Goal: Task Accomplishment & Management: Complete application form

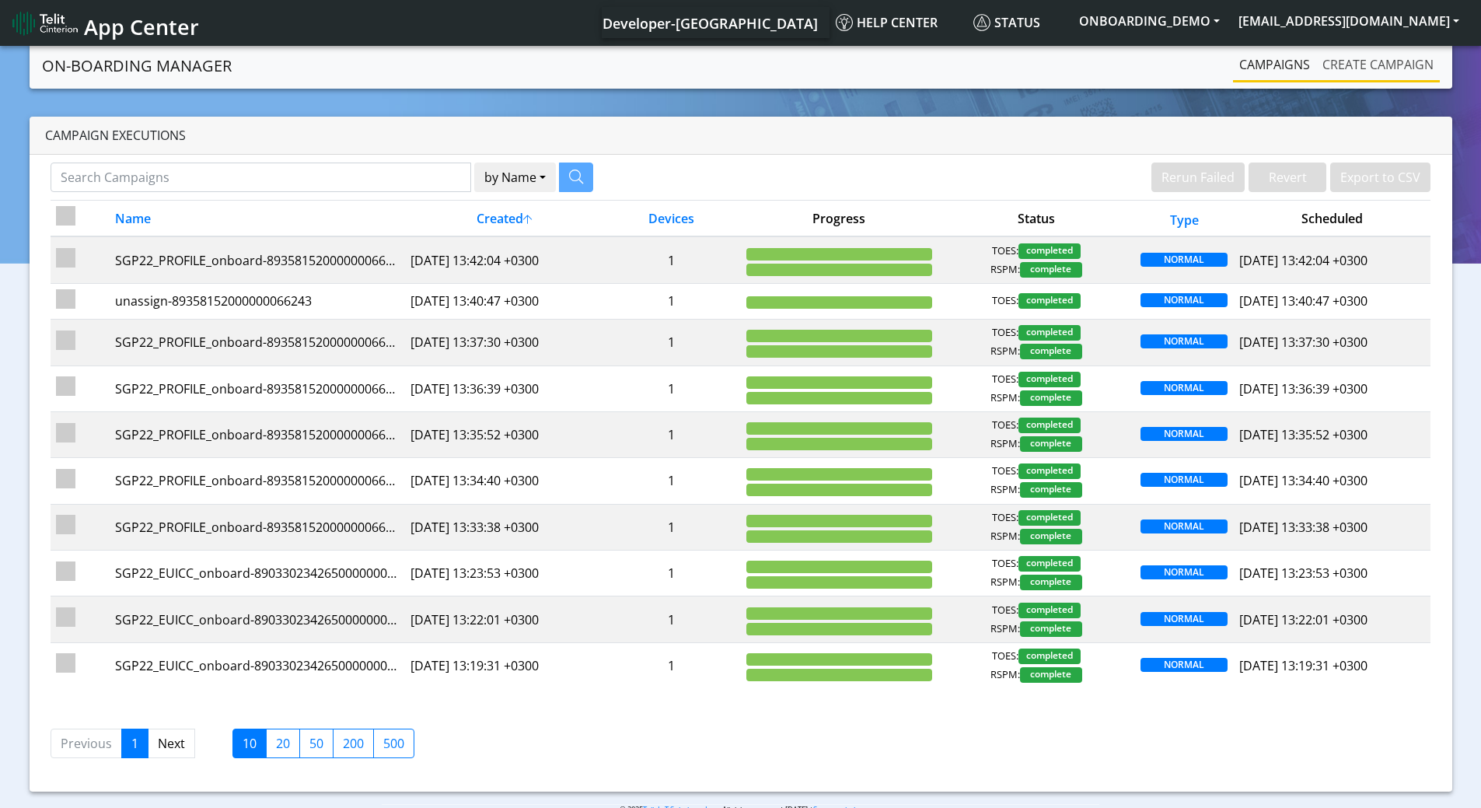
click at [1350, 59] on link "Create campaign" at bounding box center [1378, 64] width 124 height 31
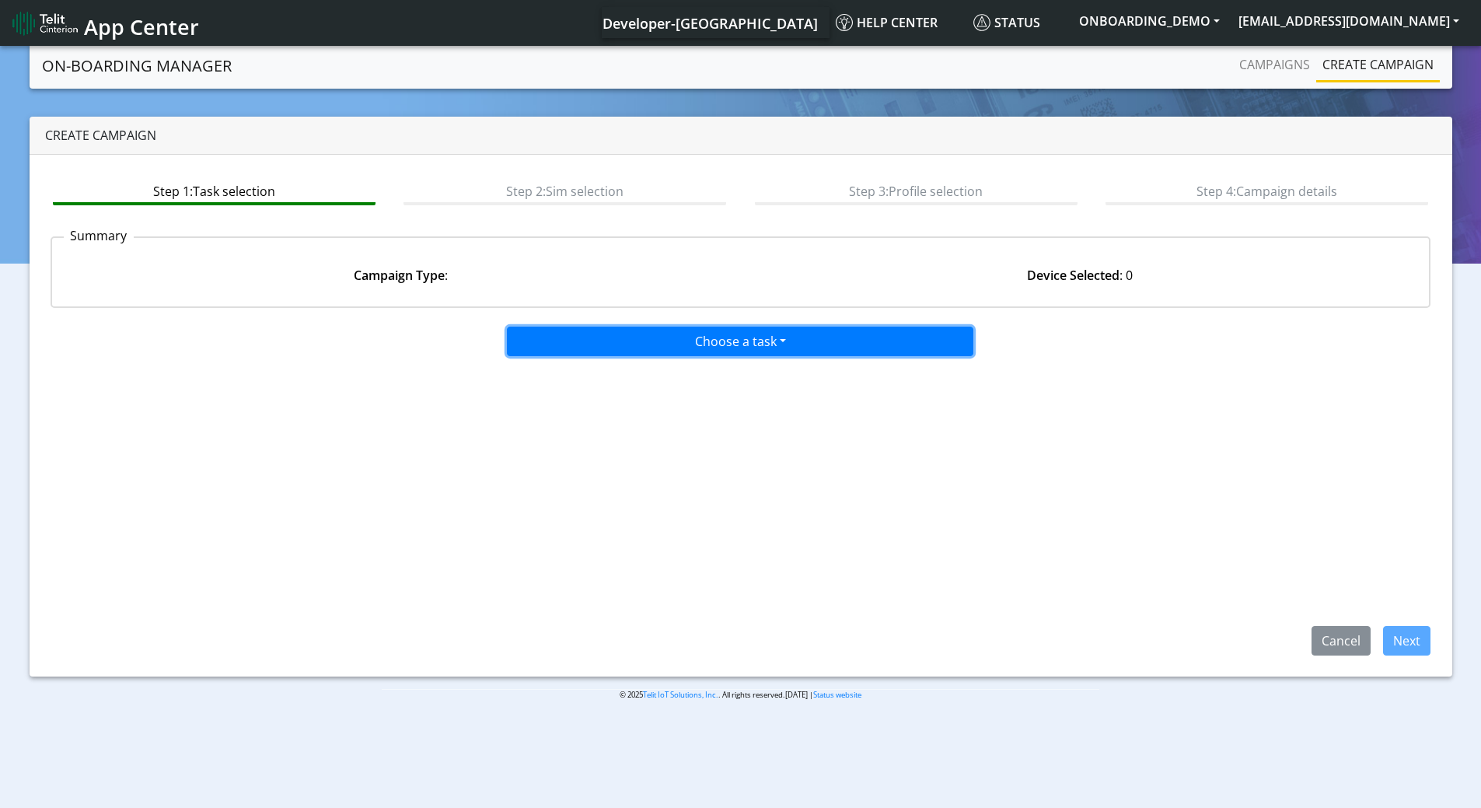
click at [711, 341] on button "Choose a task" at bounding box center [740, 342] width 466 height 30
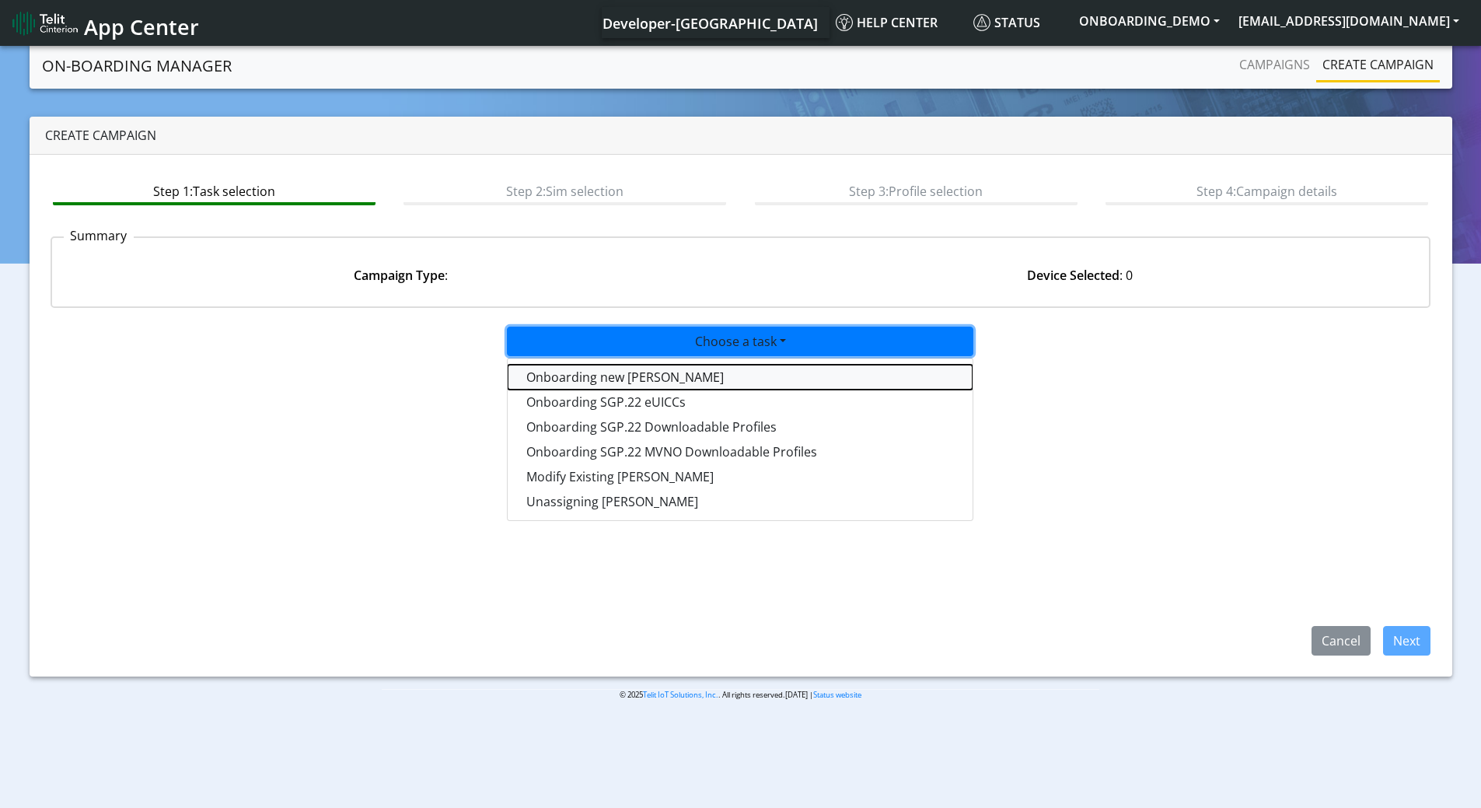
click at [592, 374] on tasktoes-dropdown "Onboarding new [PERSON_NAME]" at bounding box center [740, 377] width 465 height 25
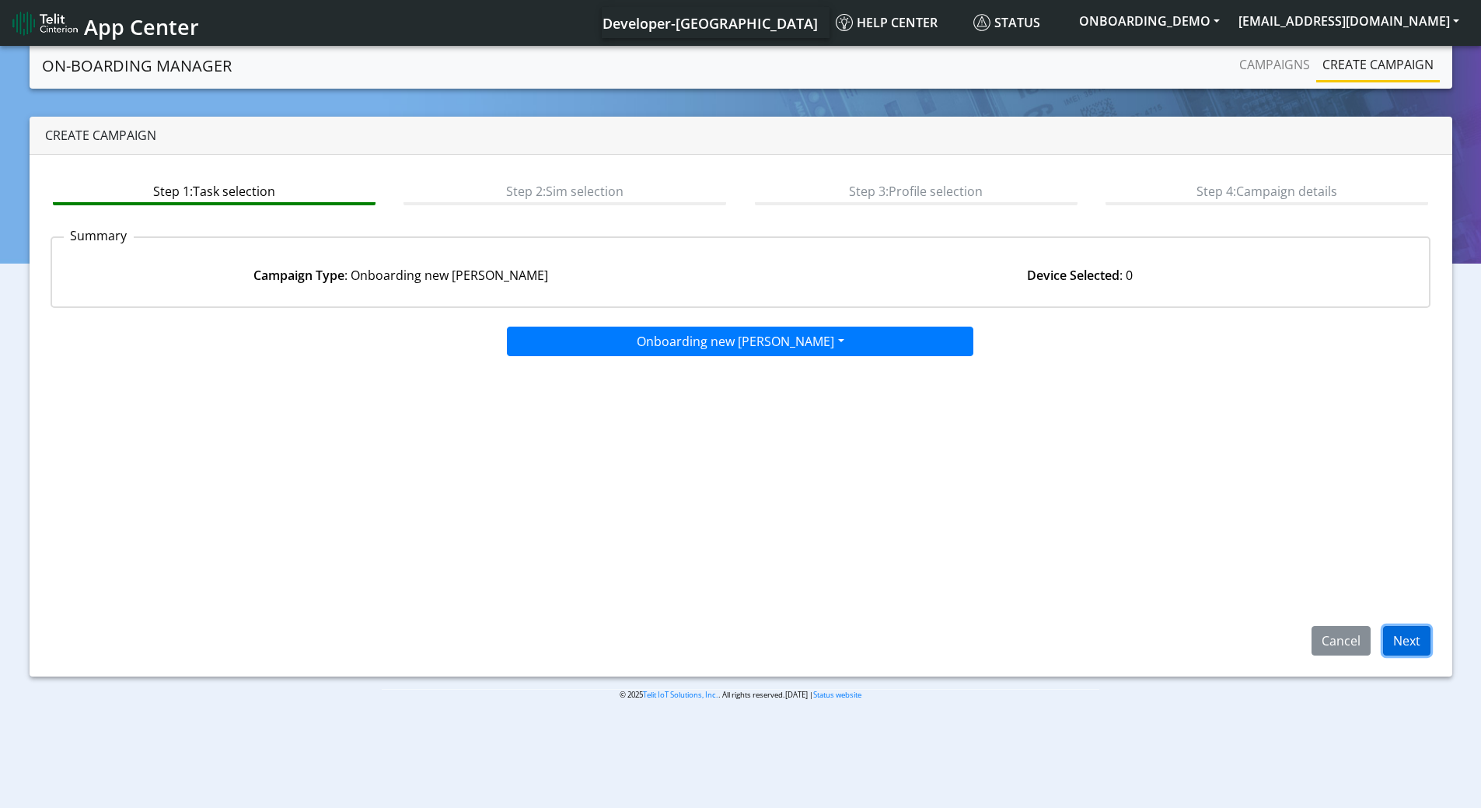
click at [1400, 644] on button "Next" at bounding box center [1406, 641] width 47 height 30
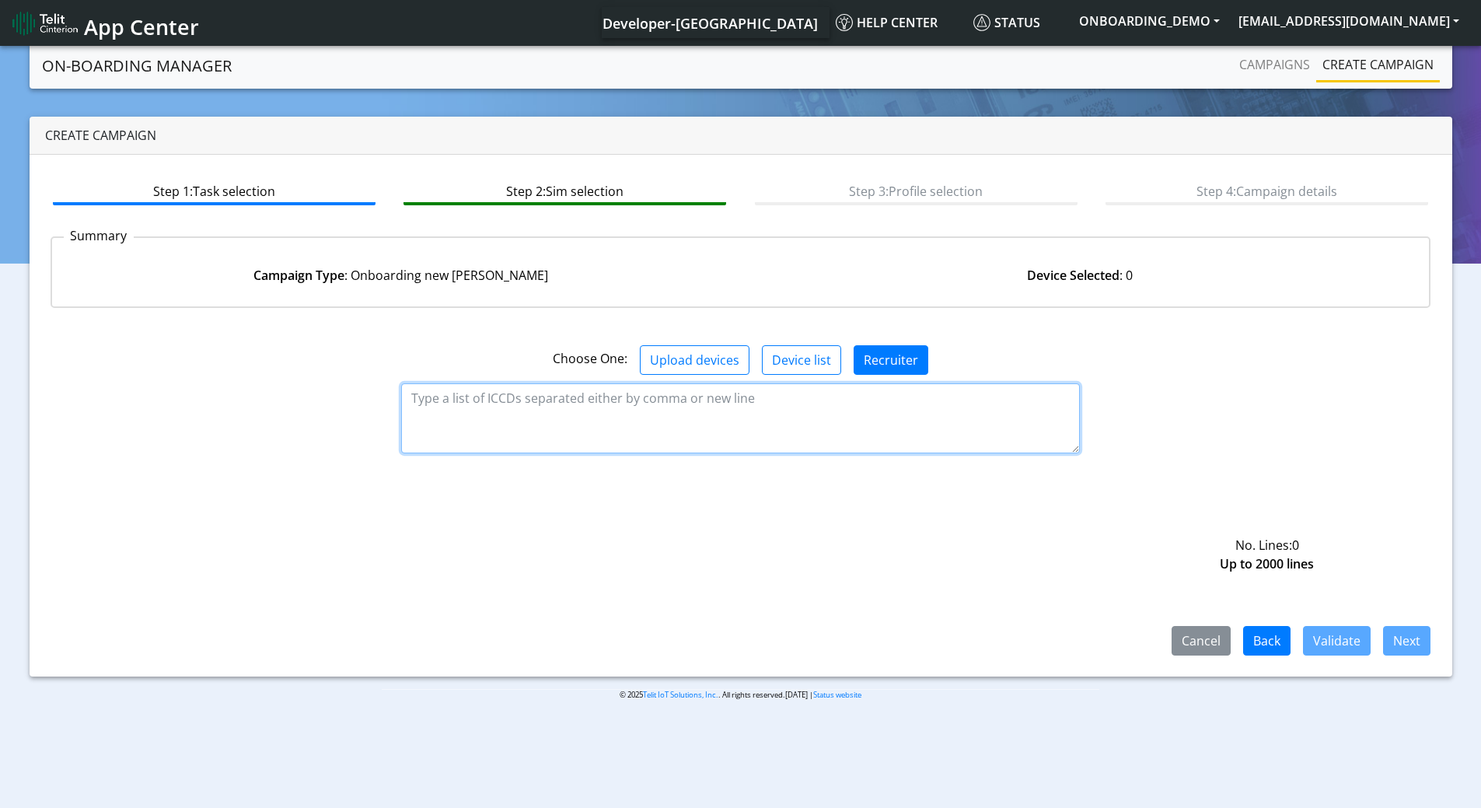
click at [585, 397] on textarea at bounding box center [740, 418] width 679 height 70
paste textarea "89358151000004752898"
type textarea "89358151000004752898"
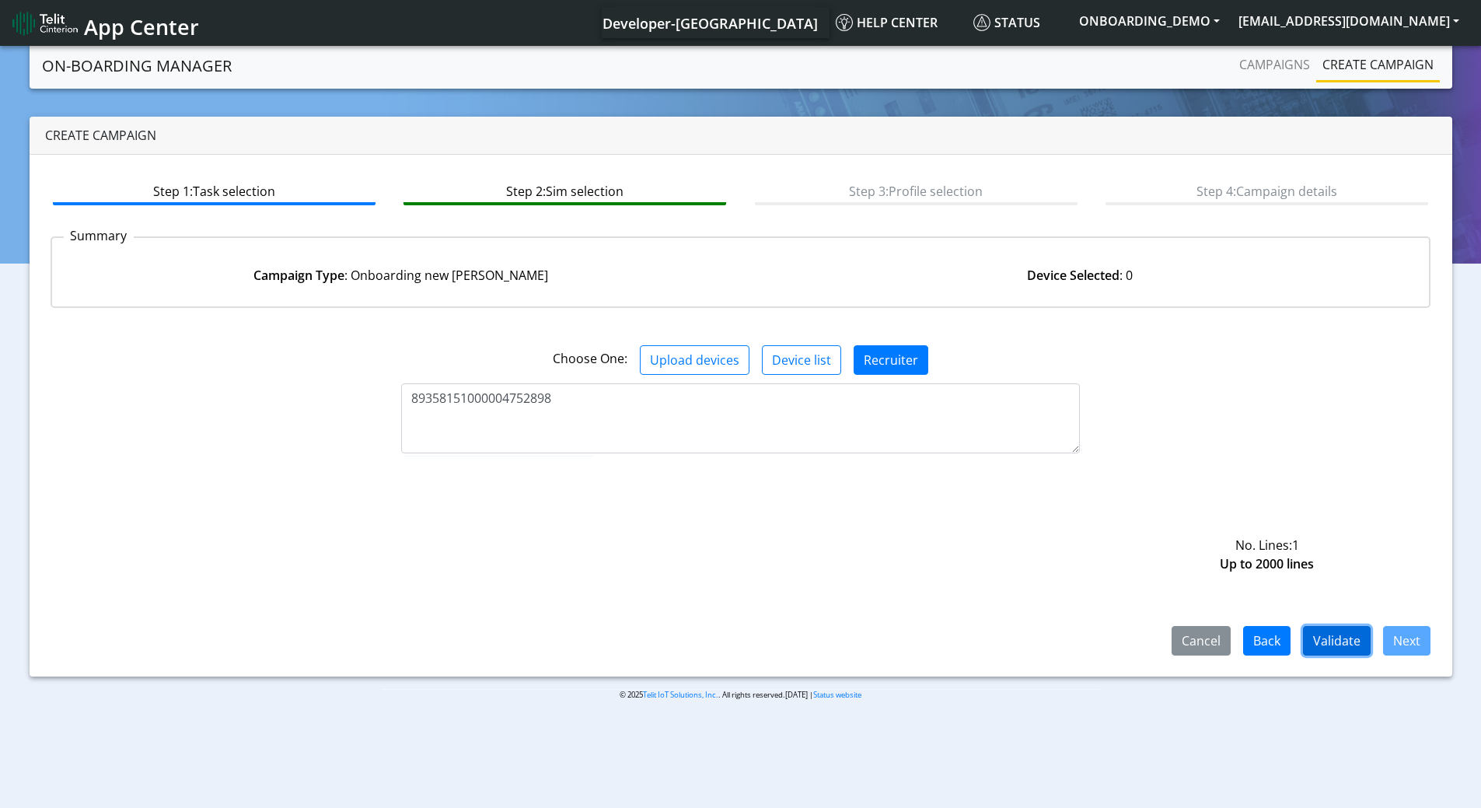
click at [1350, 644] on button "Validate" at bounding box center [1337, 641] width 68 height 30
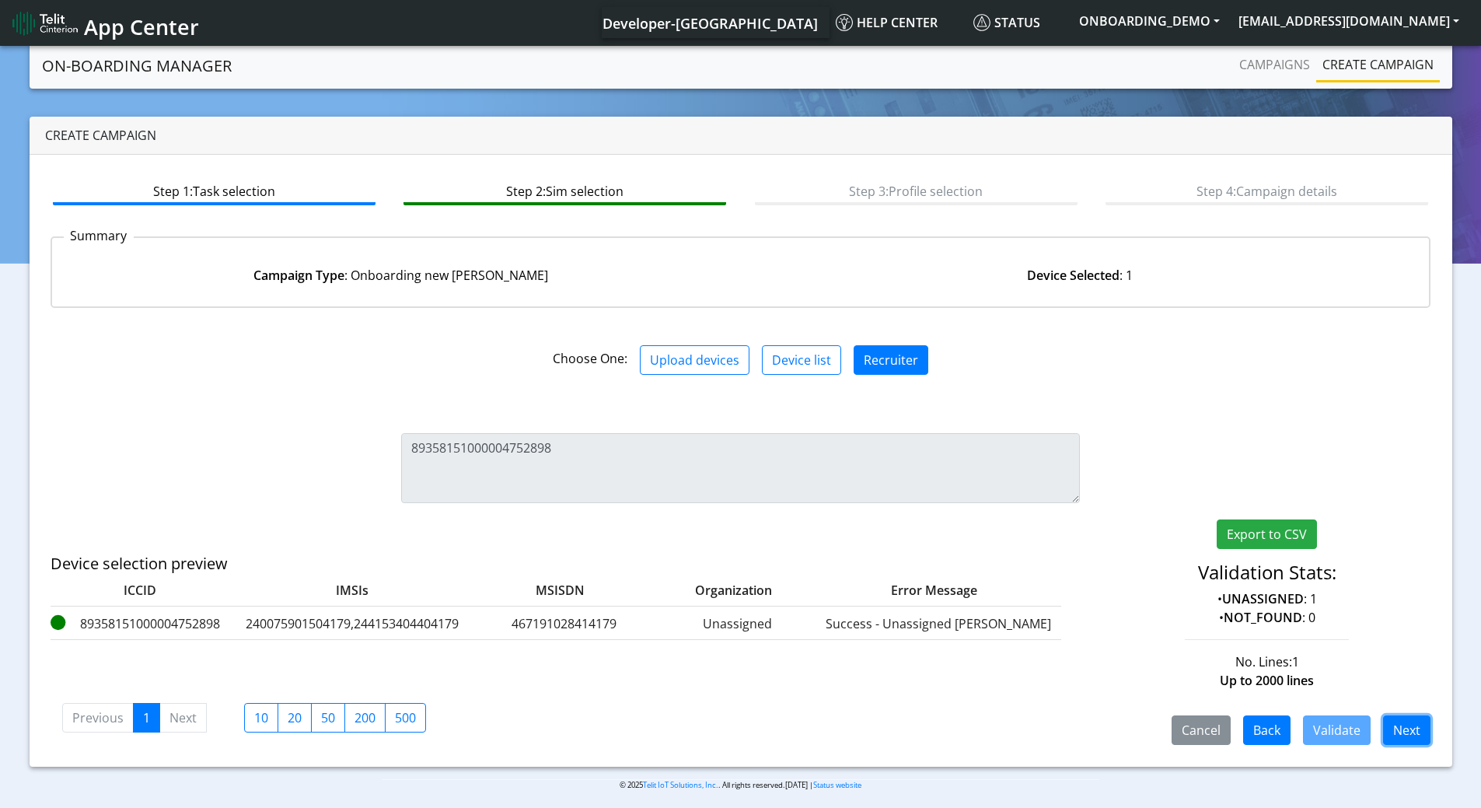
click at [1412, 724] on button "Next" at bounding box center [1406, 730] width 47 height 30
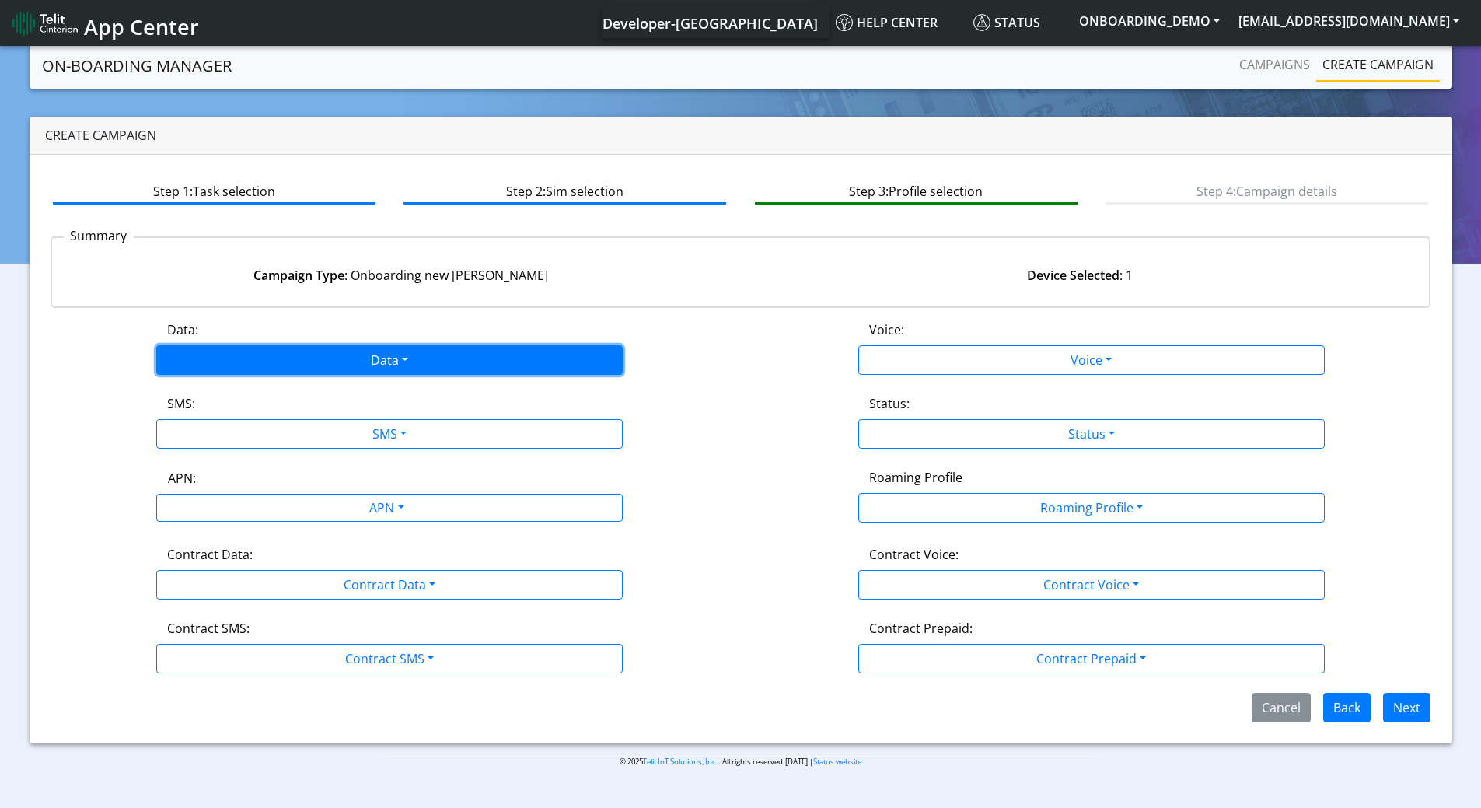
click at [484, 356] on button "Data" at bounding box center [389, 360] width 466 height 30
click at [233, 415] on button "Enabled" at bounding box center [389, 420] width 465 height 25
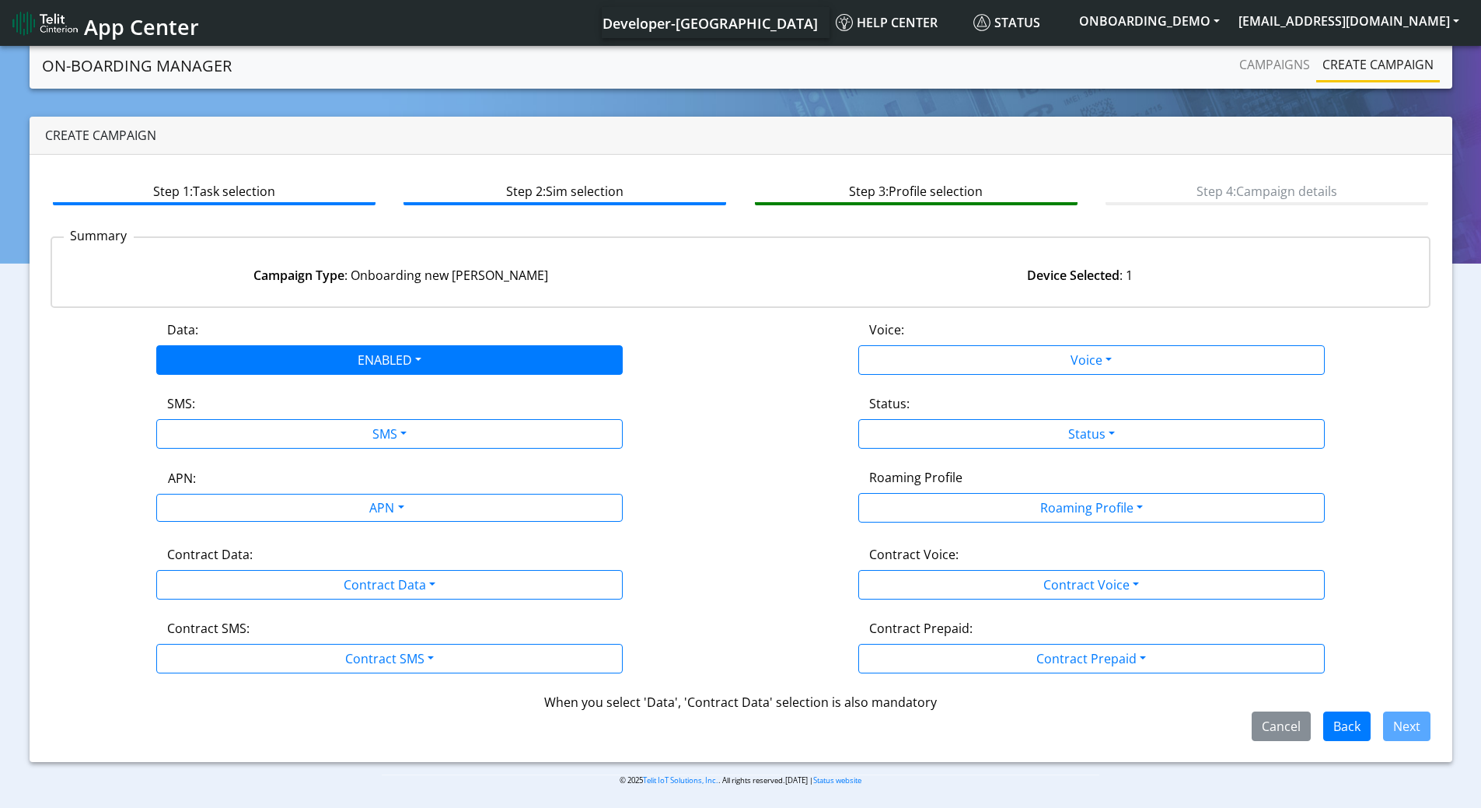
click at [264, 417] on div "SMS:" at bounding box center [389, 406] width 468 height 25
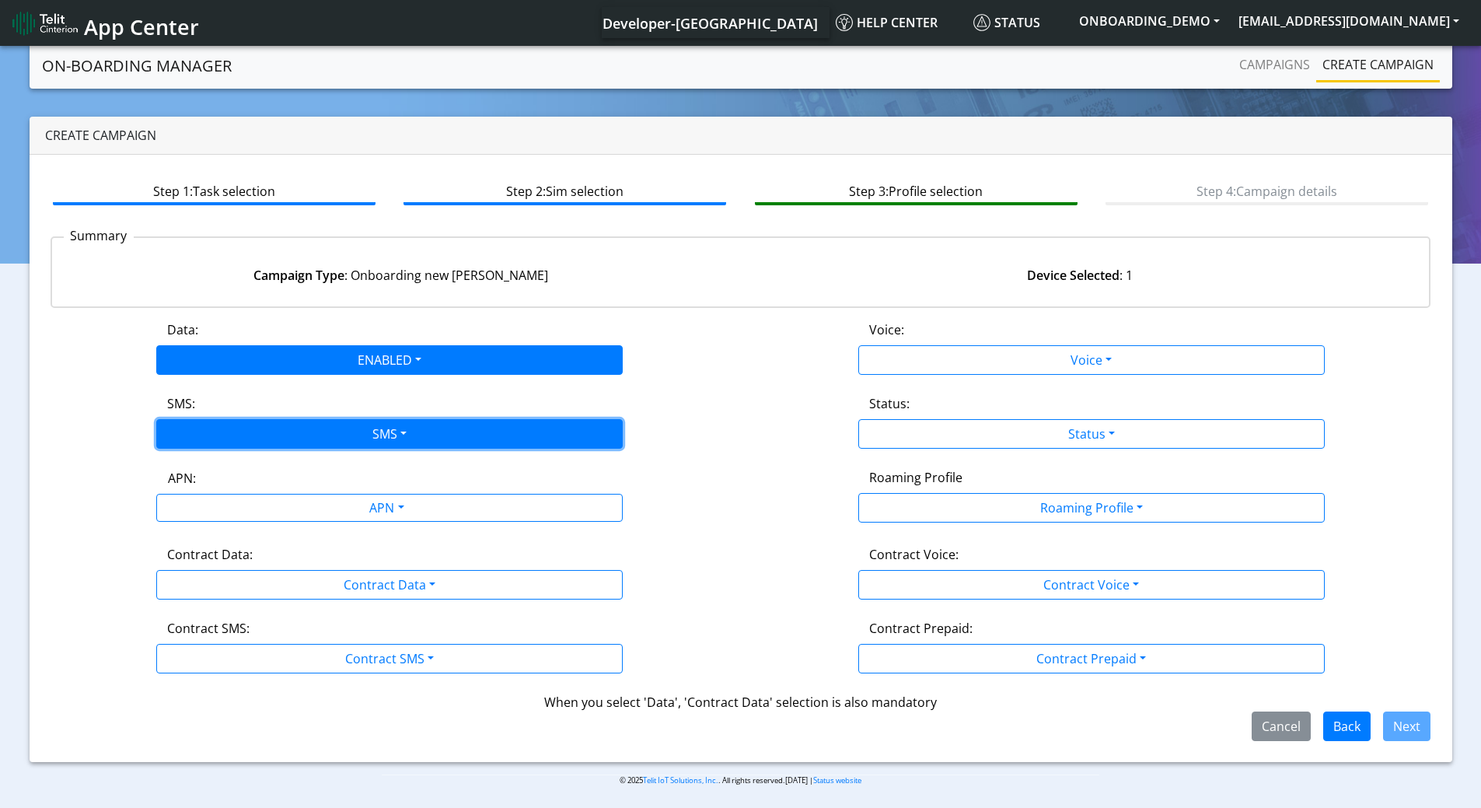
click at [258, 430] on button "SMS" at bounding box center [389, 434] width 466 height 30
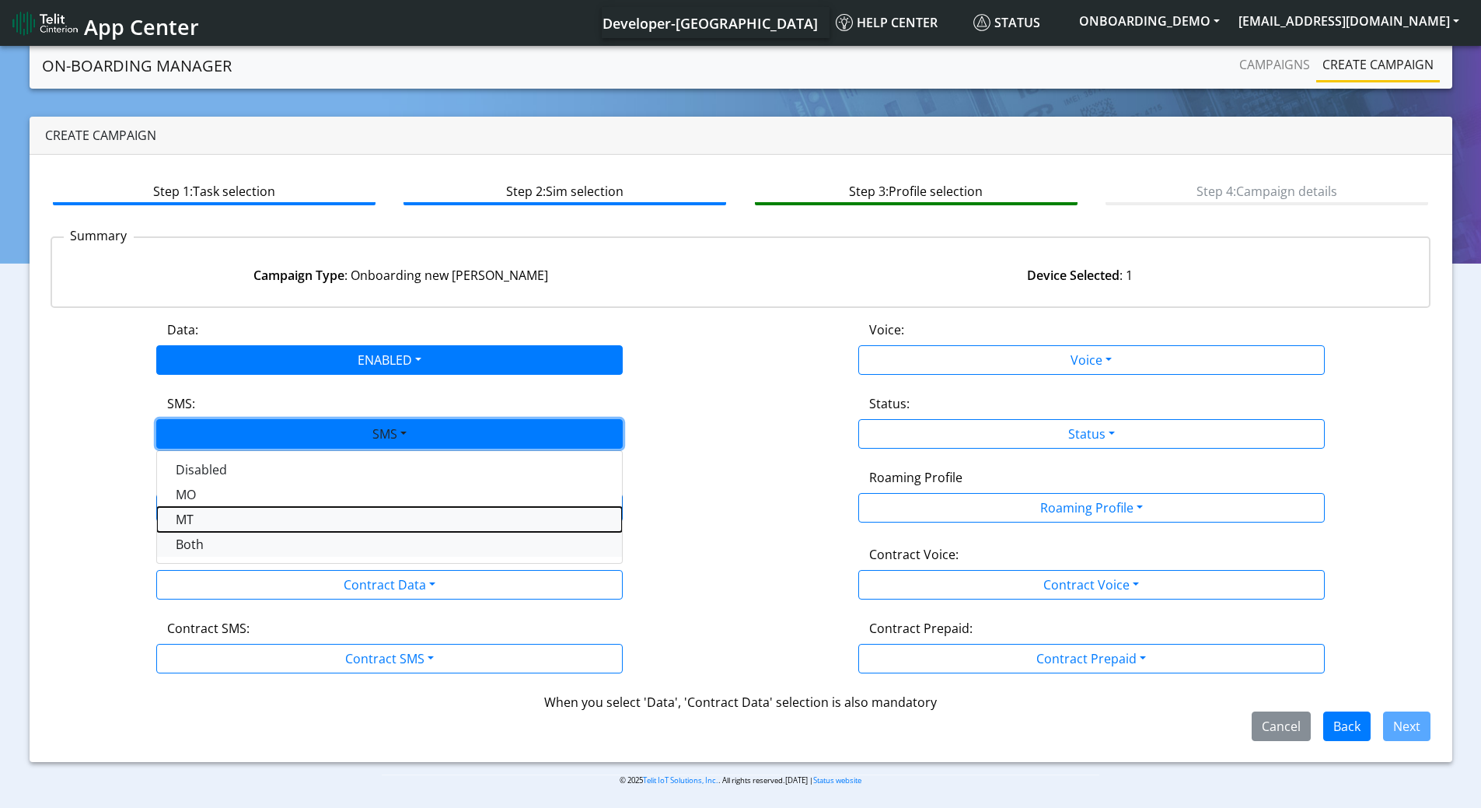
drag, startPoint x: 240, startPoint y: 530, endPoint x: 240, endPoint y: 549, distance: 18.7
click at [240, 549] on div "Disabled MO MT Both" at bounding box center [389, 507] width 466 height 114
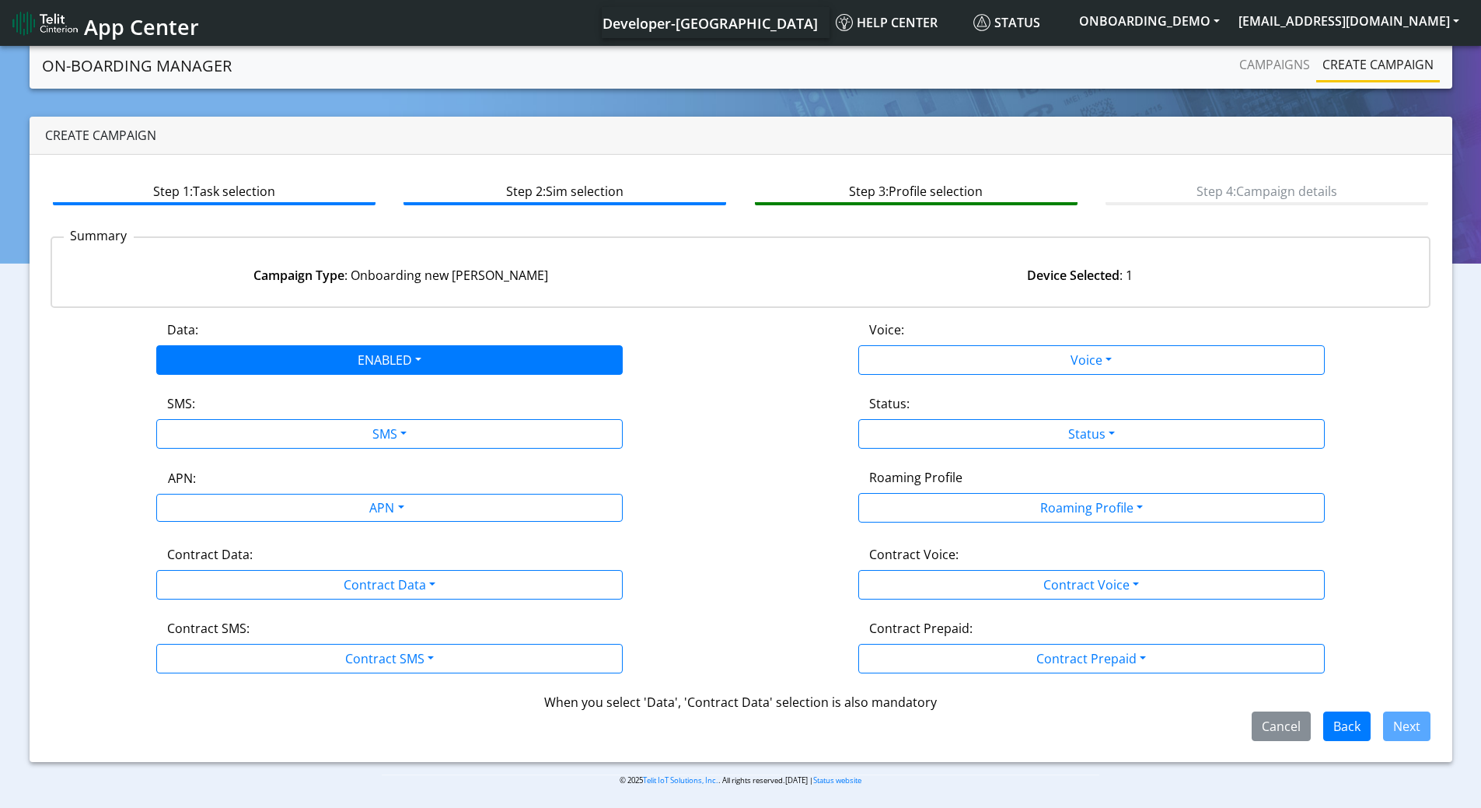
click at [239, 549] on label "Contract Data:" at bounding box center [210, 554] width 86 height 19
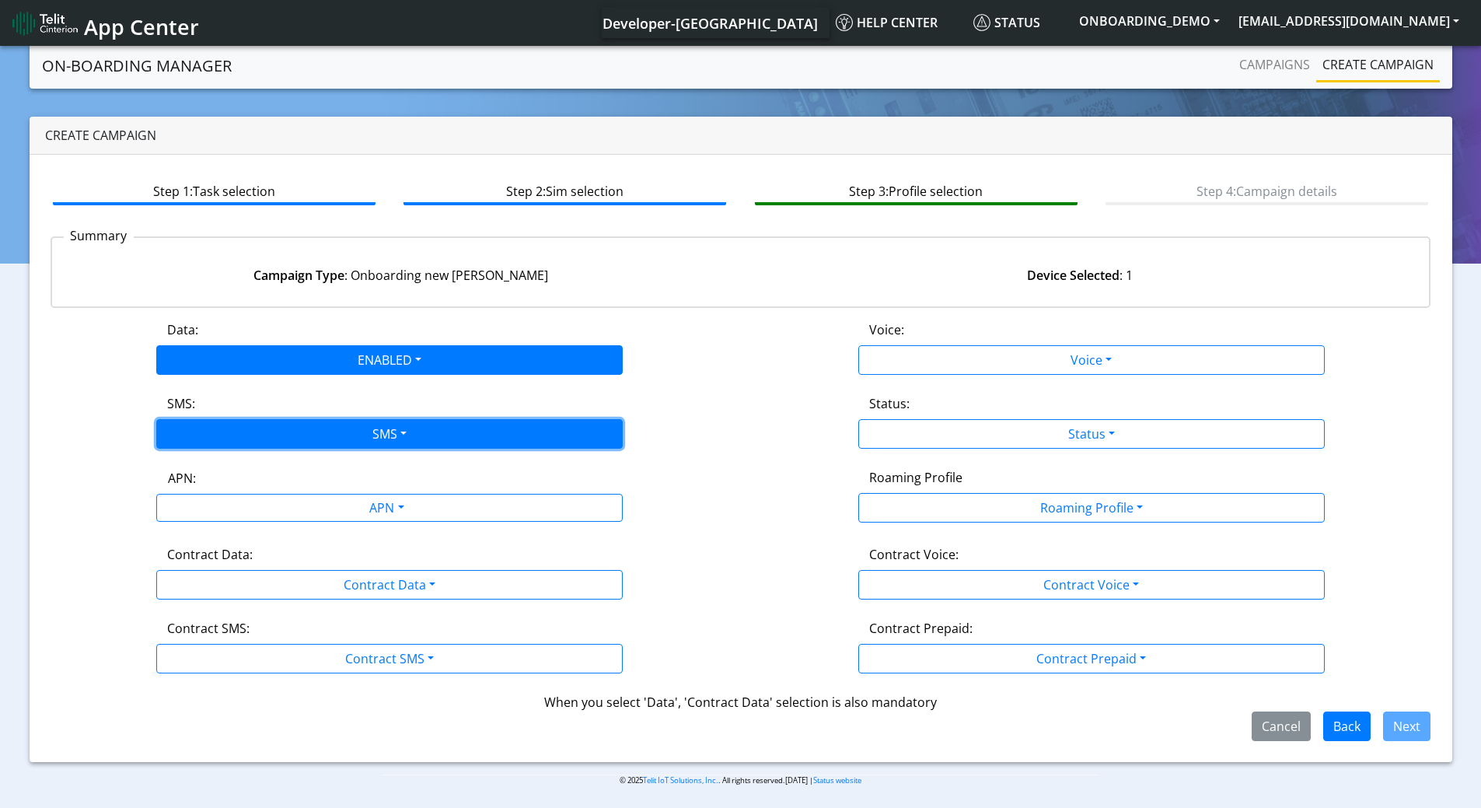
click at [288, 437] on button "SMS" at bounding box center [389, 434] width 466 height 30
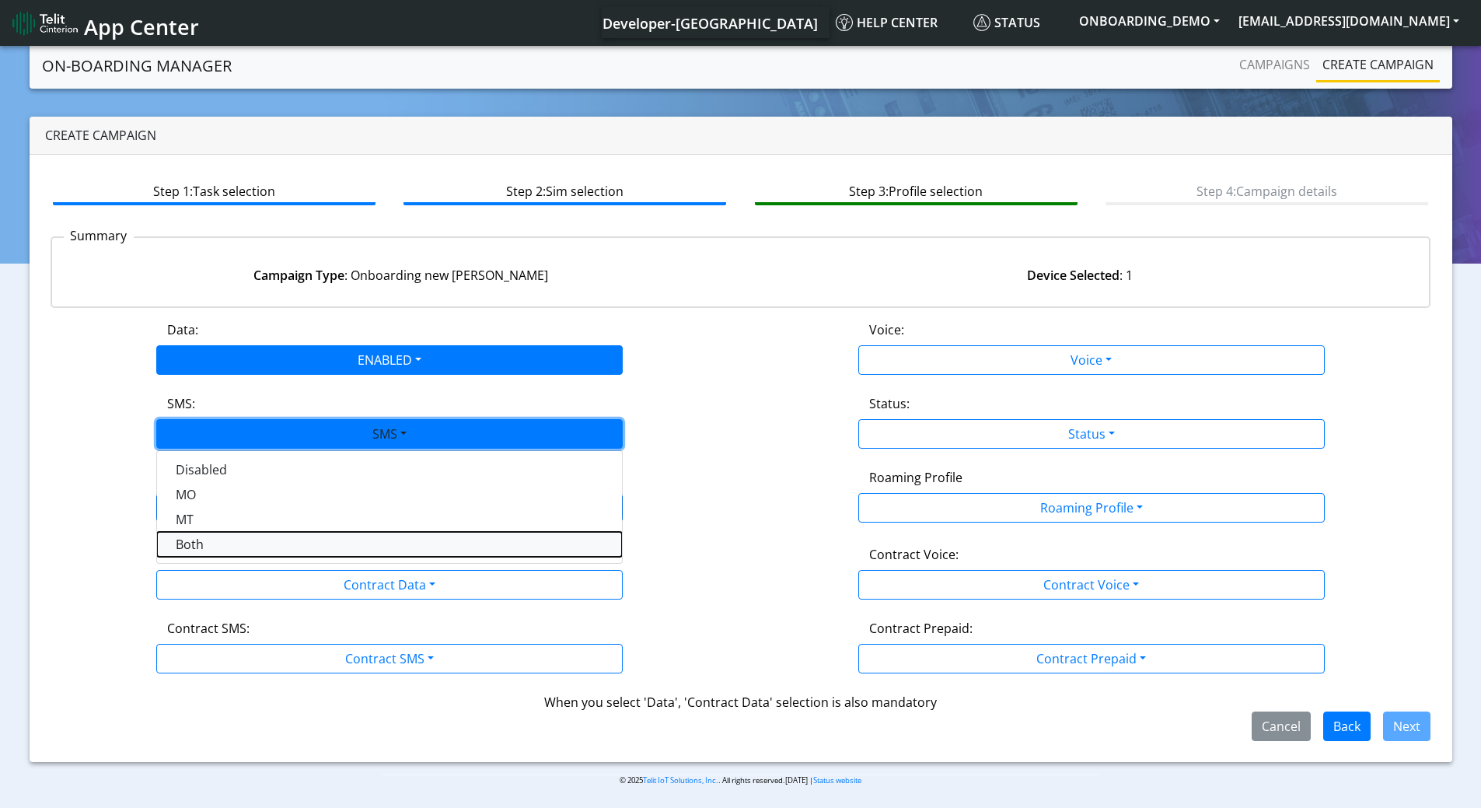
click at [229, 546] on button "Both" at bounding box center [389, 544] width 465 height 25
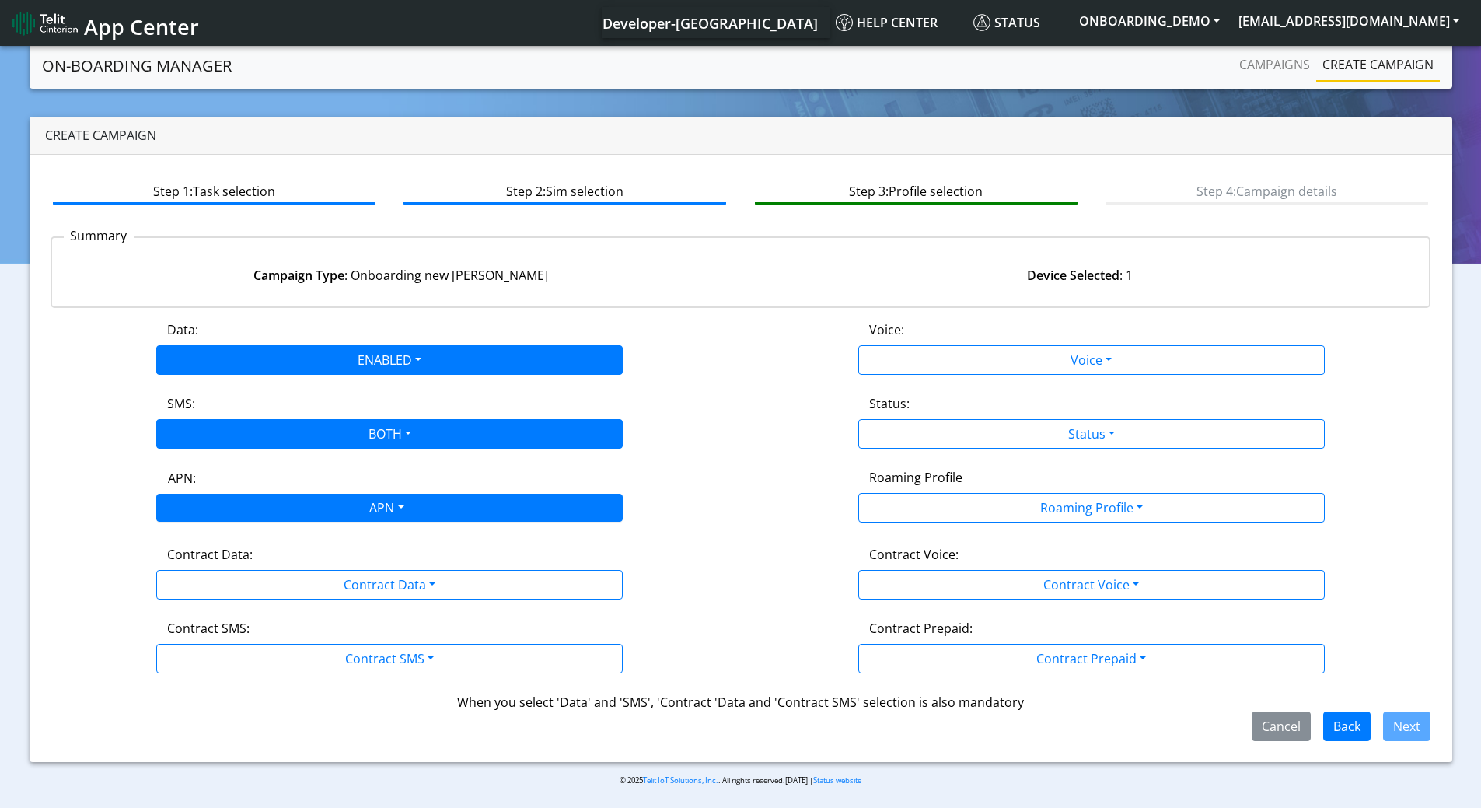
click at [292, 507] on div "APN" at bounding box center [385, 509] width 493 height 30
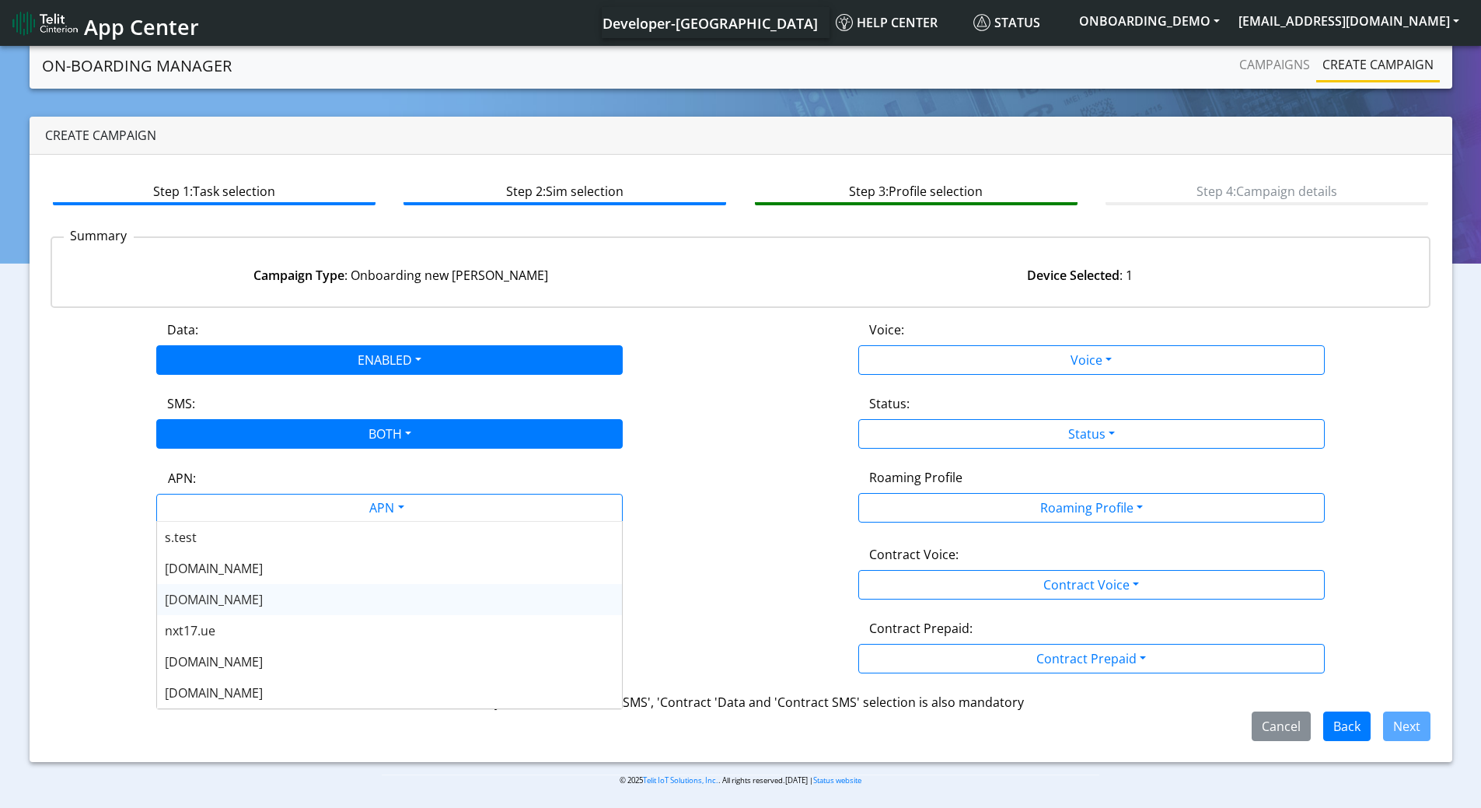
click at [224, 597] on span "nxtesim1.net" at bounding box center [214, 599] width 98 height 17
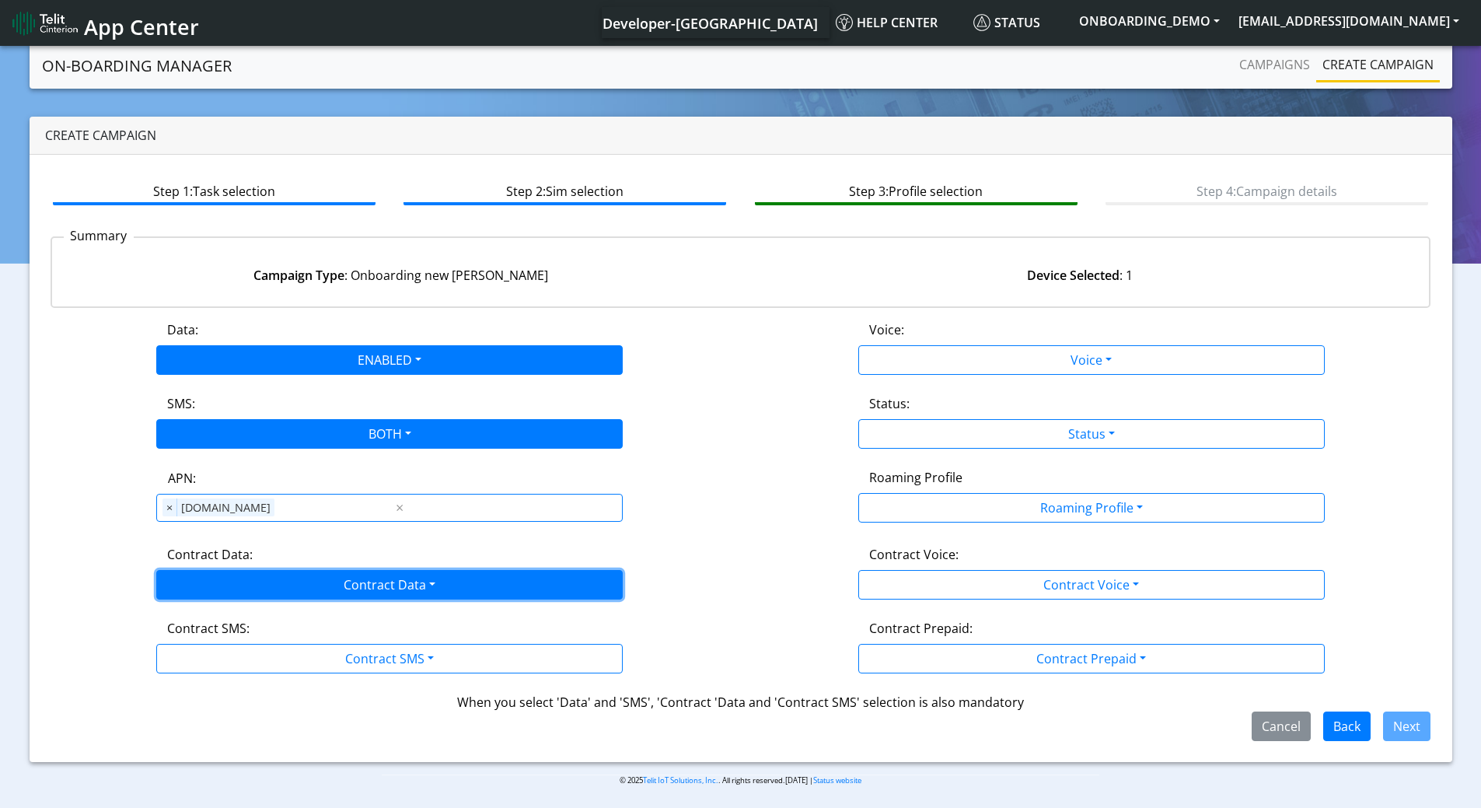
click at [320, 588] on button "Contract Data" at bounding box center [389, 585] width 466 height 30
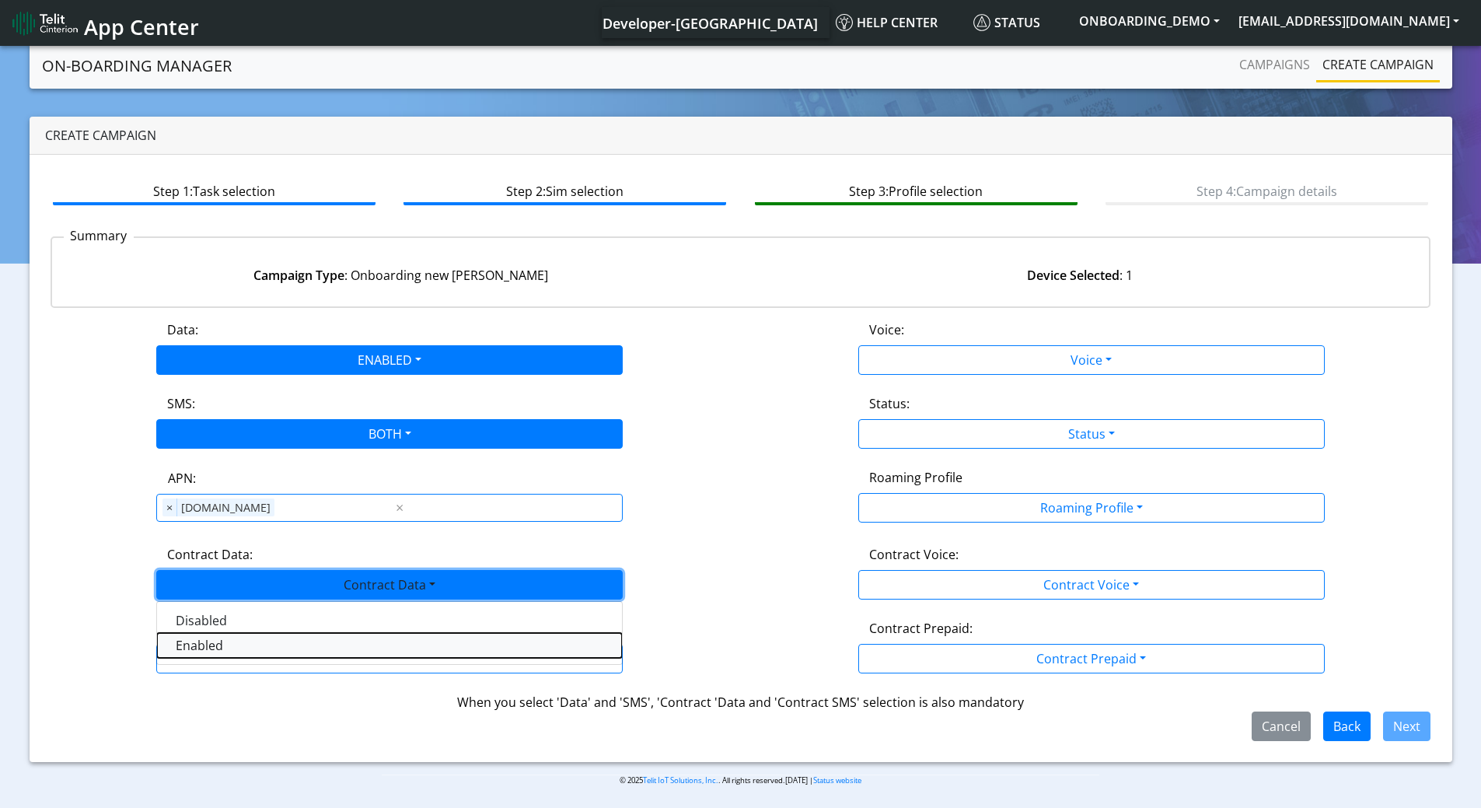
click at [230, 649] on Dataenabled-dropdown "Enabled" at bounding box center [389, 645] width 465 height 25
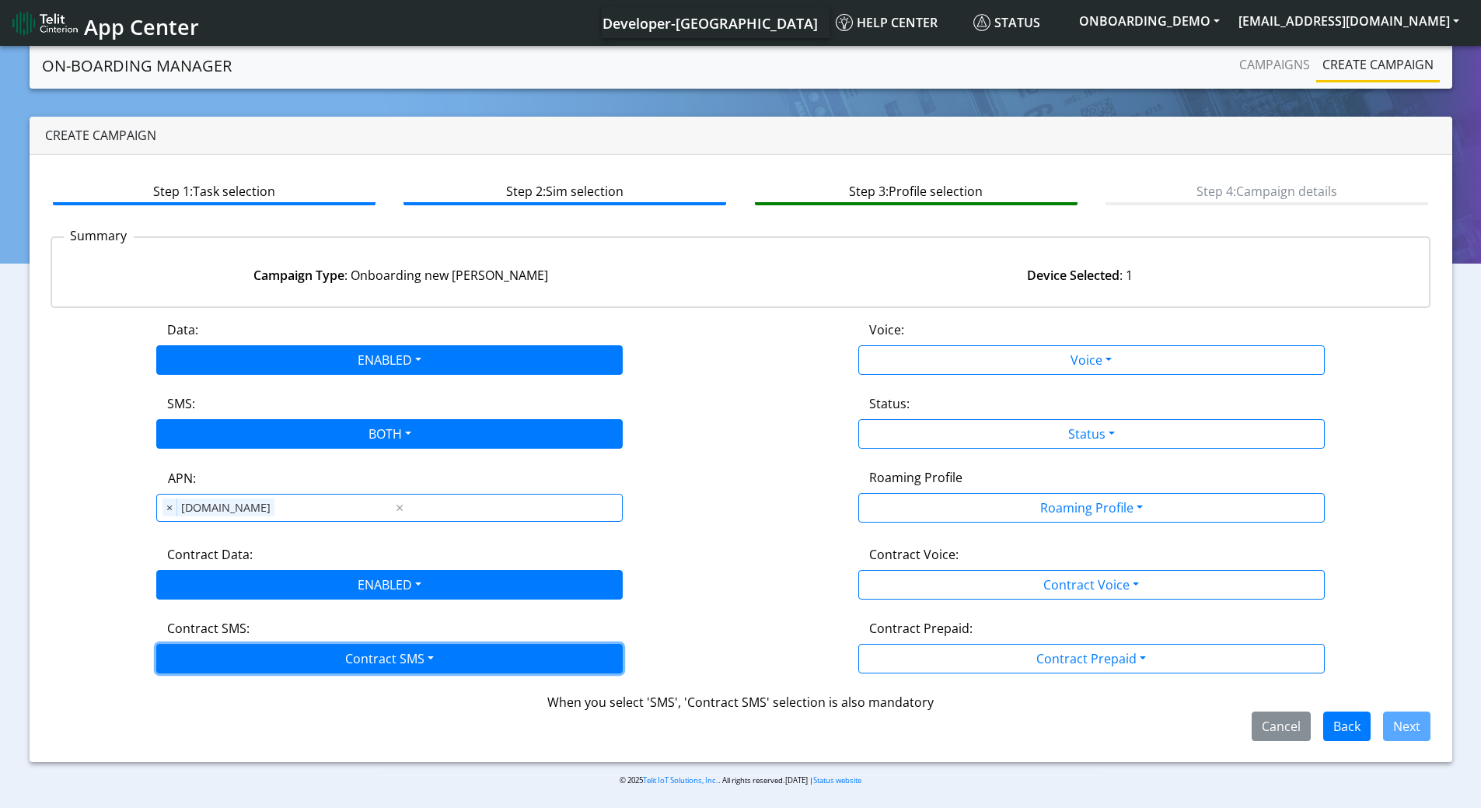
click at [274, 659] on button "Contract SMS" at bounding box center [389, 659] width 466 height 30
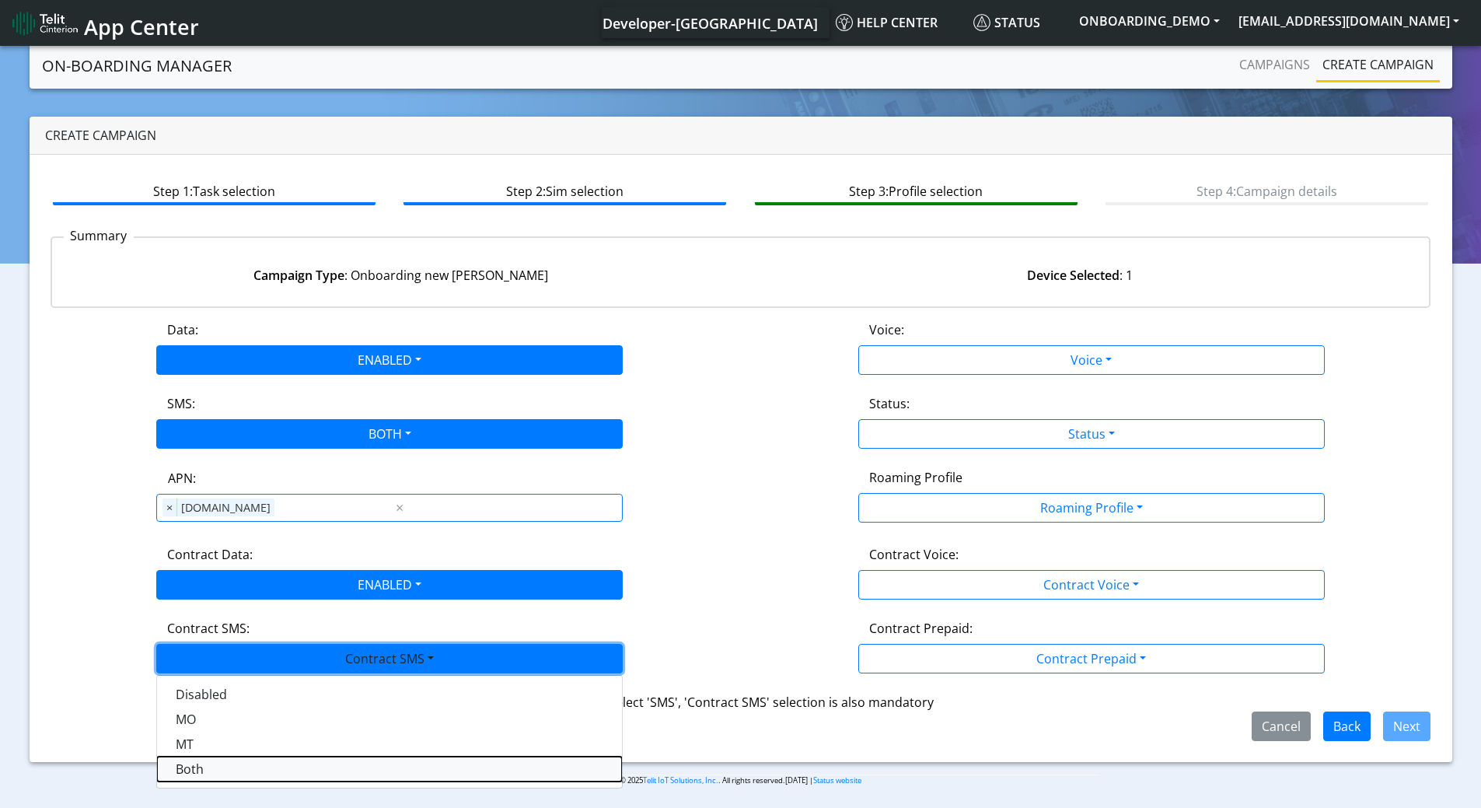
click at [229, 768] on SMSboth-dropdown "Both" at bounding box center [389, 768] width 465 height 25
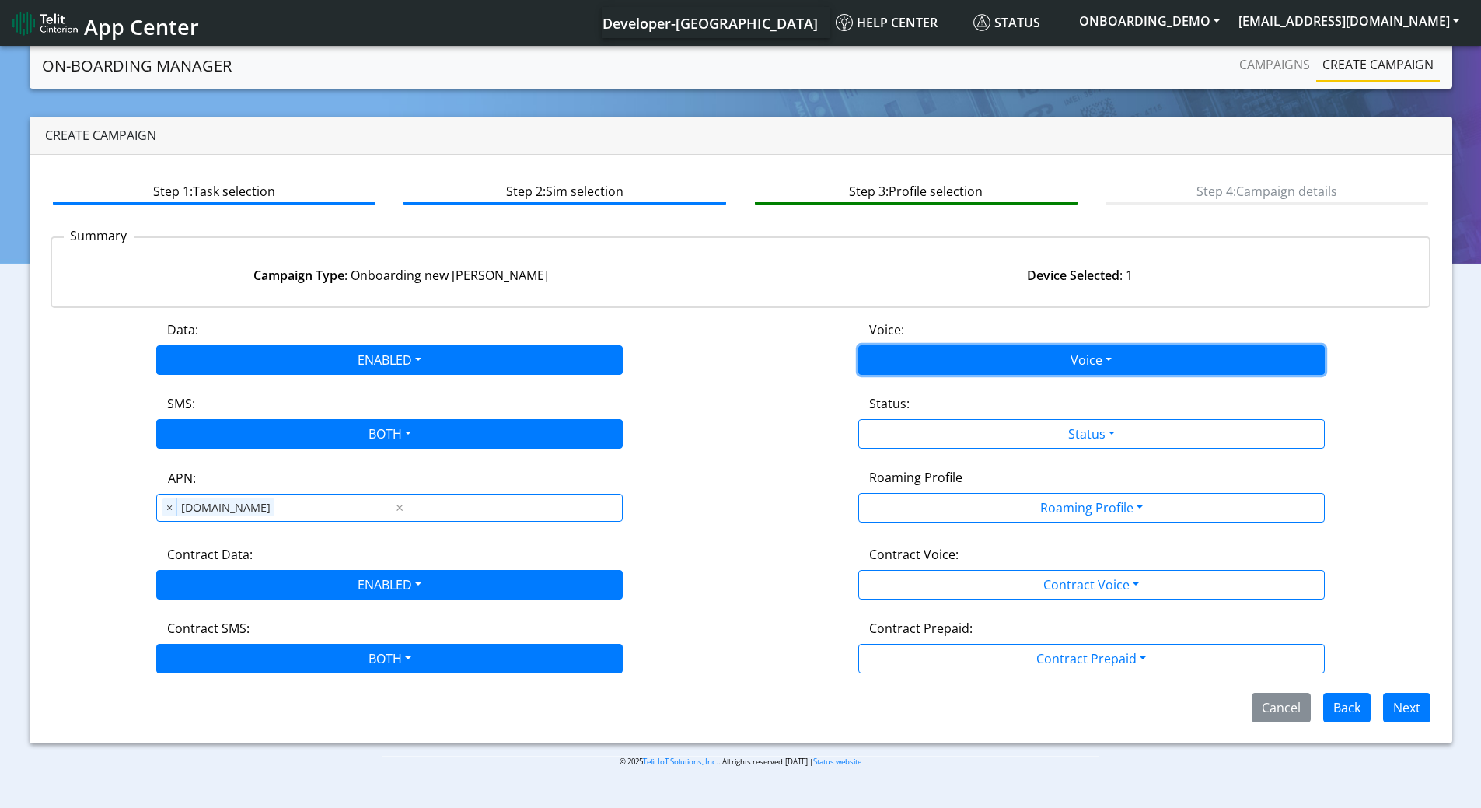
click at [1048, 370] on button "Voice" at bounding box center [1091, 360] width 466 height 30
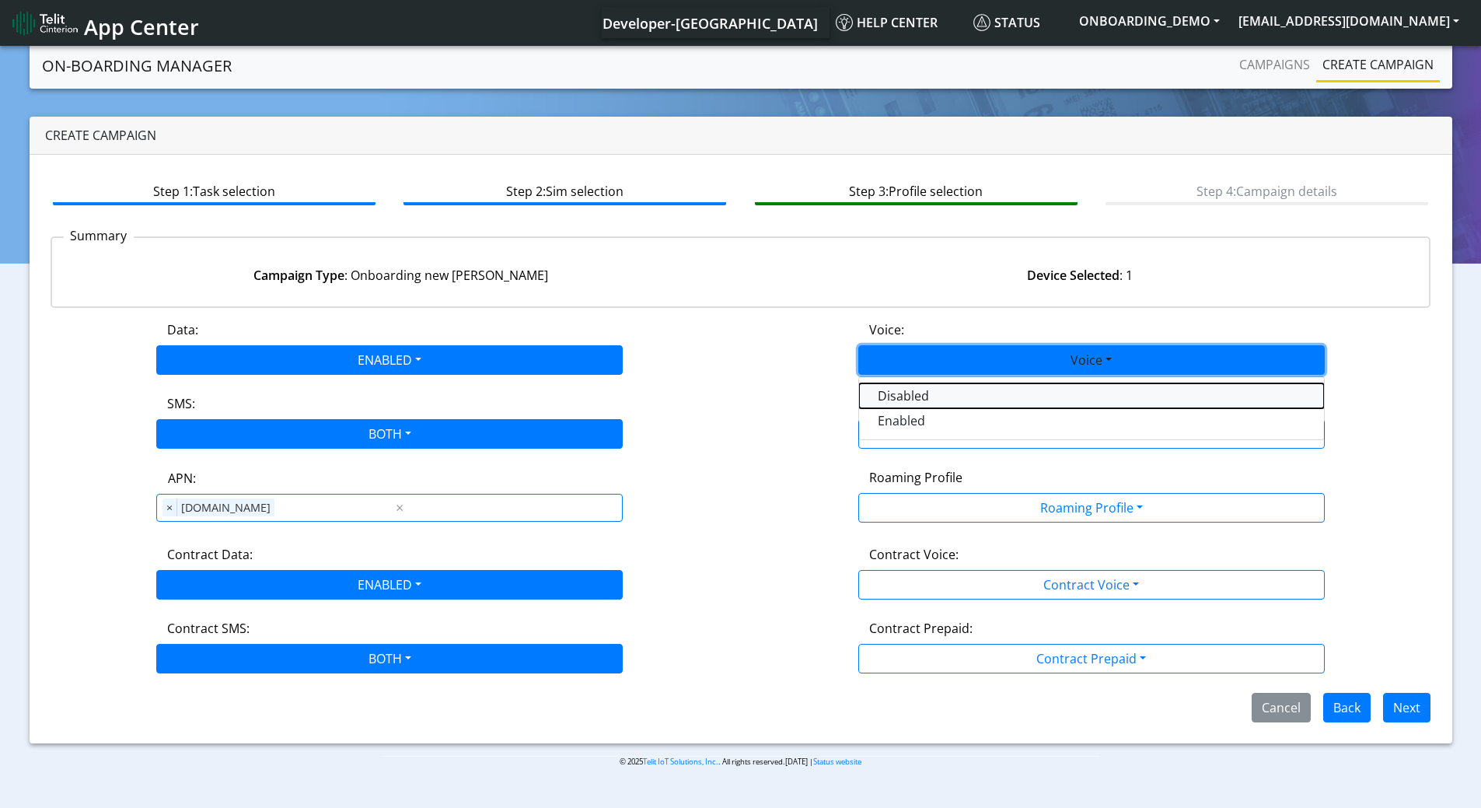
click at [948, 401] on button "Disabled" at bounding box center [1091, 395] width 465 height 25
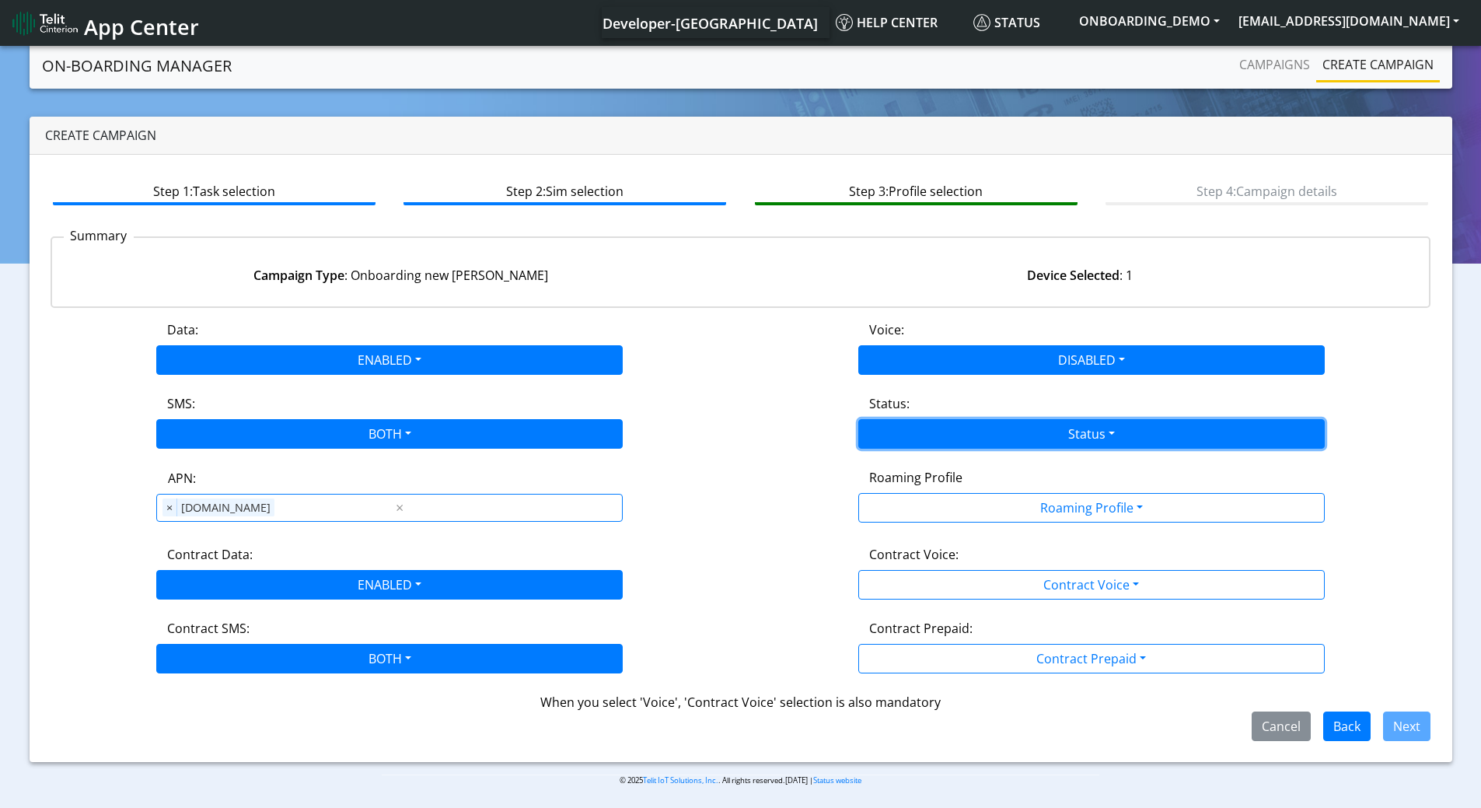
click at [953, 439] on button "Status" at bounding box center [1091, 434] width 466 height 30
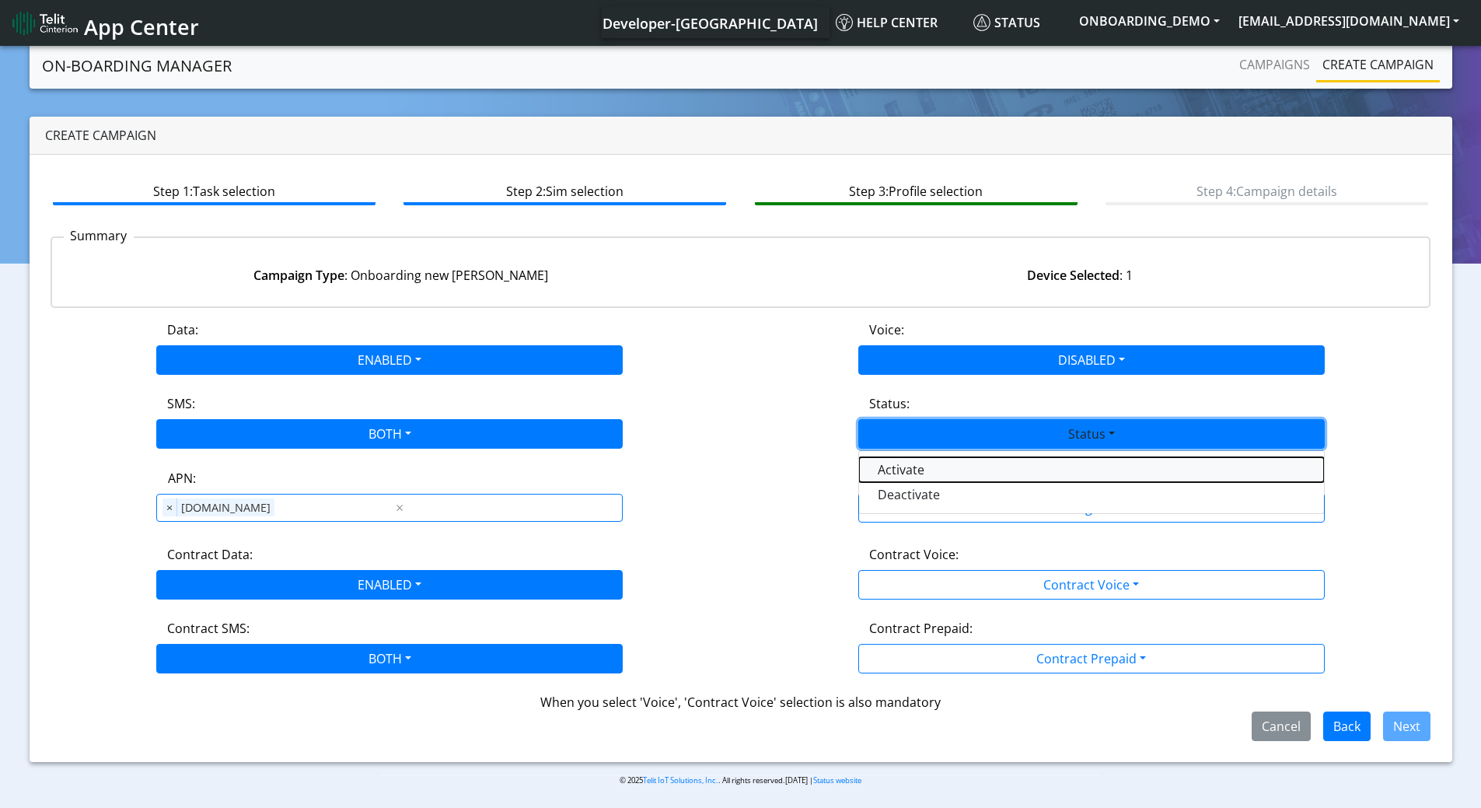
click at [910, 473] on button "Activate" at bounding box center [1091, 469] width 465 height 25
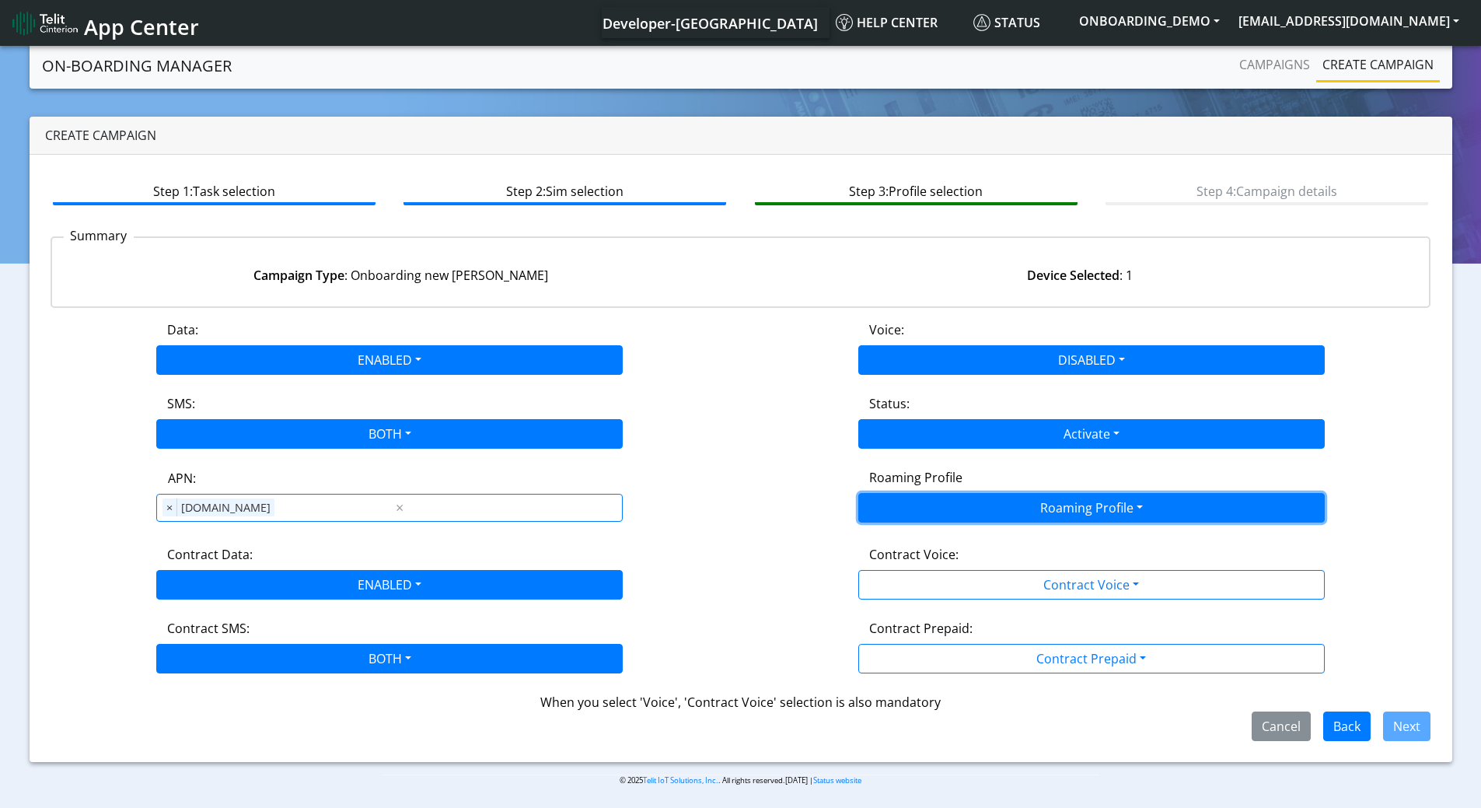
click at [963, 516] on button "Roaming Profile" at bounding box center [1091, 508] width 466 height 30
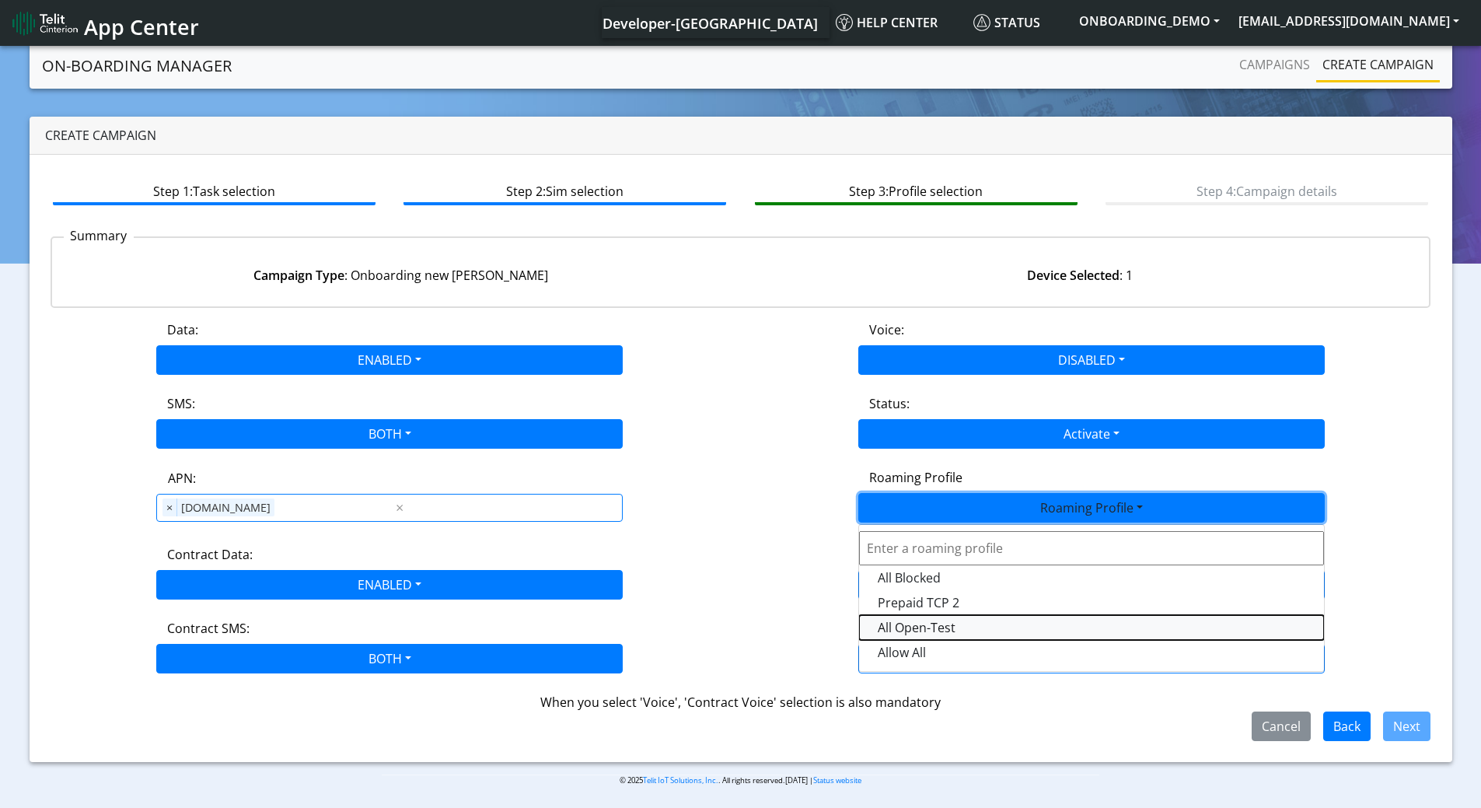
click at [933, 631] on Profile-dropdown "All Open-Test" at bounding box center [1091, 627] width 465 height 25
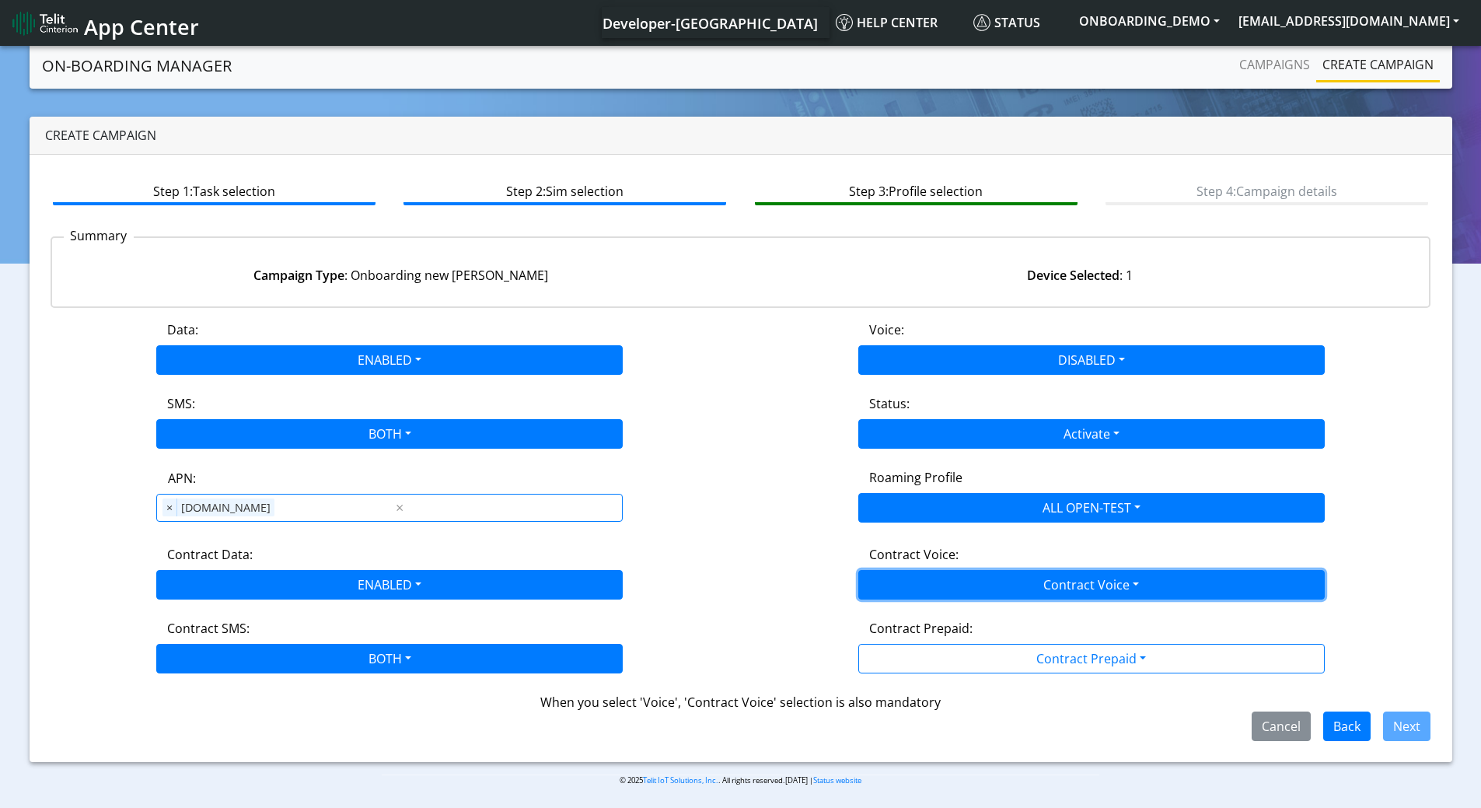
click at [997, 578] on button "Contract Voice" at bounding box center [1091, 585] width 466 height 30
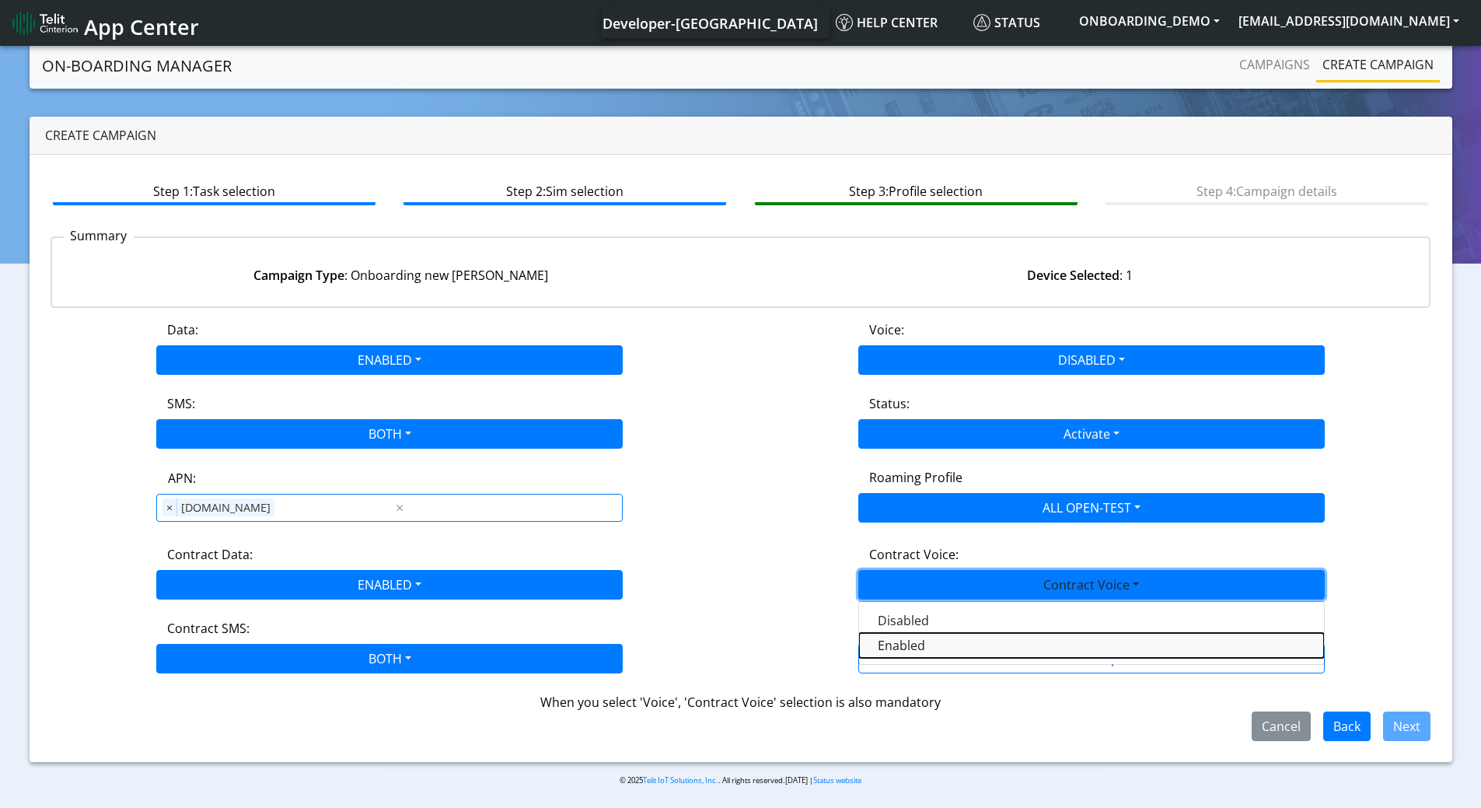
click at [922, 647] on Voiceenabled-dropdown "Enabled" at bounding box center [1091, 645] width 465 height 25
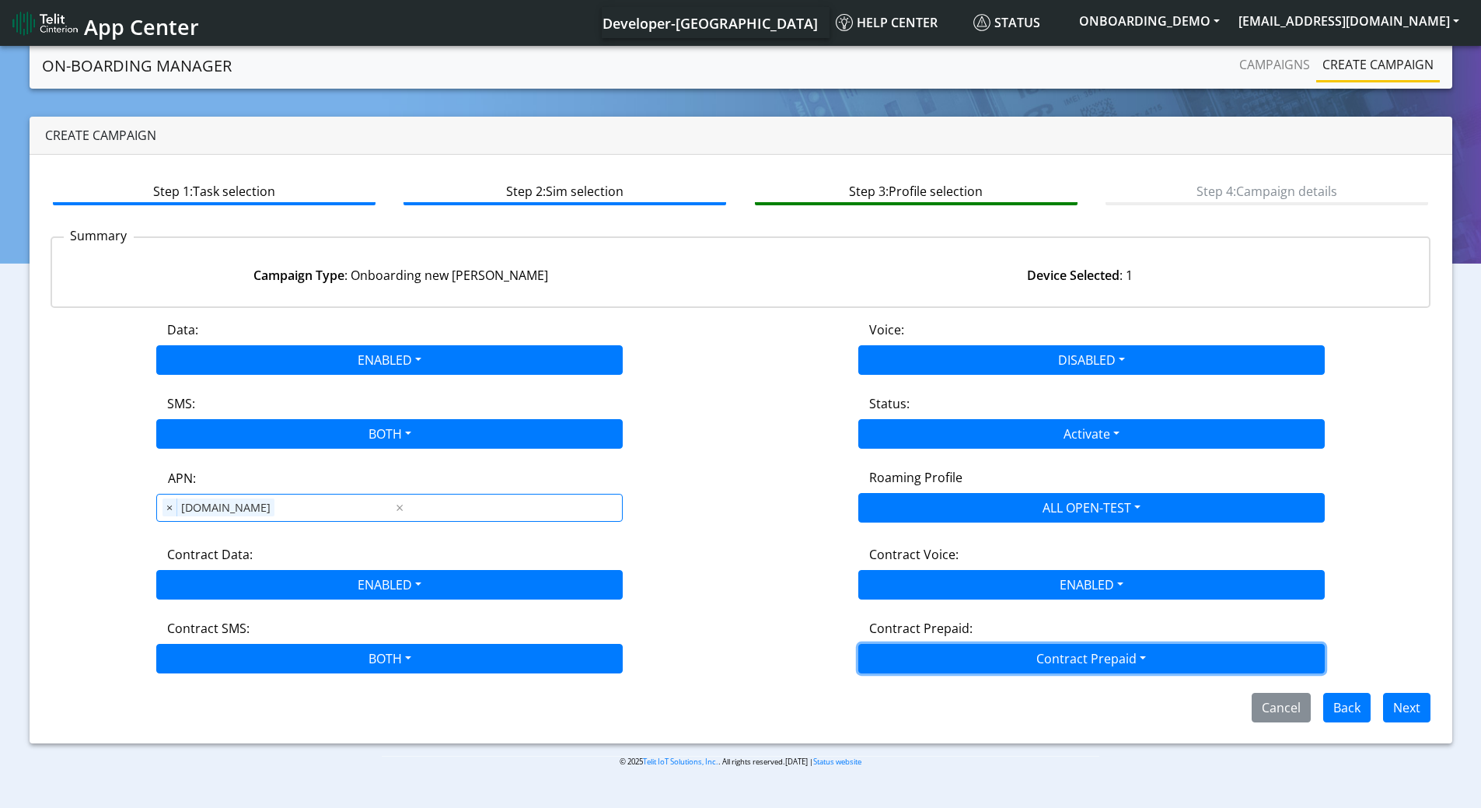
click at [1084, 661] on button "Contract Prepaid" at bounding box center [1091, 659] width 466 height 30
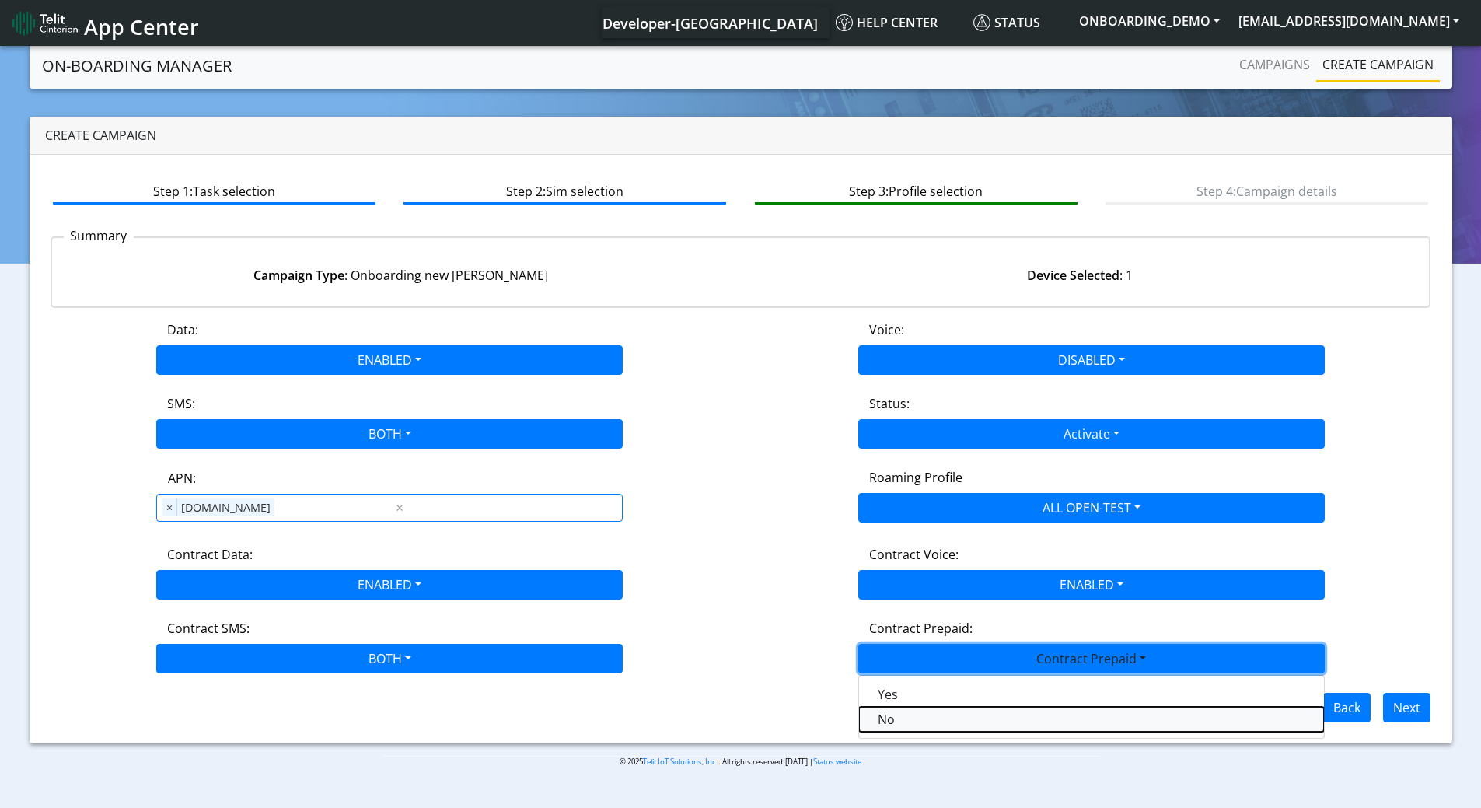
click at [933, 730] on Prepaidnotprepaid-dropdown "No" at bounding box center [1091, 719] width 465 height 25
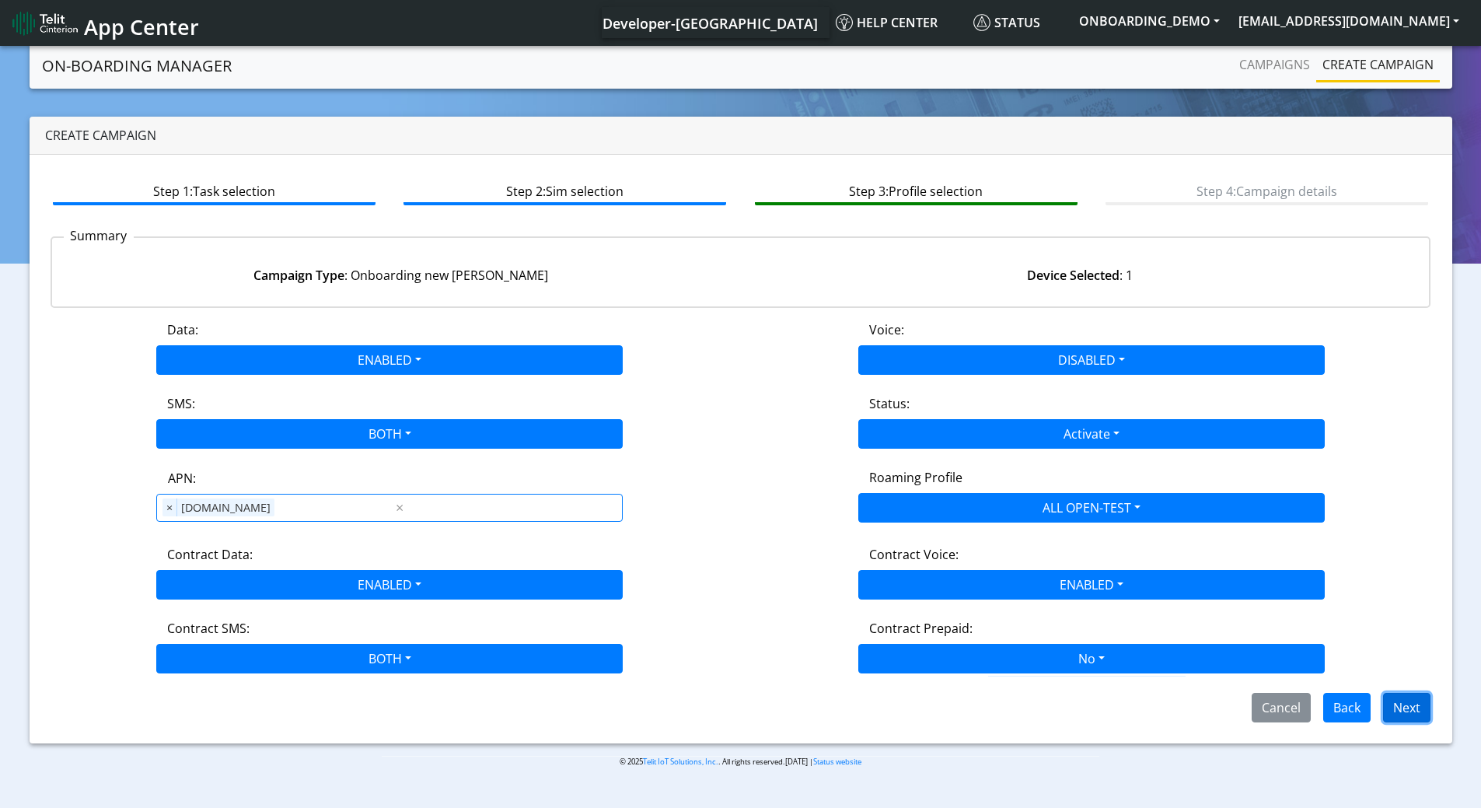
click at [1400, 715] on button "Next" at bounding box center [1406, 708] width 47 height 30
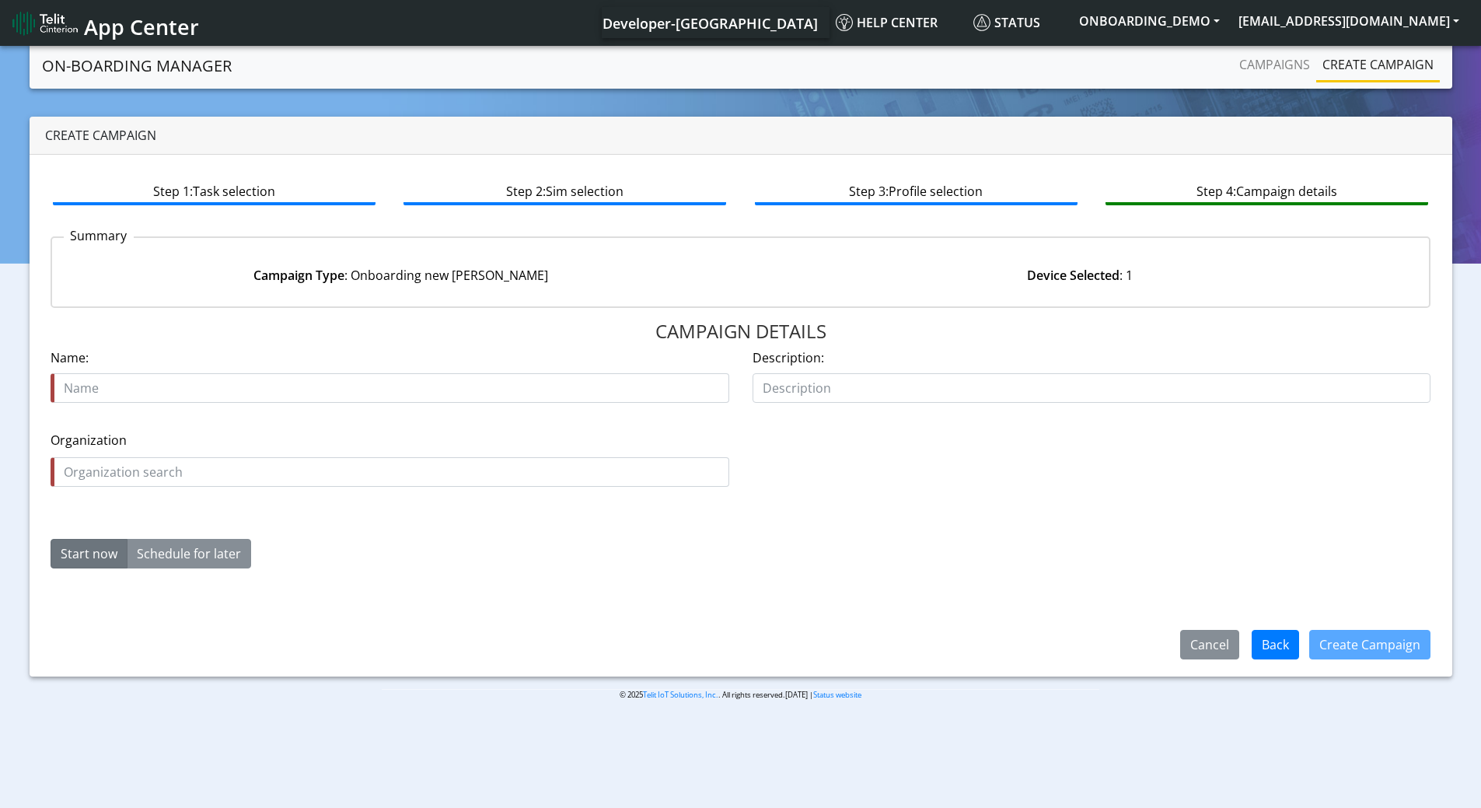
click at [328, 385] on input "text" at bounding box center [390, 388] width 679 height 30
type input "89358151000004752898"
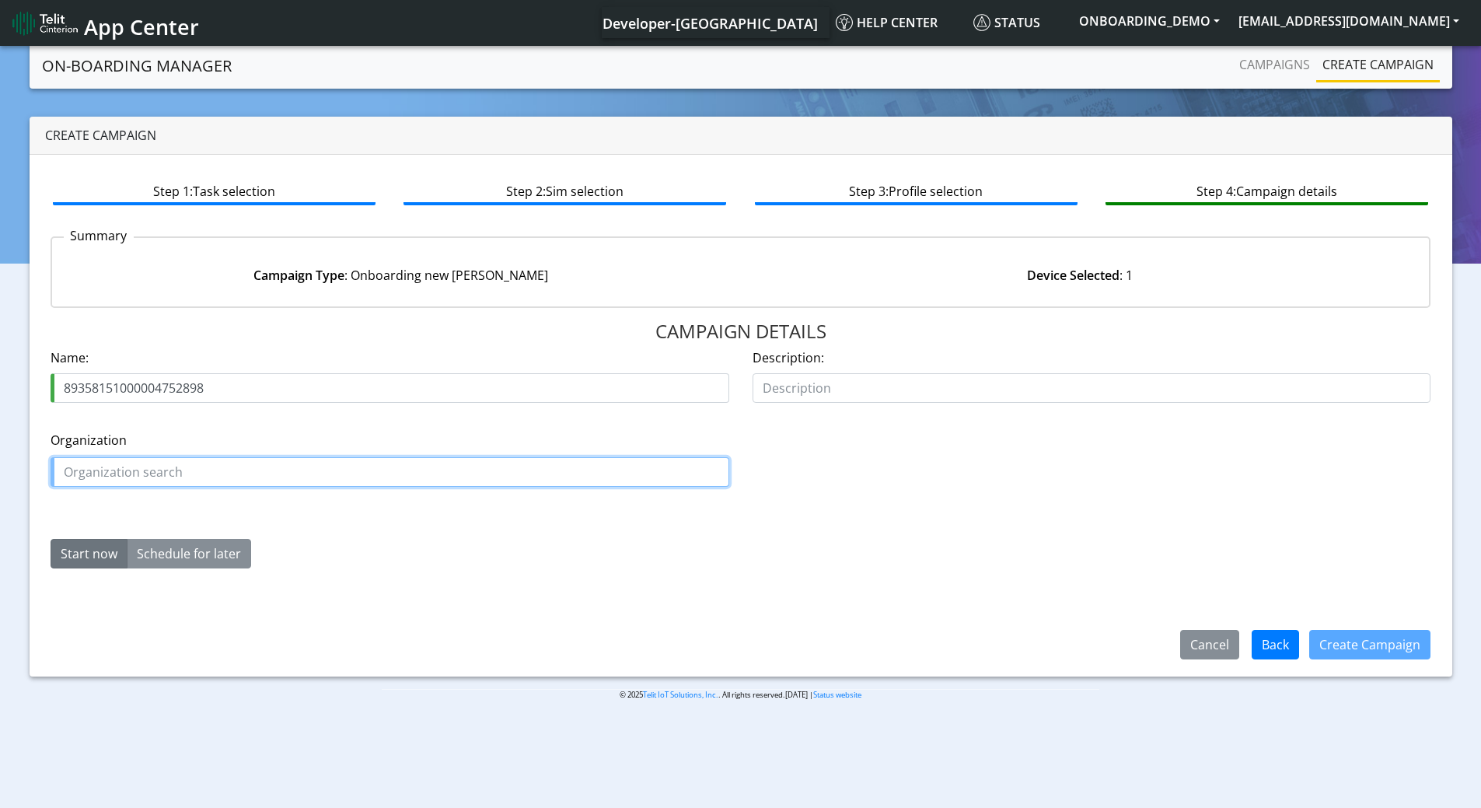
click at [226, 480] on input "text" at bounding box center [390, 472] width 679 height 30
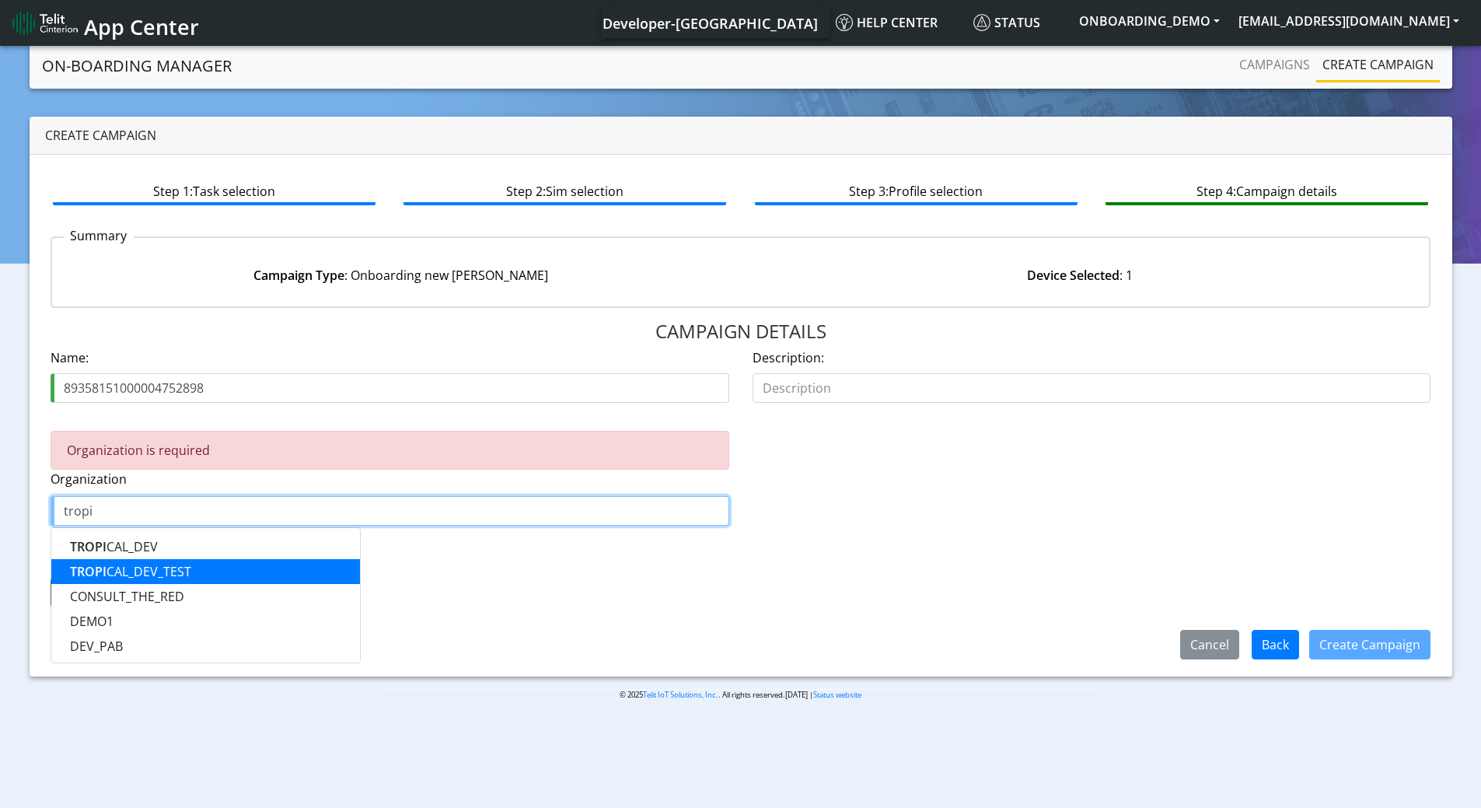
click at [159, 563] on ngb-highlight "TROPI CAL_DEV_TEST" at bounding box center [130, 571] width 121 height 17
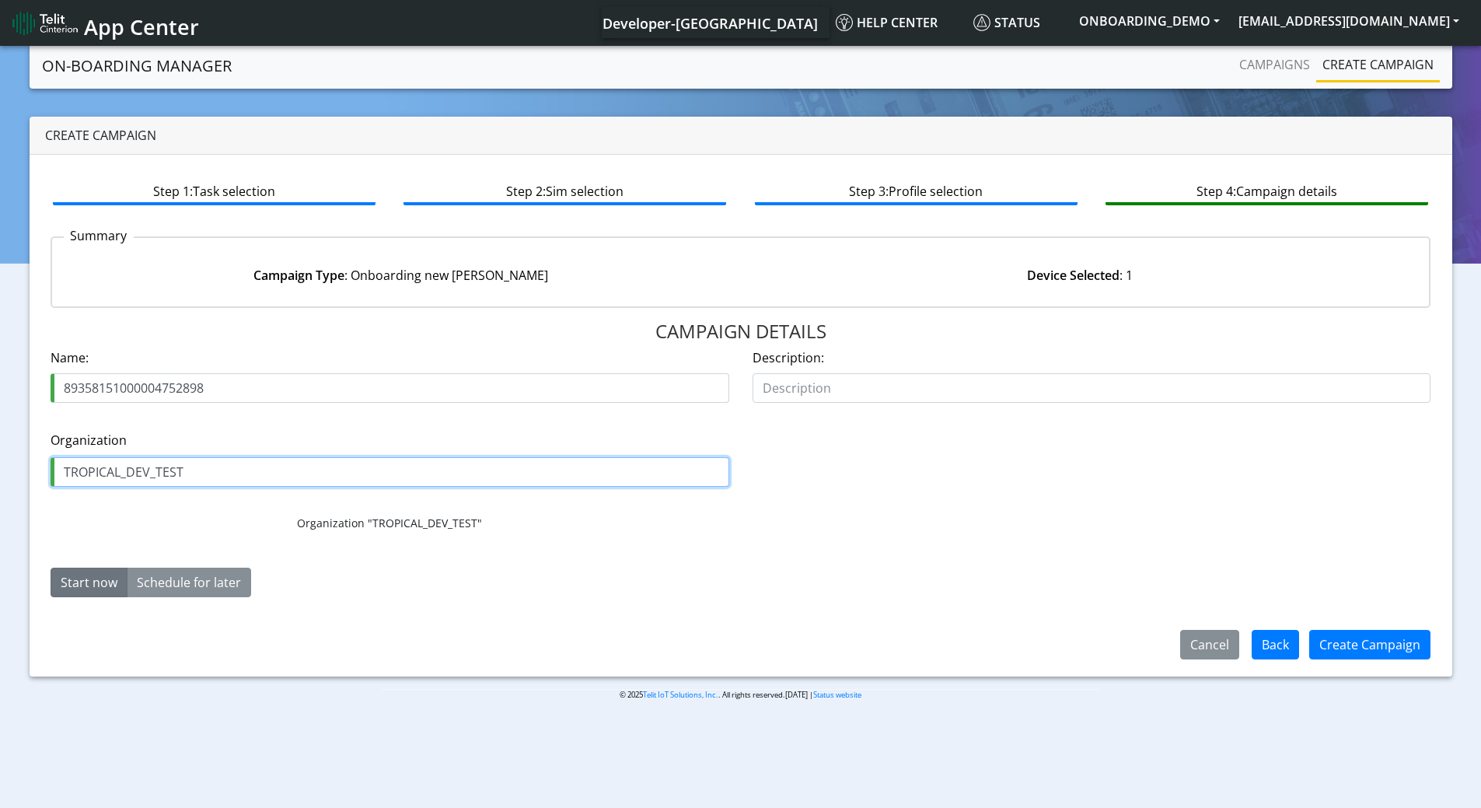
type input "TROPICAL_DEV_TEST"
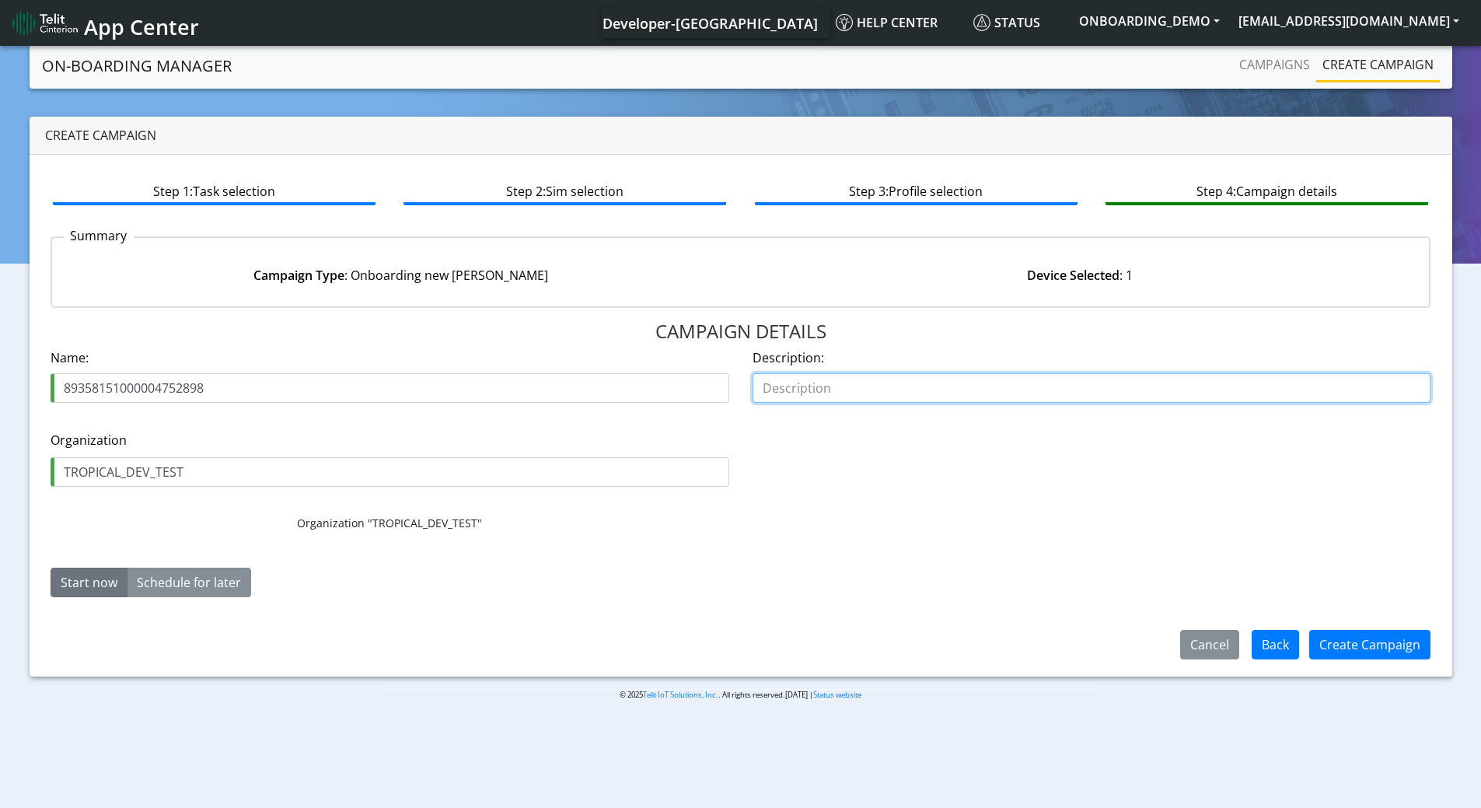
click at [776, 398] on input "text" at bounding box center [1092, 388] width 679 height 30
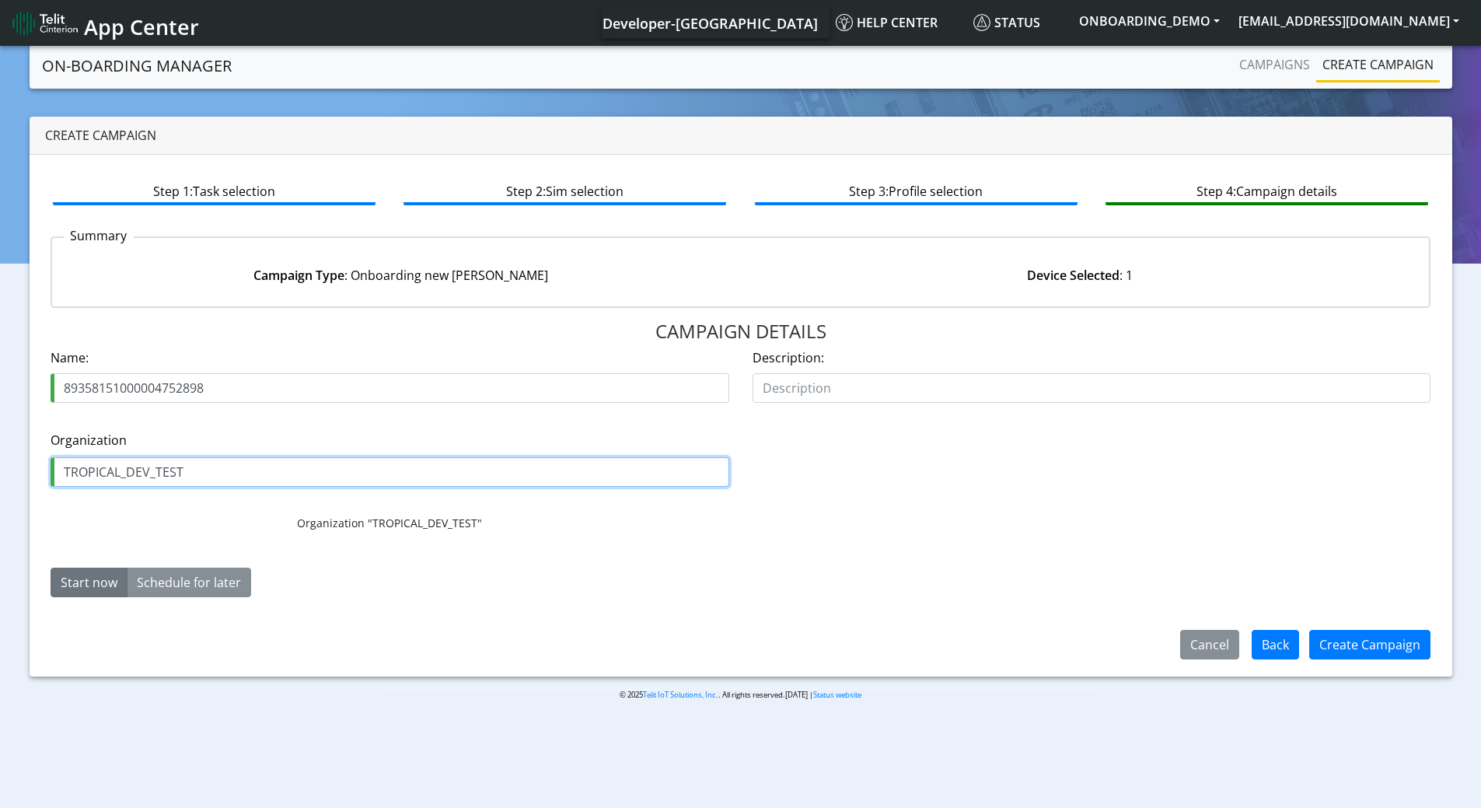
drag, startPoint x: 214, startPoint y: 476, endPoint x: 234, endPoint y: 477, distance: 20.3
click at [221, 475] on input "TROPICAL_DEV_TEST" at bounding box center [390, 472] width 679 height 30
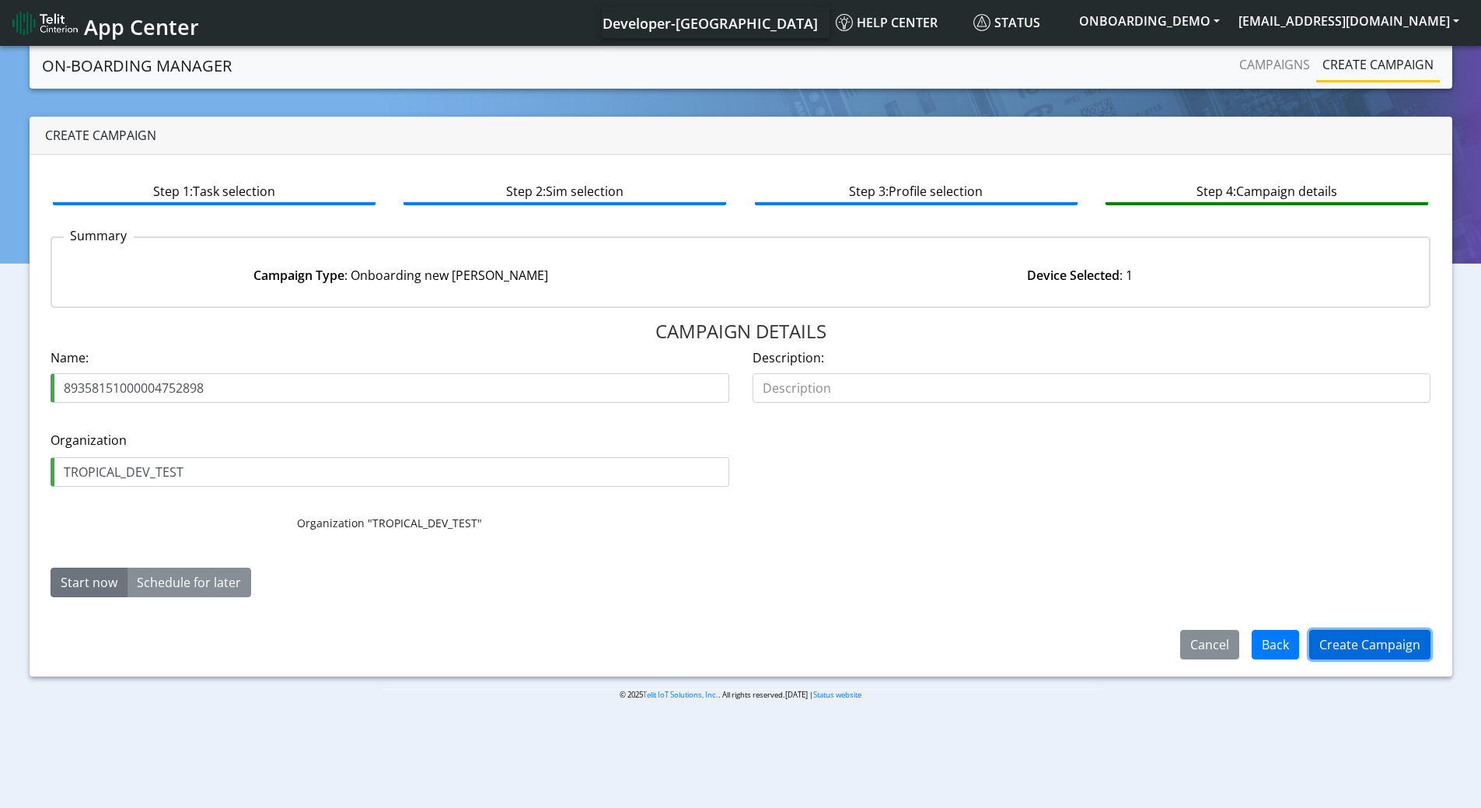
click at [1358, 637] on button "Create Campaign" at bounding box center [1369, 645] width 121 height 30
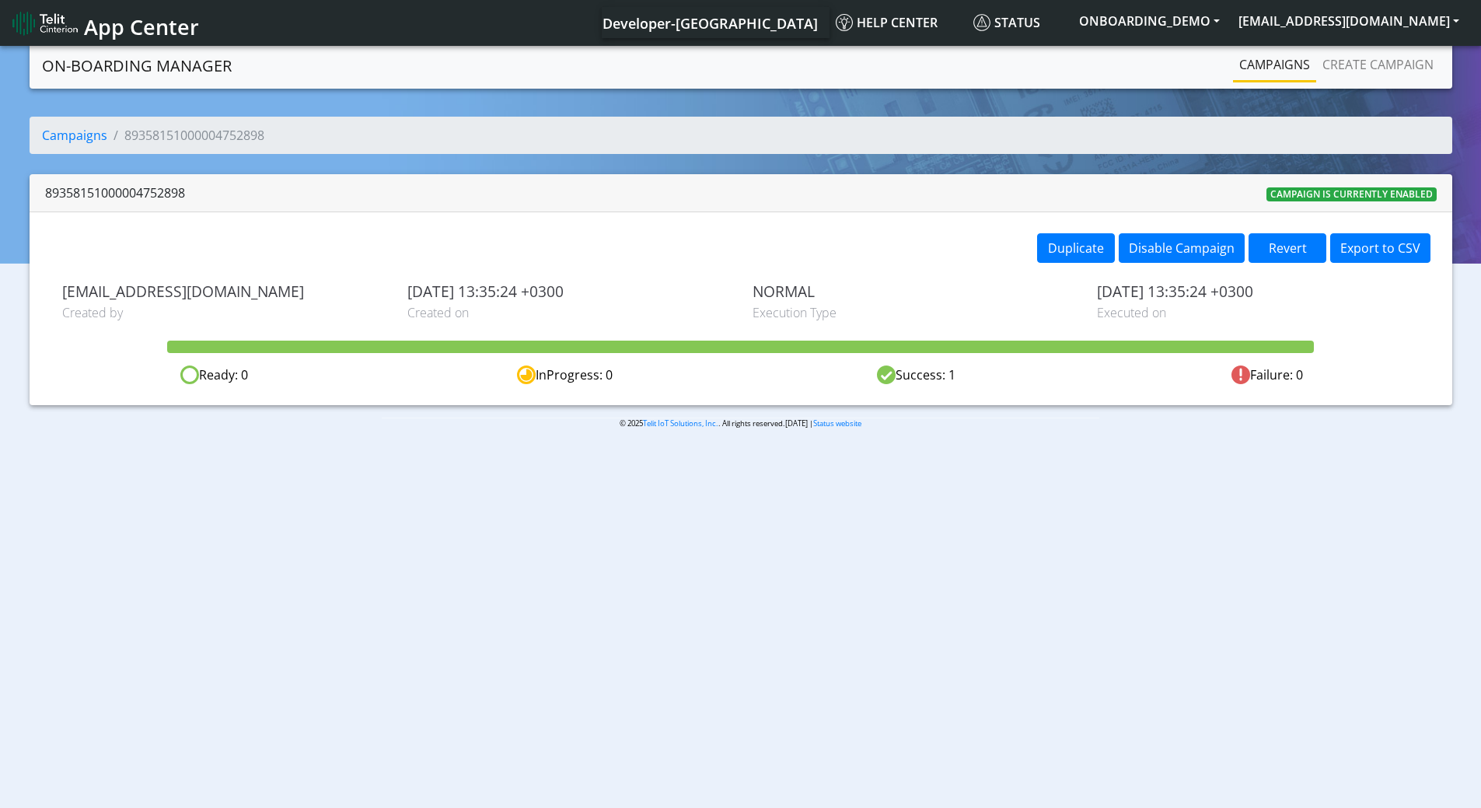
click at [891, 765] on body "App Center Developer-[GEOGRAPHIC_DATA] Help center Status ONBOARDING_DEMO [EMAI…" at bounding box center [740, 428] width 1481 height 770
click at [1346, 69] on link "Create campaign" at bounding box center [1378, 64] width 124 height 31
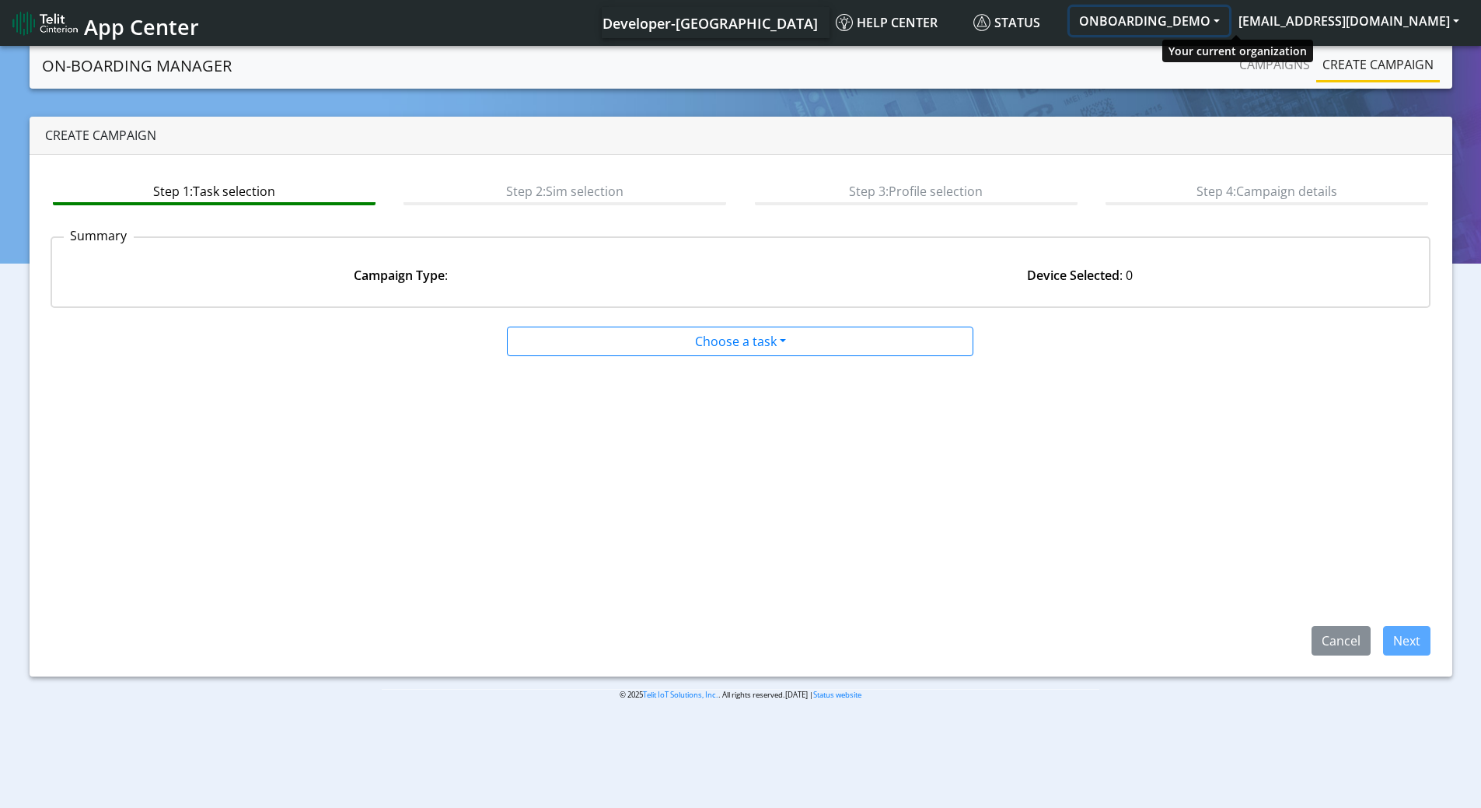
click at [1208, 20] on button "ONBOARDING_DEMO" at bounding box center [1149, 21] width 159 height 28
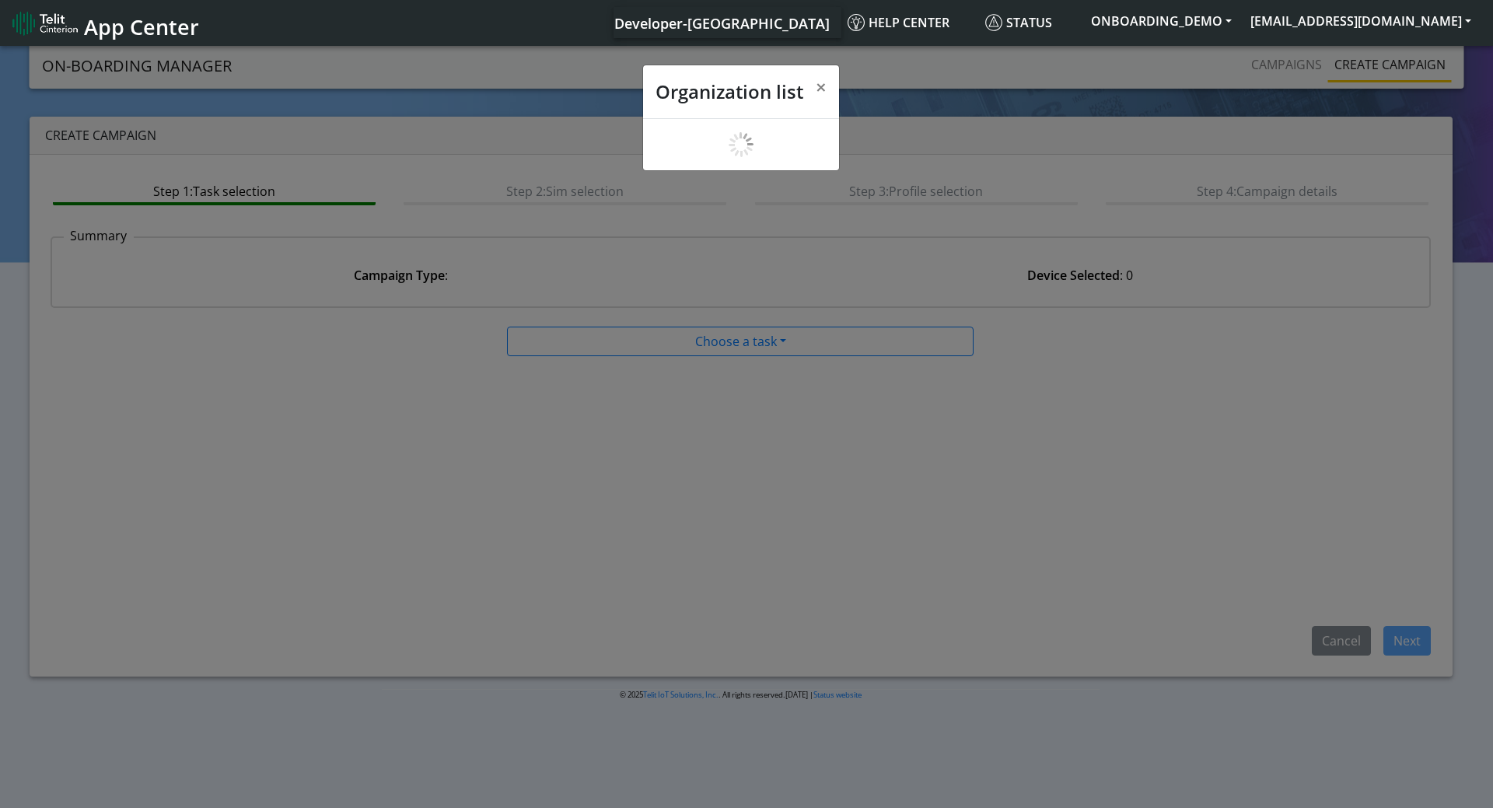
scroll to position [5, 0]
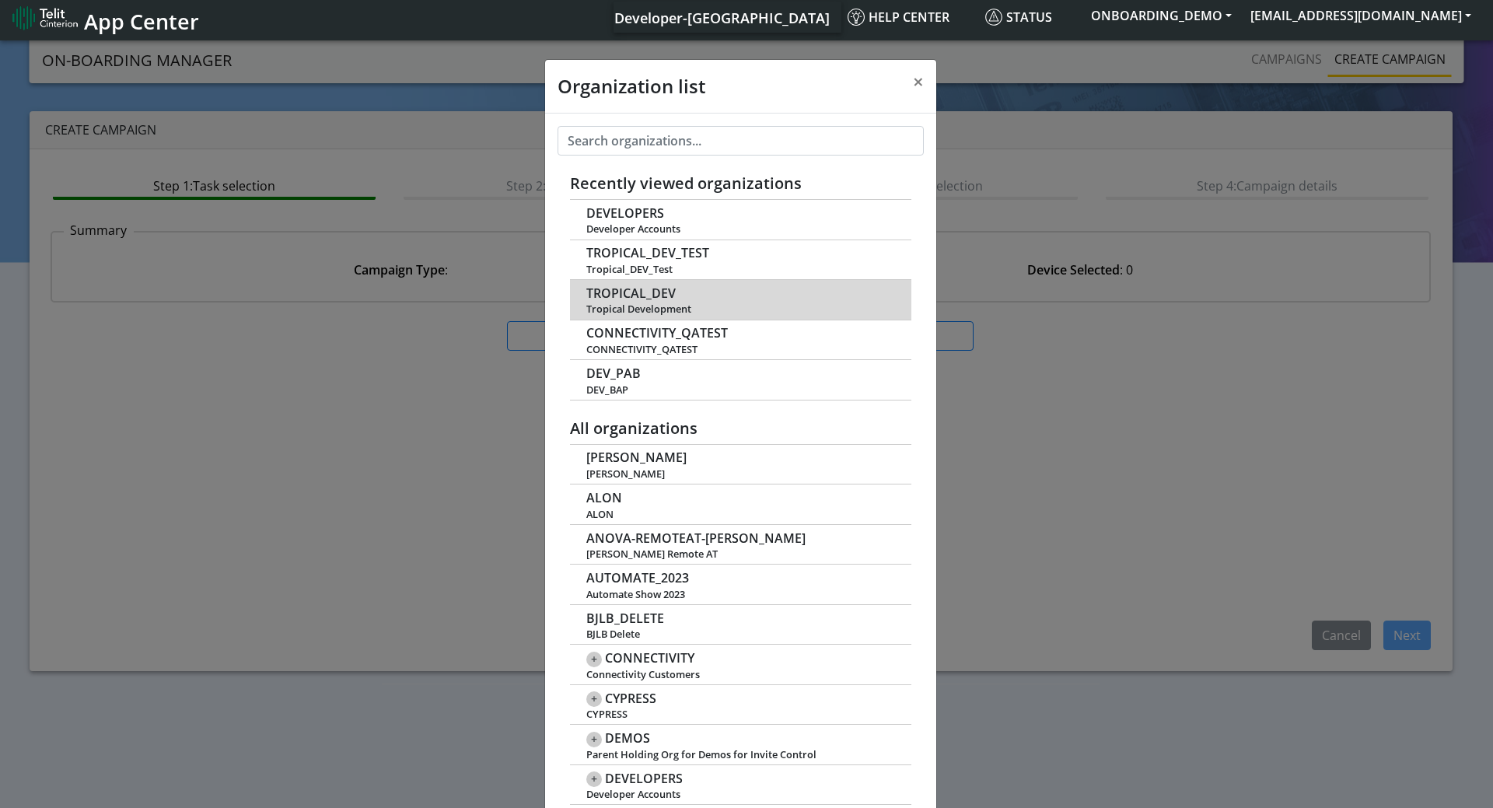
click at [669, 297] on span "TROPICAL_DEV" at bounding box center [630, 293] width 89 height 15
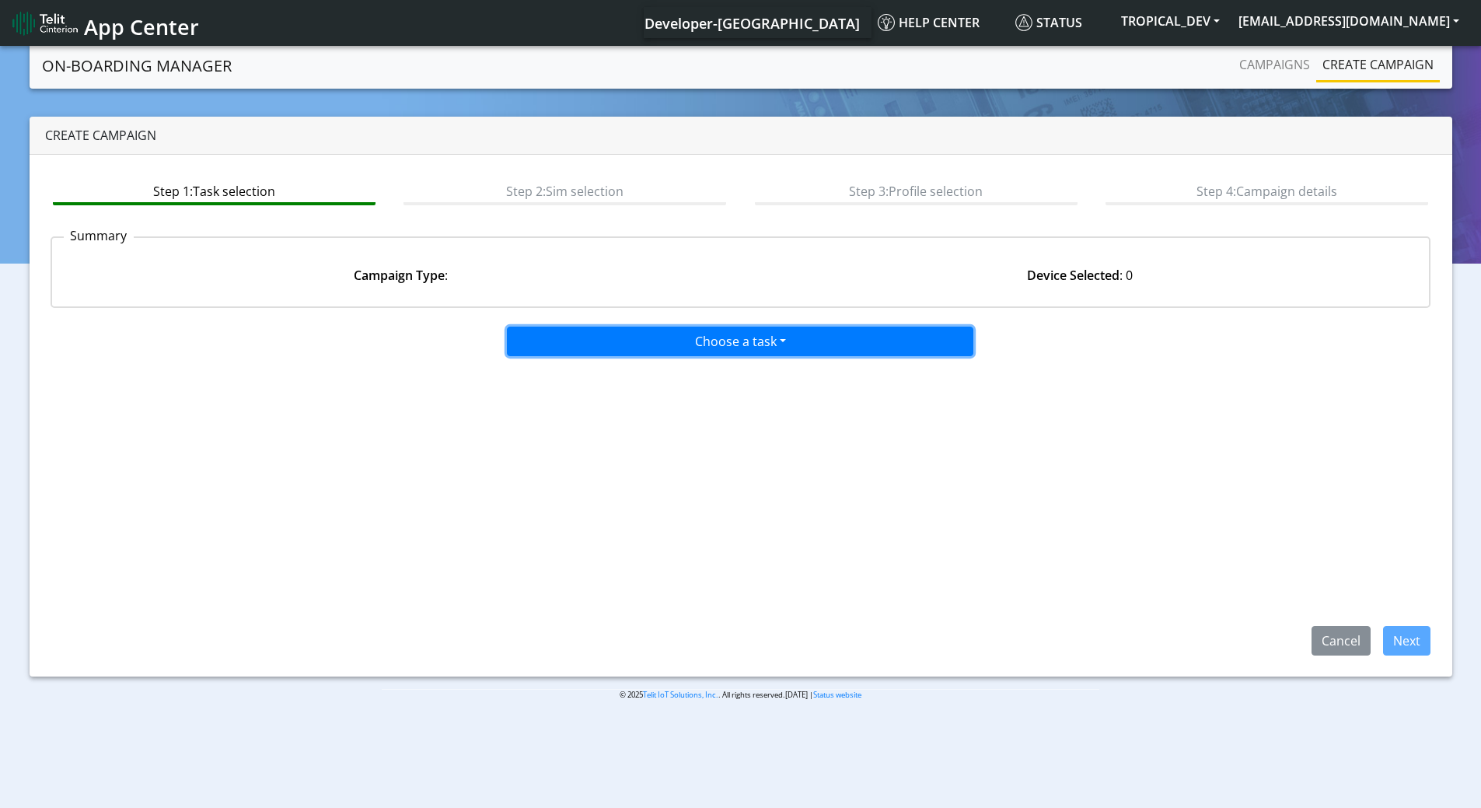
click at [748, 344] on button "Choose a task" at bounding box center [740, 342] width 466 height 30
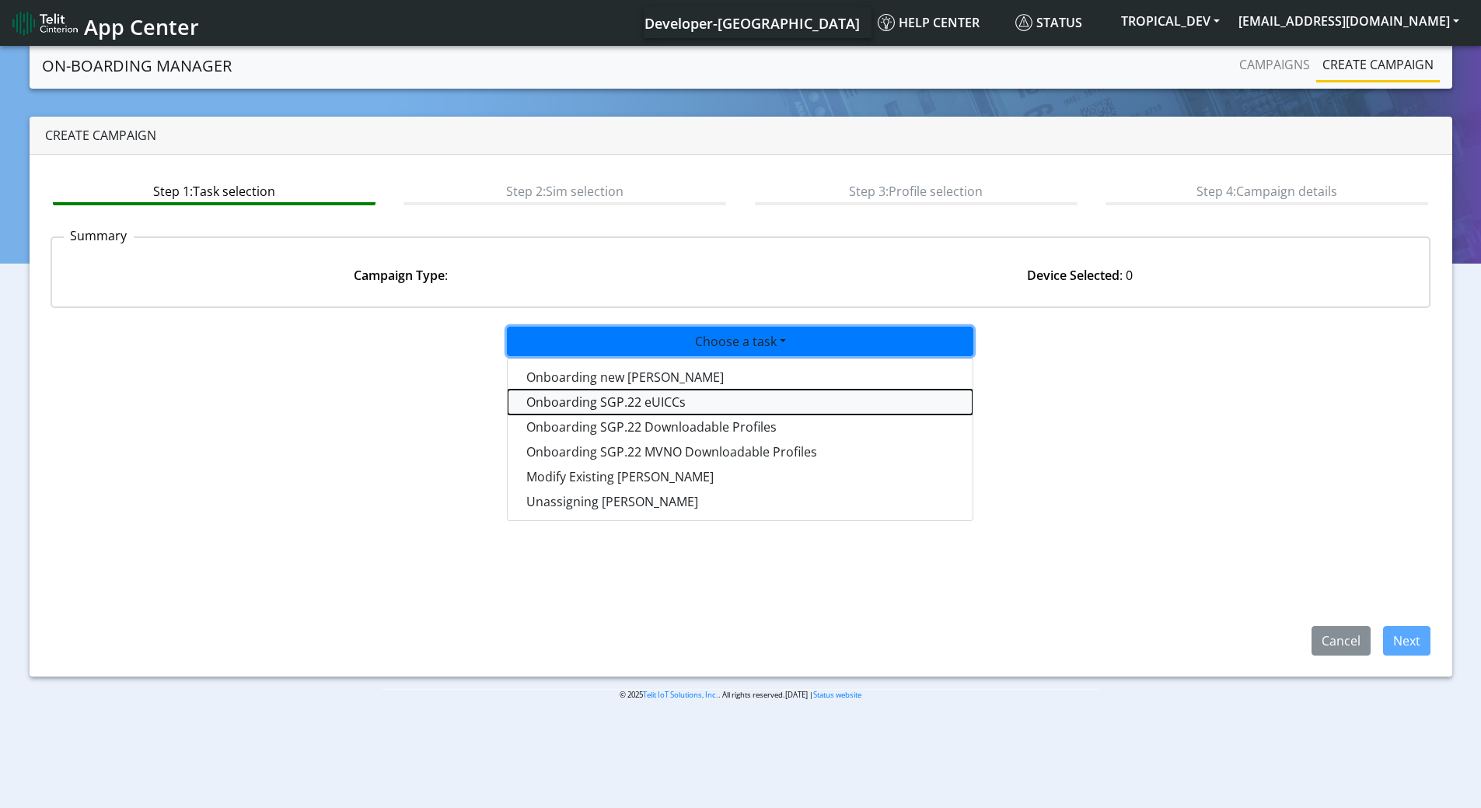
click at [699, 407] on tasksgp22eUICC-dropdown "Onboarding SGP.22 eUICCs" at bounding box center [740, 401] width 465 height 25
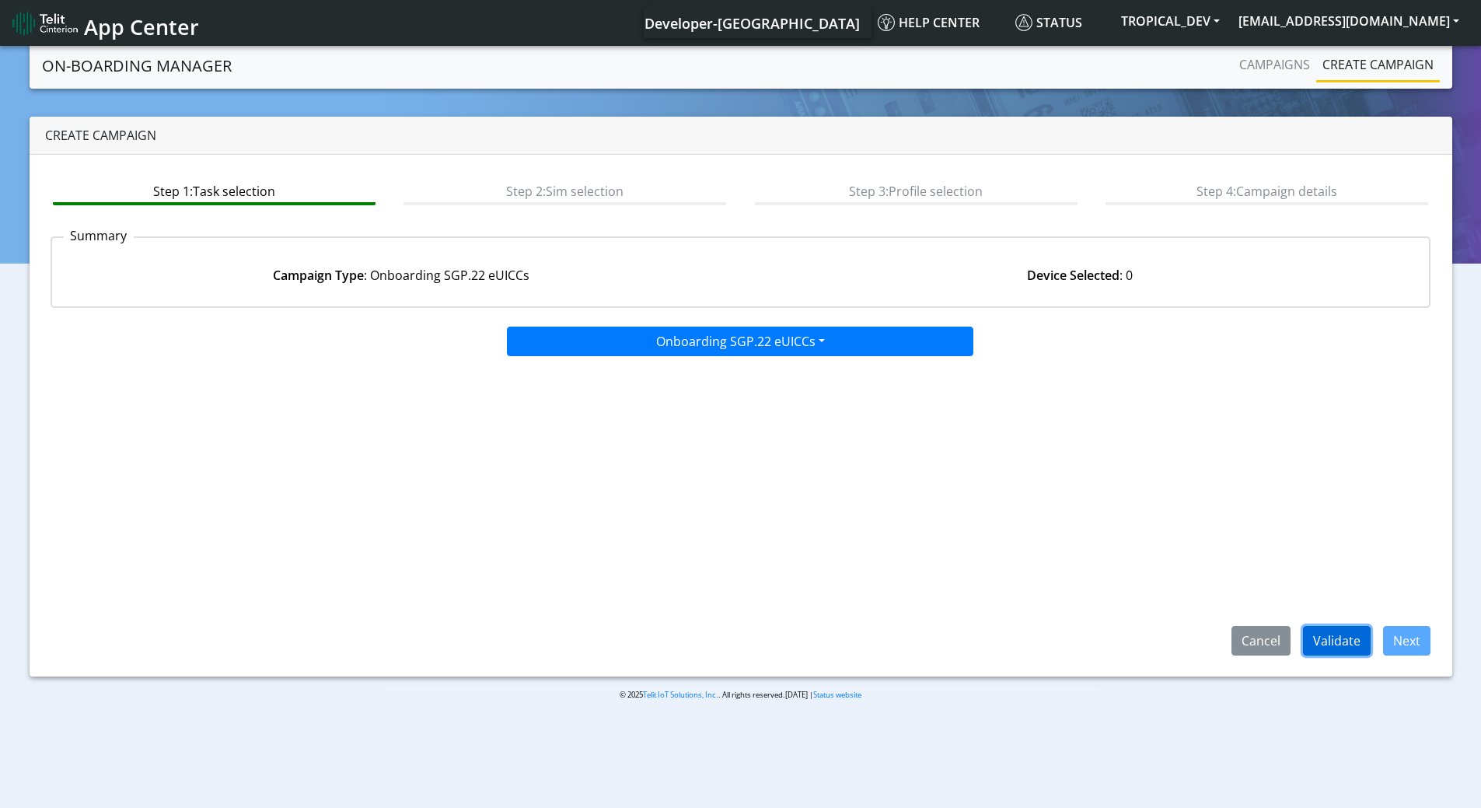
click at [1347, 637] on button "Validate" at bounding box center [1337, 641] width 68 height 30
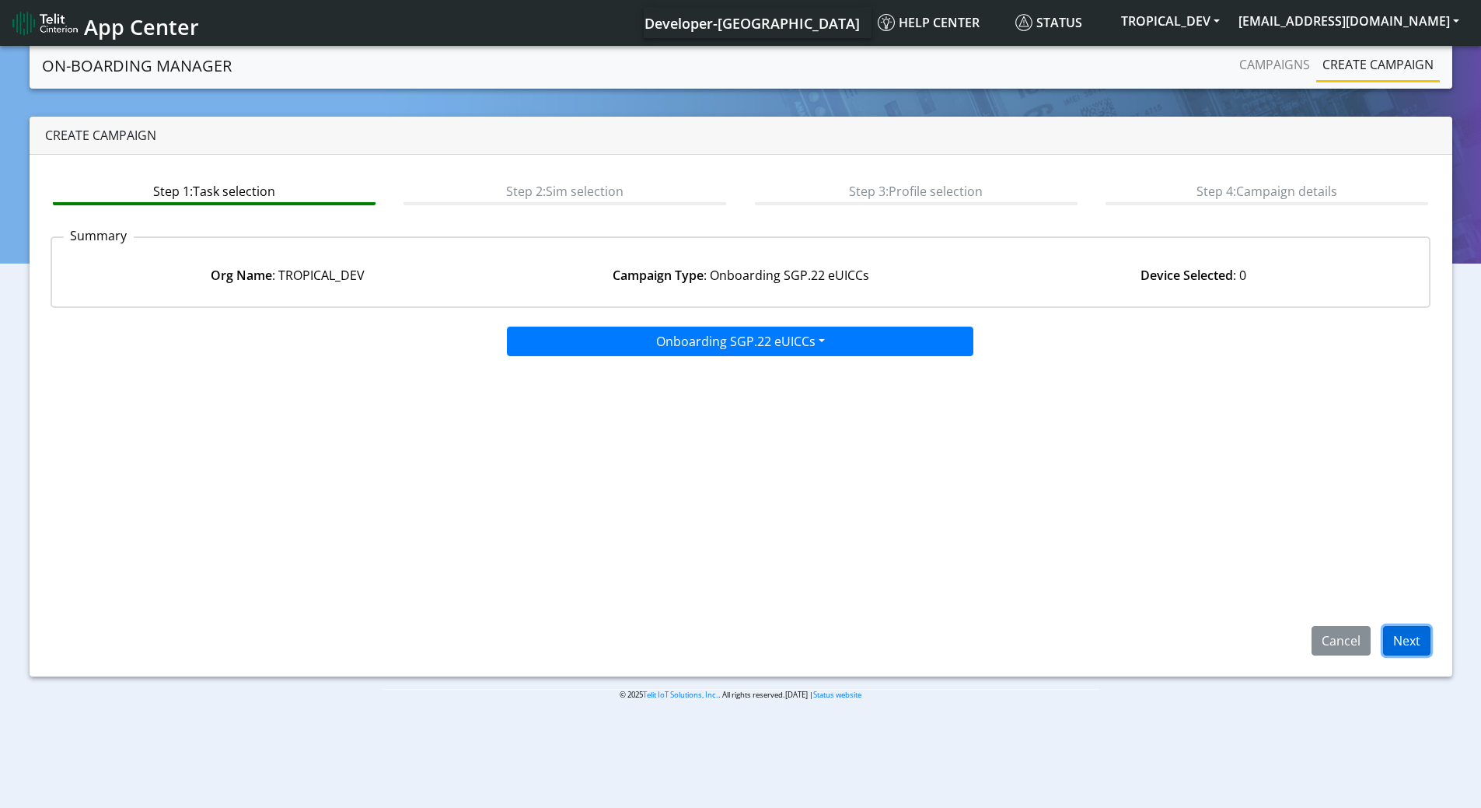
click at [1413, 643] on button "Next" at bounding box center [1406, 641] width 47 height 30
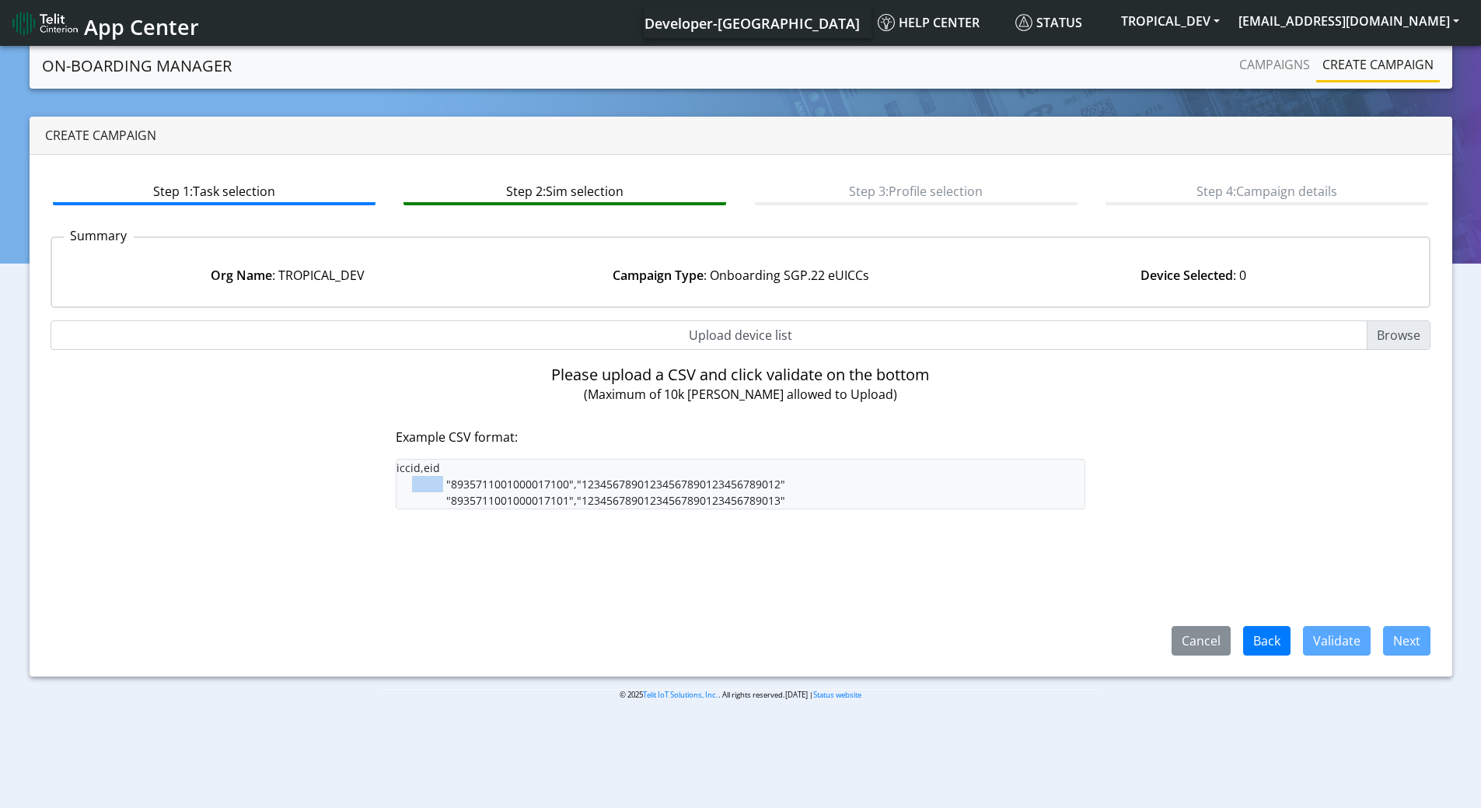
drag, startPoint x: 439, startPoint y: 471, endPoint x: 498, endPoint y: 470, distance: 58.3
click at [498, 470] on pre "iccid,eid "8935711001000017100","12345678901234567890123456789012" "89357110010…" at bounding box center [741, 484] width 690 height 51
copy pre "iccid,eid"
click at [1381, 338] on input "Upload device list" at bounding box center [741, 335] width 1381 height 30
type input "C:\fakepath\89033023426500000000060318461864_onboard.csv"
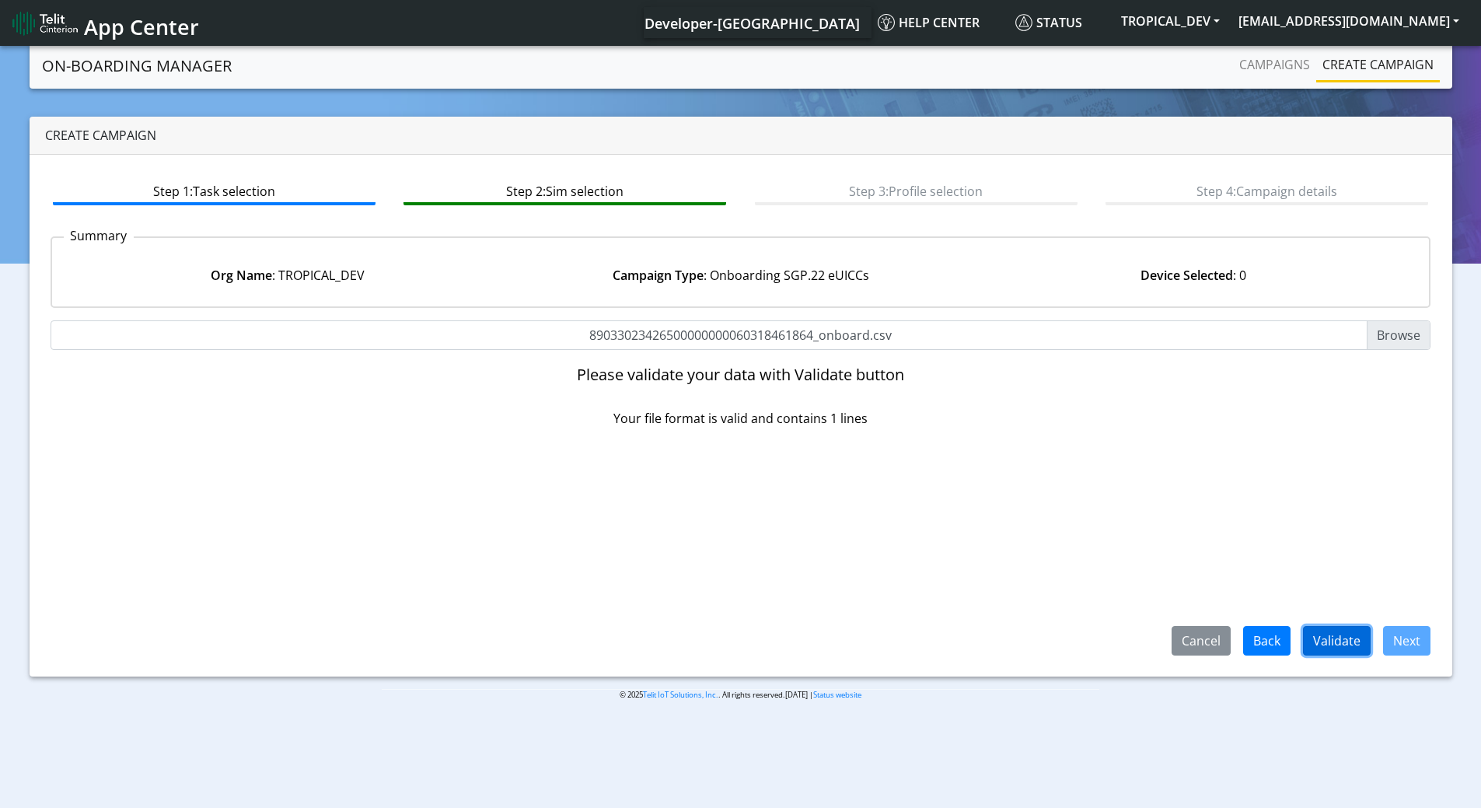
click at [1343, 641] on button "Validate" at bounding box center [1337, 641] width 68 height 30
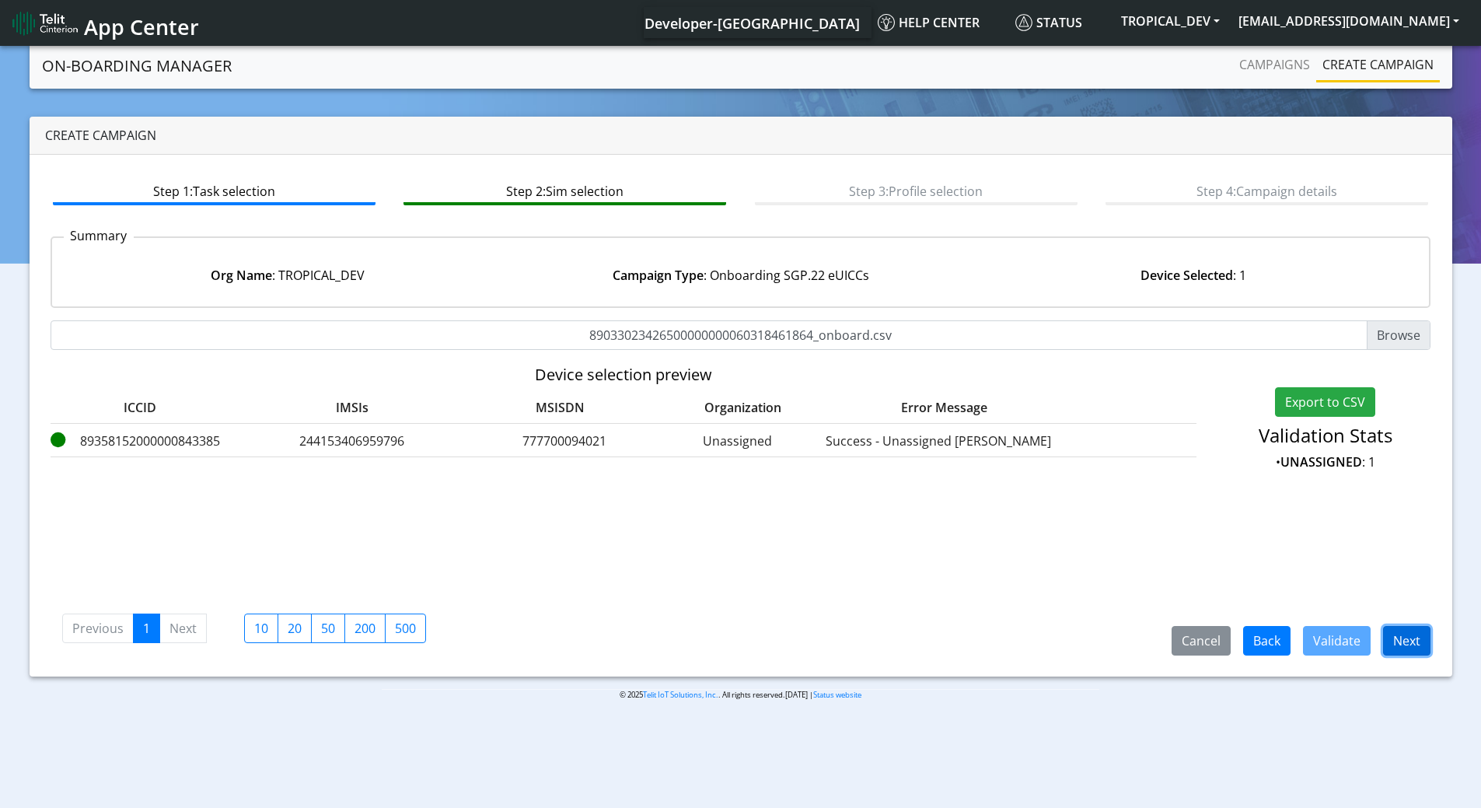
click at [1416, 634] on button "Next" at bounding box center [1406, 641] width 47 height 30
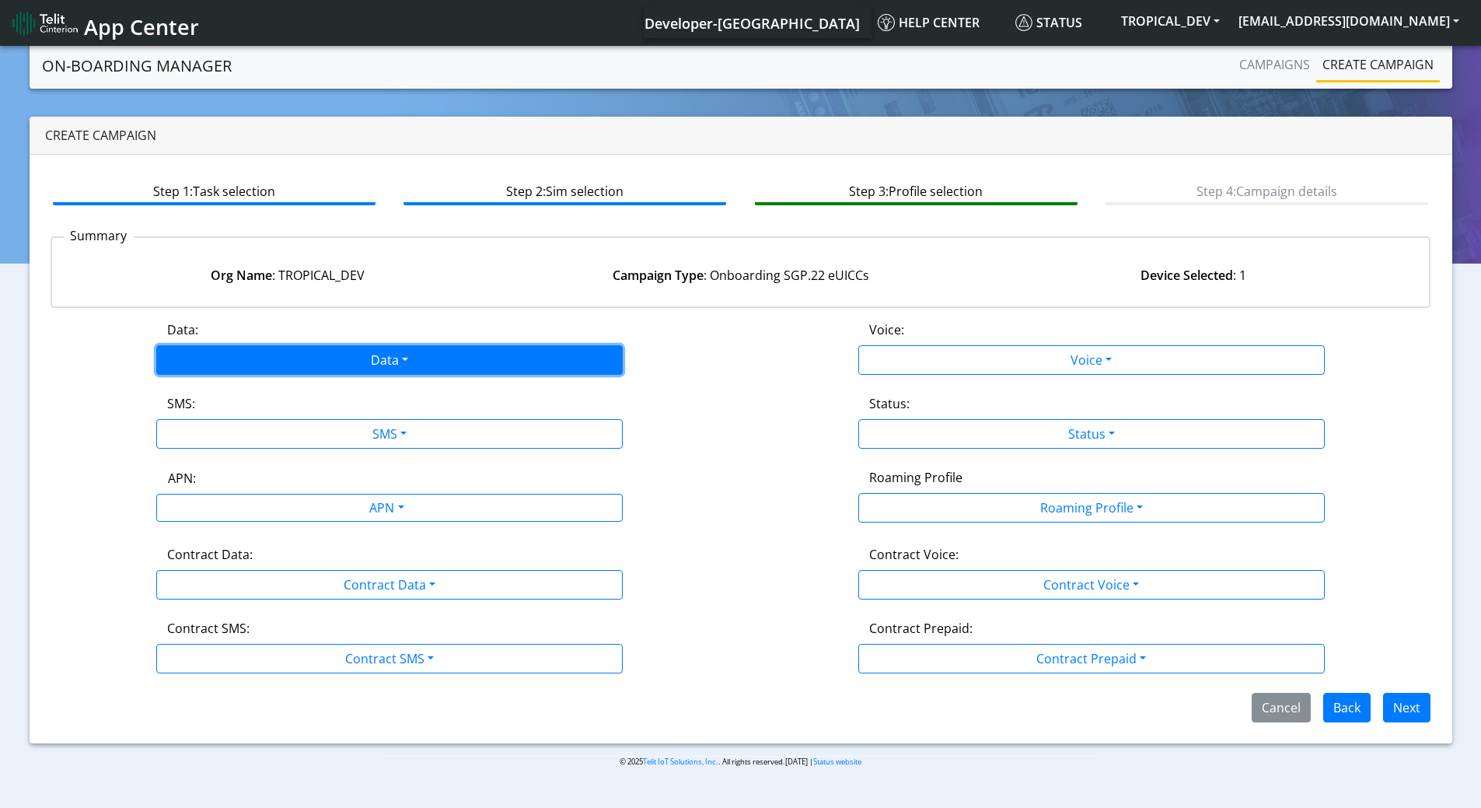
click at [403, 348] on button "Data" at bounding box center [389, 360] width 466 height 30
click at [306, 417] on button "Enabled" at bounding box center [389, 420] width 465 height 25
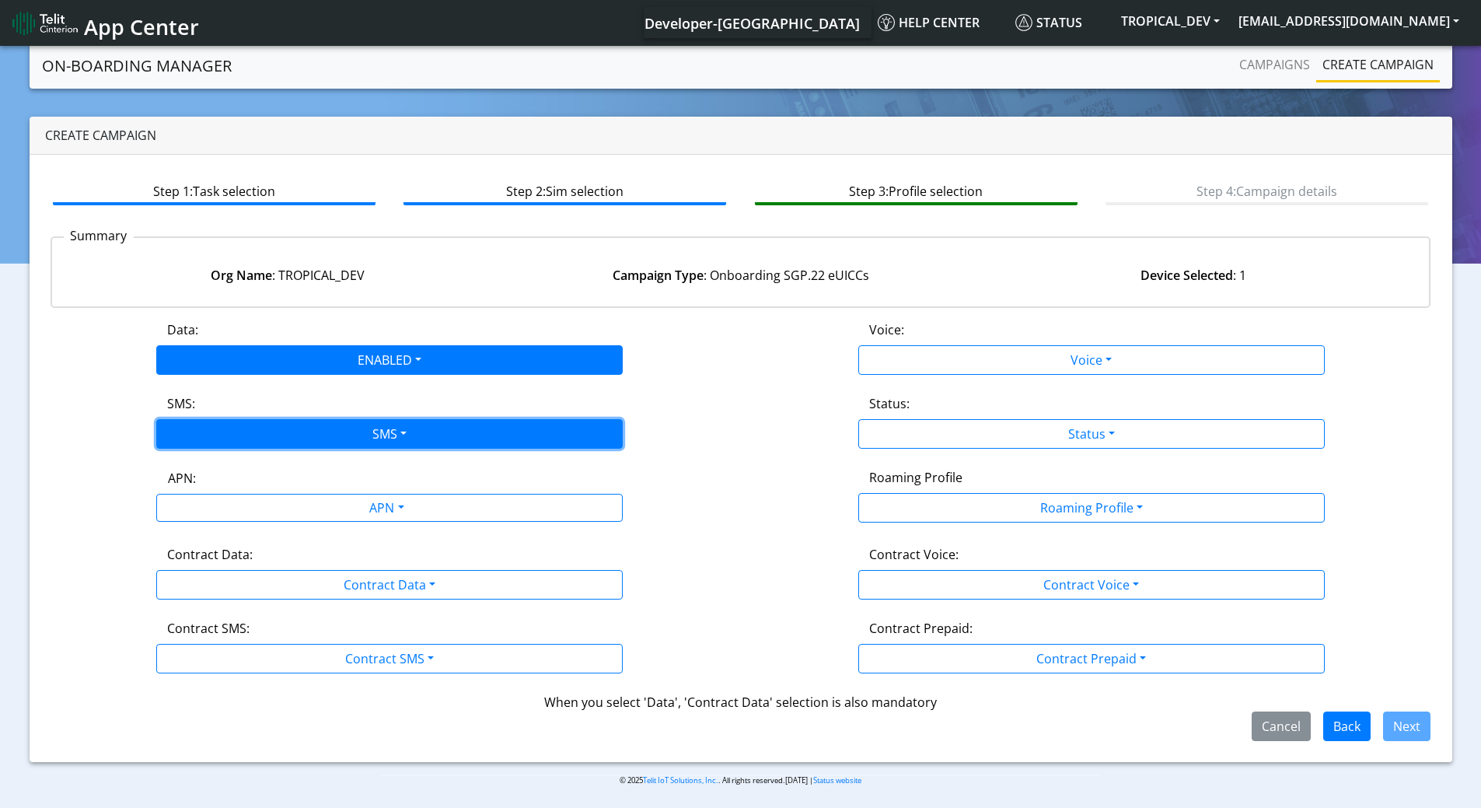
click at [330, 439] on button "SMS" at bounding box center [389, 434] width 466 height 30
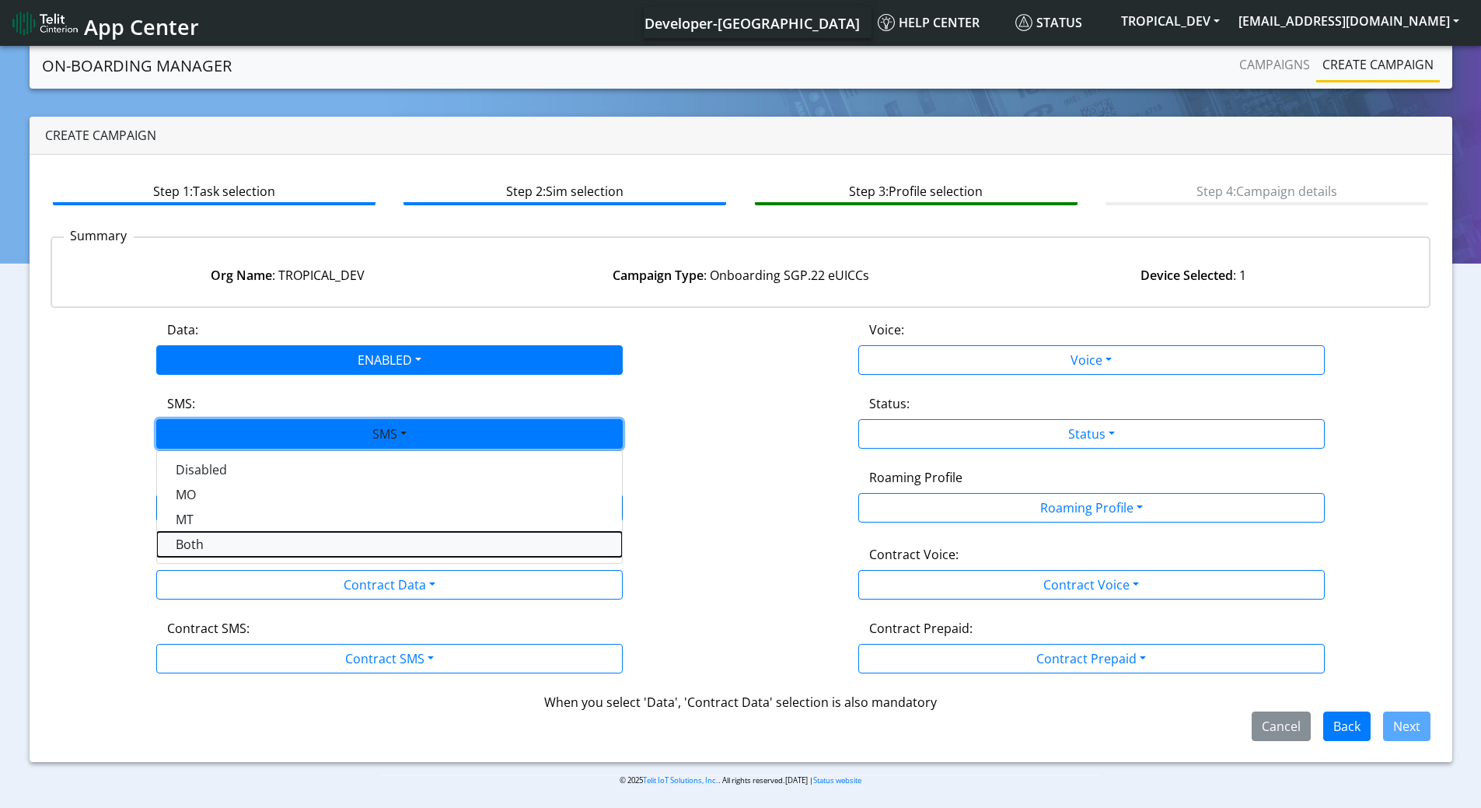
click at [303, 535] on button "Both" at bounding box center [389, 544] width 465 height 25
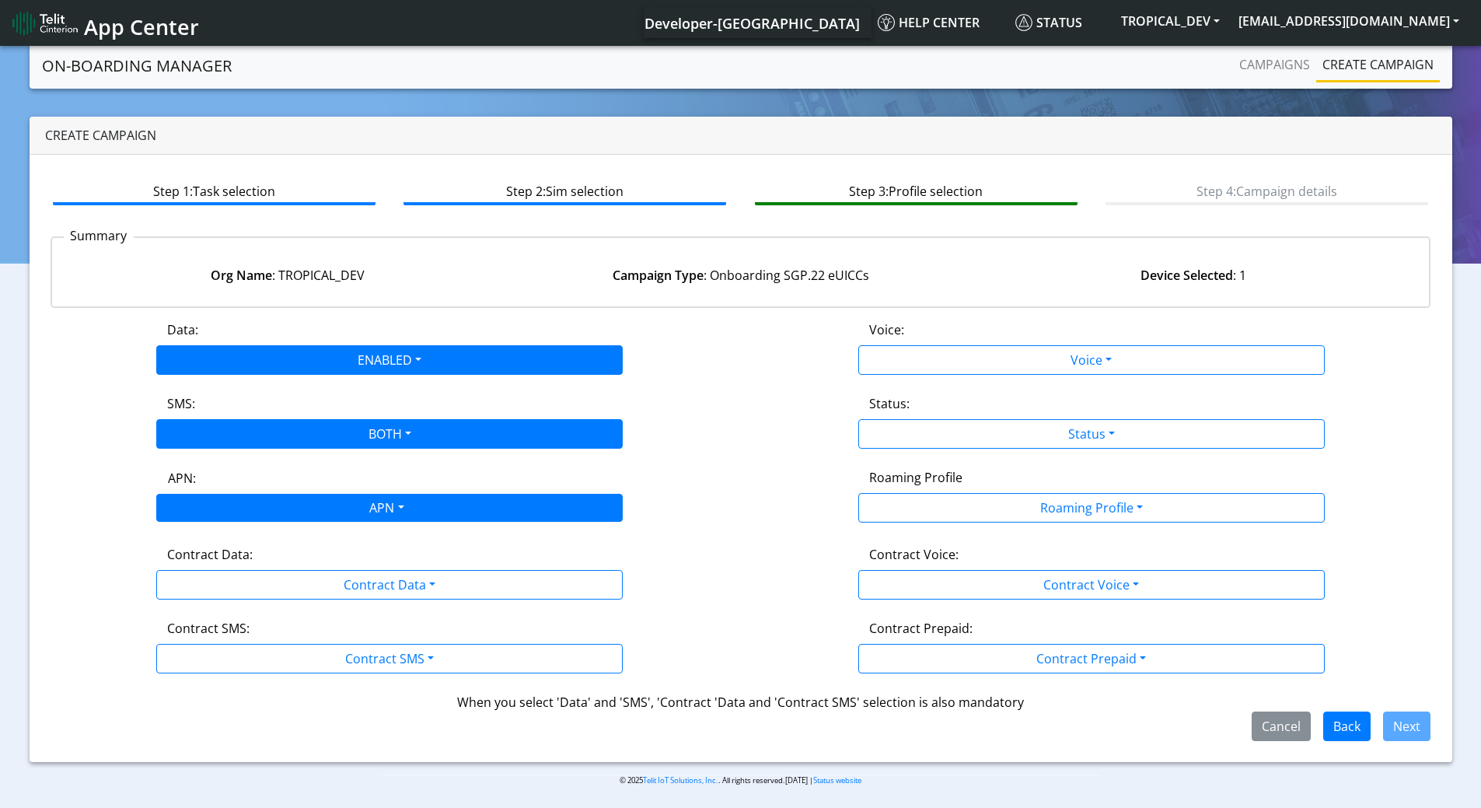
click at [334, 510] on div "APN" at bounding box center [385, 509] width 493 height 30
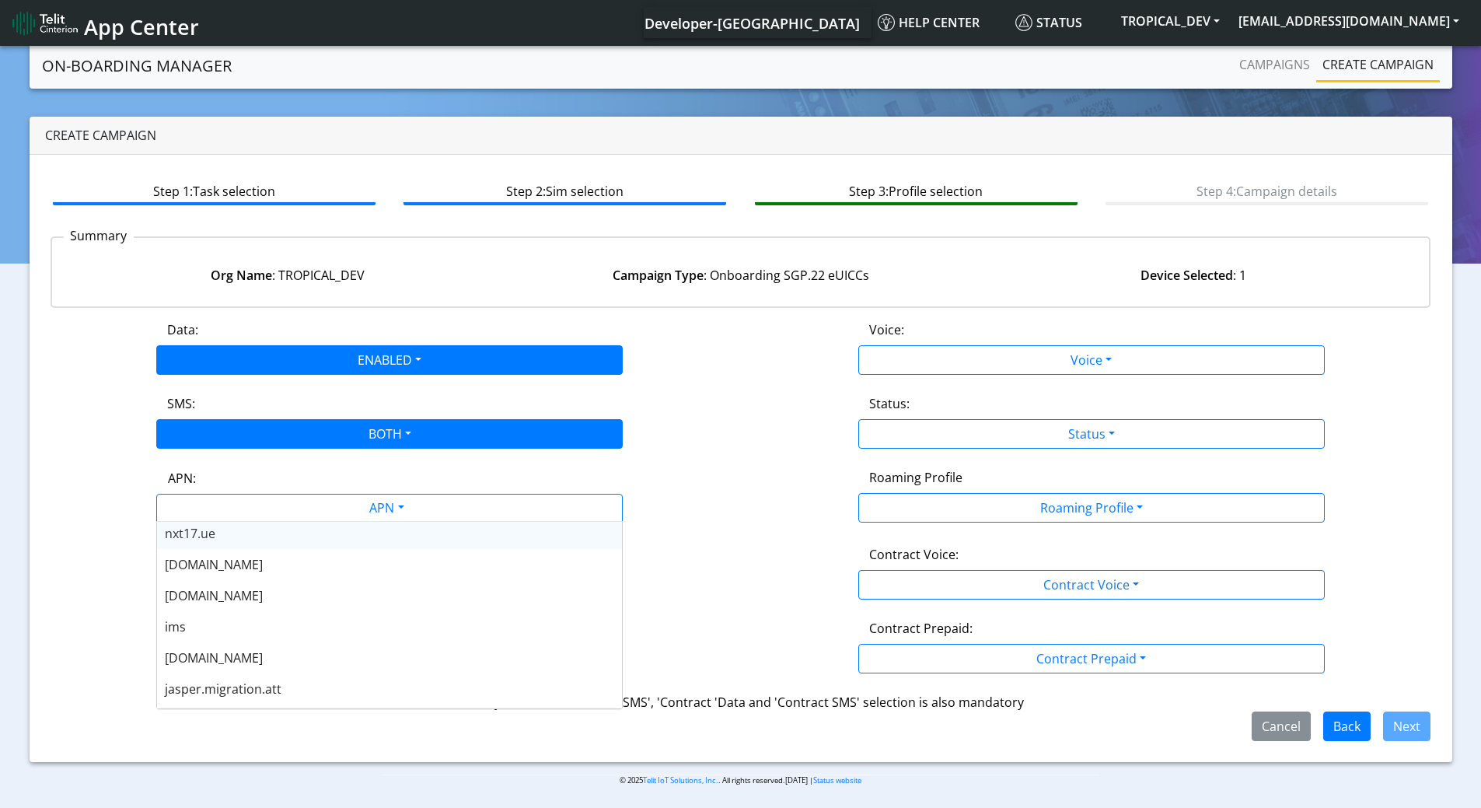
scroll to position [124, 0]
click at [243, 630] on div "nxt23.net" at bounding box center [389, 630] width 465 height 31
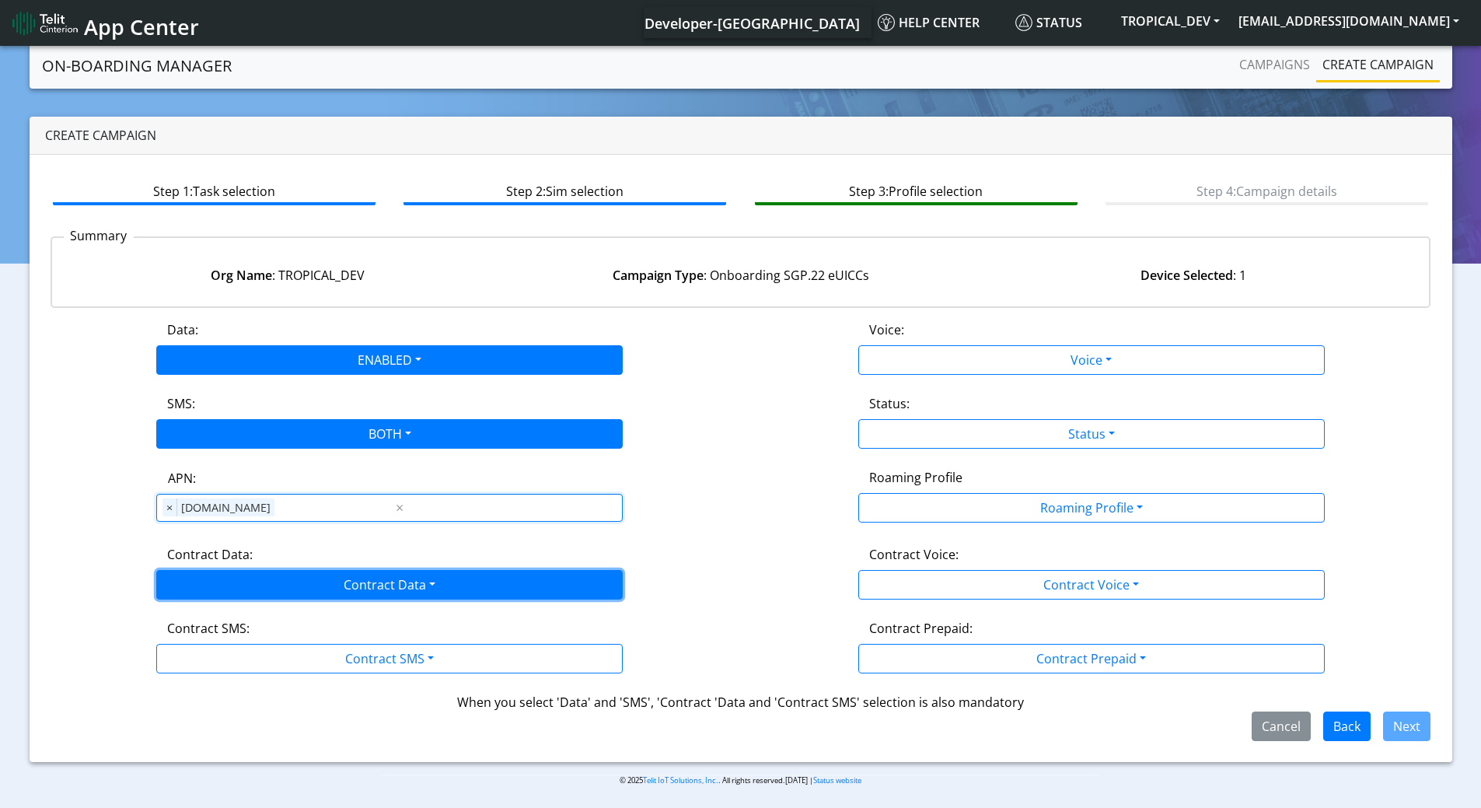
click at [368, 587] on button "Contract Data" at bounding box center [389, 585] width 466 height 30
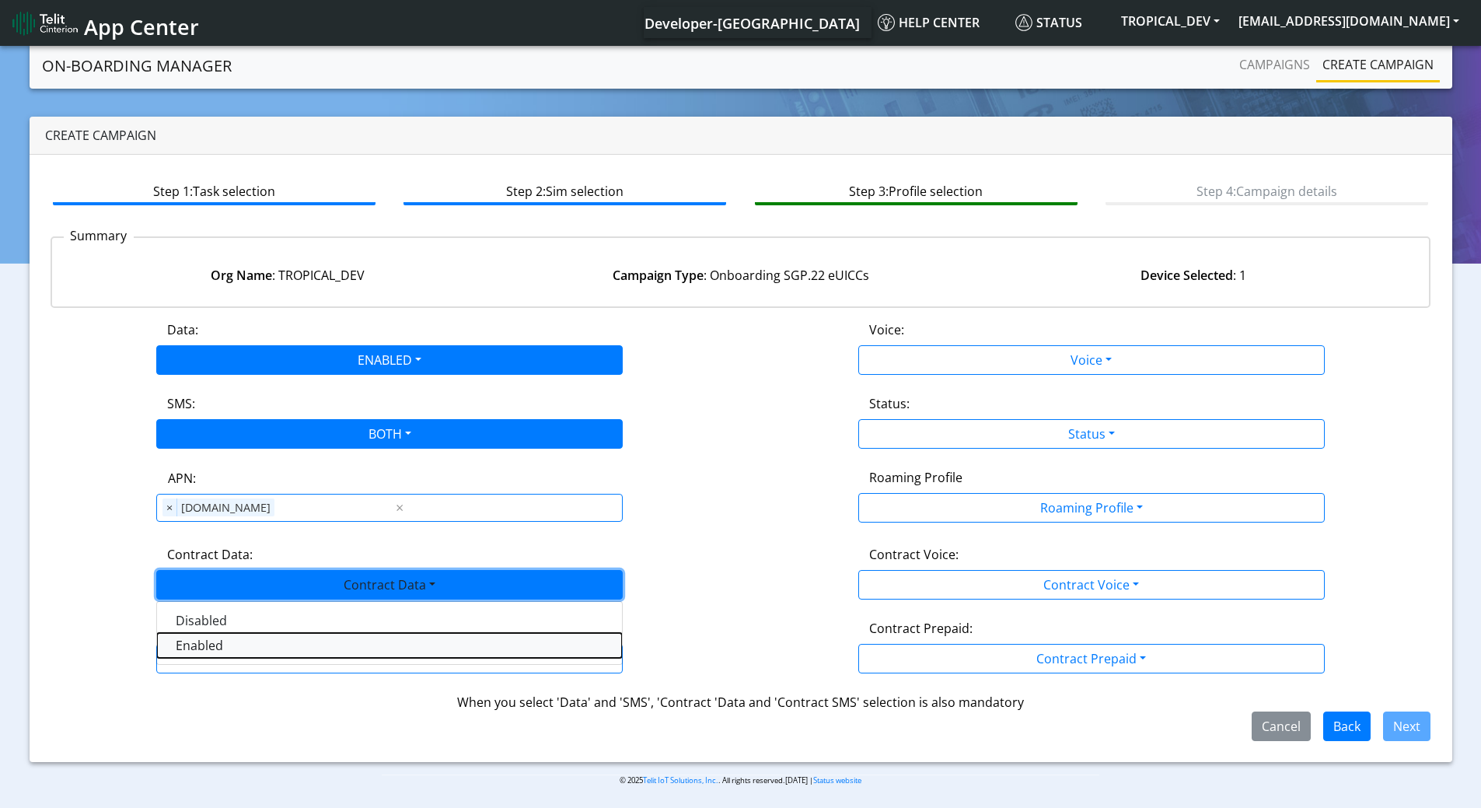
click at [262, 640] on Dataenabled-dropdown "Enabled" at bounding box center [389, 645] width 465 height 25
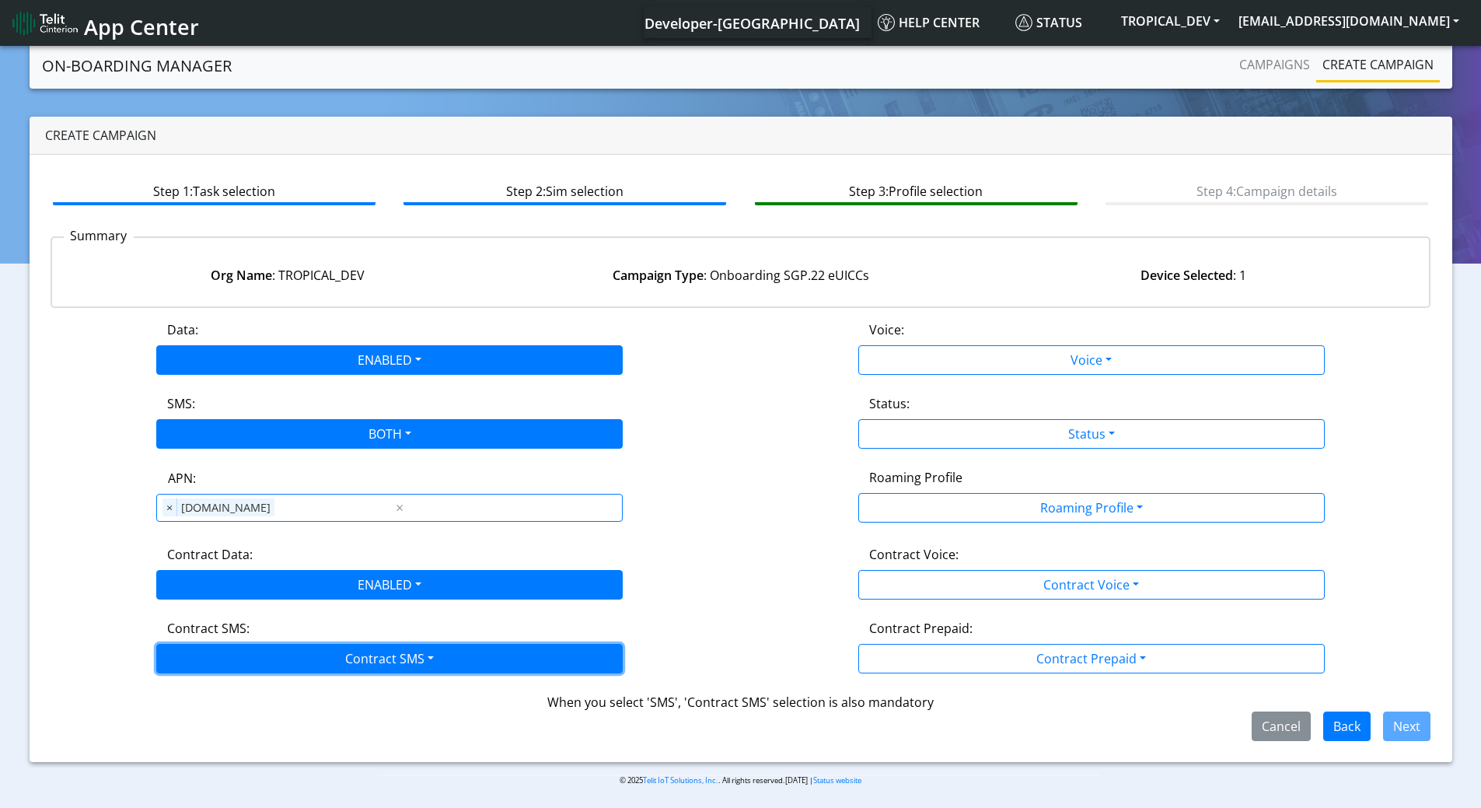
click at [299, 653] on button "Contract SMS" at bounding box center [389, 659] width 466 height 30
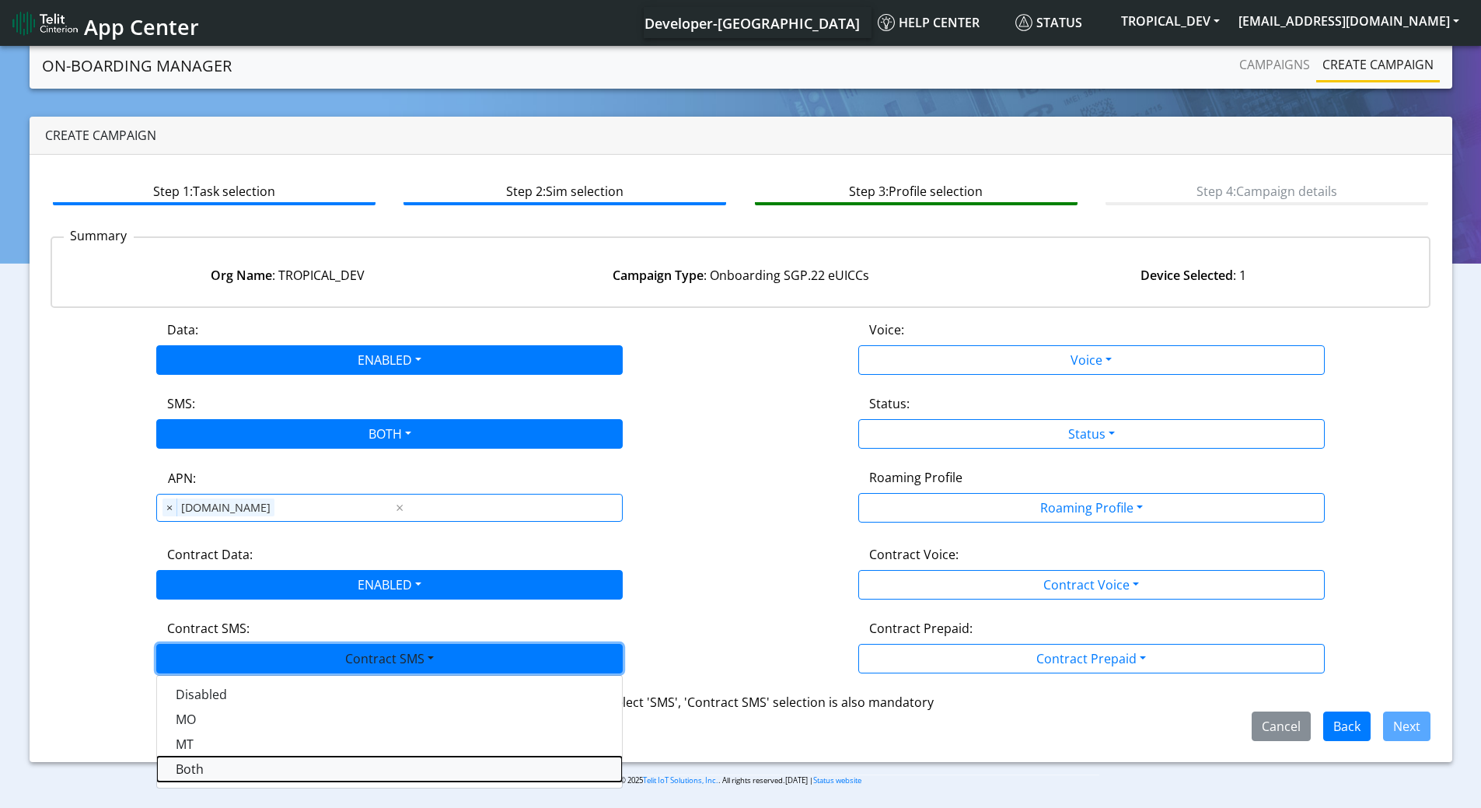
click at [263, 760] on SMSboth-dropdown "Both" at bounding box center [389, 768] width 465 height 25
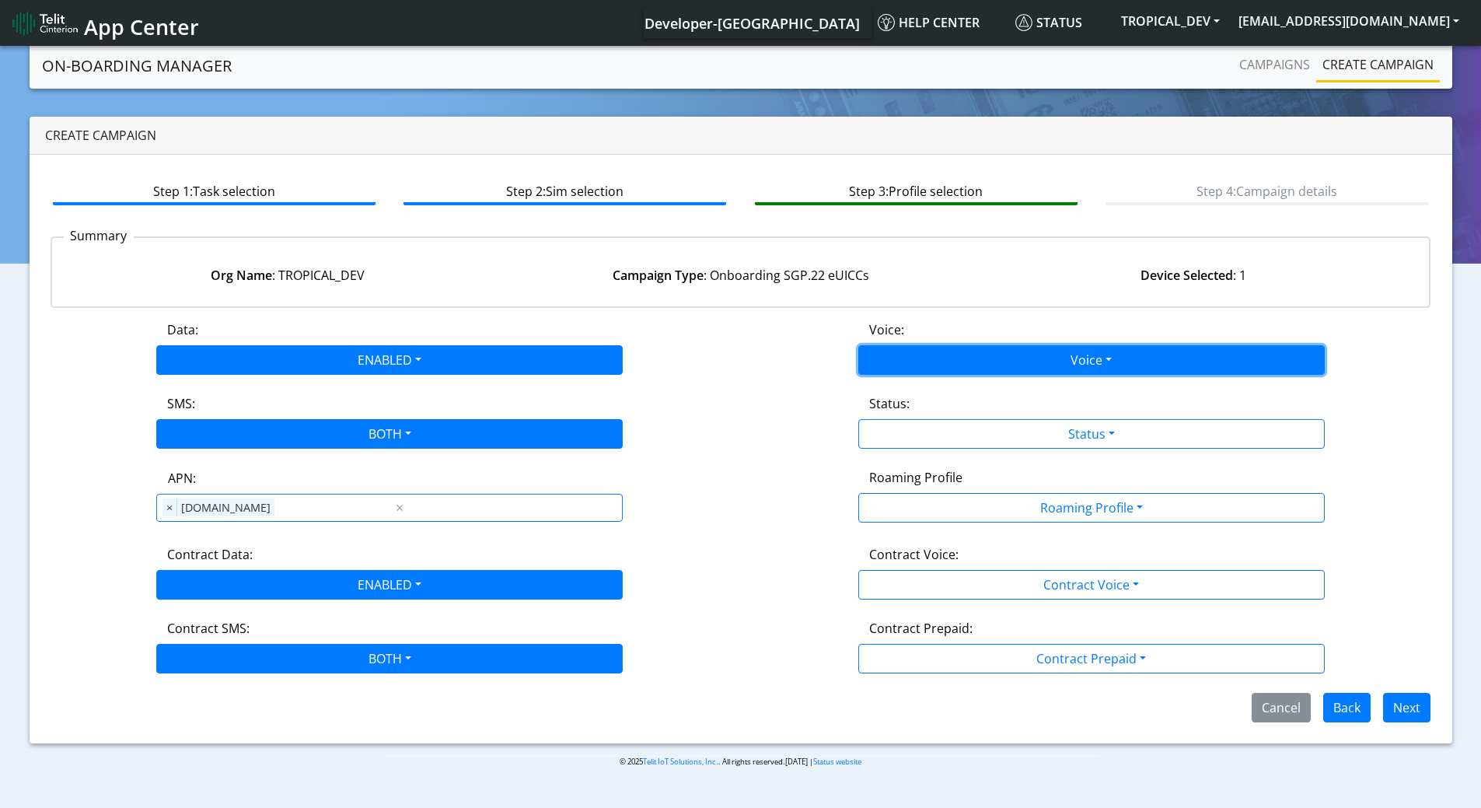
click at [1029, 362] on button "Voice" at bounding box center [1091, 360] width 466 height 30
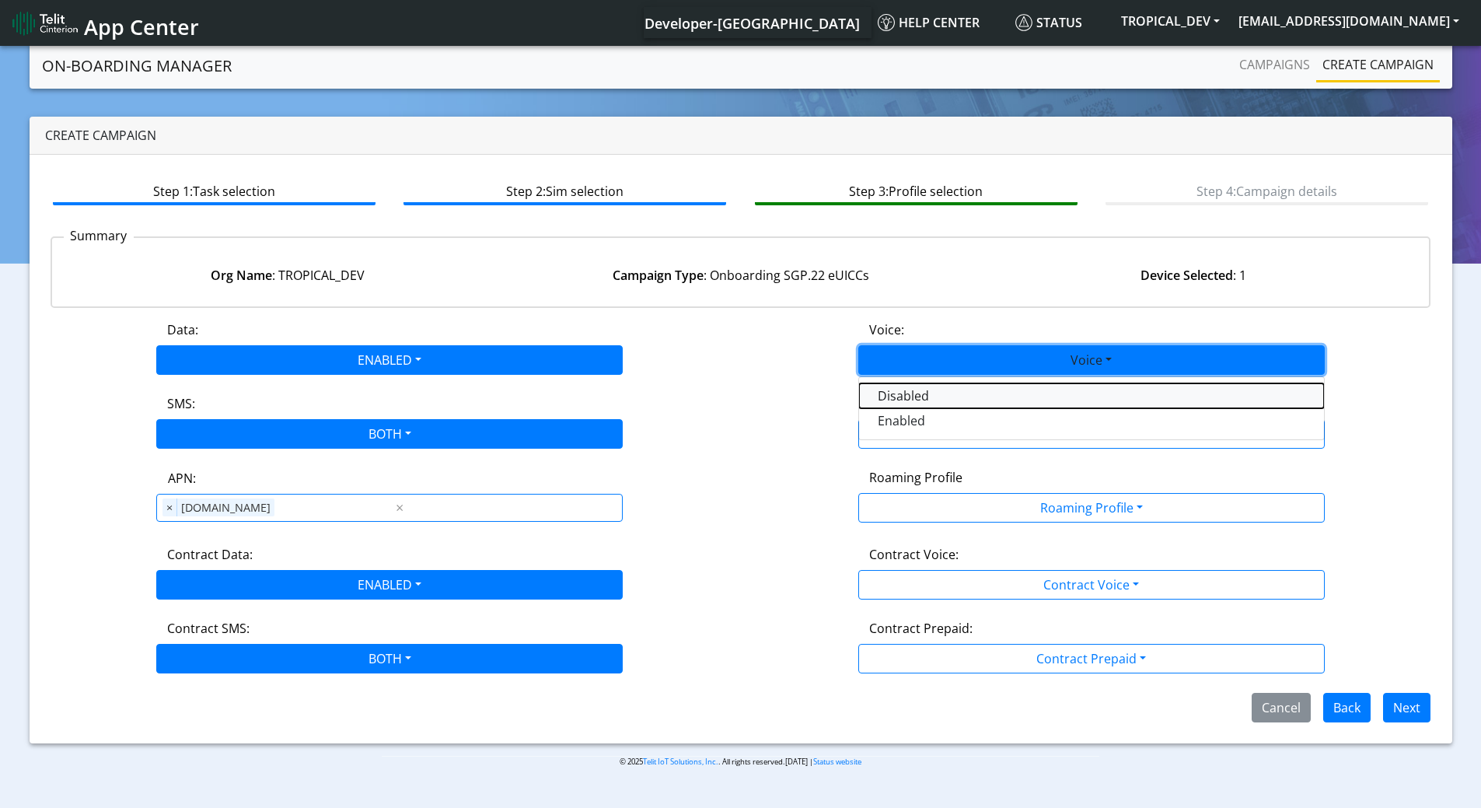
click at [935, 396] on button "Disabled" at bounding box center [1091, 395] width 465 height 25
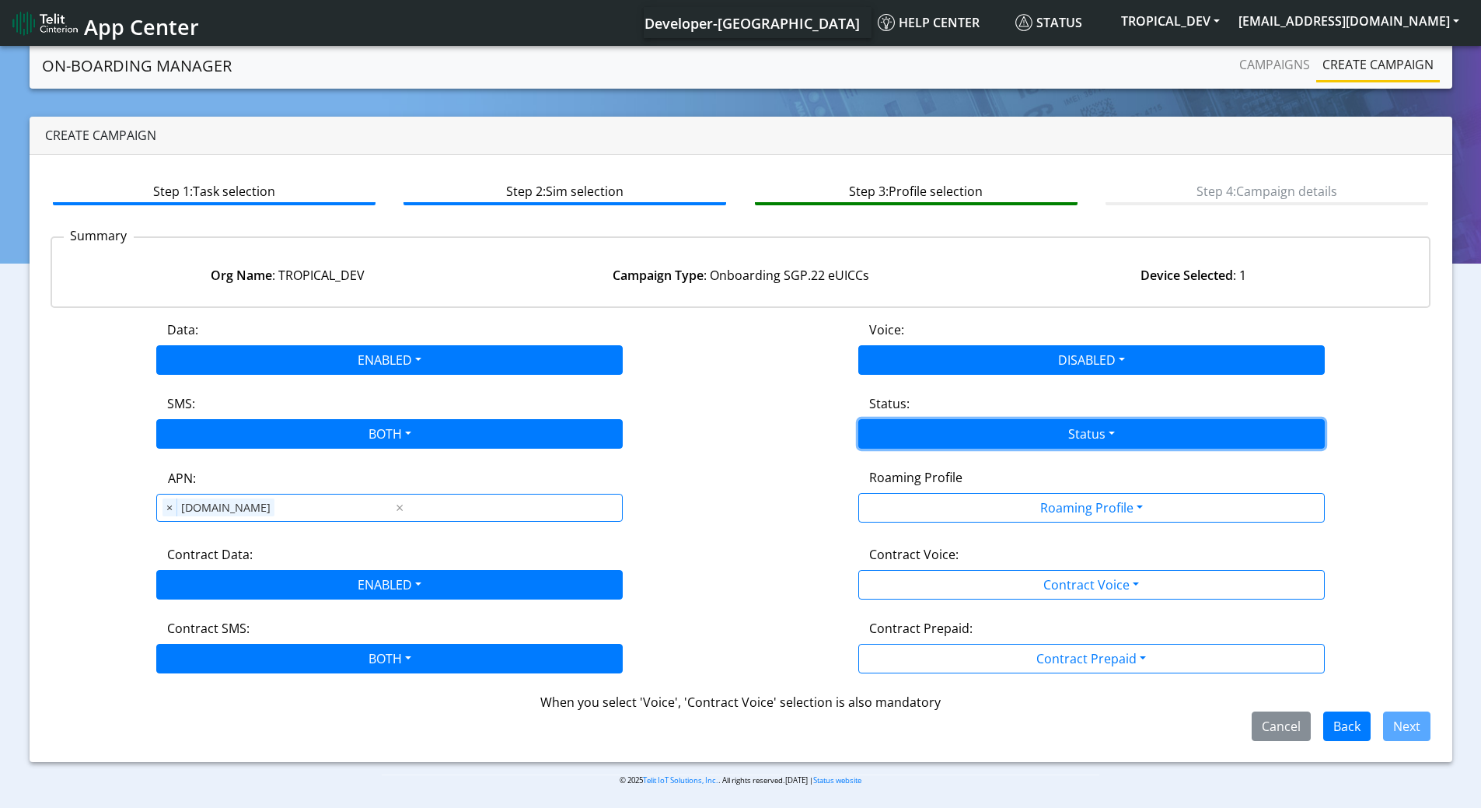
click at [1057, 441] on button "Status" at bounding box center [1091, 434] width 466 height 30
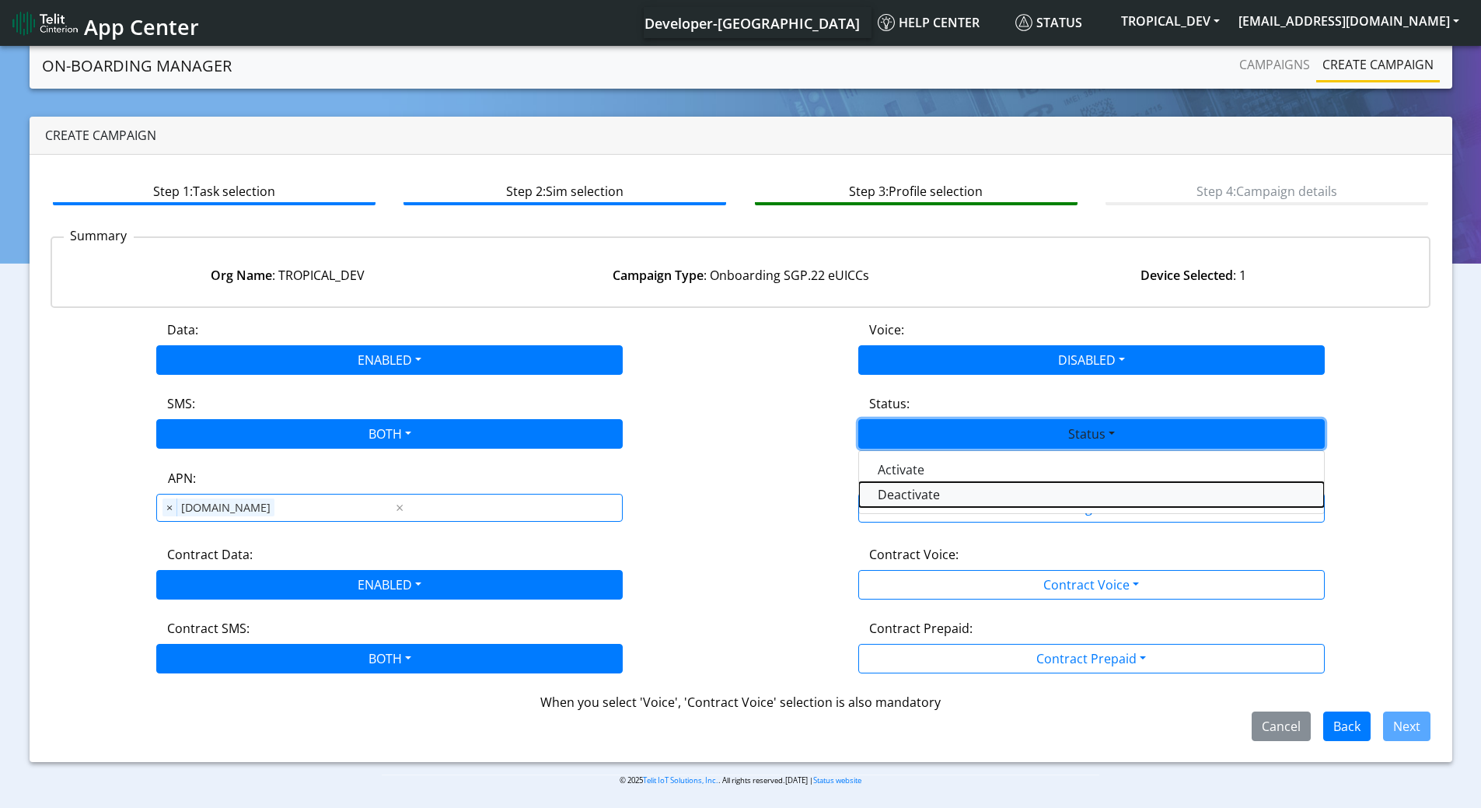
drag, startPoint x: 989, startPoint y: 484, endPoint x: 934, endPoint y: 466, distance: 57.3
click at [938, 466] on div "Activate Deactivate" at bounding box center [1091, 482] width 466 height 64
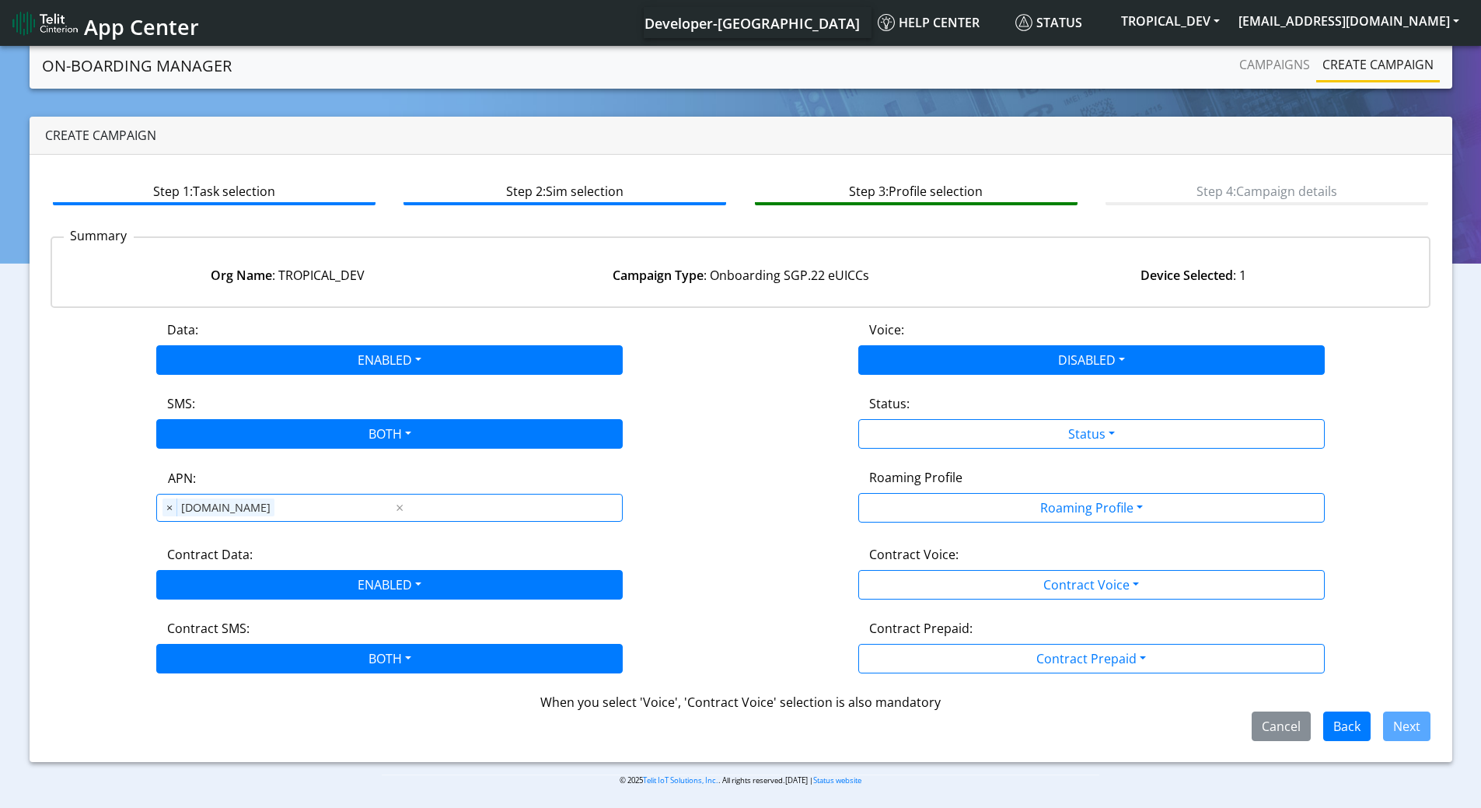
click at [930, 465] on div "Data: ENABLED Disabled Enabled Voice: DISABLED Disabled Enabled SMS: BOTH Disab…" at bounding box center [741, 530] width 1381 height 421
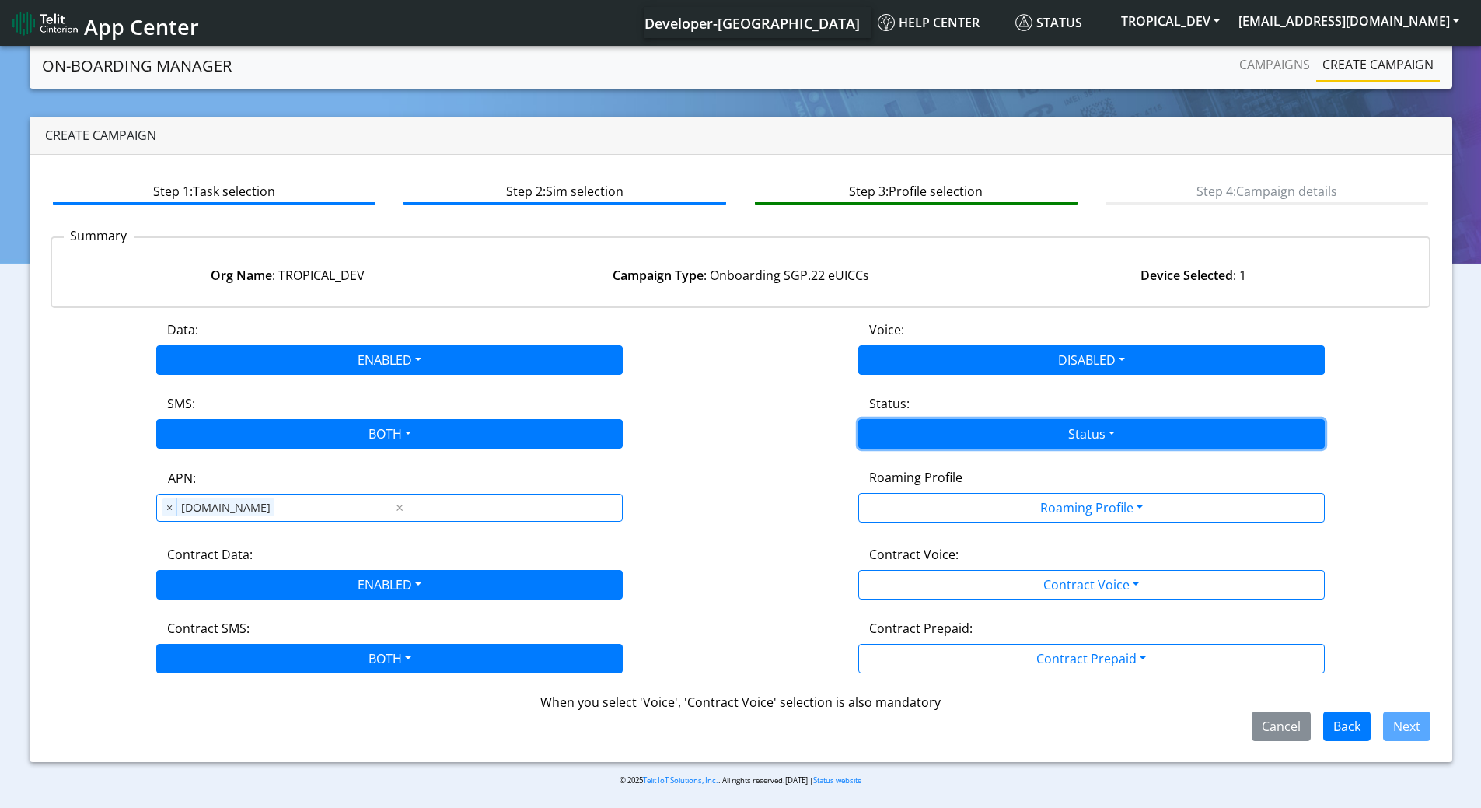
click at [943, 436] on button "Status" at bounding box center [1091, 434] width 466 height 30
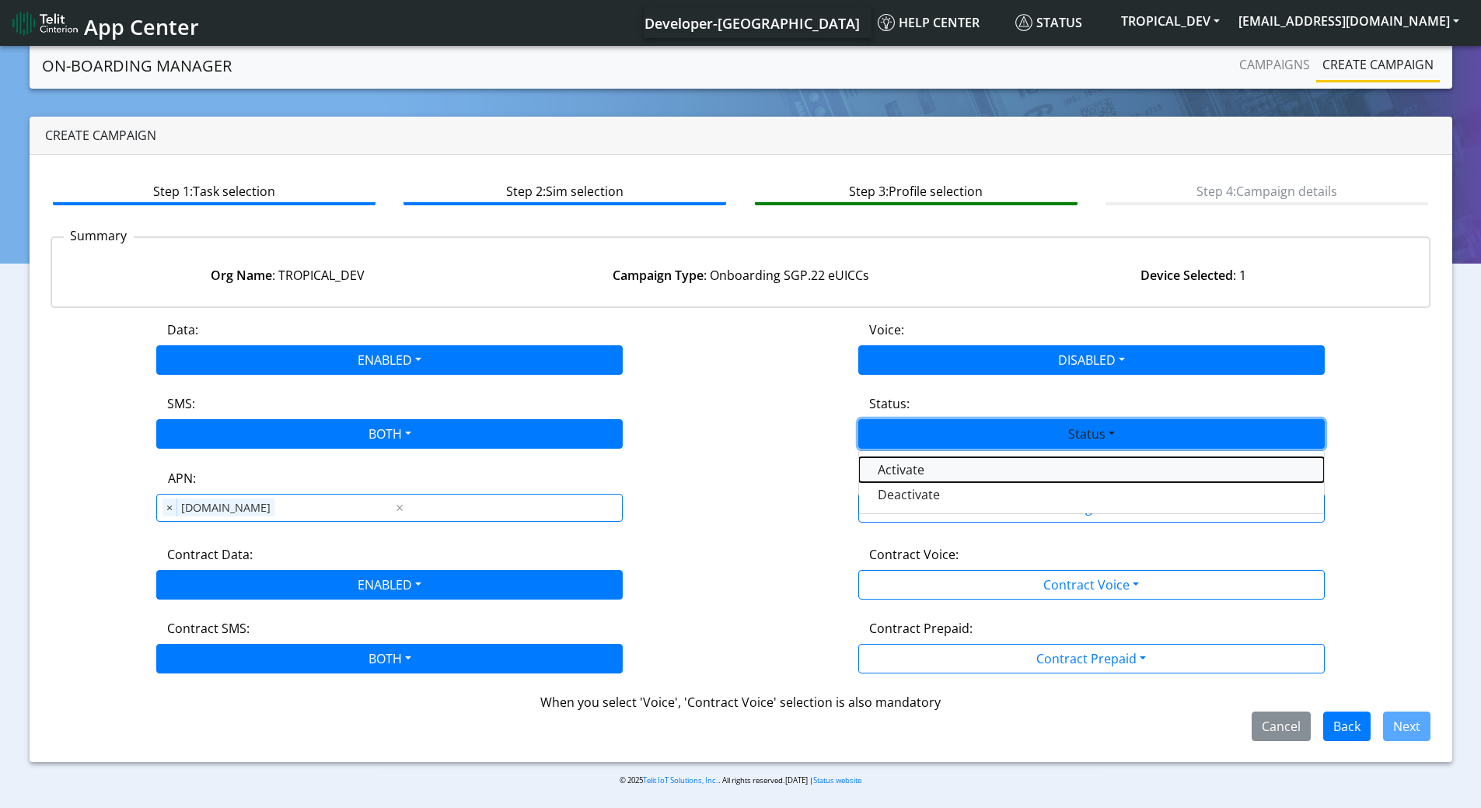
click at [930, 466] on button "Activate" at bounding box center [1091, 469] width 465 height 25
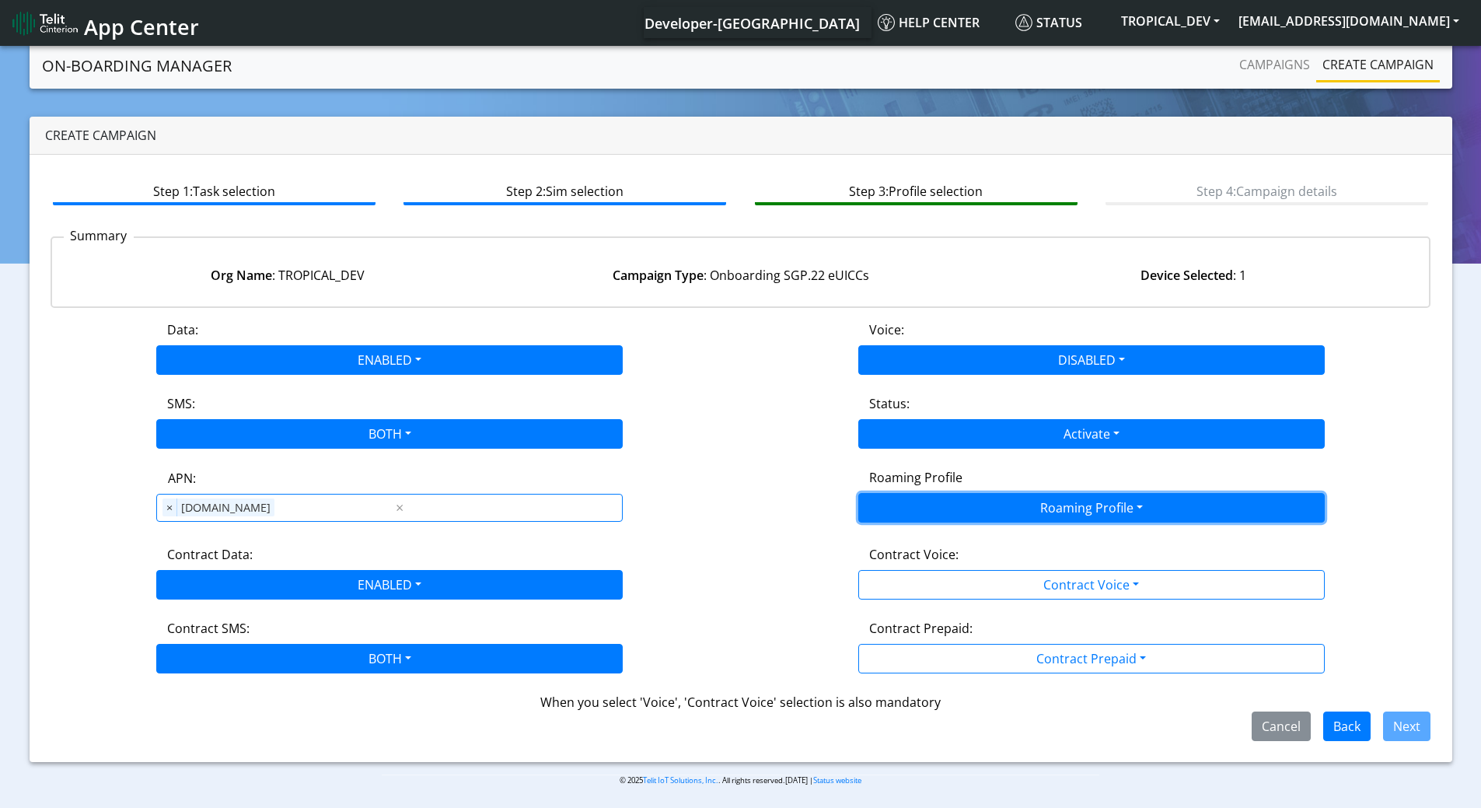
click at [943, 508] on button "Roaming Profile" at bounding box center [1091, 508] width 466 height 30
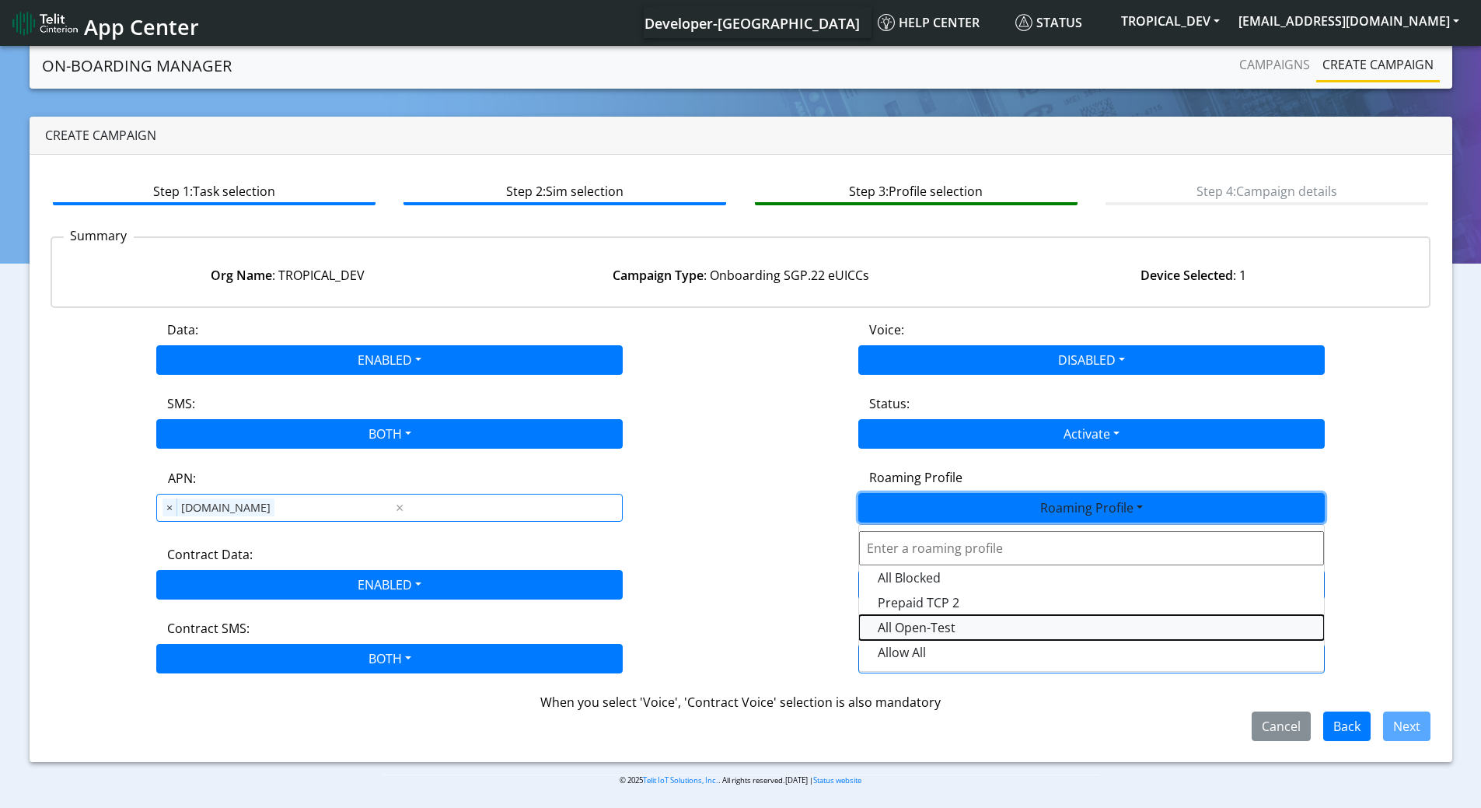
click at [938, 629] on Profile-dropdown "All Open-Test" at bounding box center [1091, 627] width 465 height 25
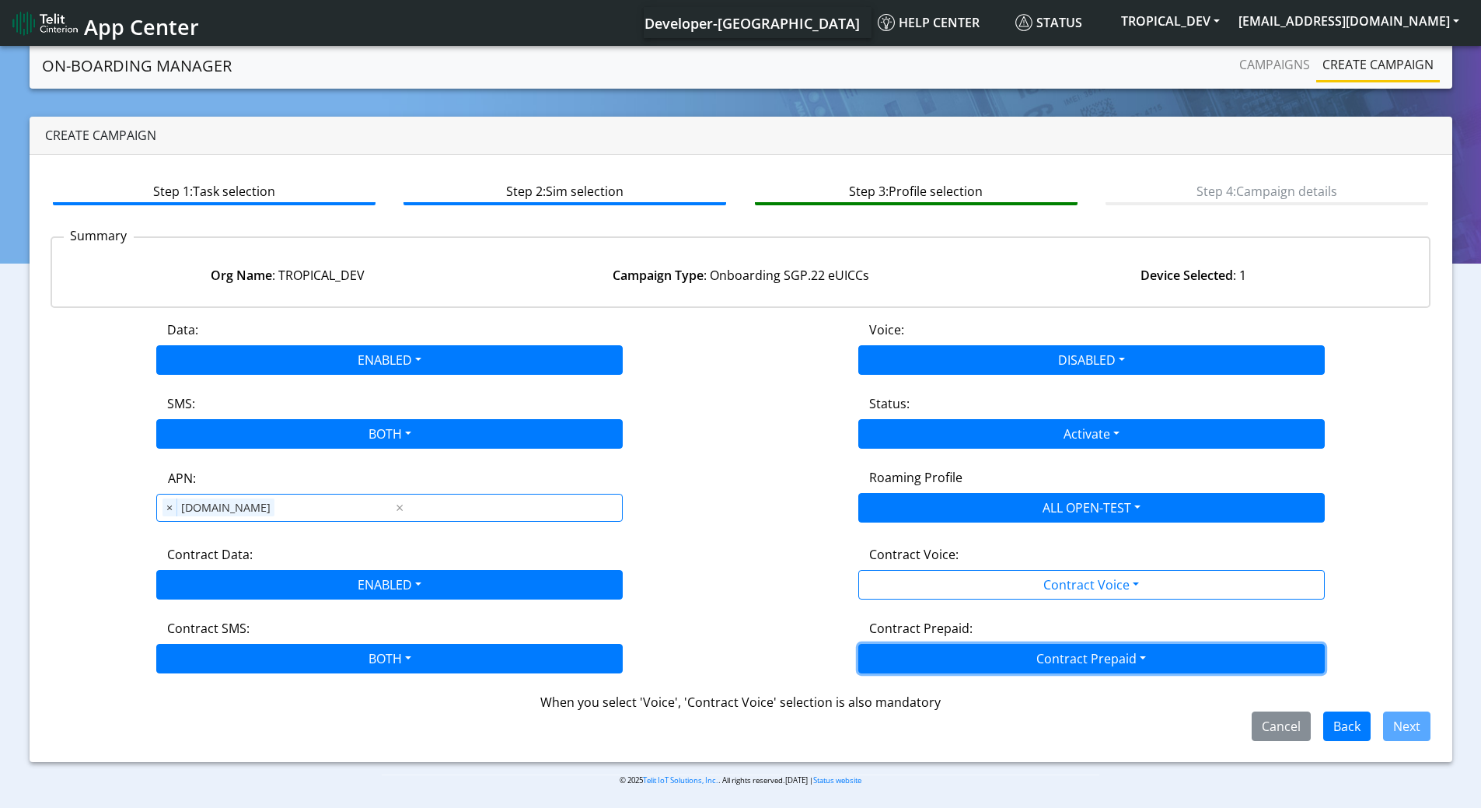
click at [1185, 650] on button "Contract Prepaid" at bounding box center [1091, 659] width 466 height 30
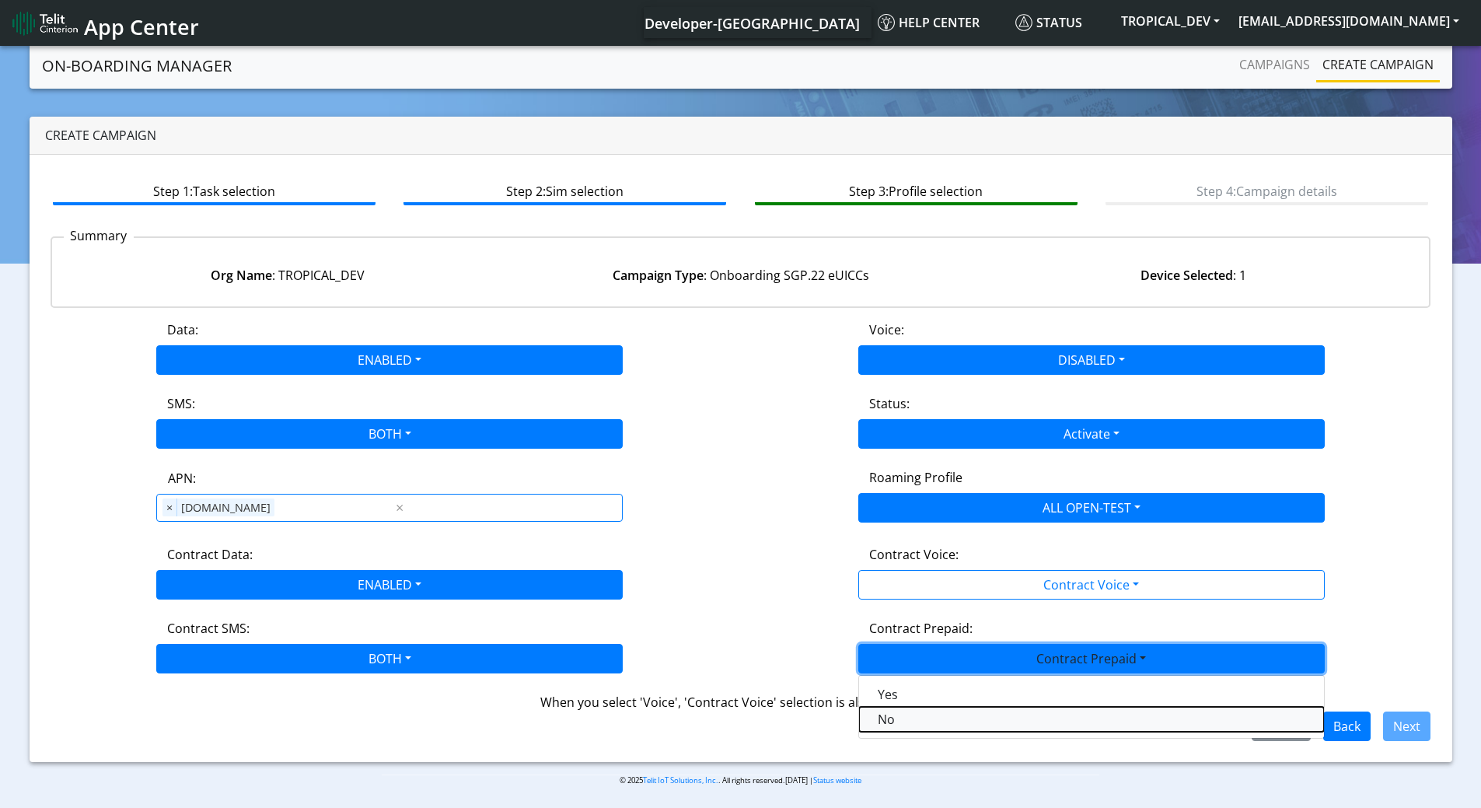
click at [977, 714] on Prepaidnotprepaid-dropdown "No" at bounding box center [1091, 719] width 465 height 25
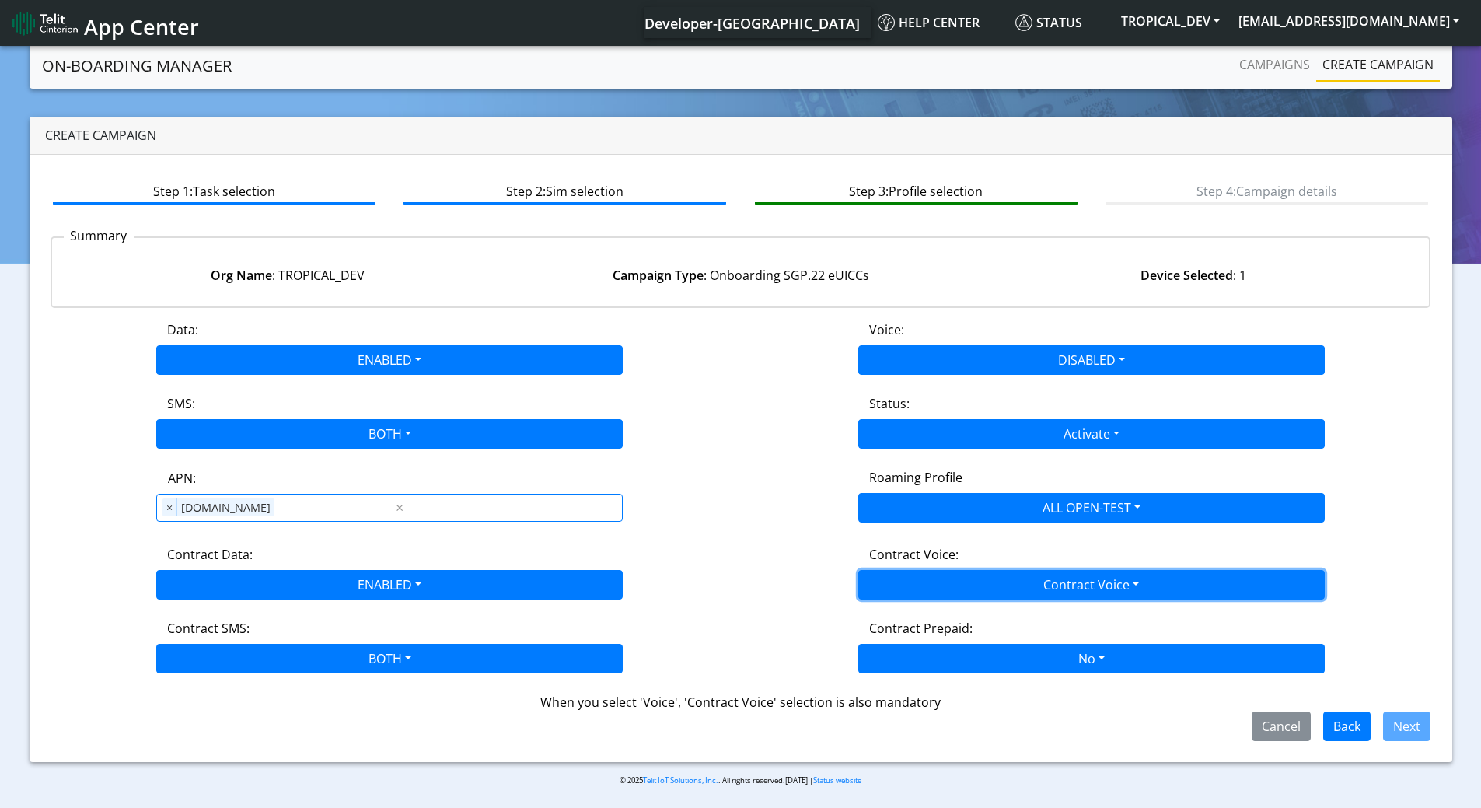
click at [1157, 584] on button "Contract Voice" at bounding box center [1091, 585] width 466 height 30
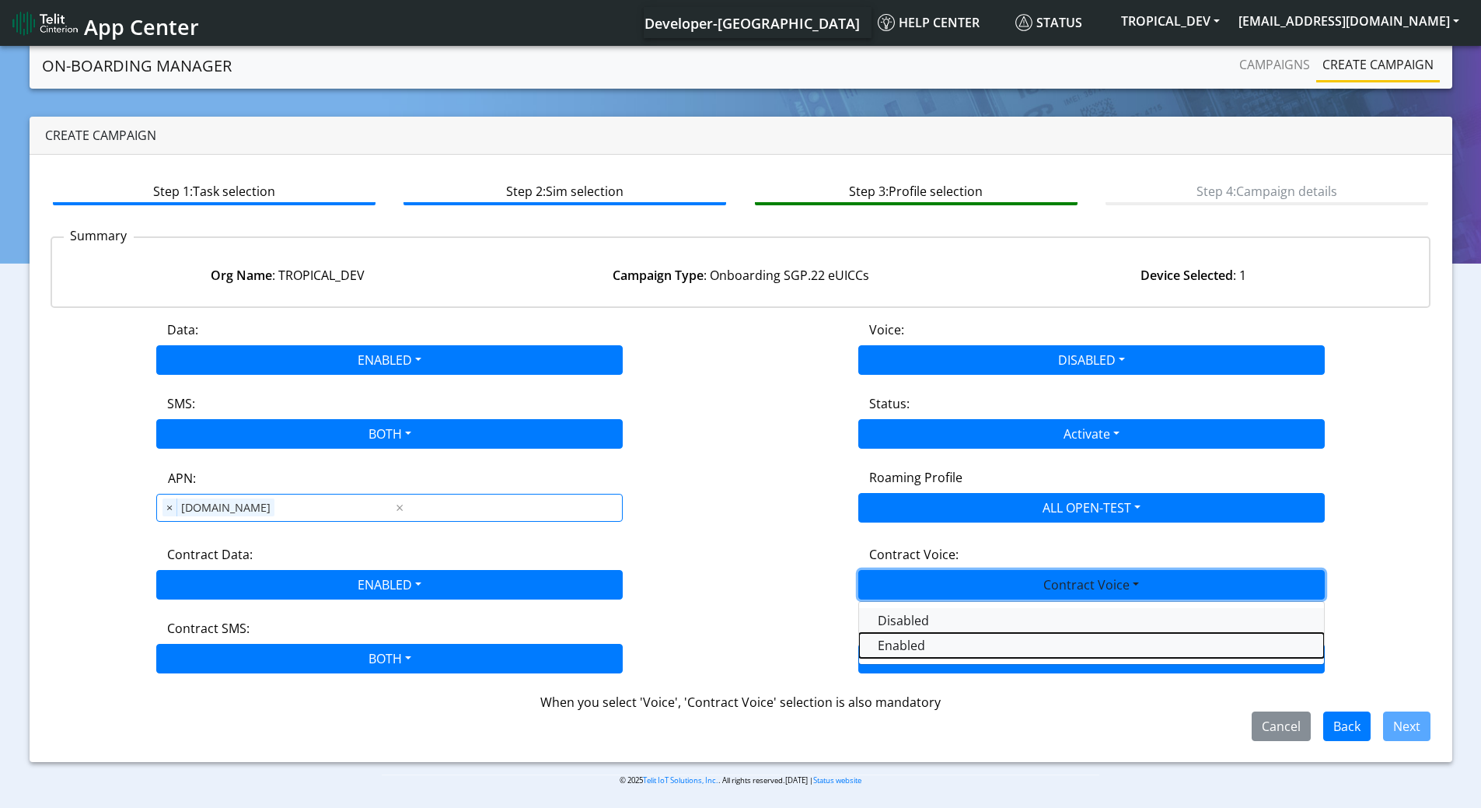
drag, startPoint x: 967, startPoint y: 645, endPoint x: 948, endPoint y: 613, distance: 37.6
click at [948, 613] on div "Disabled Enabled" at bounding box center [1091, 633] width 466 height 64
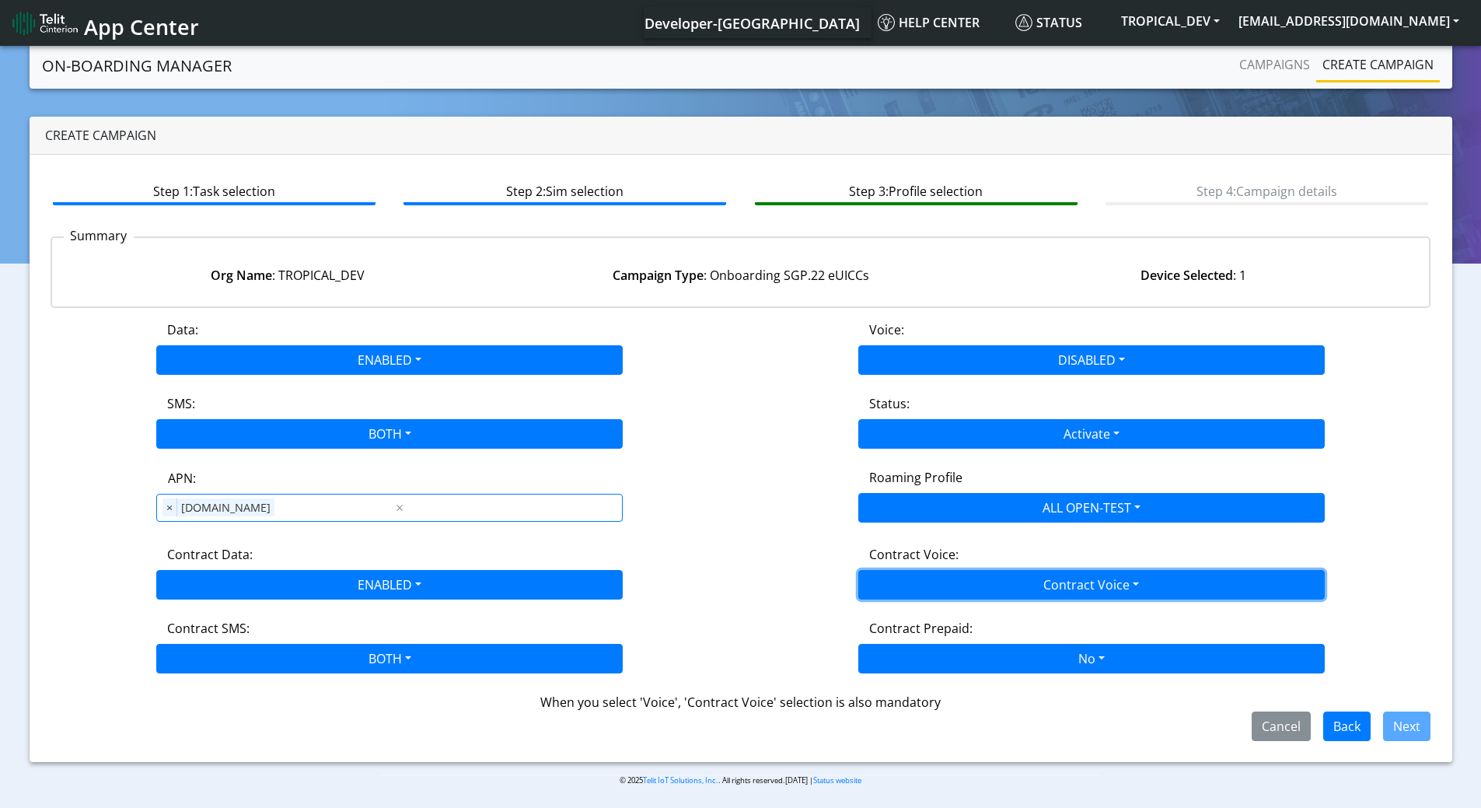
click at [966, 585] on button "Contract Voice" at bounding box center [1091, 585] width 466 height 30
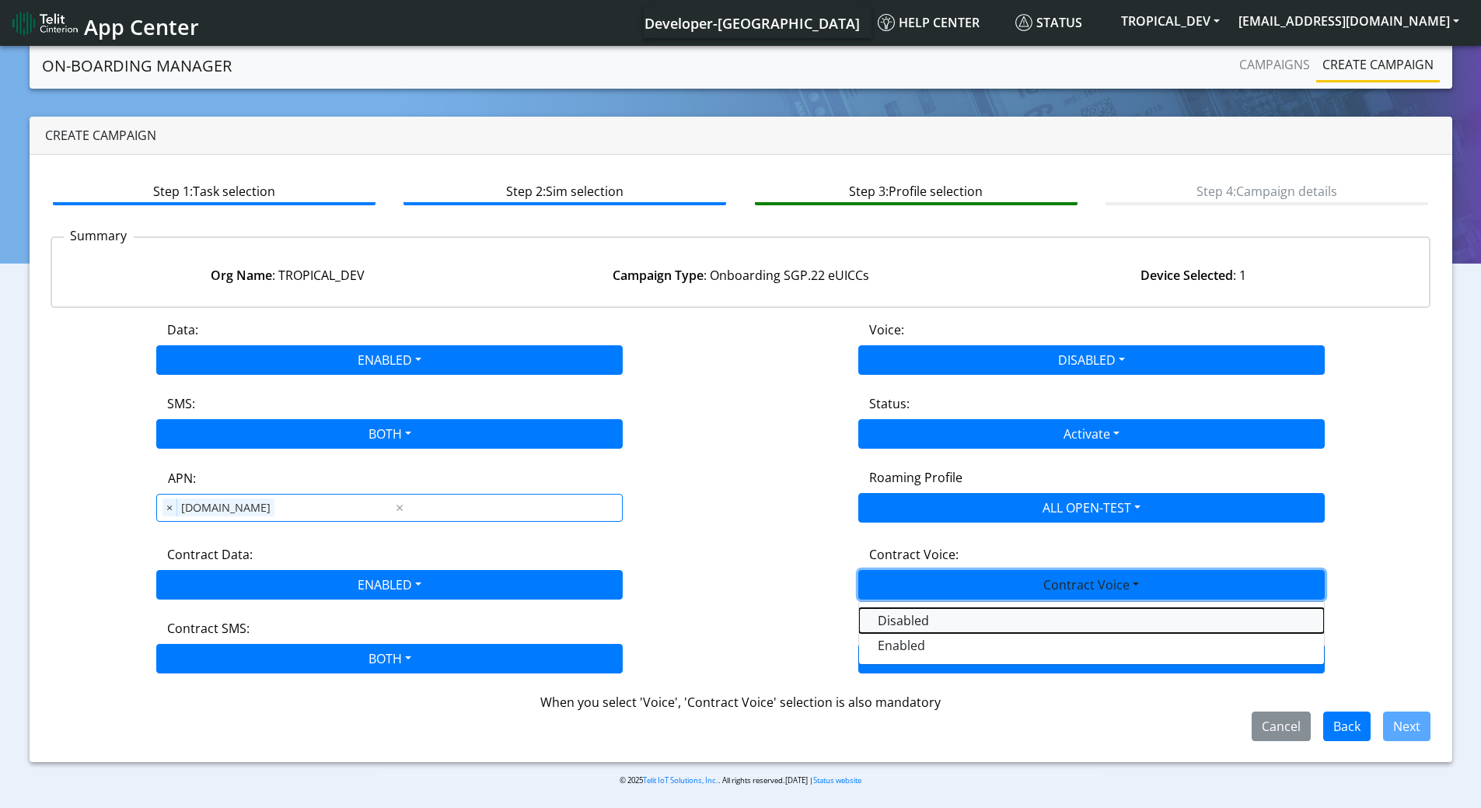
click at [930, 616] on Voicedisabled-dropdown "Disabled" at bounding box center [1091, 620] width 465 height 25
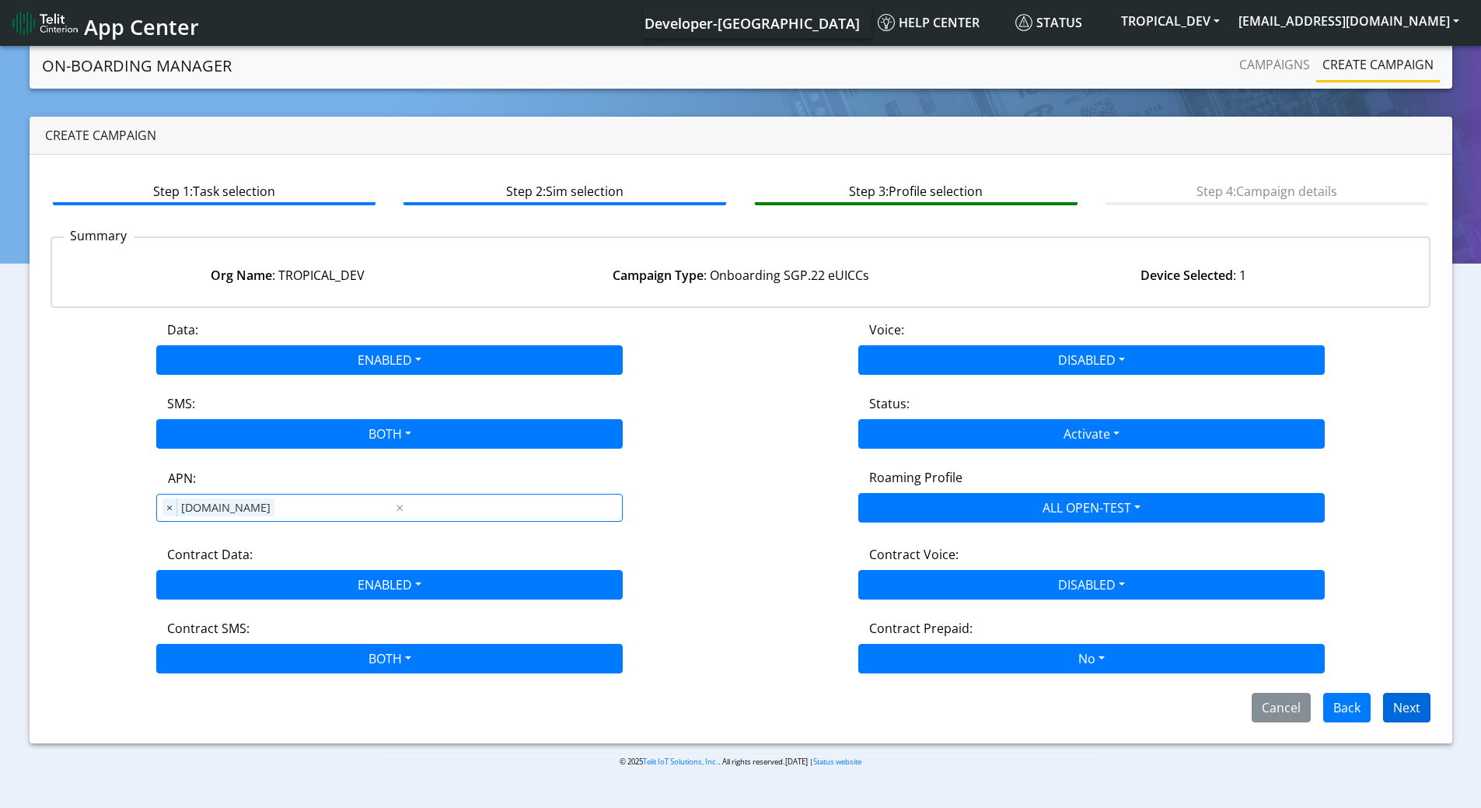
drag, startPoint x: 1377, startPoint y: 710, endPoint x: 1407, endPoint y: 714, distance: 30.7
click at [1409, 714] on span "Next" at bounding box center [1401, 705] width 60 height 17
click at [1406, 714] on button "Next" at bounding box center [1406, 708] width 47 height 30
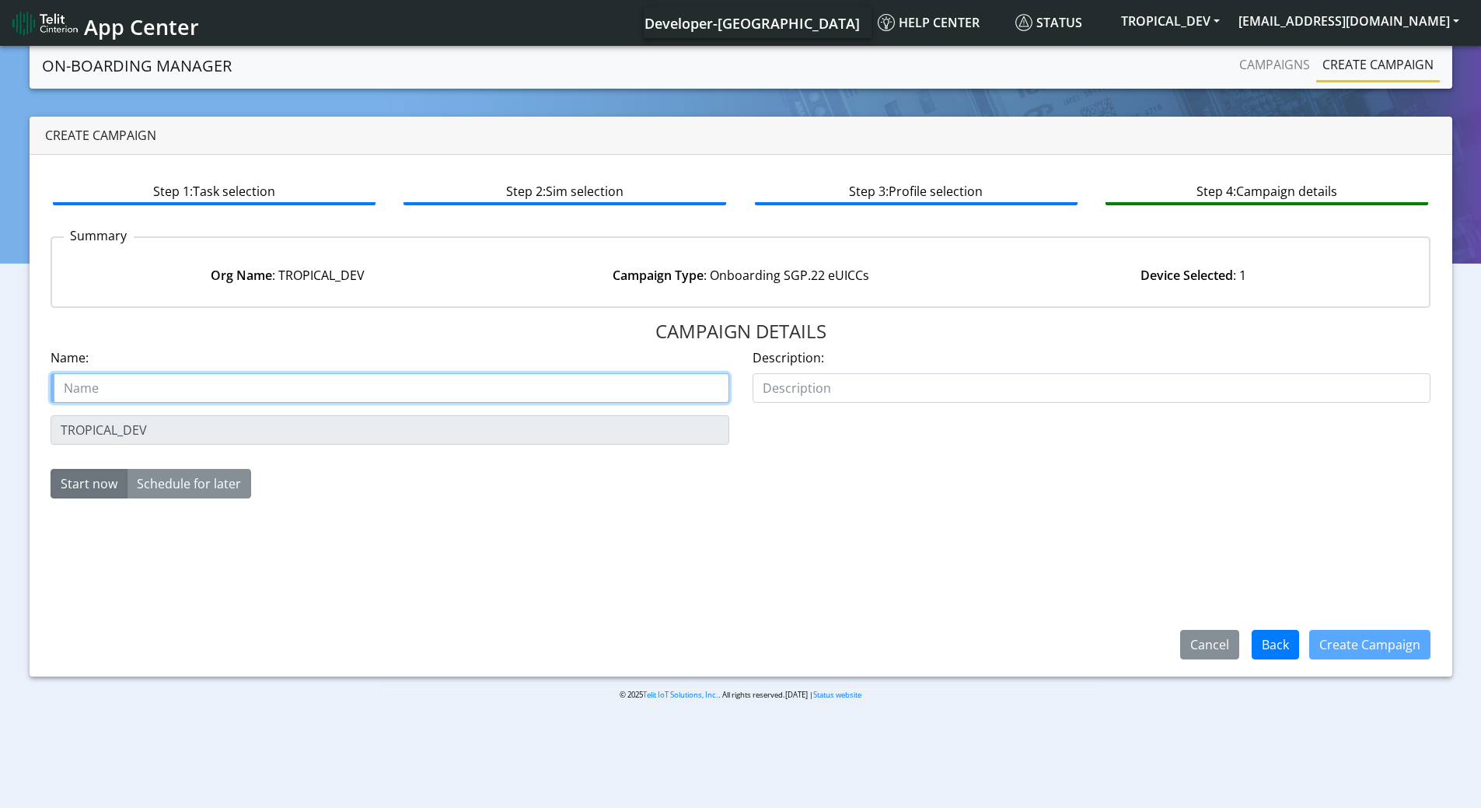
click at [354, 394] on input "text" at bounding box center [390, 388] width 679 height 30
paste input "89358152000000843385"
type input "89358152000000843385_TAC"
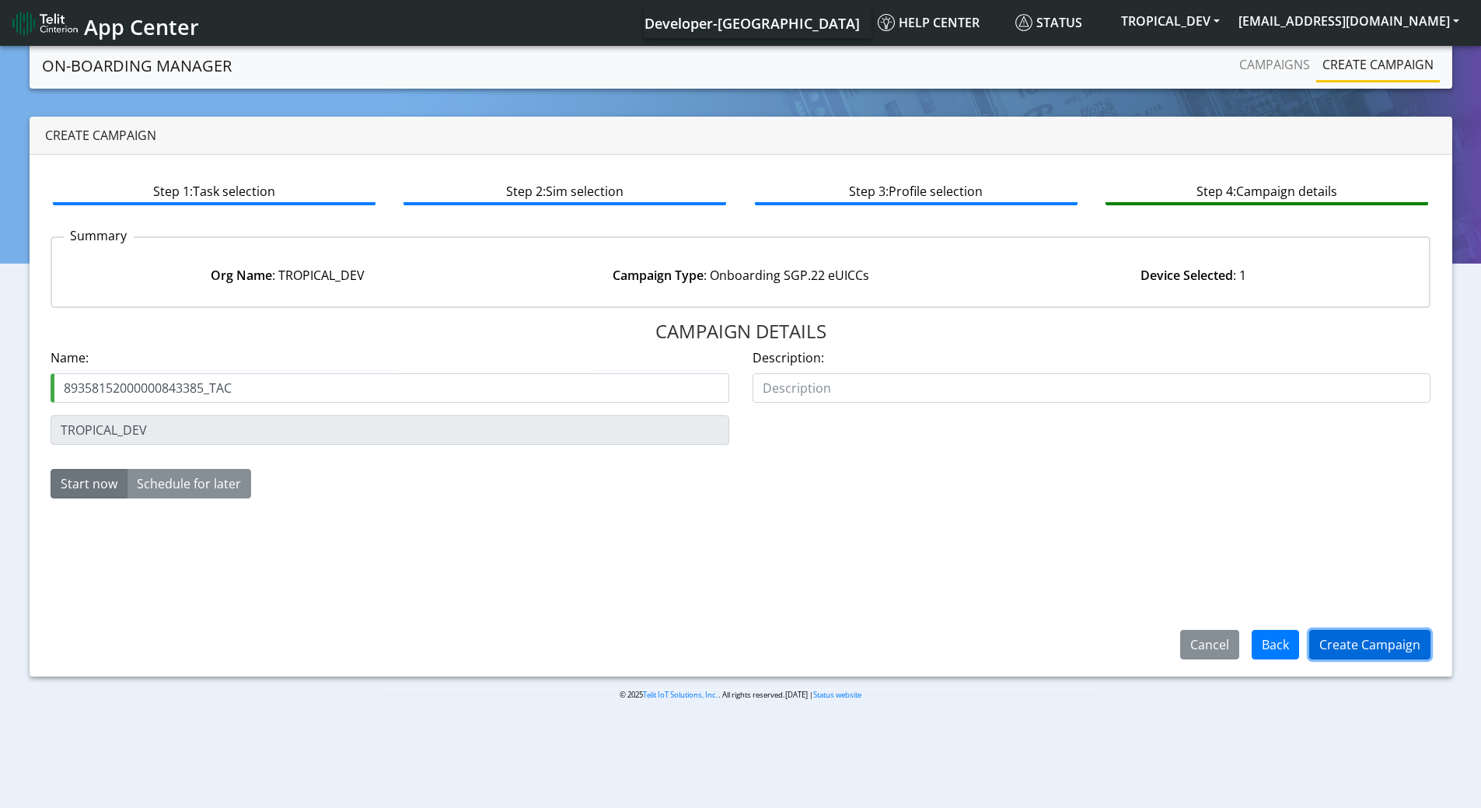
click at [1330, 641] on button "Create Campaign" at bounding box center [1369, 645] width 121 height 30
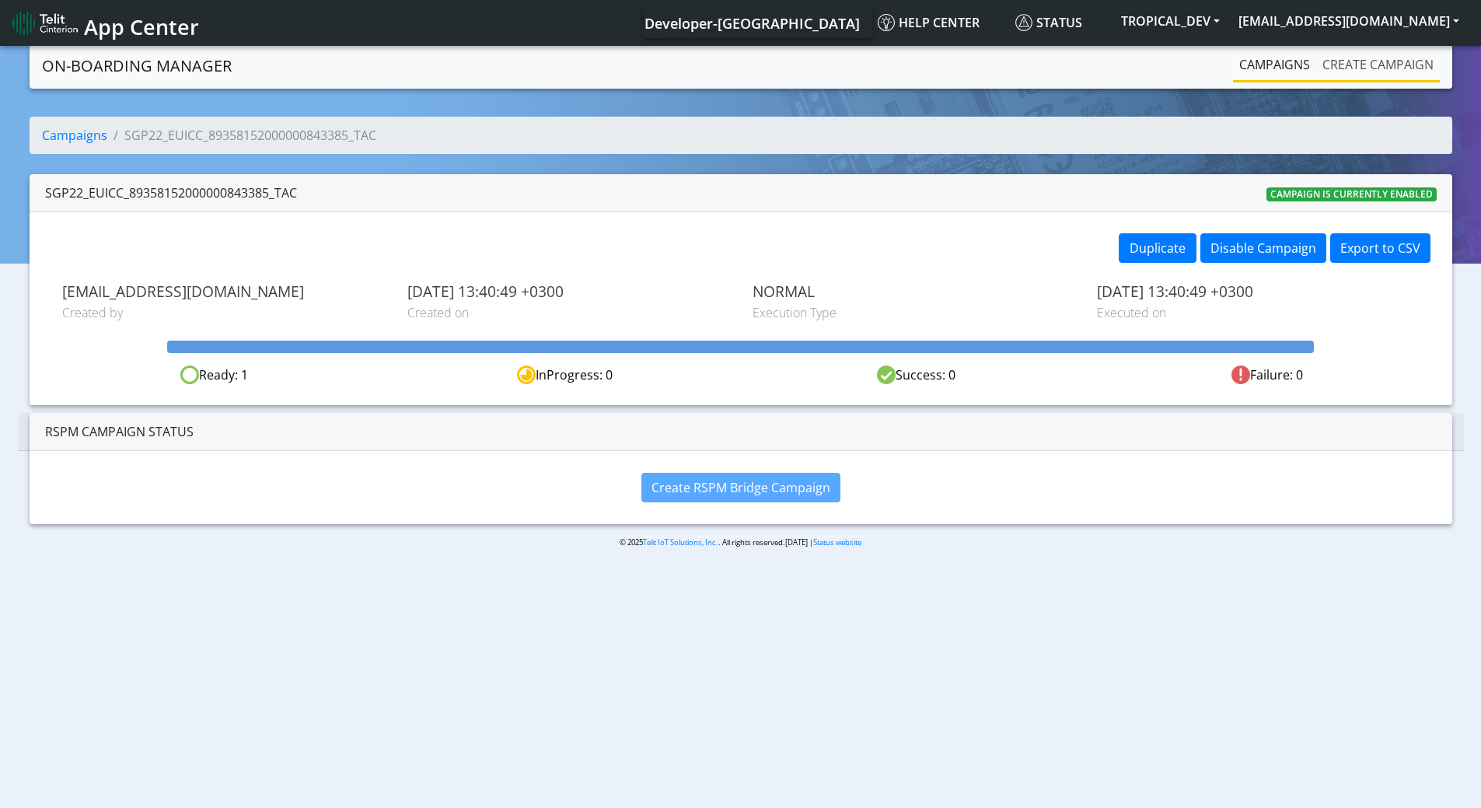
click at [1360, 66] on link "Create campaign" at bounding box center [1378, 64] width 124 height 31
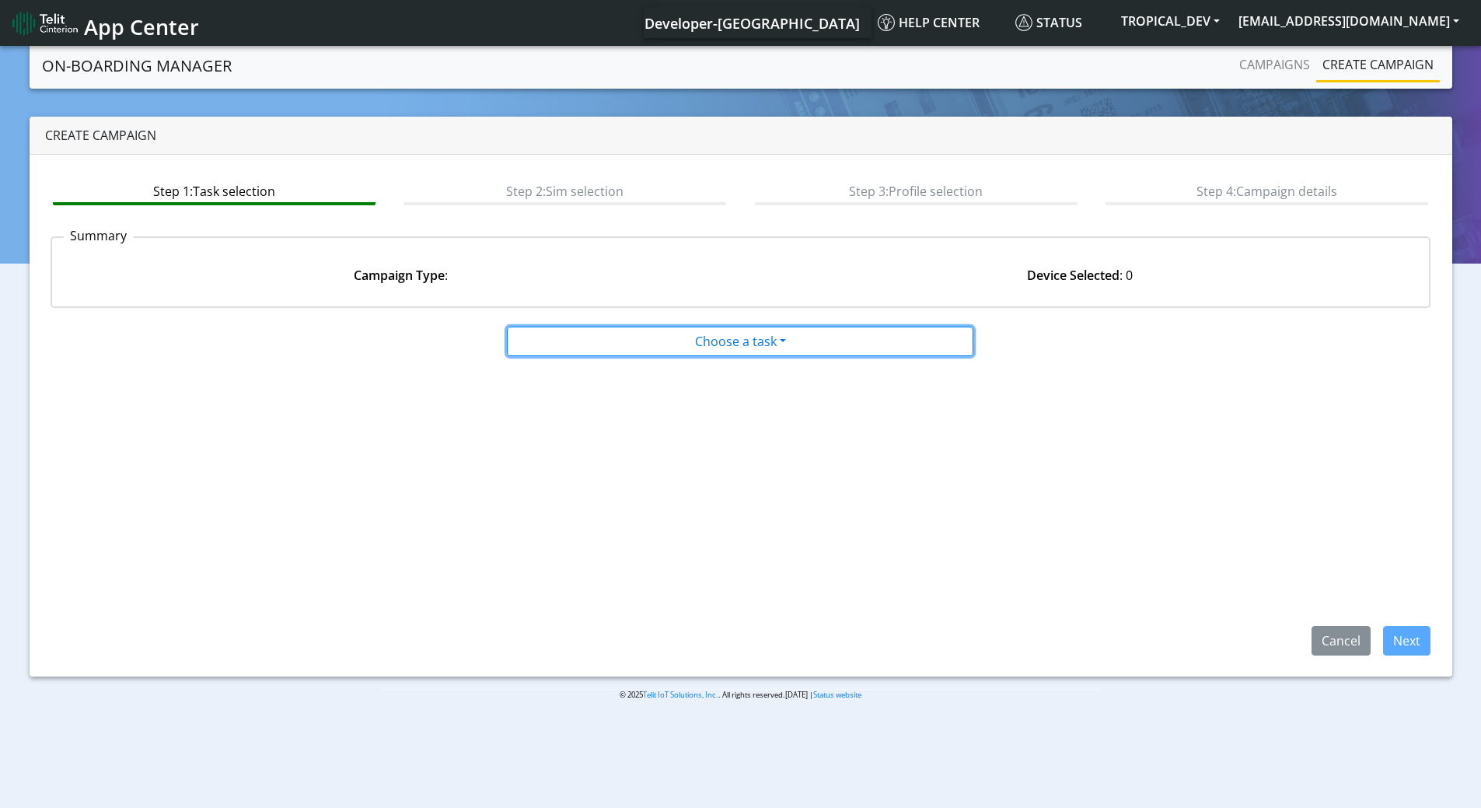
click at [746, 358] on div "Choose a task Onboarding new SIMs Onboarding SGP.22 eUICCs Onboarding SGP.22 Do…" at bounding box center [741, 487] width 1381 height 335
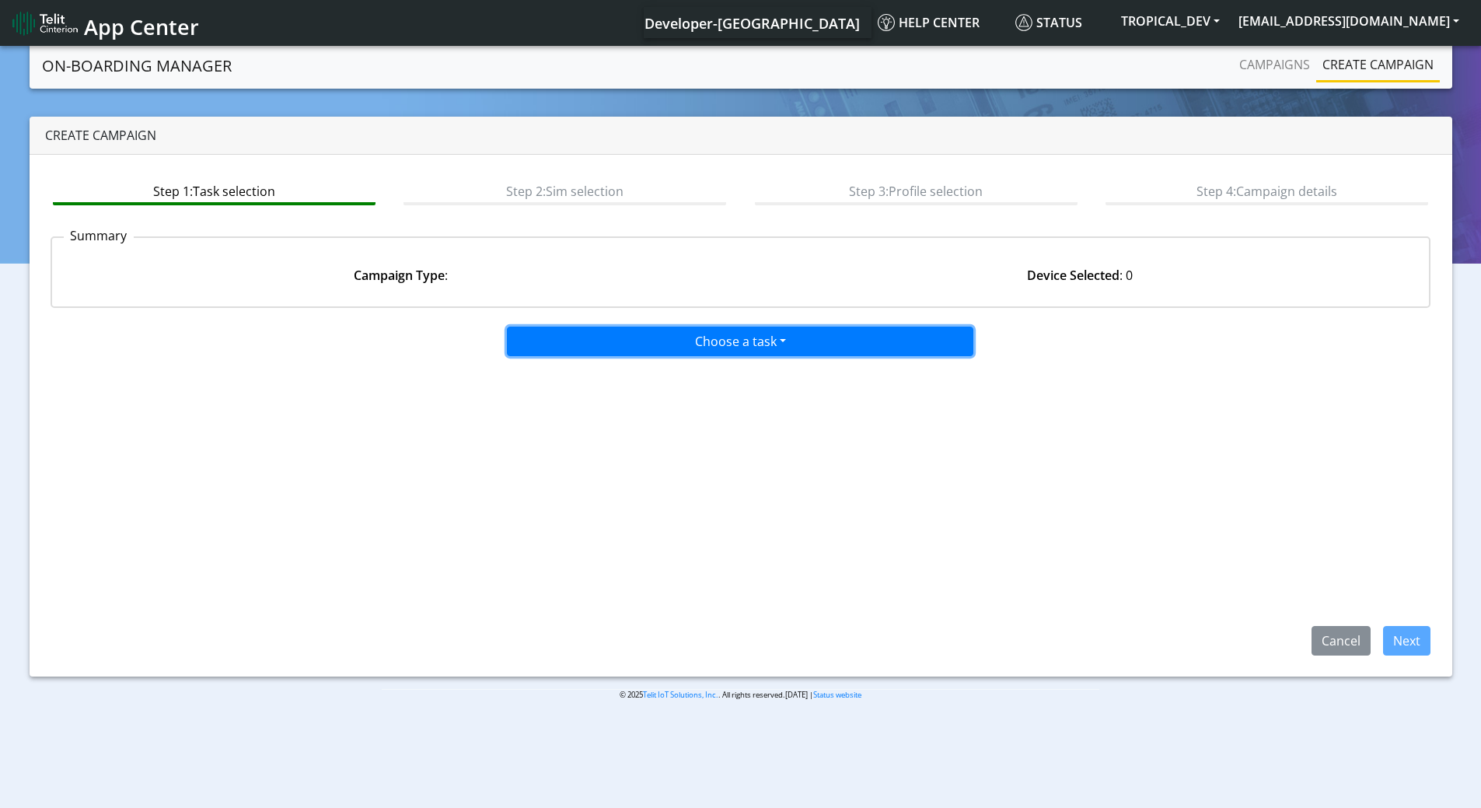
click at [737, 351] on button "Choose a task" at bounding box center [740, 342] width 466 height 30
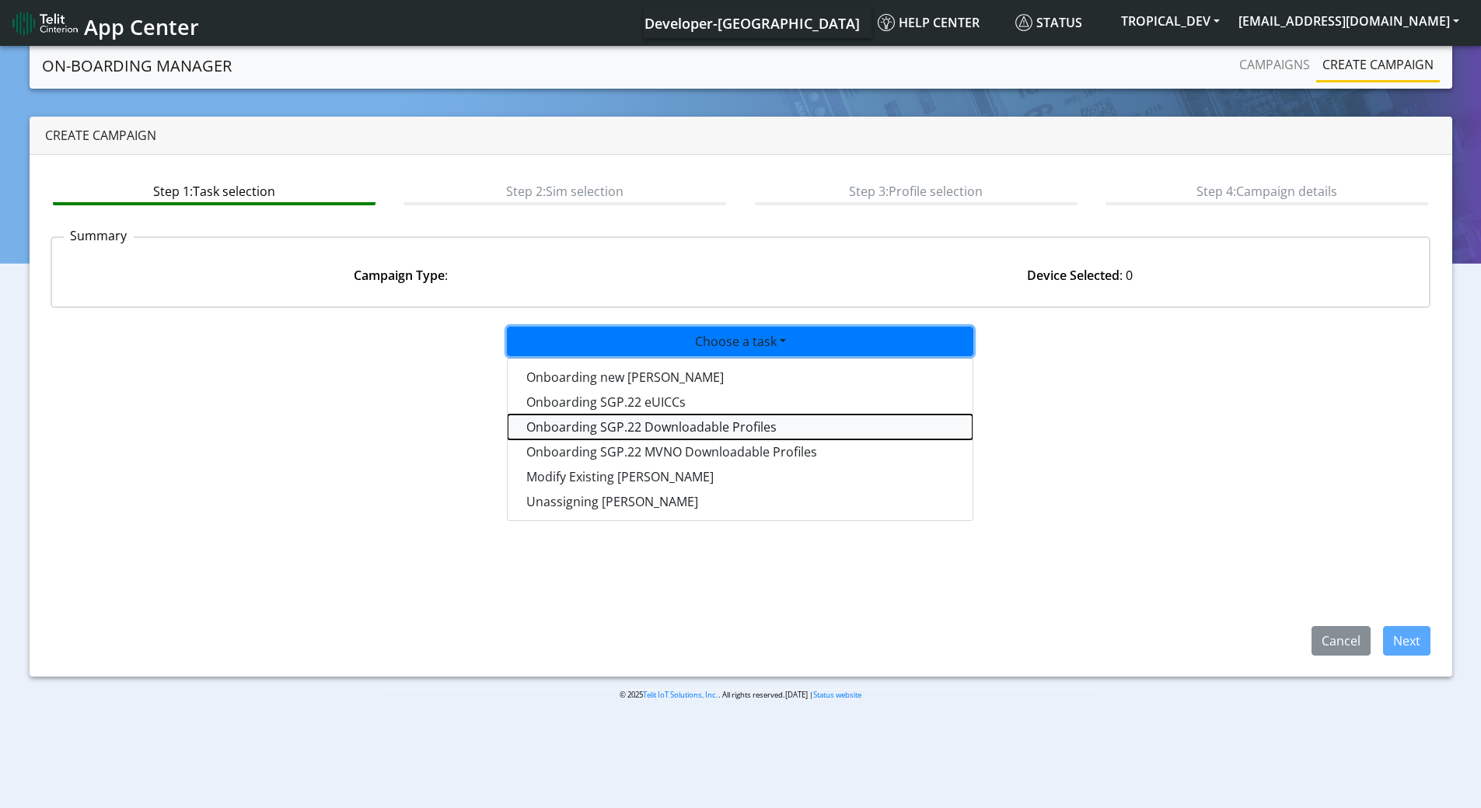
click at [693, 424] on tasksgp22profile-dropdown "Onboarding SGP.22 Downloadable Profiles" at bounding box center [740, 426] width 465 height 25
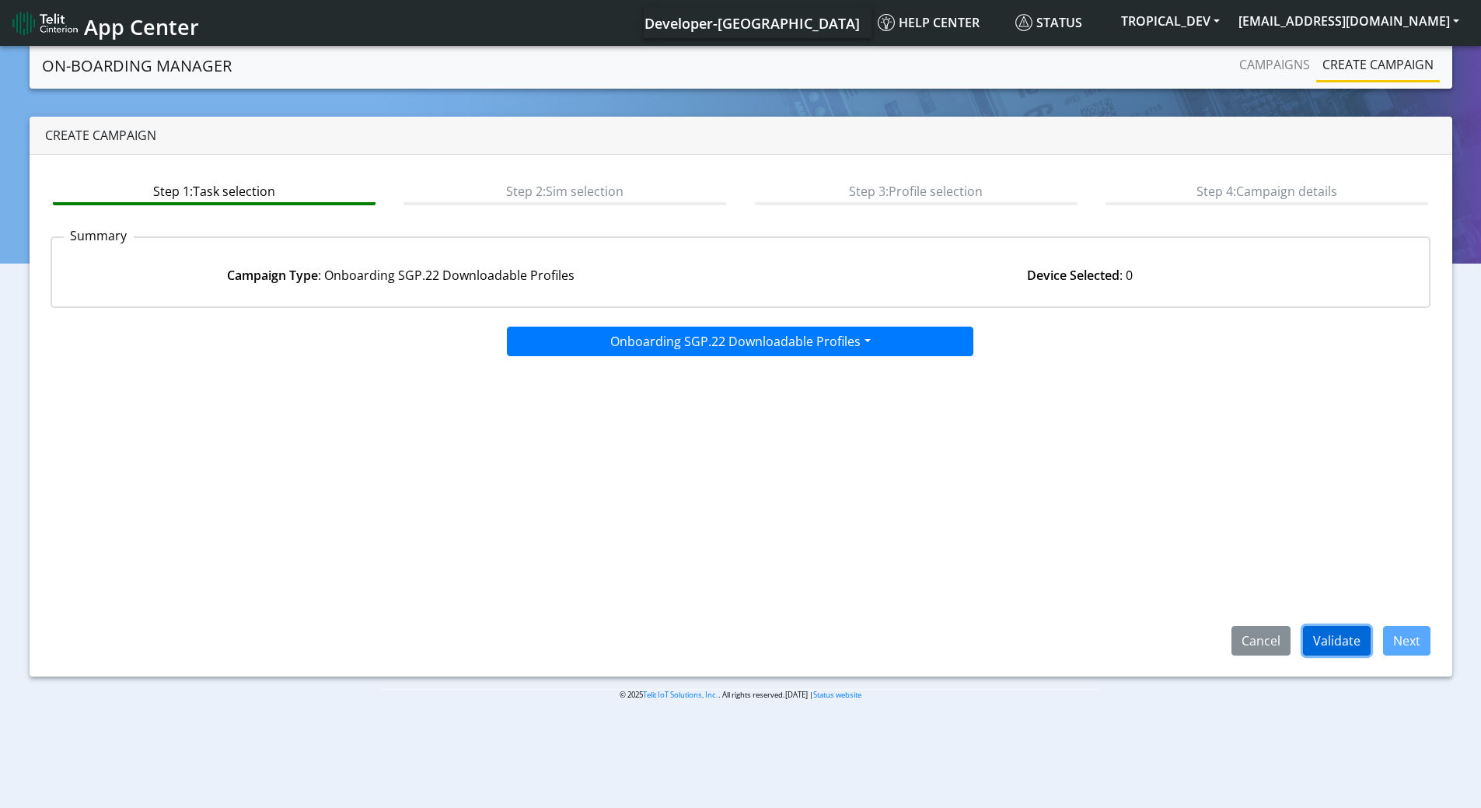
click at [1339, 641] on button "Validate" at bounding box center [1337, 641] width 68 height 30
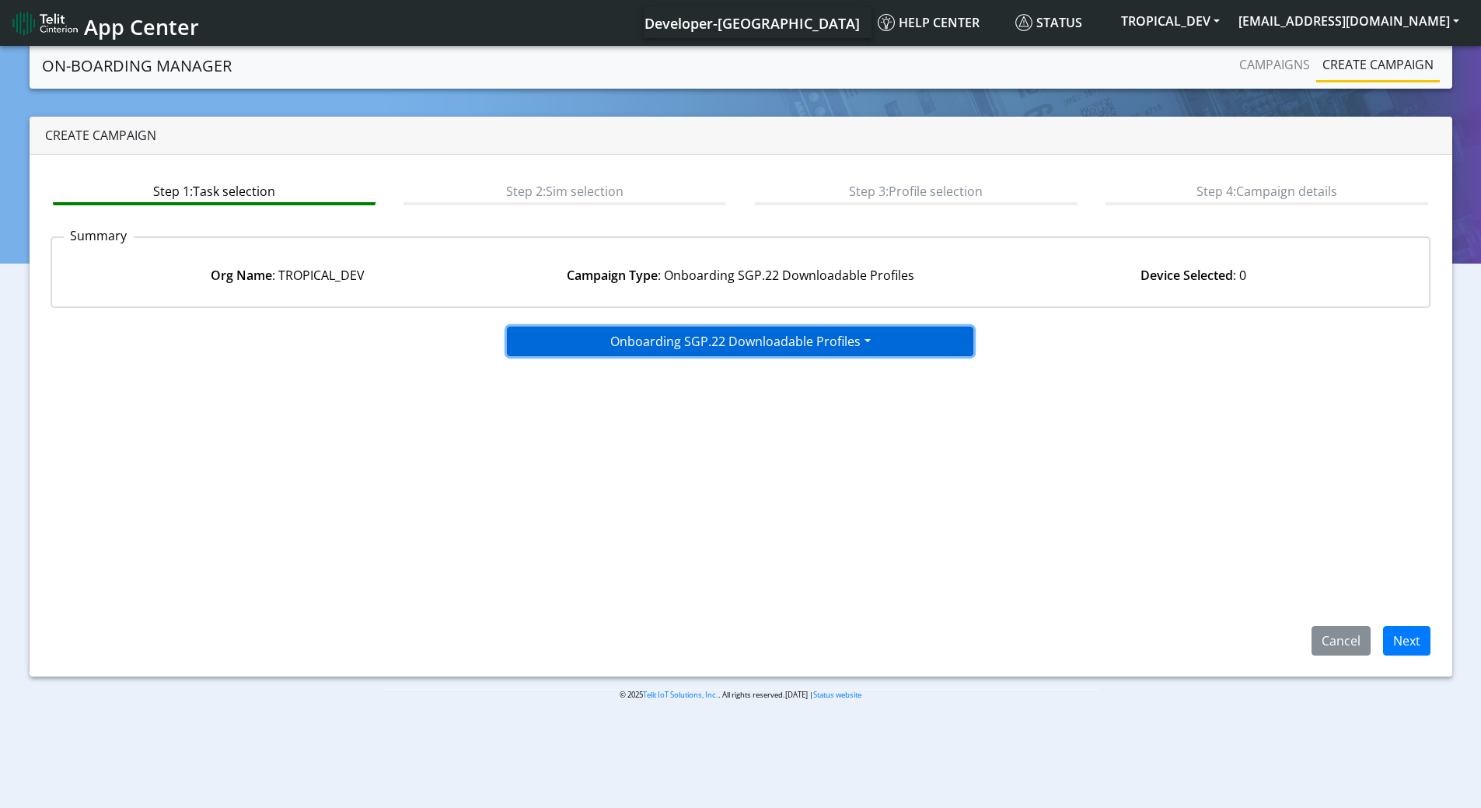
click at [818, 347] on button "Onboarding SGP.22 Downloadable Profiles" at bounding box center [740, 342] width 466 height 30
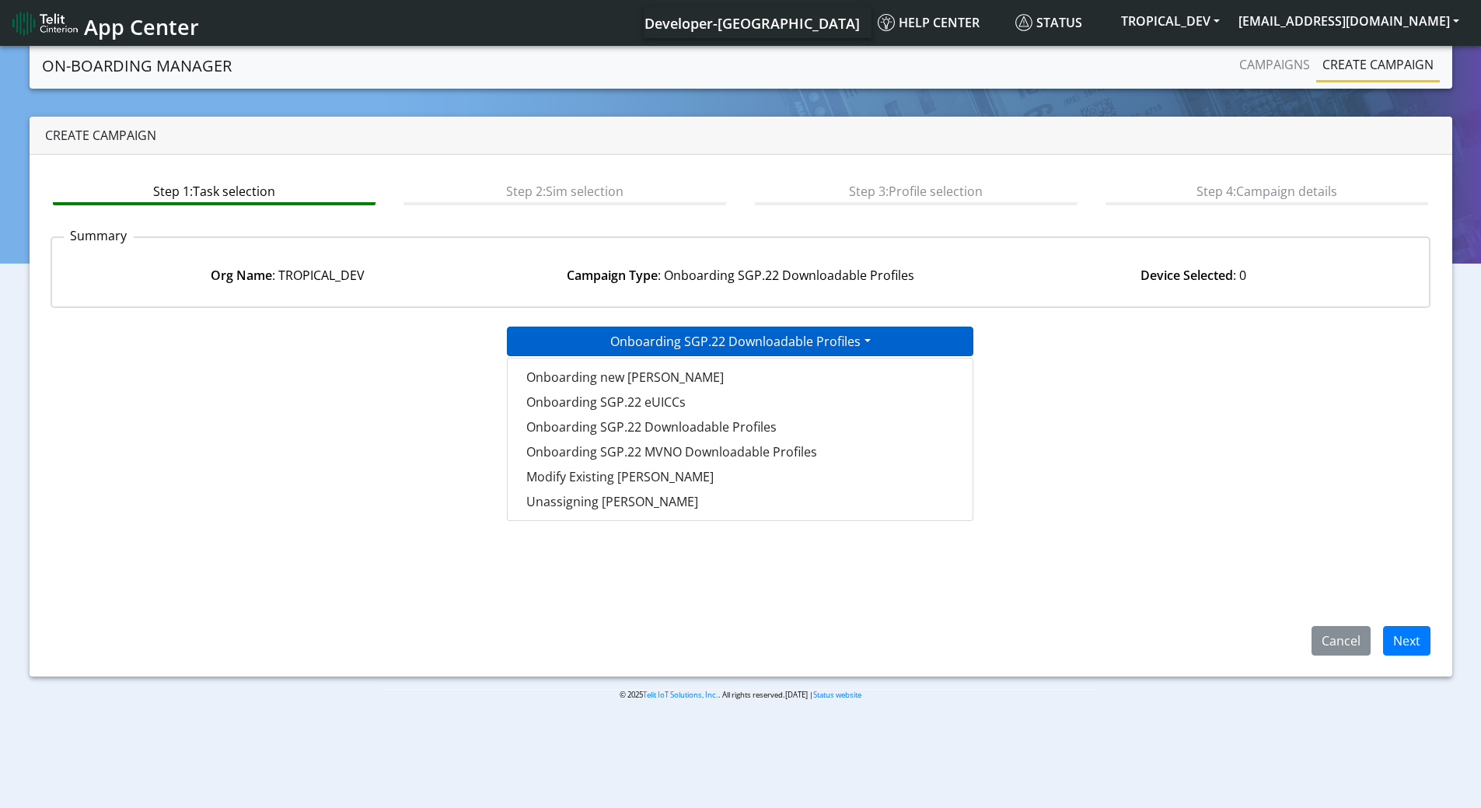
click at [1119, 332] on div "Onboarding SGP.22 Downloadable Profiles Onboarding new SIMs Onboarding SGP.22 e…" at bounding box center [741, 342] width 936 height 30
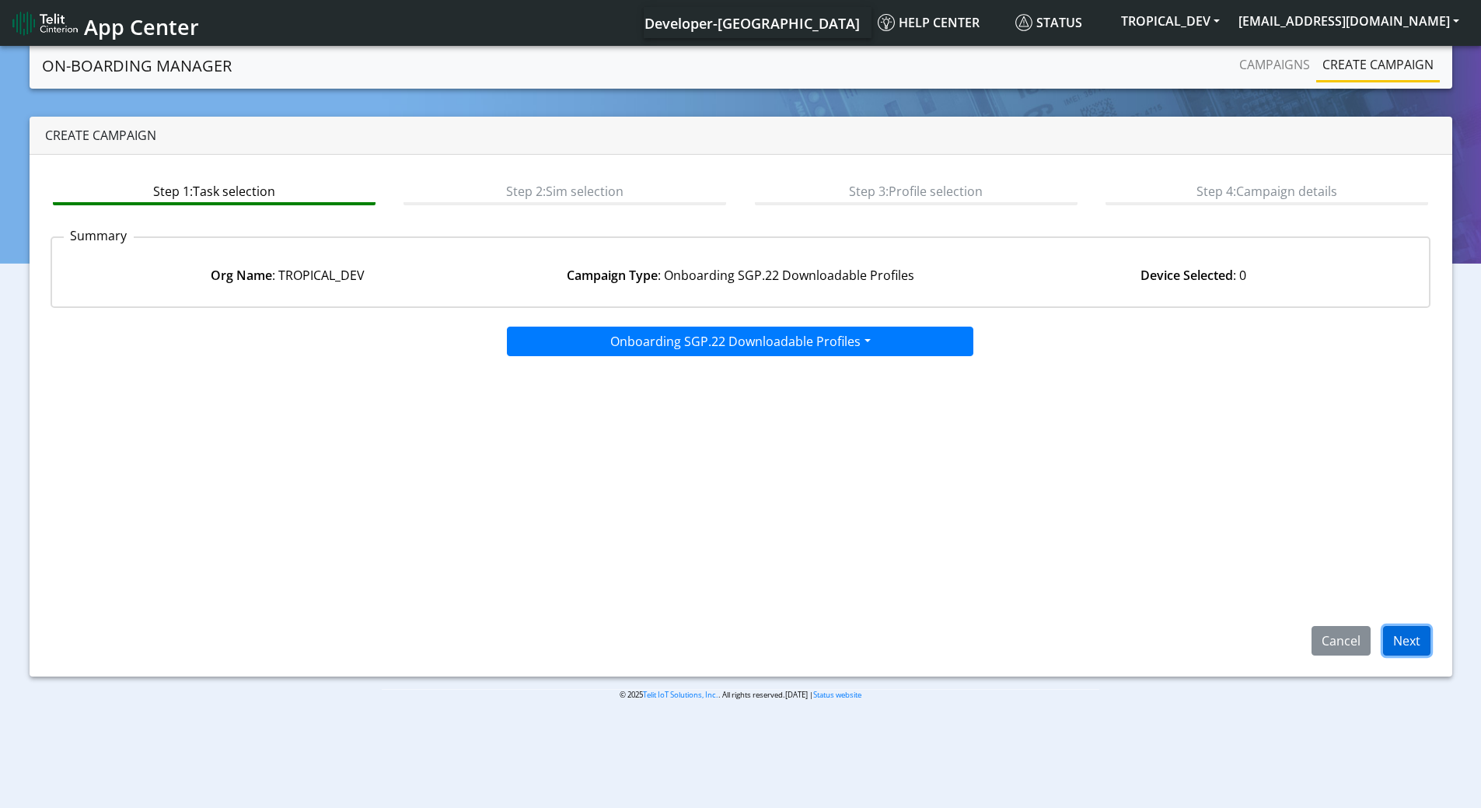
click at [1416, 641] on button "Next" at bounding box center [1406, 641] width 47 height 30
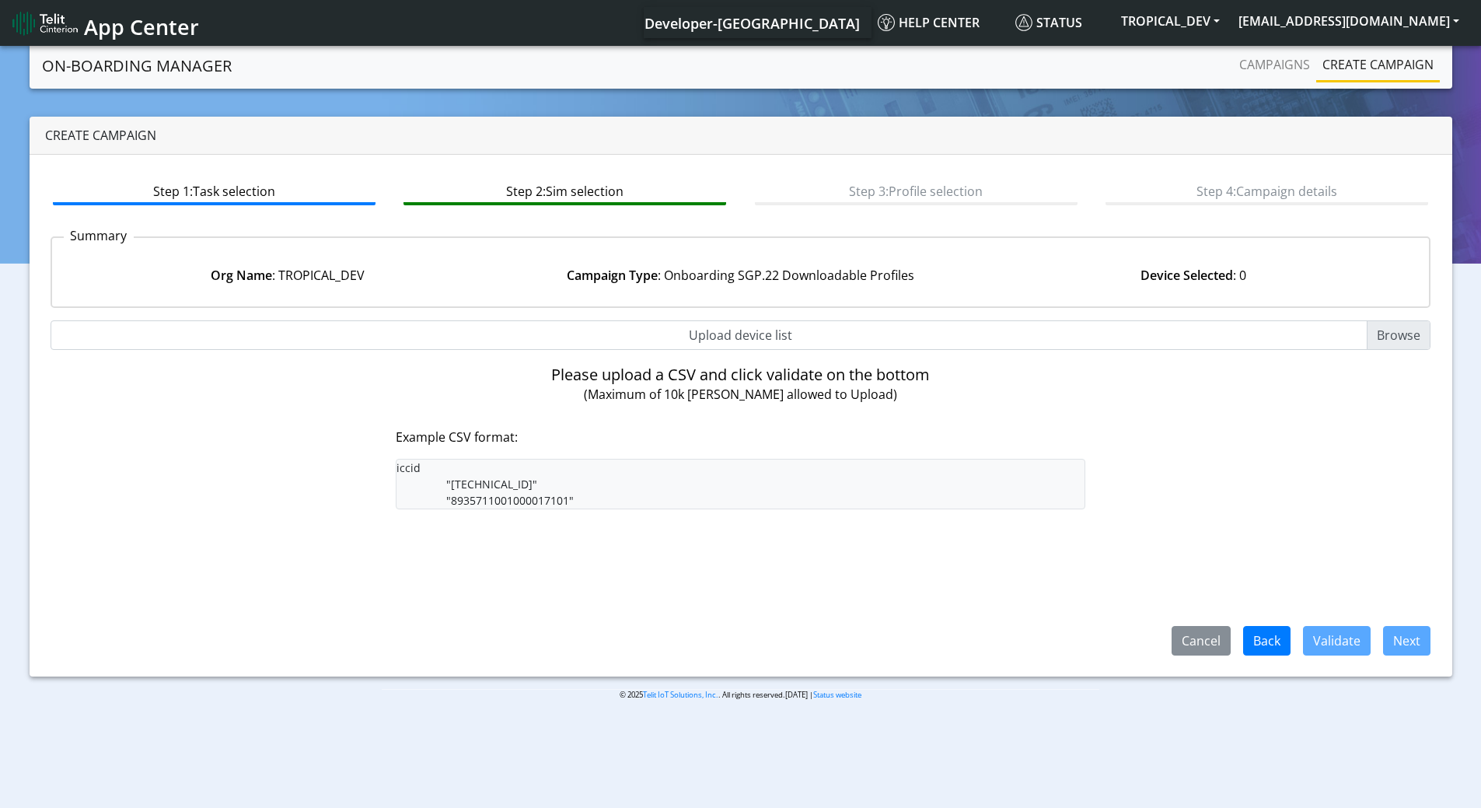
click at [1396, 330] on input "Upload device list" at bounding box center [741, 335] width 1381 height 30
type input "C:\fakepath\89358152000002045856_eProfile_onboard.csv"
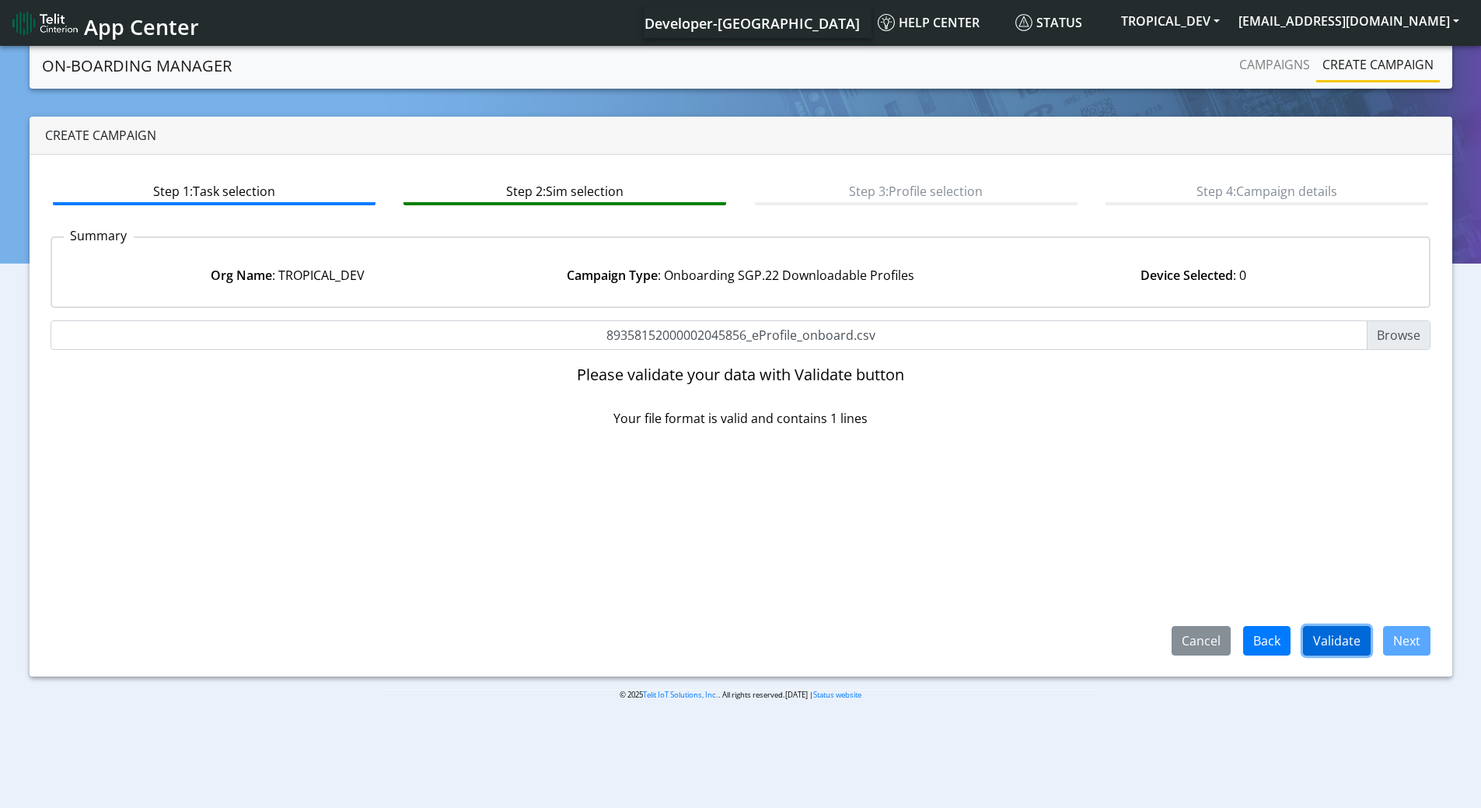
click at [1325, 638] on button "Validate" at bounding box center [1337, 641] width 68 height 30
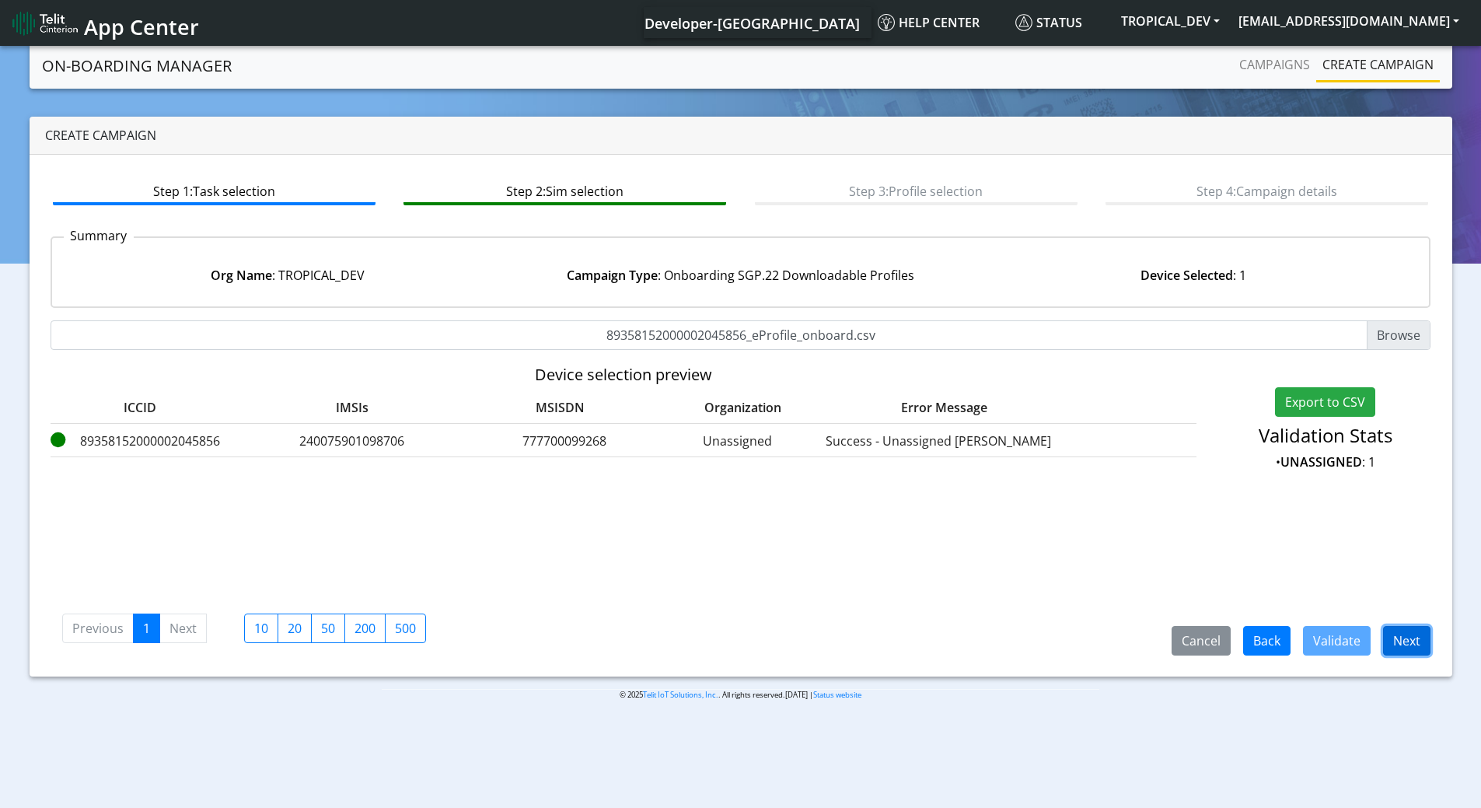
click at [1423, 637] on button "Next" at bounding box center [1406, 641] width 47 height 30
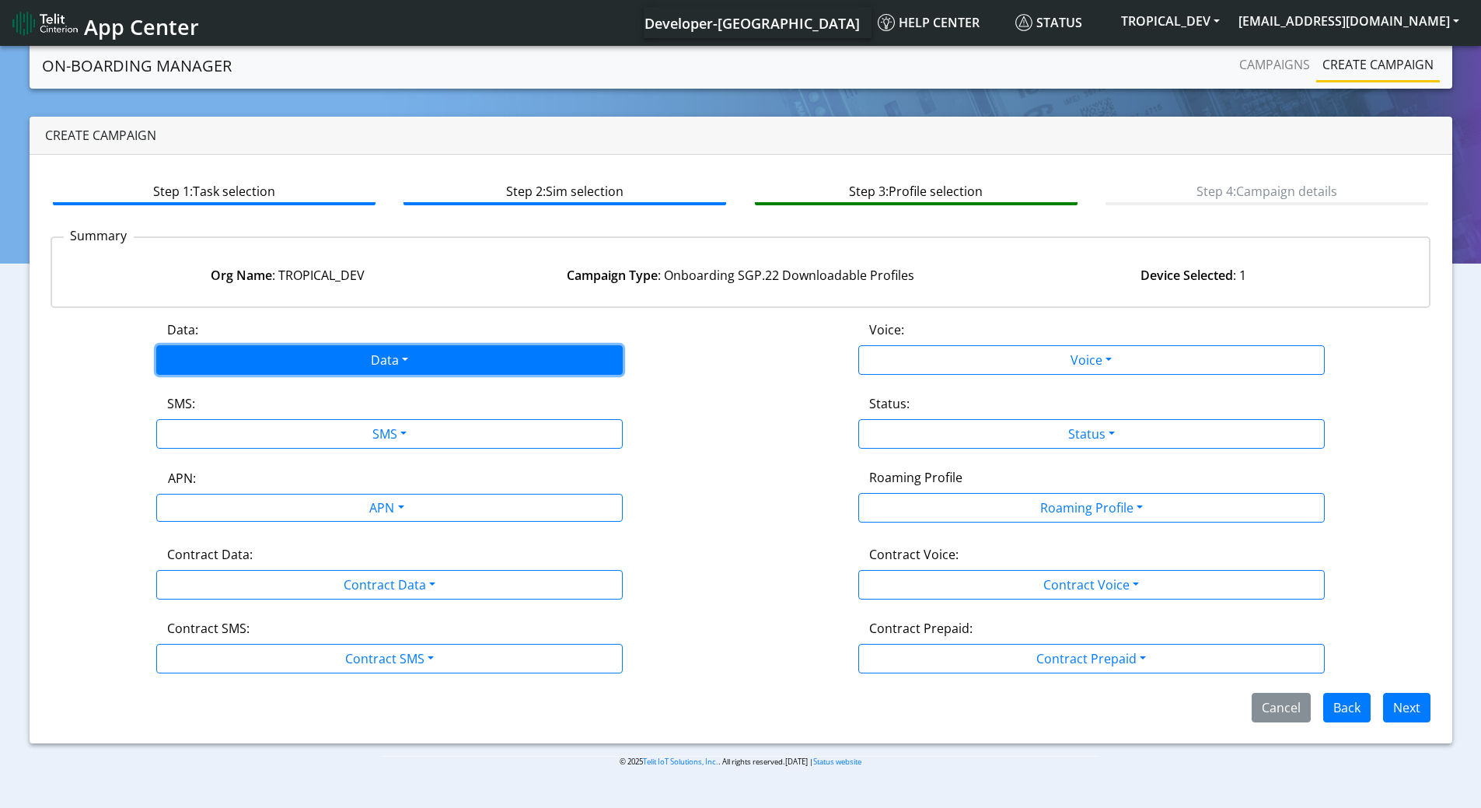
click at [453, 365] on button "Data" at bounding box center [389, 360] width 466 height 30
click at [342, 410] on button "Enabled" at bounding box center [389, 420] width 465 height 25
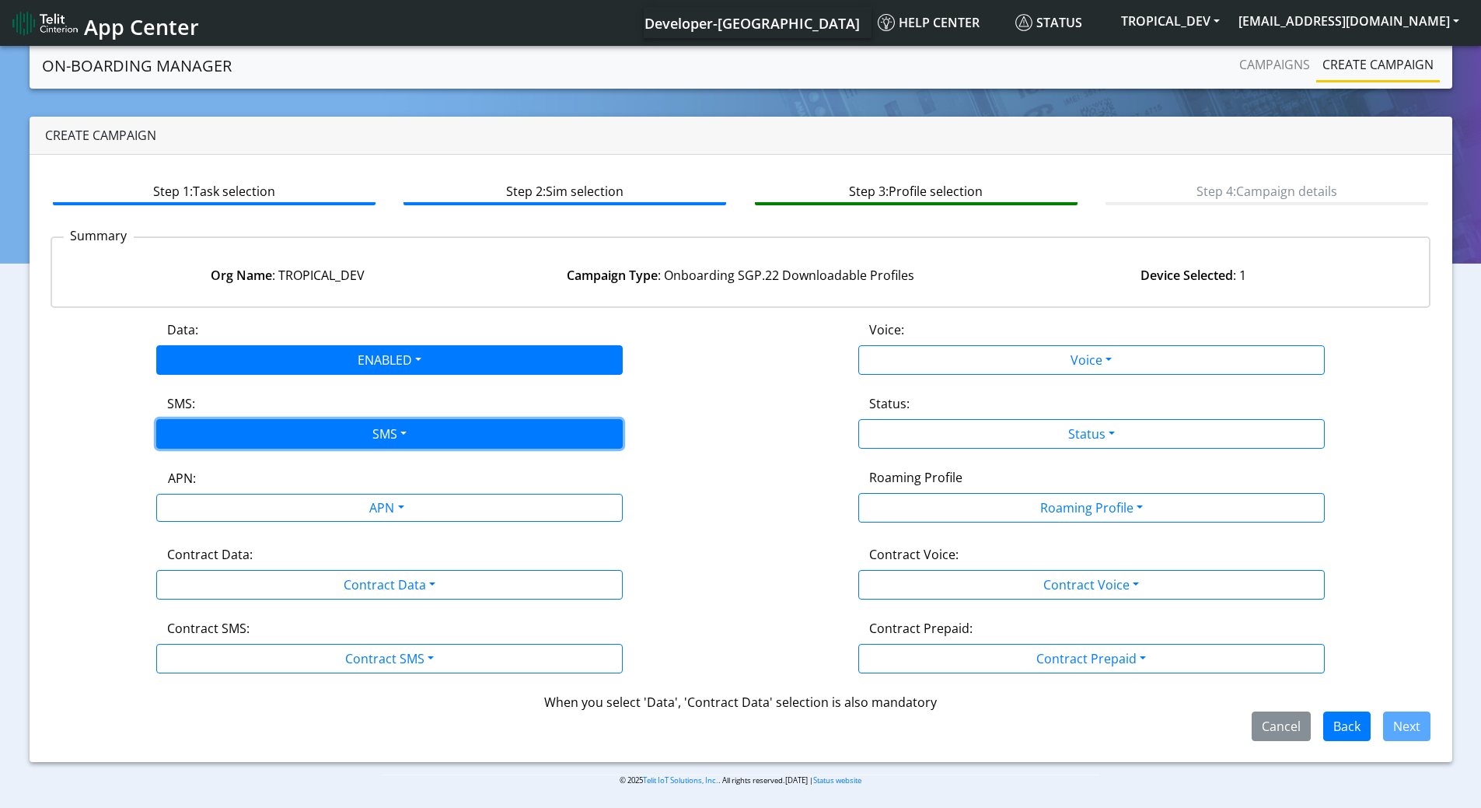
click at [342, 431] on button "SMS" at bounding box center [389, 434] width 466 height 30
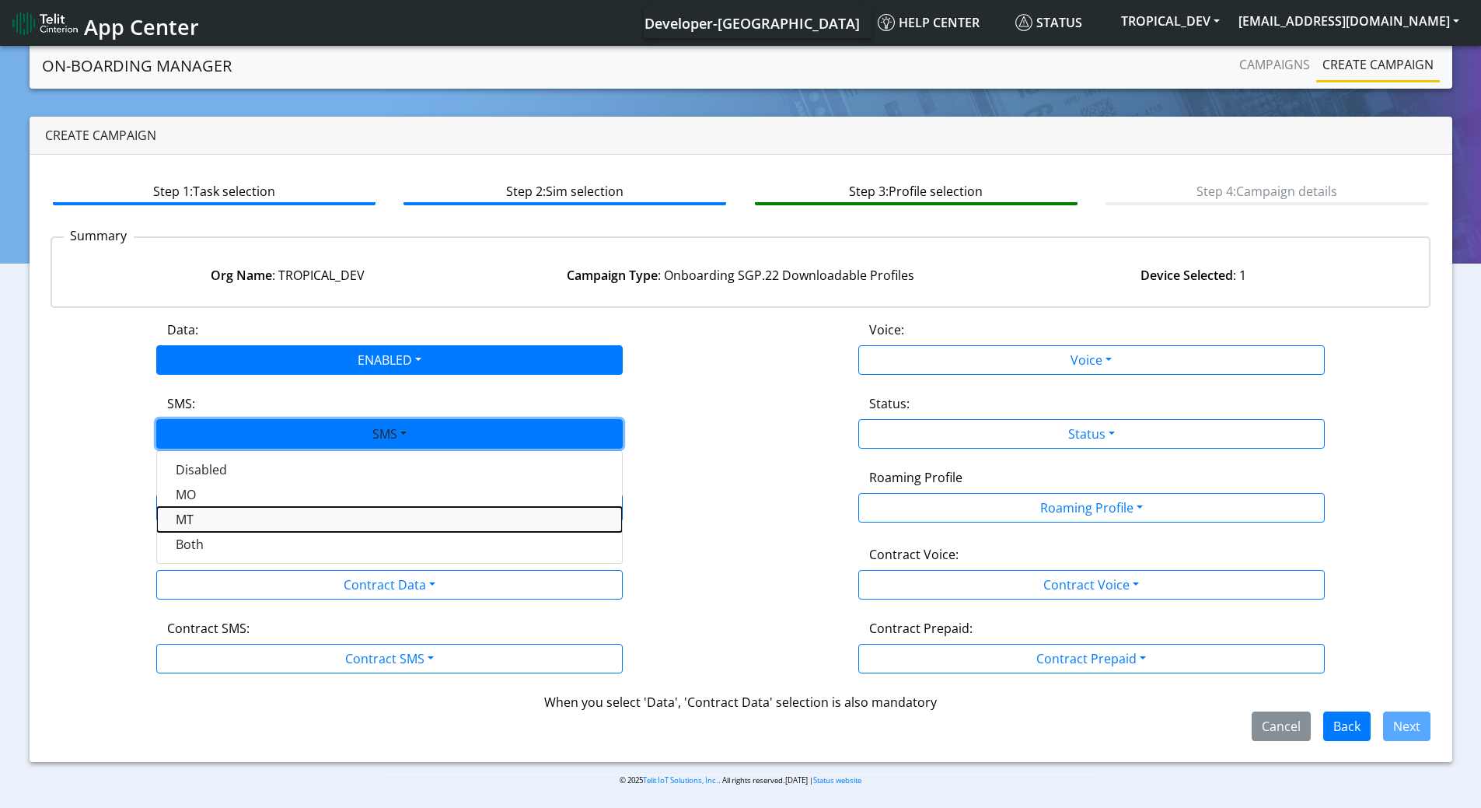
drag, startPoint x: 265, startPoint y: 526, endPoint x: 260, endPoint y: 540, distance: 14.8
click at [260, 540] on div "Disabled MO MT Both" at bounding box center [389, 507] width 466 height 114
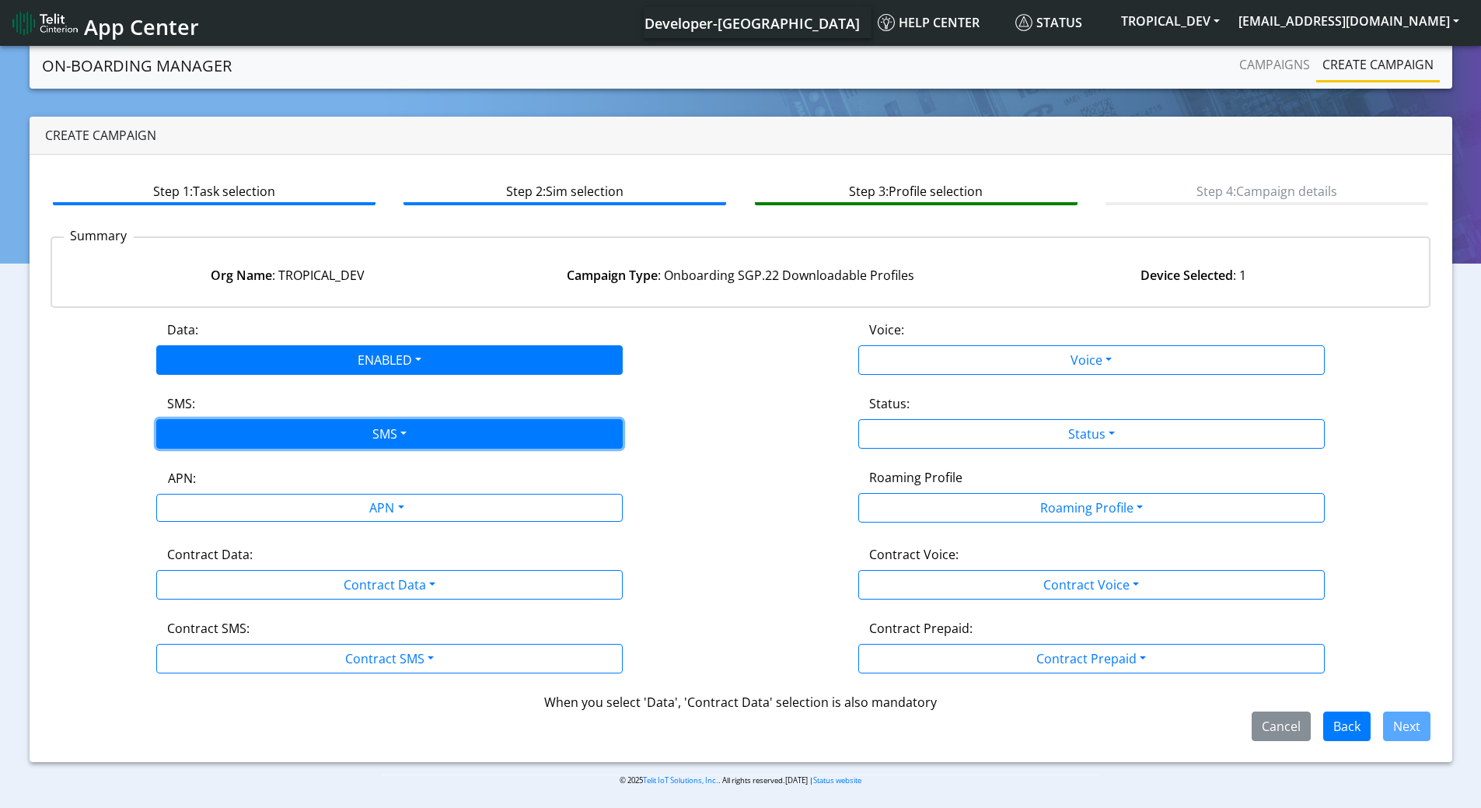
drag, startPoint x: 314, startPoint y: 433, endPoint x: 295, endPoint y: 445, distance: 22.0
click at [316, 434] on button "SMS" at bounding box center [389, 434] width 466 height 30
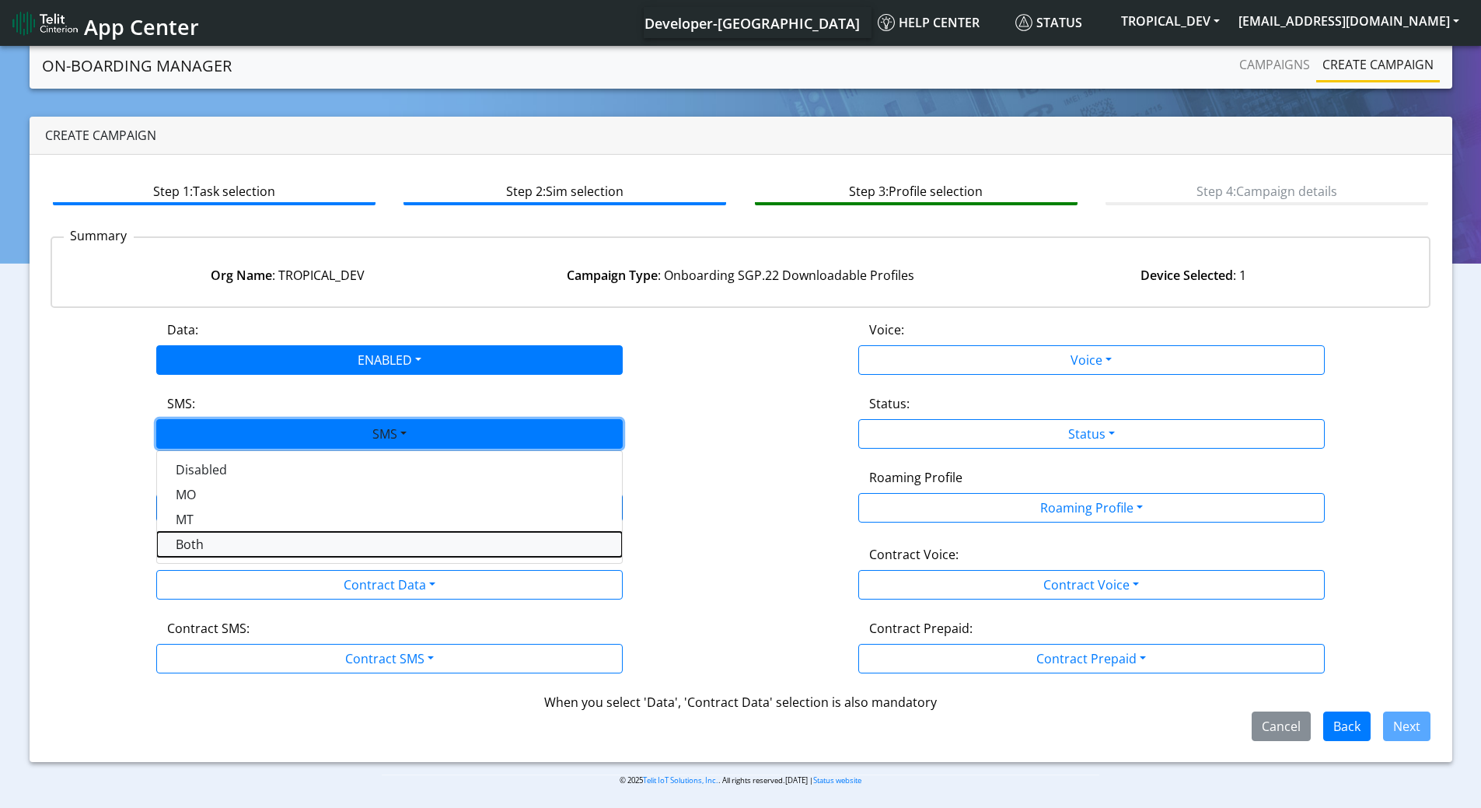
click at [221, 544] on button "Both" at bounding box center [389, 544] width 465 height 25
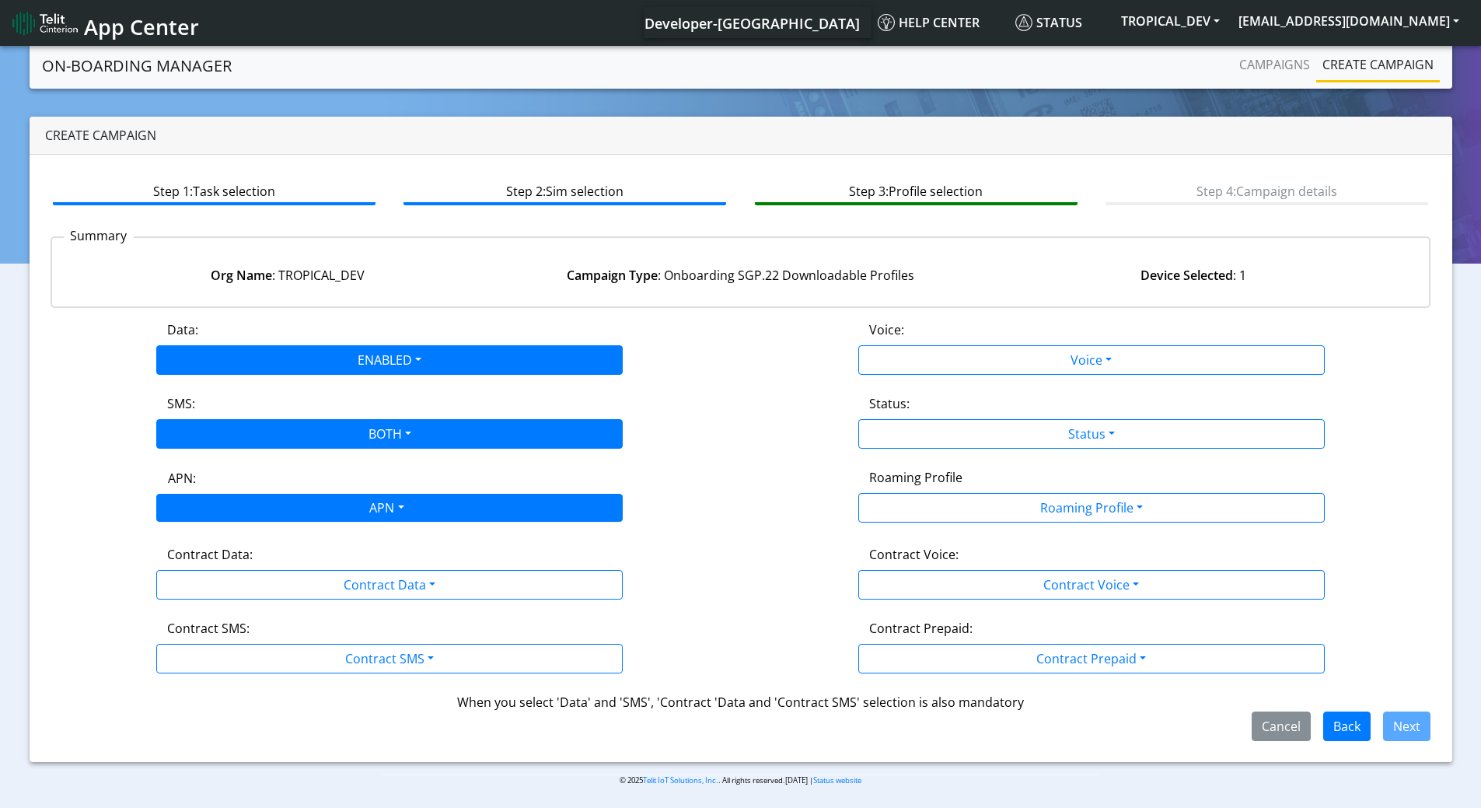
click at [241, 501] on div "APN" at bounding box center [385, 509] width 493 height 30
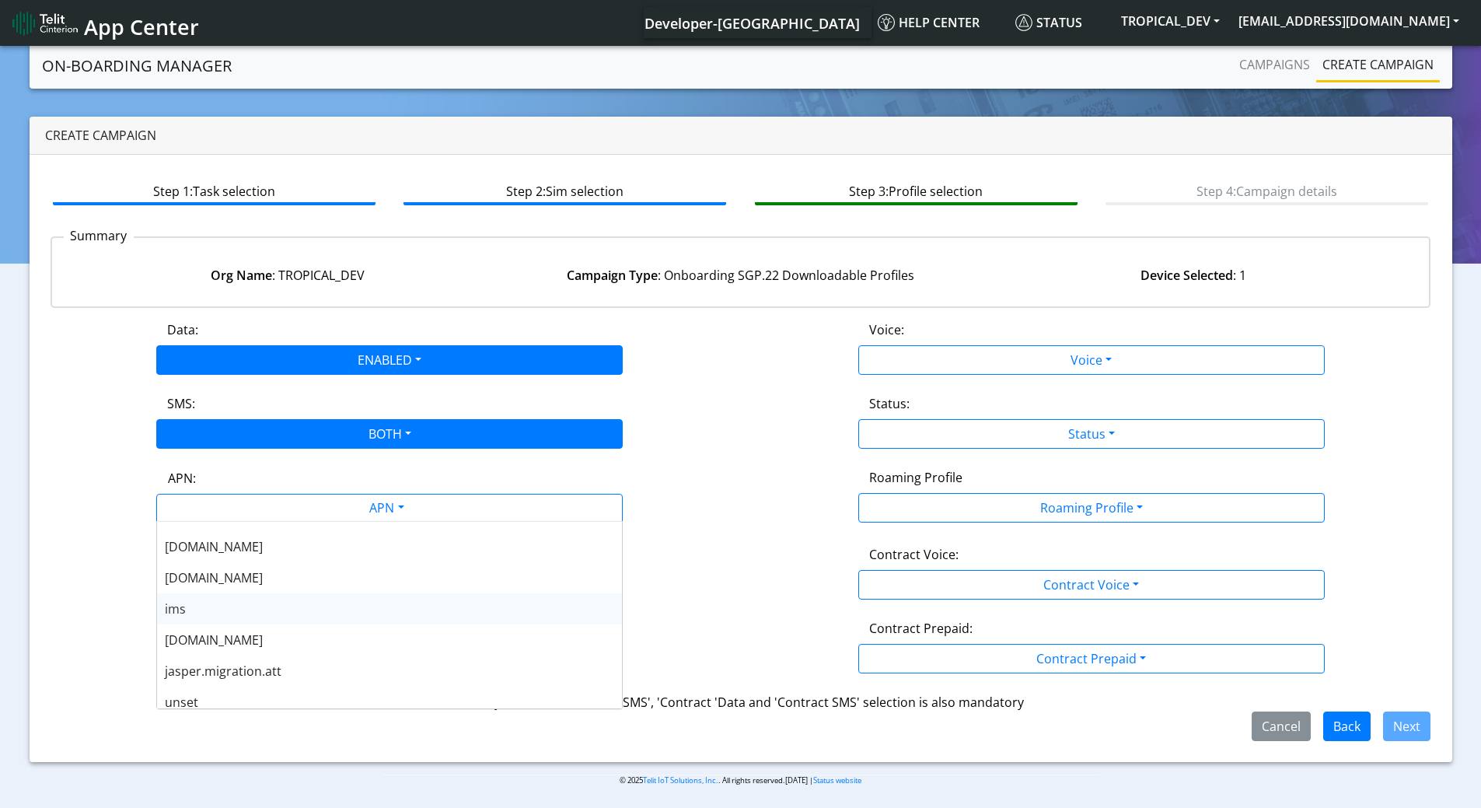
scroll to position [124, 0]
click at [225, 634] on div "nxt23.net" at bounding box center [389, 630] width 465 height 31
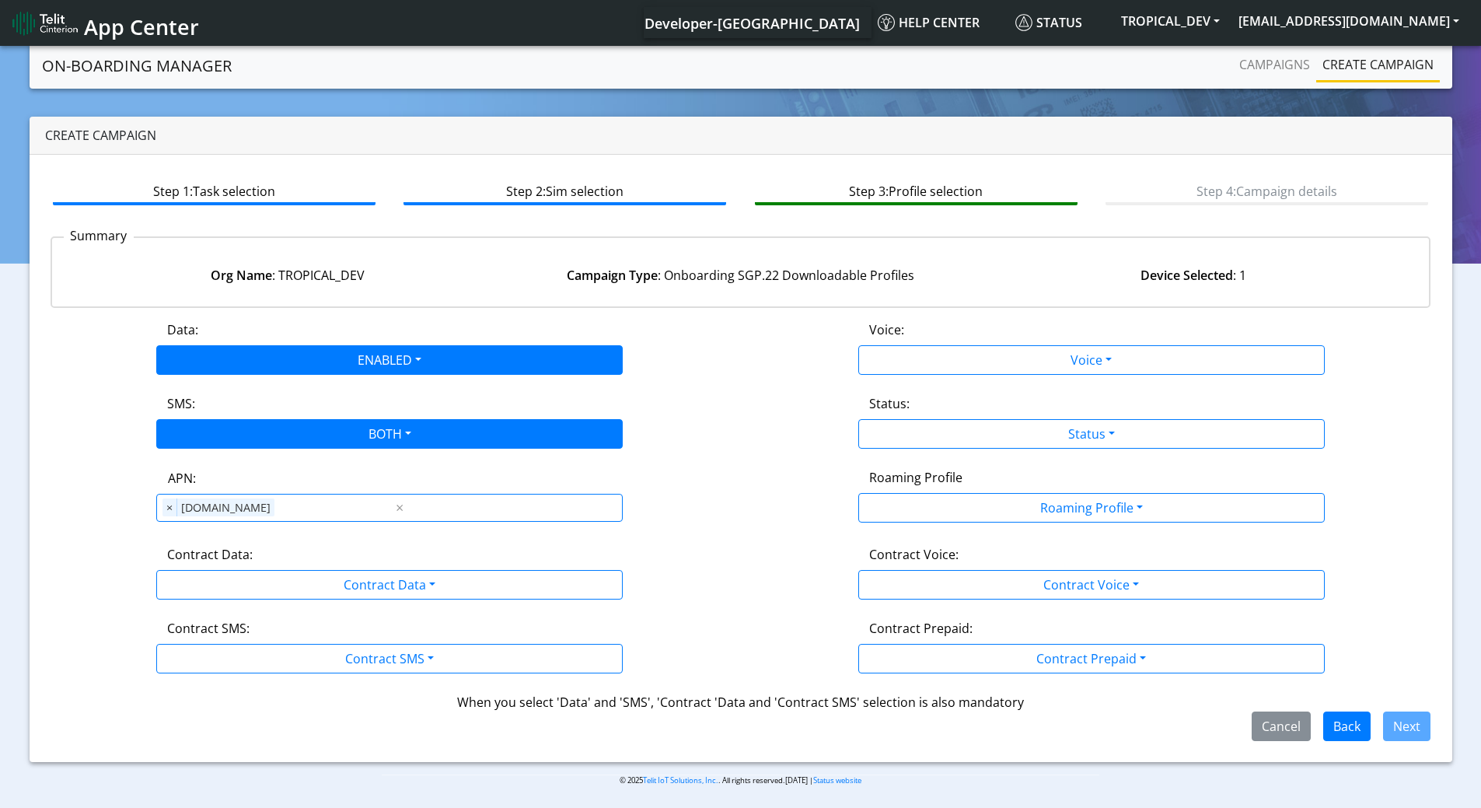
click at [285, 559] on div "Contract Data:" at bounding box center [389, 557] width 468 height 25
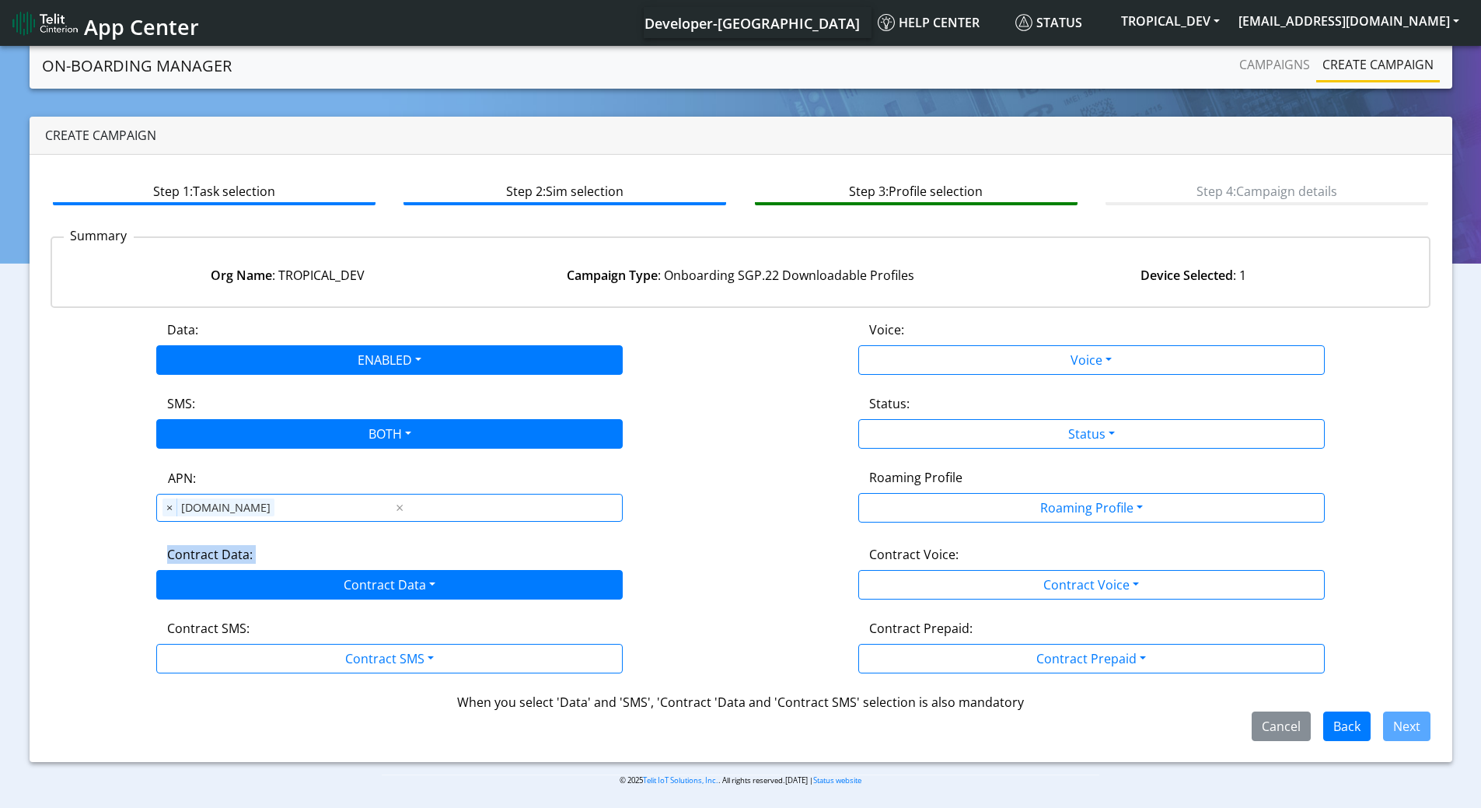
click at [288, 569] on div "Contract Data: Contract Data Disabled Enabled" at bounding box center [390, 572] width 702 height 54
click at [259, 581] on button "Contract Data" at bounding box center [389, 585] width 466 height 30
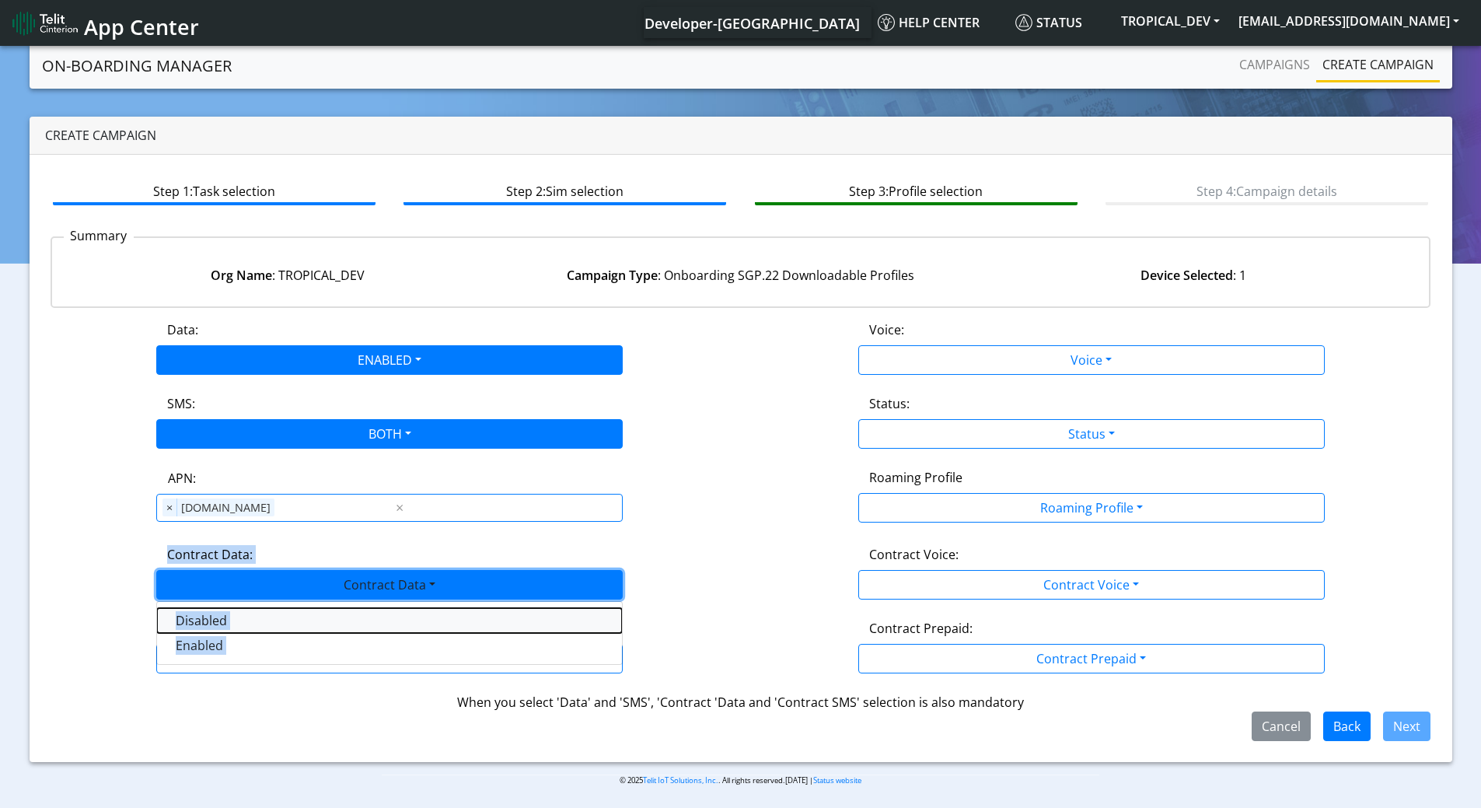
click at [204, 626] on Datadisabled-dropdown "Disabled" at bounding box center [389, 620] width 465 height 25
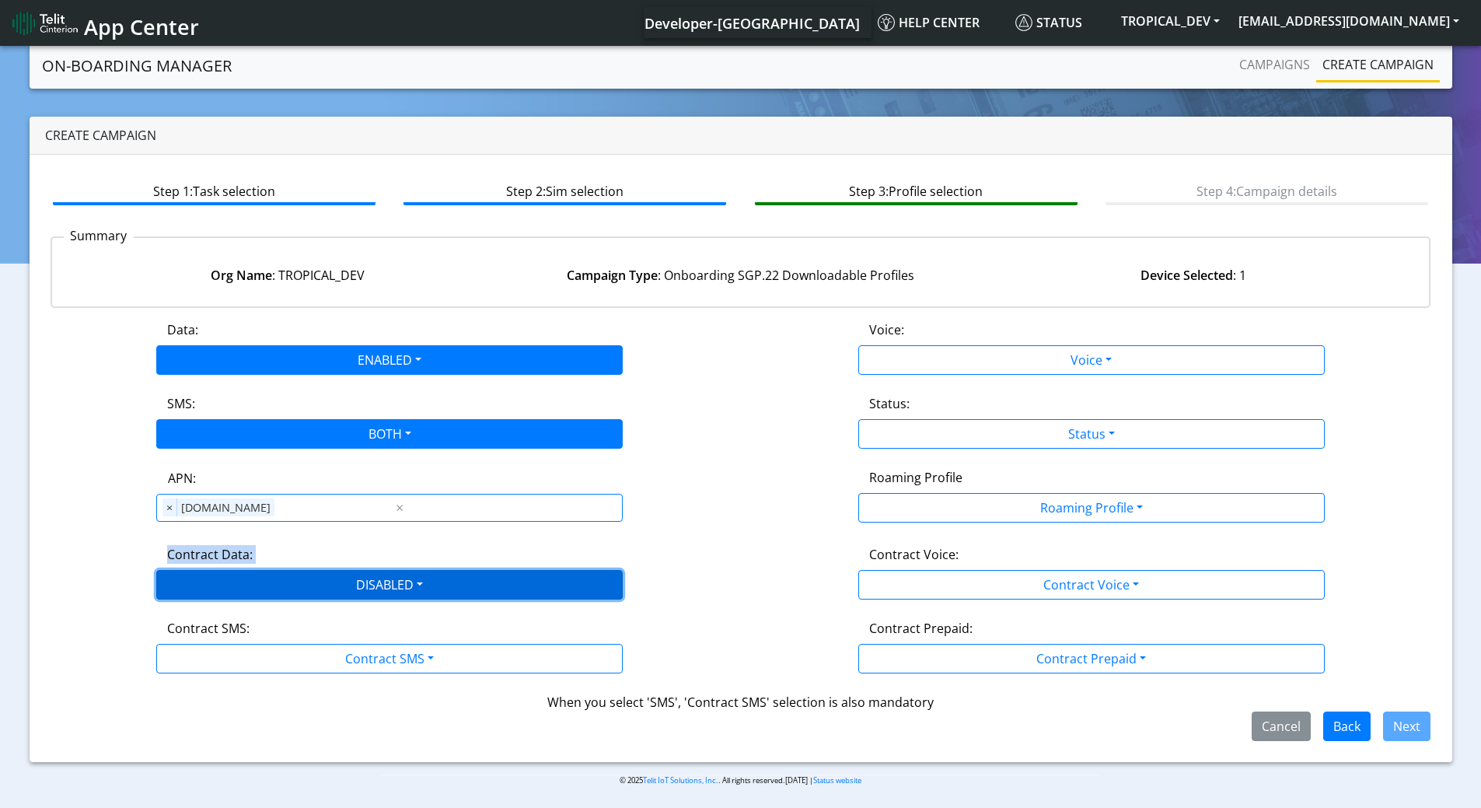
click at [268, 591] on button "DISABLED" at bounding box center [389, 585] width 466 height 30
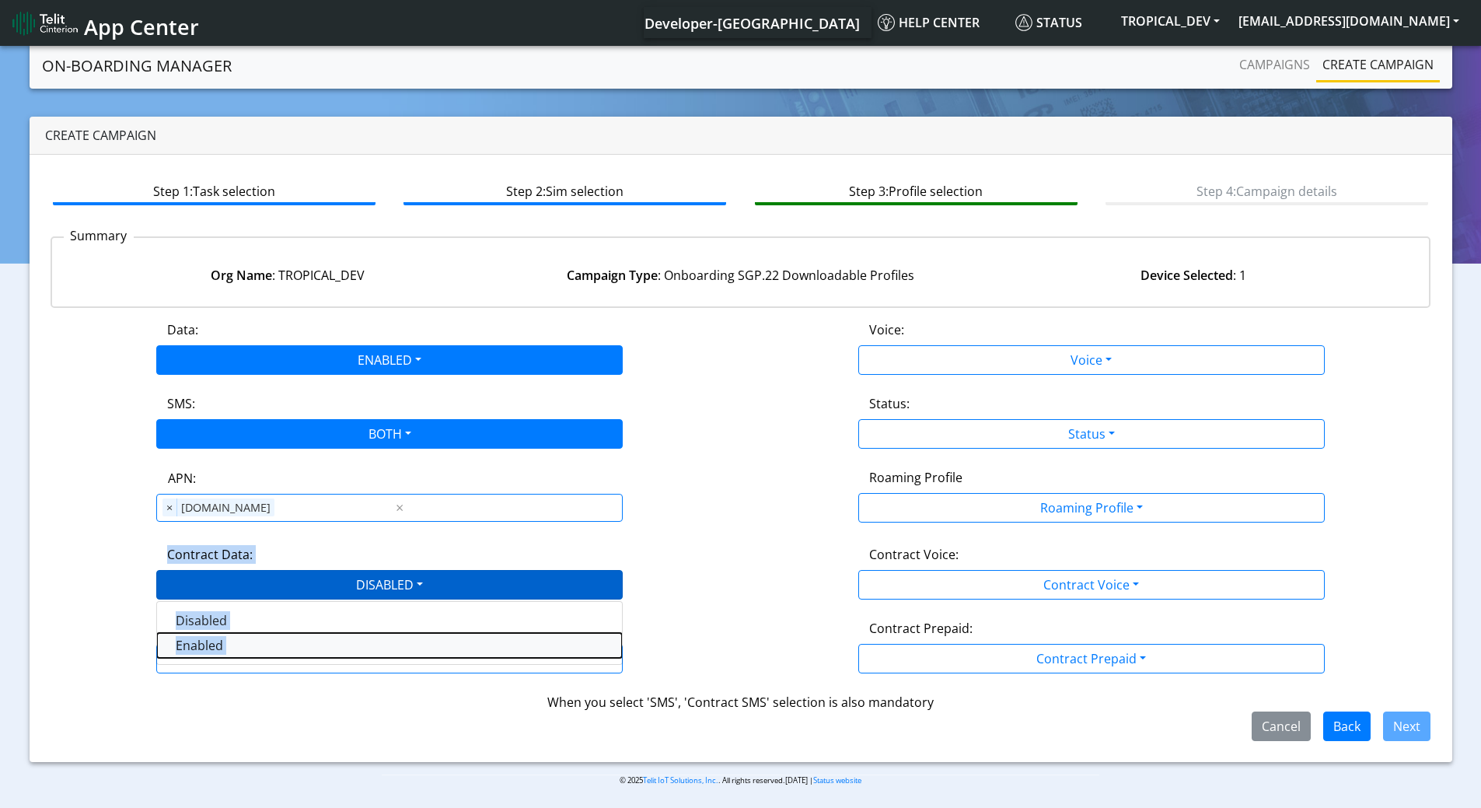
click at [219, 642] on Dataenabled-dropdown "Enabled" at bounding box center [389, 645] width 465 height 25
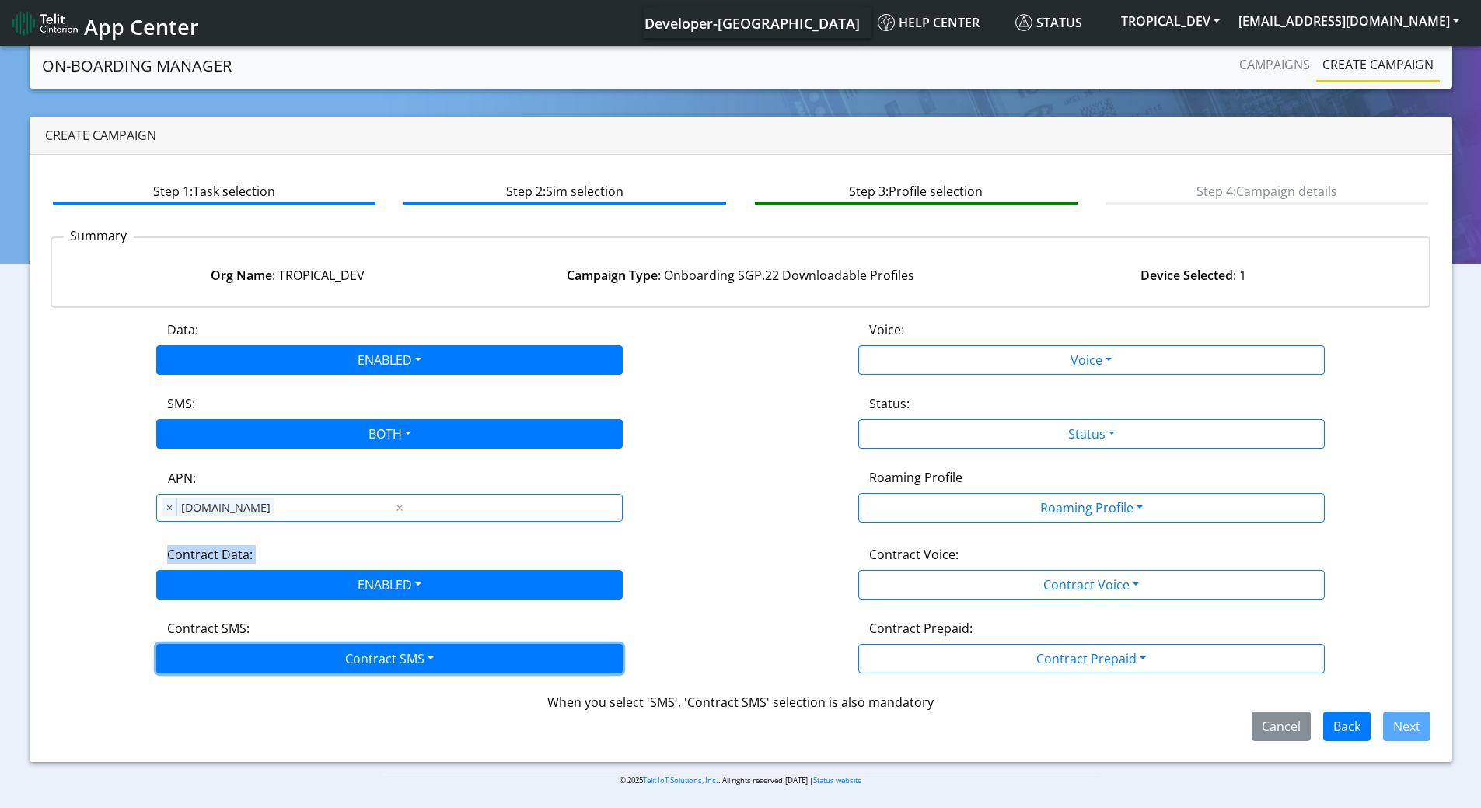
click at [262, 652] on button "Contract SMS" at bounding box center [389, 659] width 466 height 30
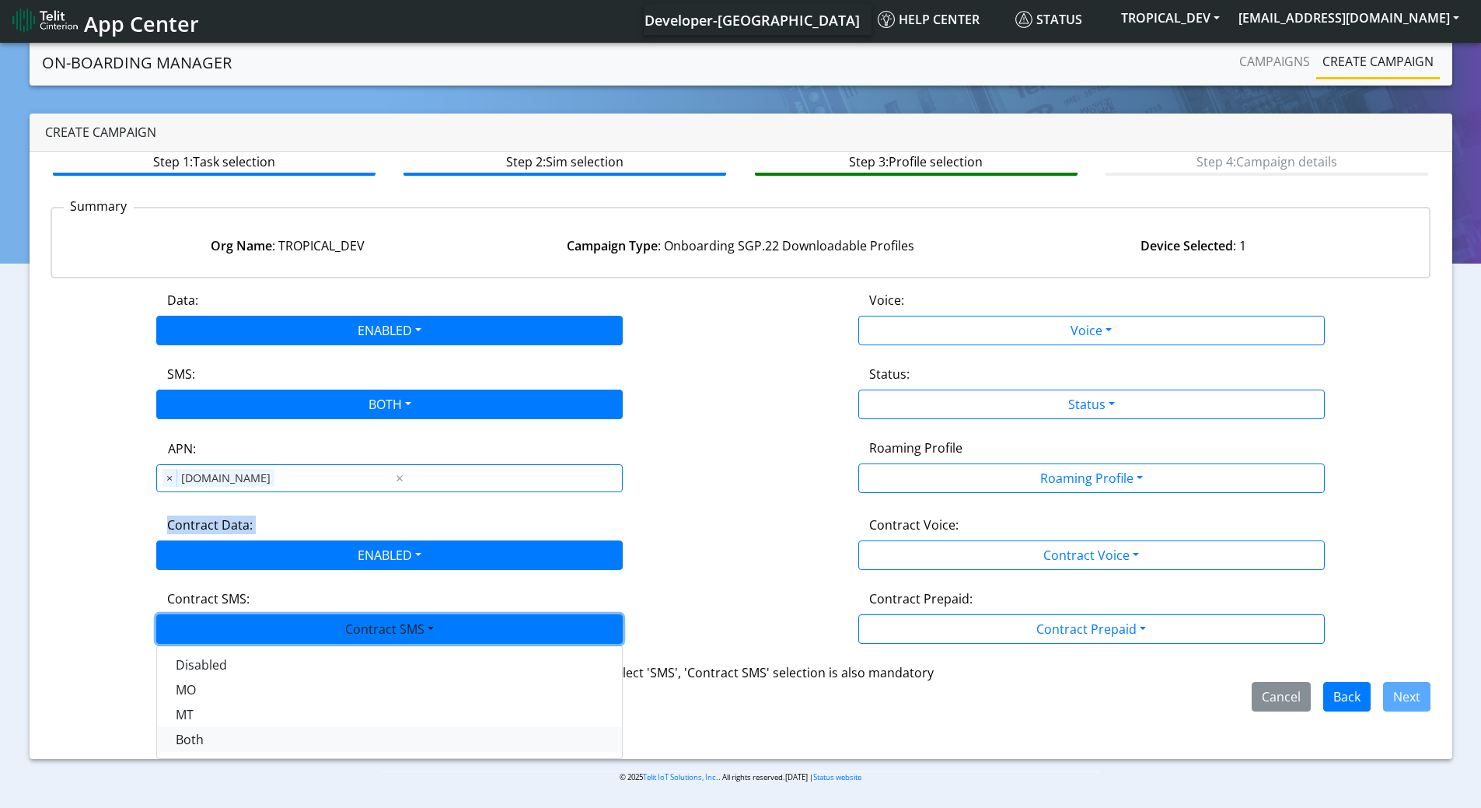
scroll to position [5, 0]
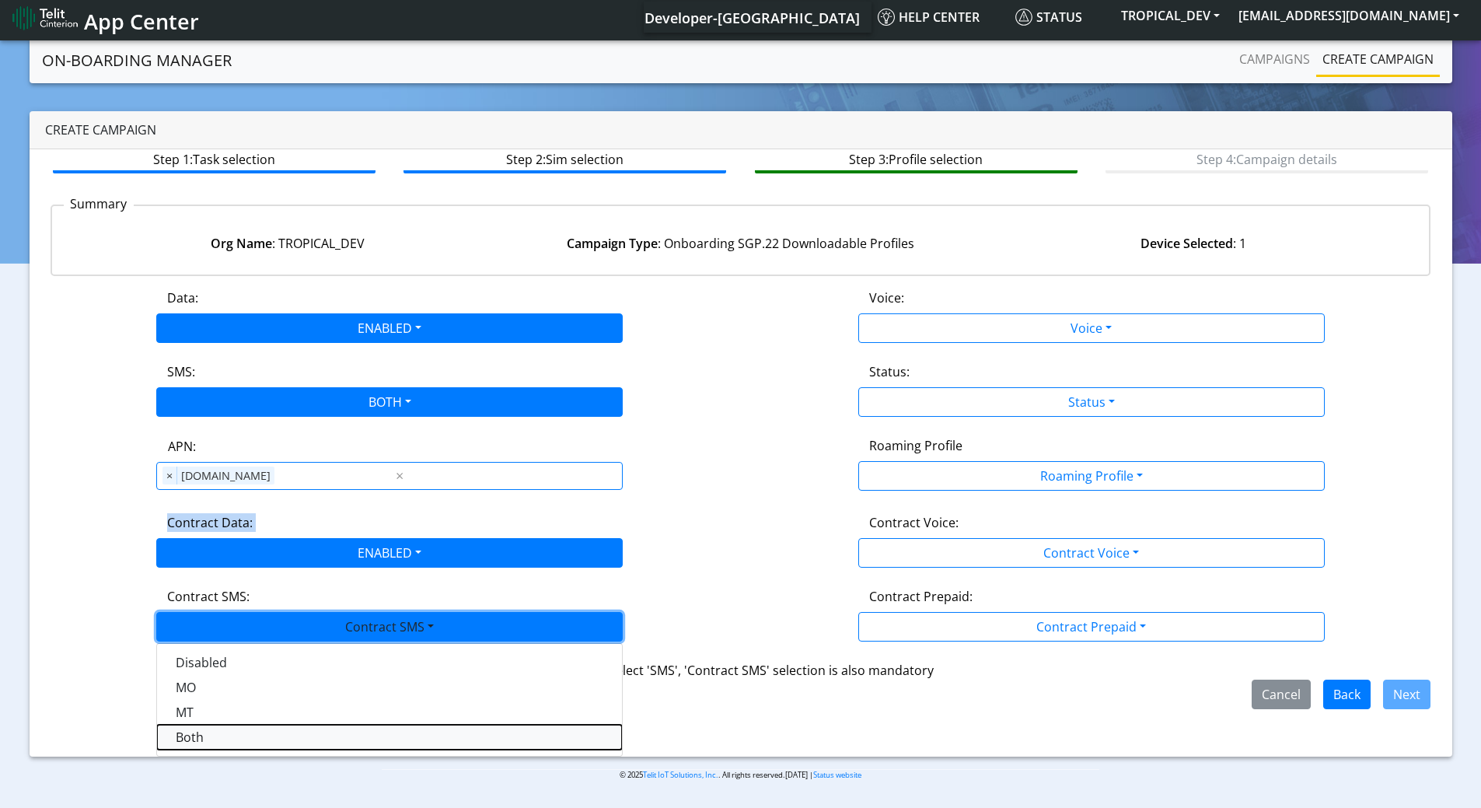
click at [194, 735] on SMSboth-dropdown "Both" at bounding box center [389, 737] width 465 height 25
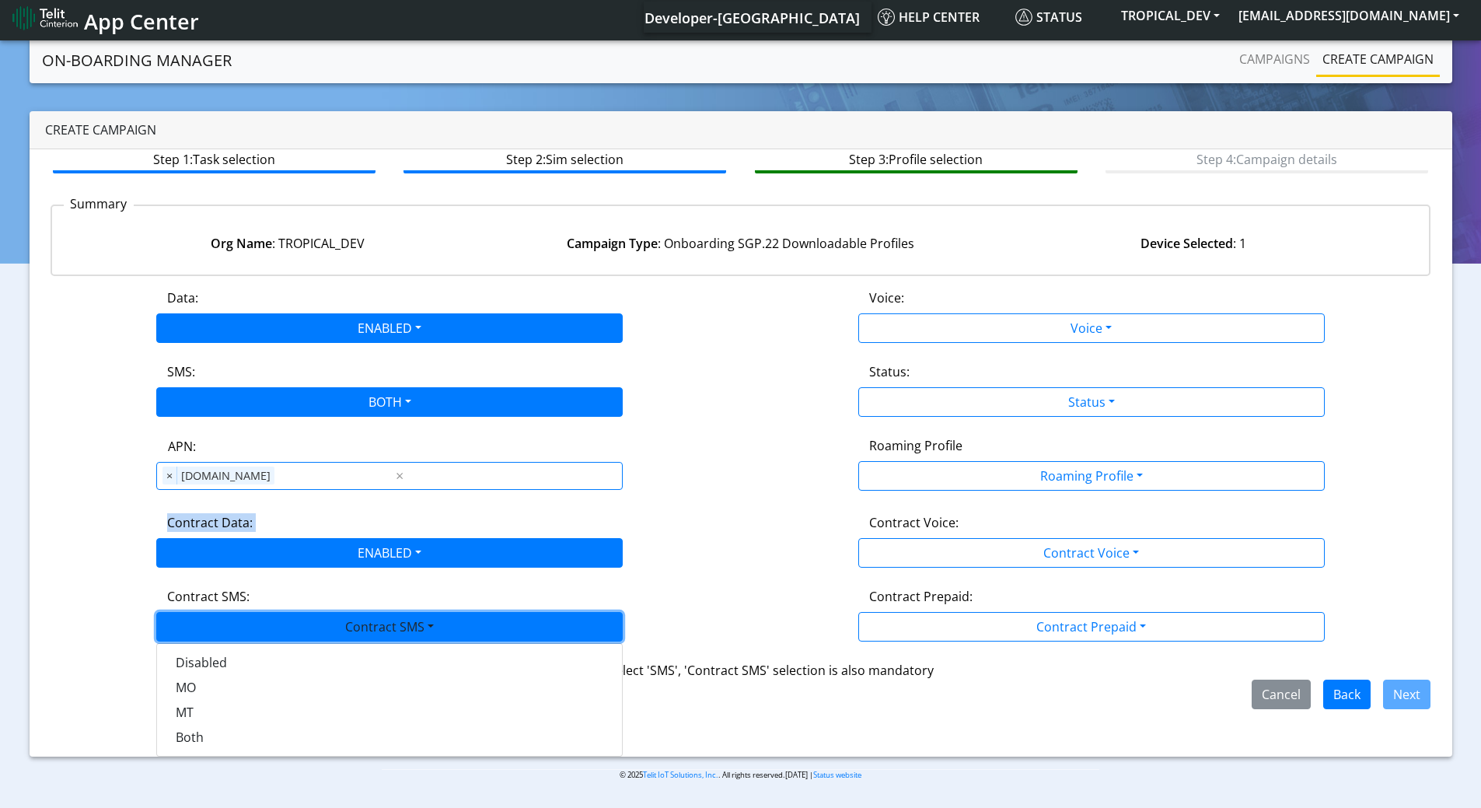
scroll to position [0, 0]
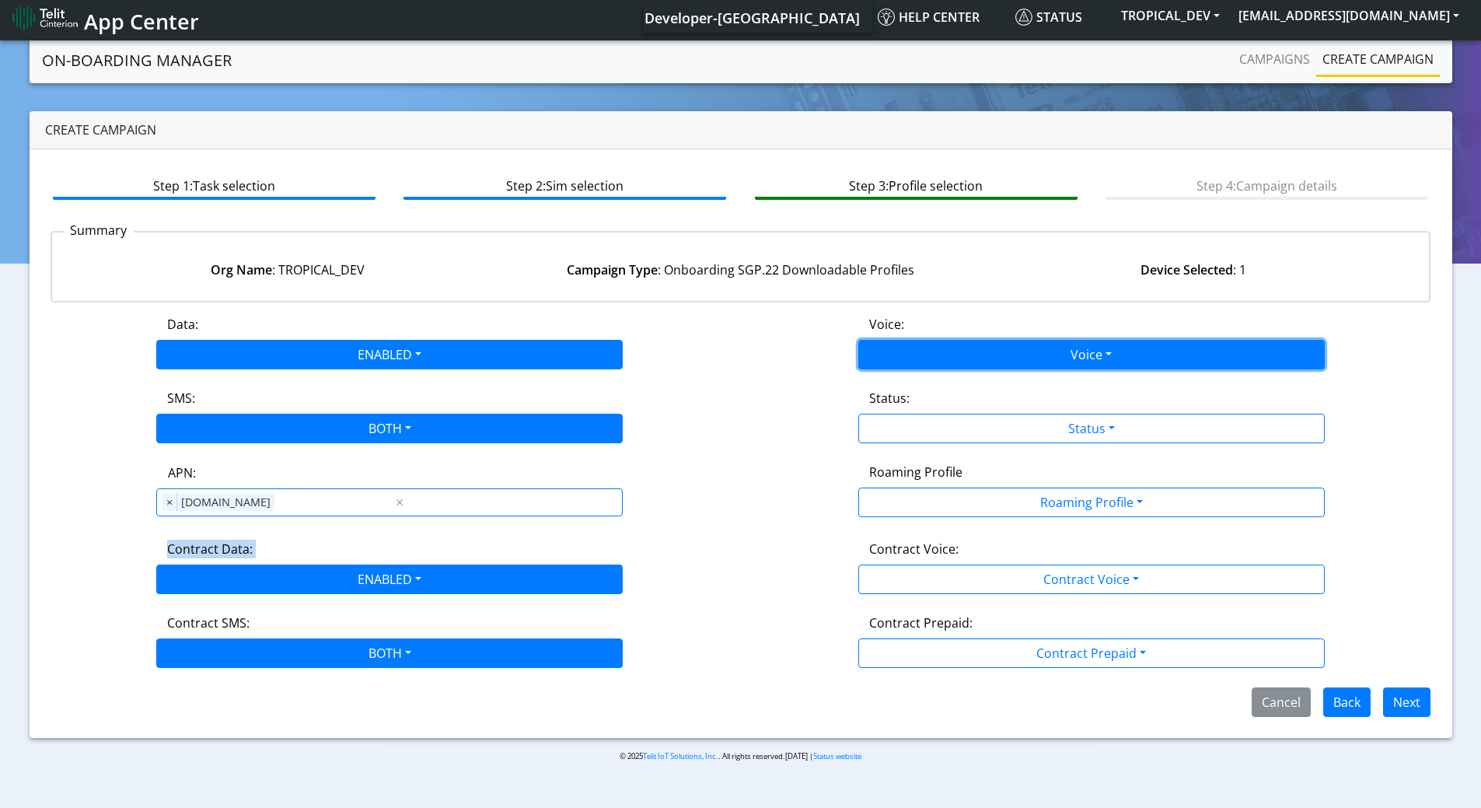
click at [931, 354] on button "Voice" at bounding box center [1091, 355] width 466 height 30
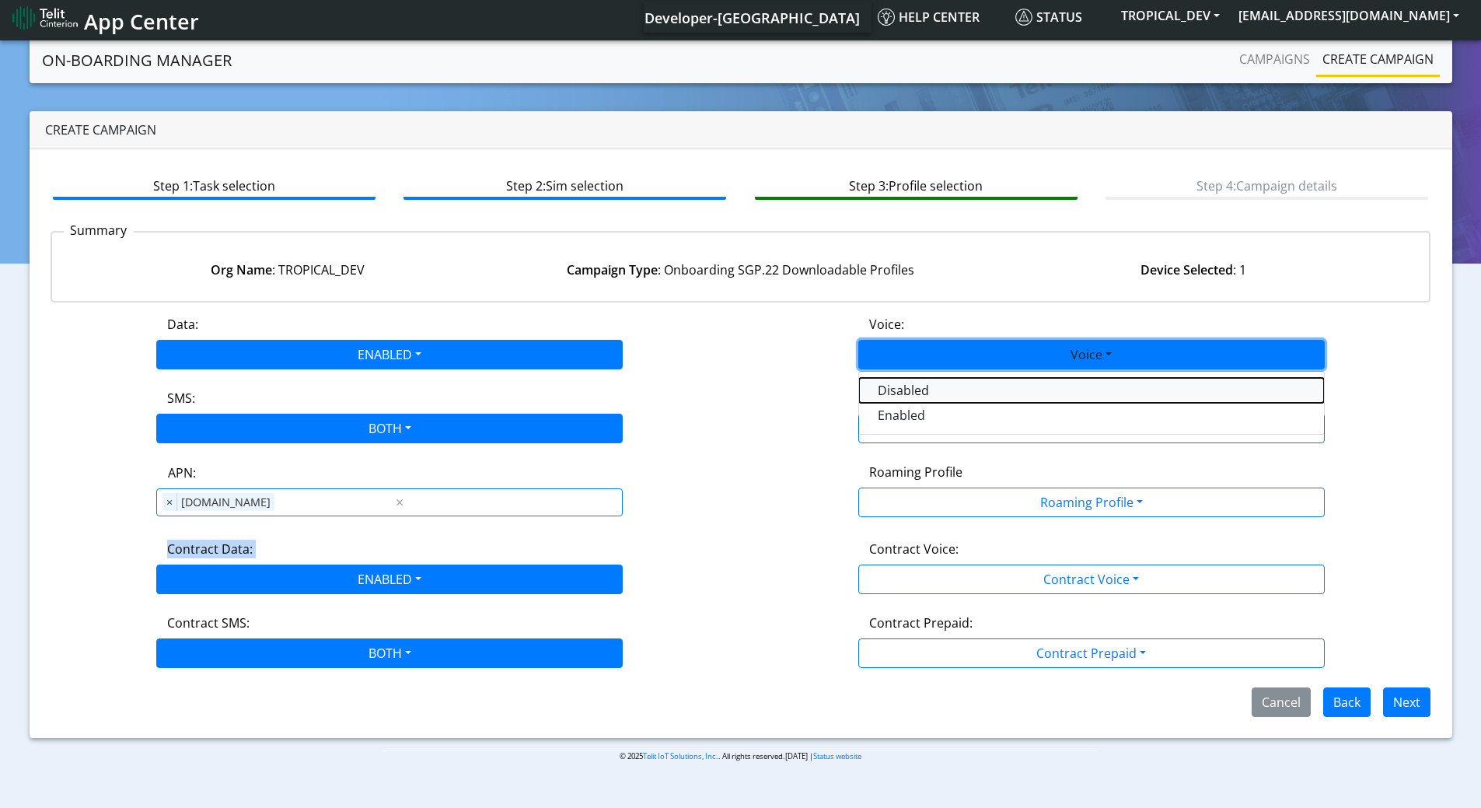
click at [899, 388] on button "Disabled" at bounding box center [1091, 390] width 465 height 25
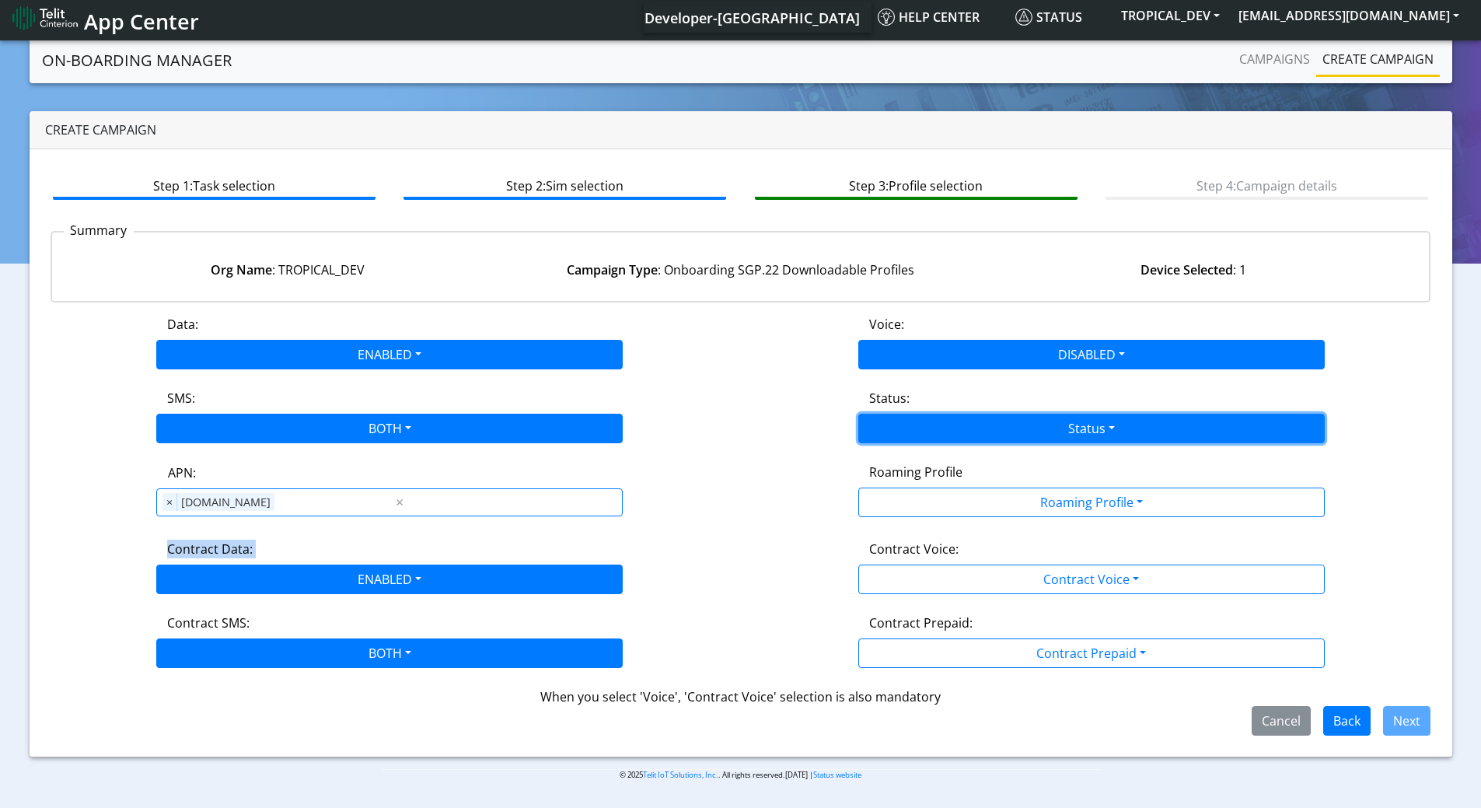
click at [920, 421] on button "Status" at bounding box center [1091, 429] width 466 height 30
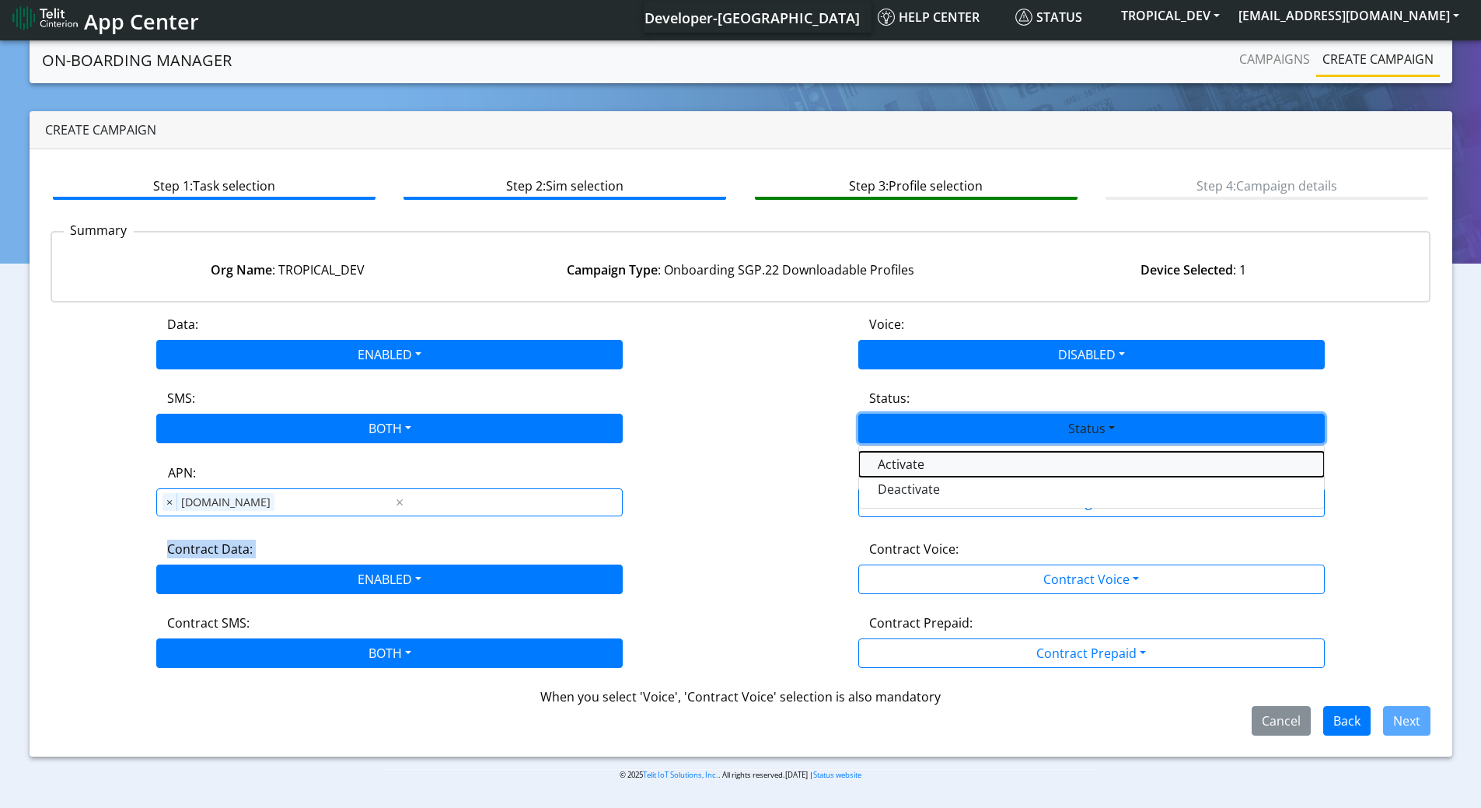
click at [902, 463] on button "Activate" at bounding box center [1091, 464] width 465 height 25
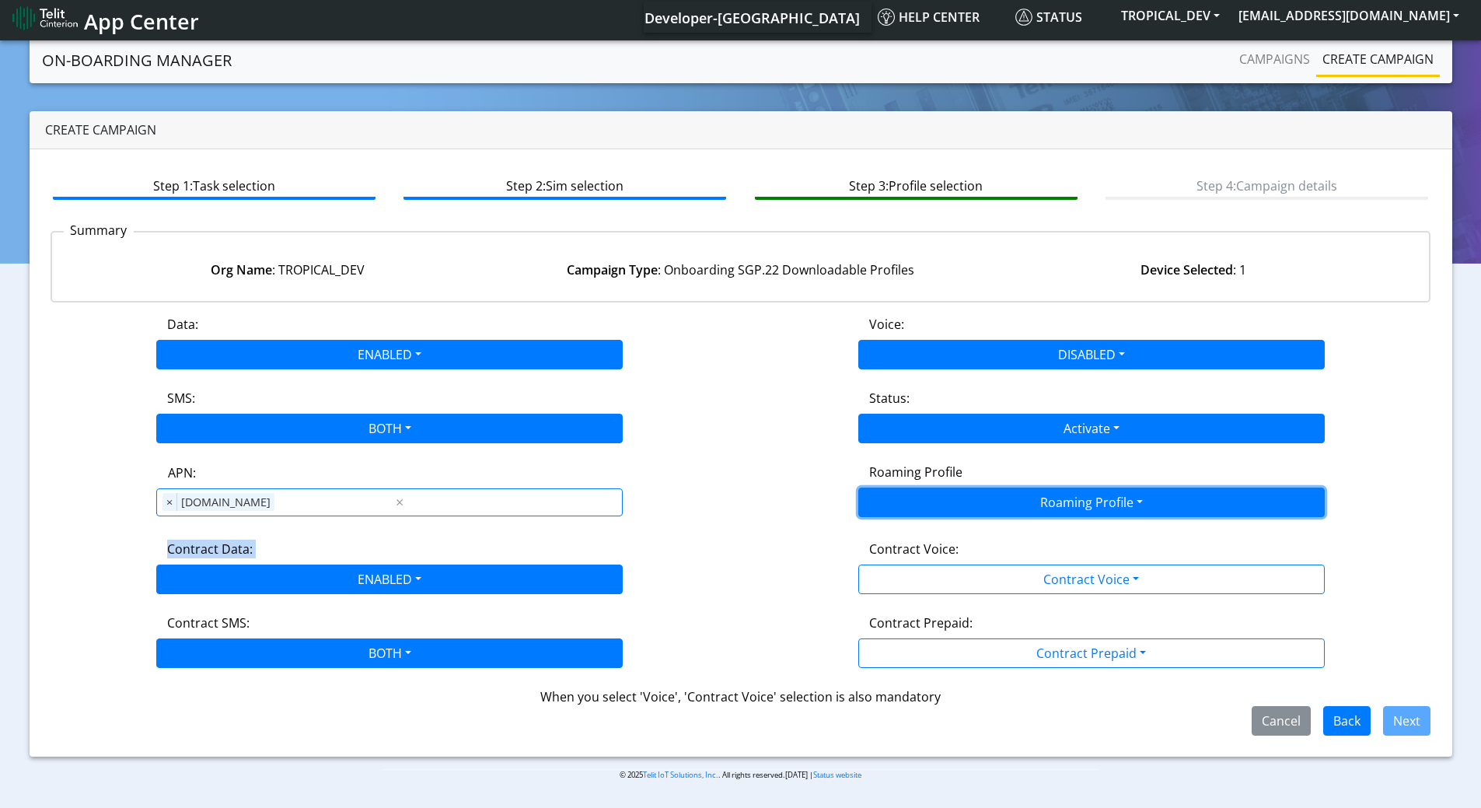
click at [918, 494] on button "Roaming Profile" at bounding box center [1091, 502] width 466 height 30
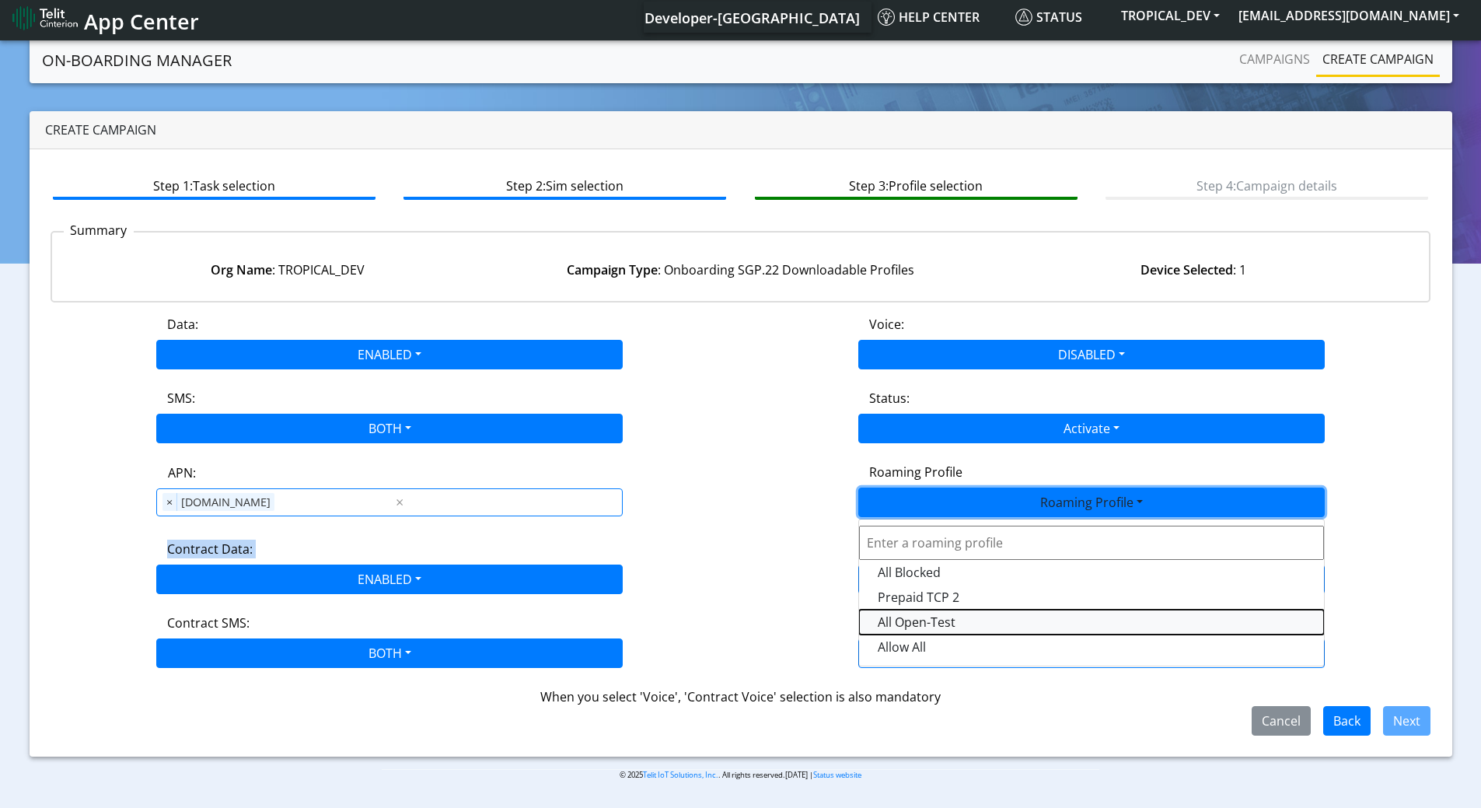
click at [906, 623] on Profile-dropdown "All Open-Test" at bounding box center [1091, 621] width 465 height 25
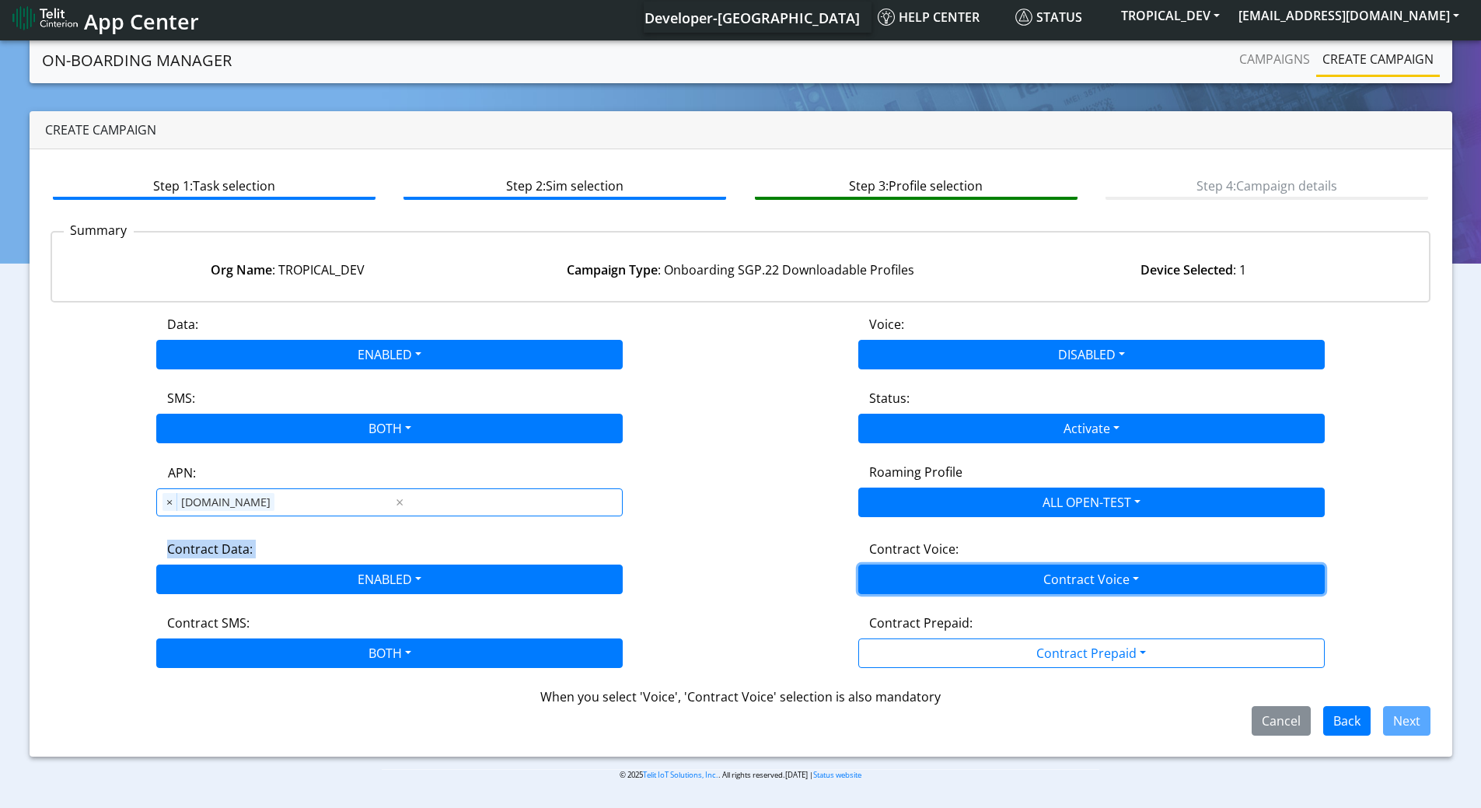
click at [917, 570] on button "Contract Voice" at bounding box center [1091, 579] width 466 height 30
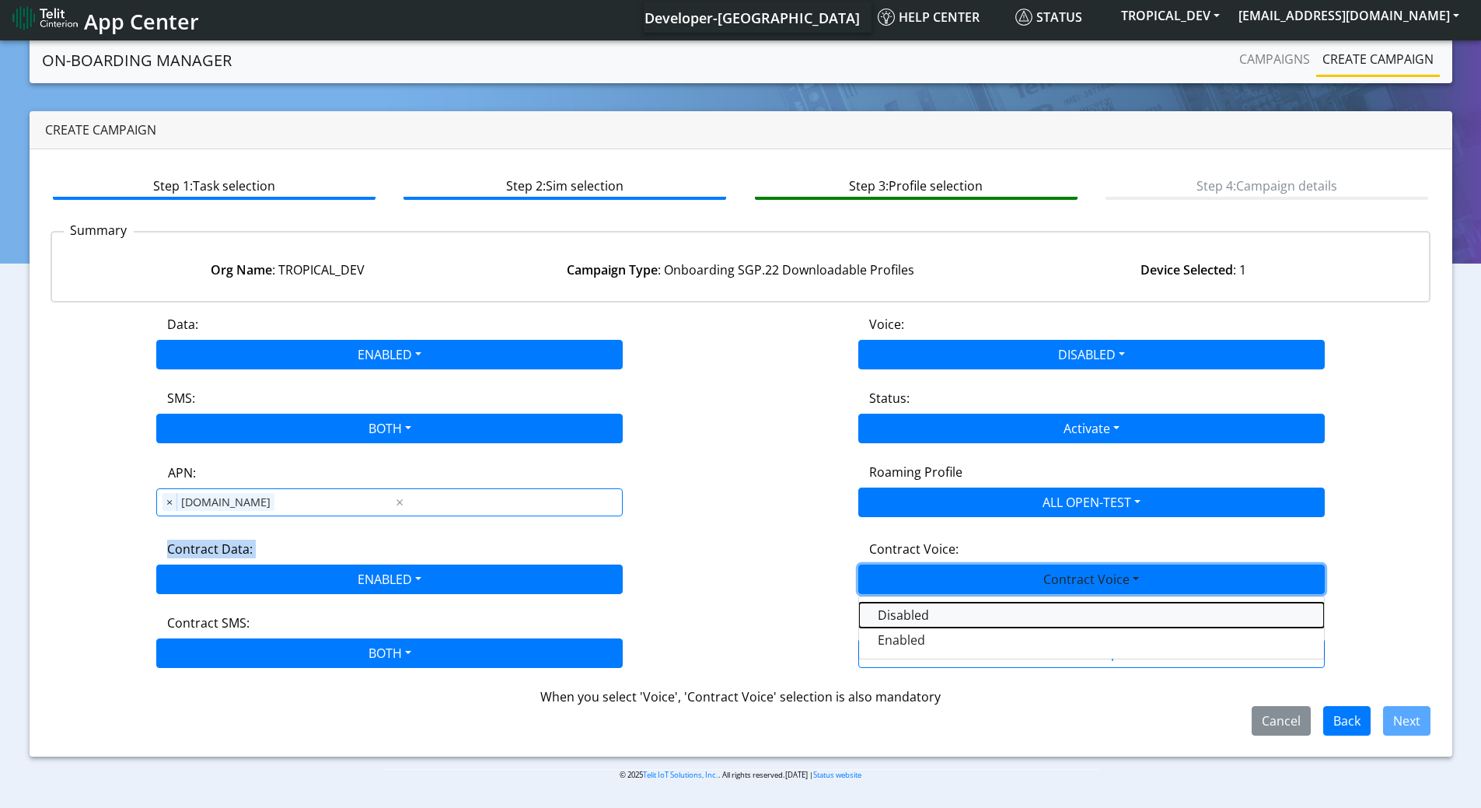
click at [909, 619] on Voicedisabled-dropdown "Disabled" at bounding box center [1091, 614] width 465 height 25
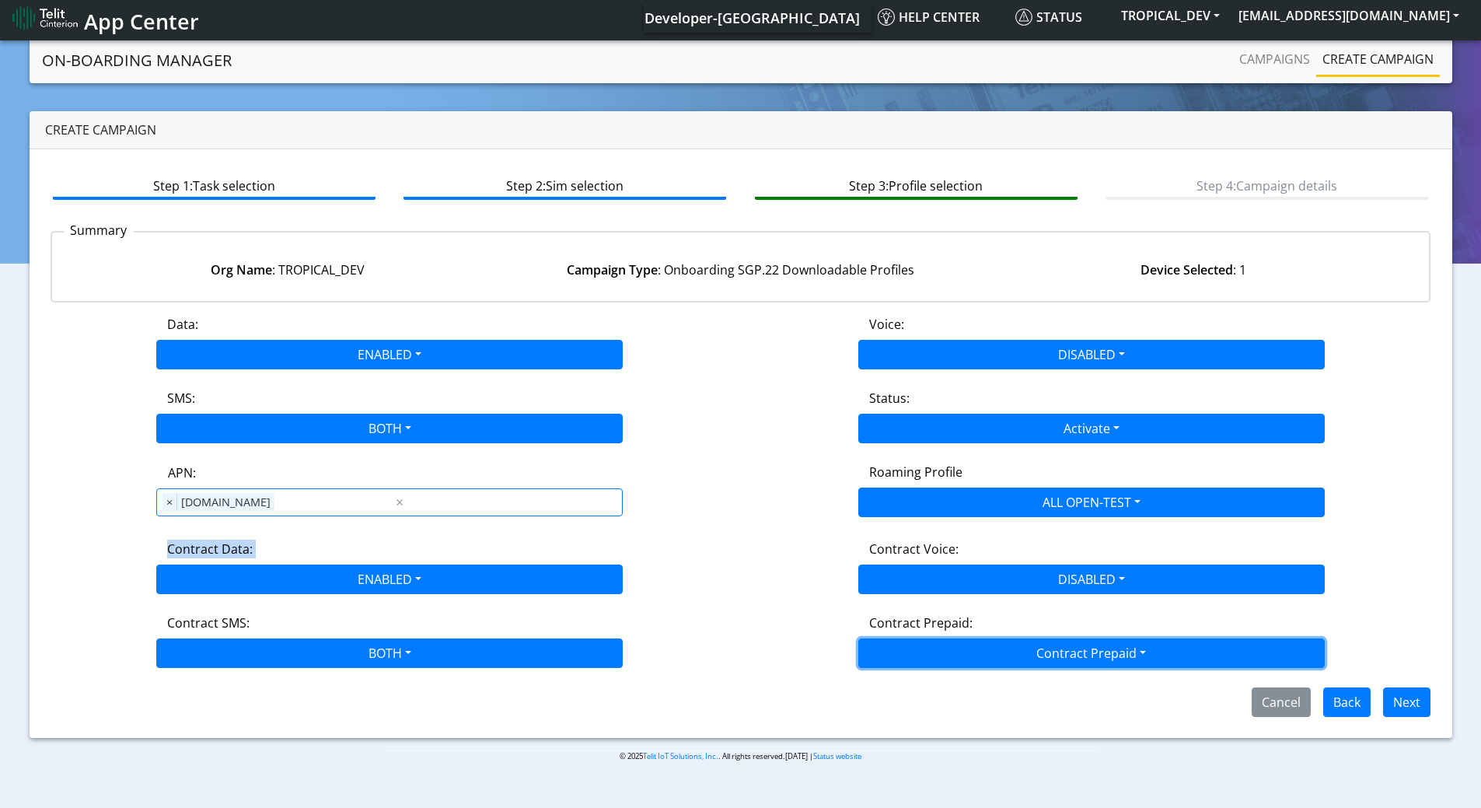
click at [915, 644] on button "Contract Prepaid" at bounding box center [1091, 653] width 466 height 30
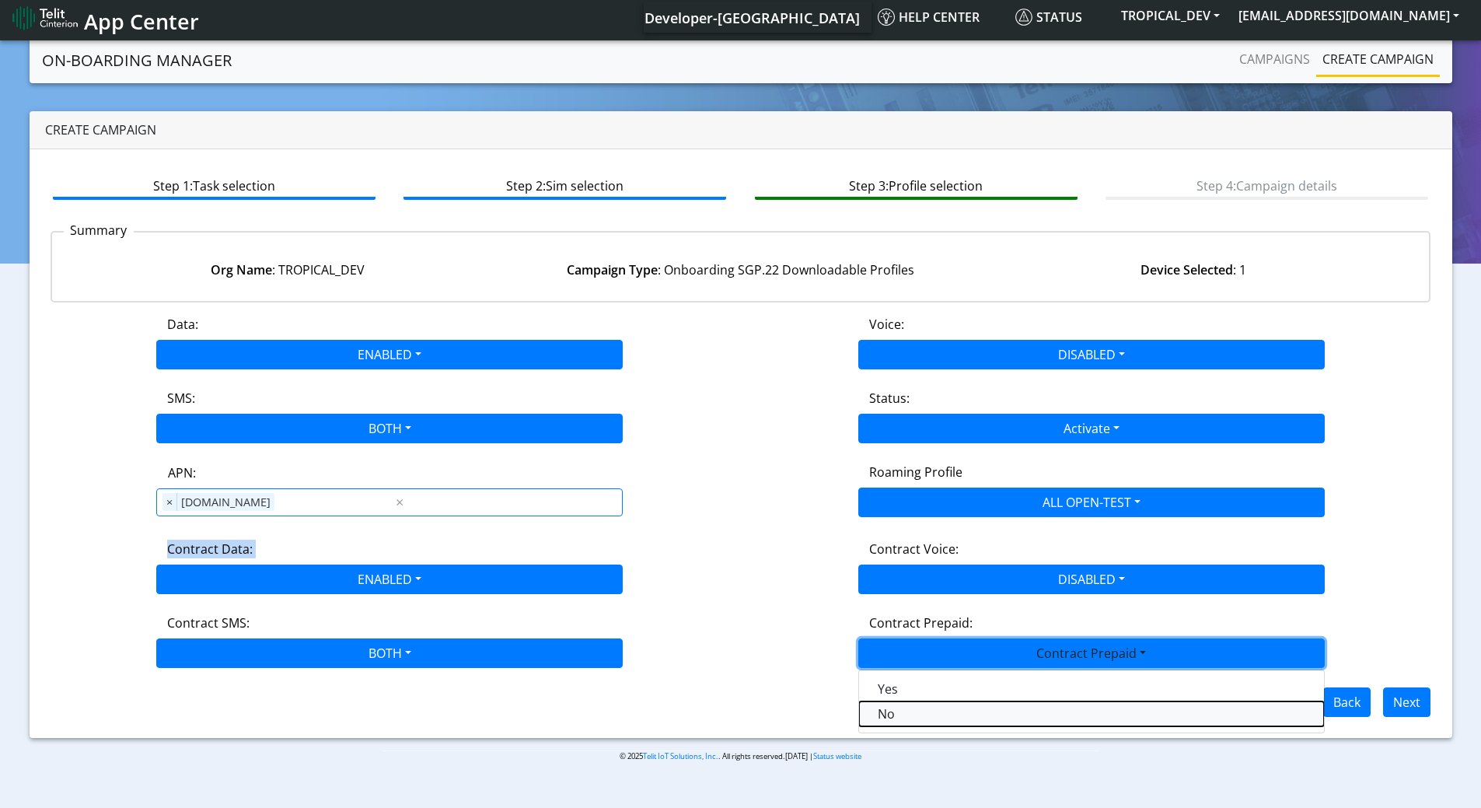
click at [897, 711] on Prepaidnotprepaid-dropdown "No" at bounding box center [1091, 713] width 465 height 25
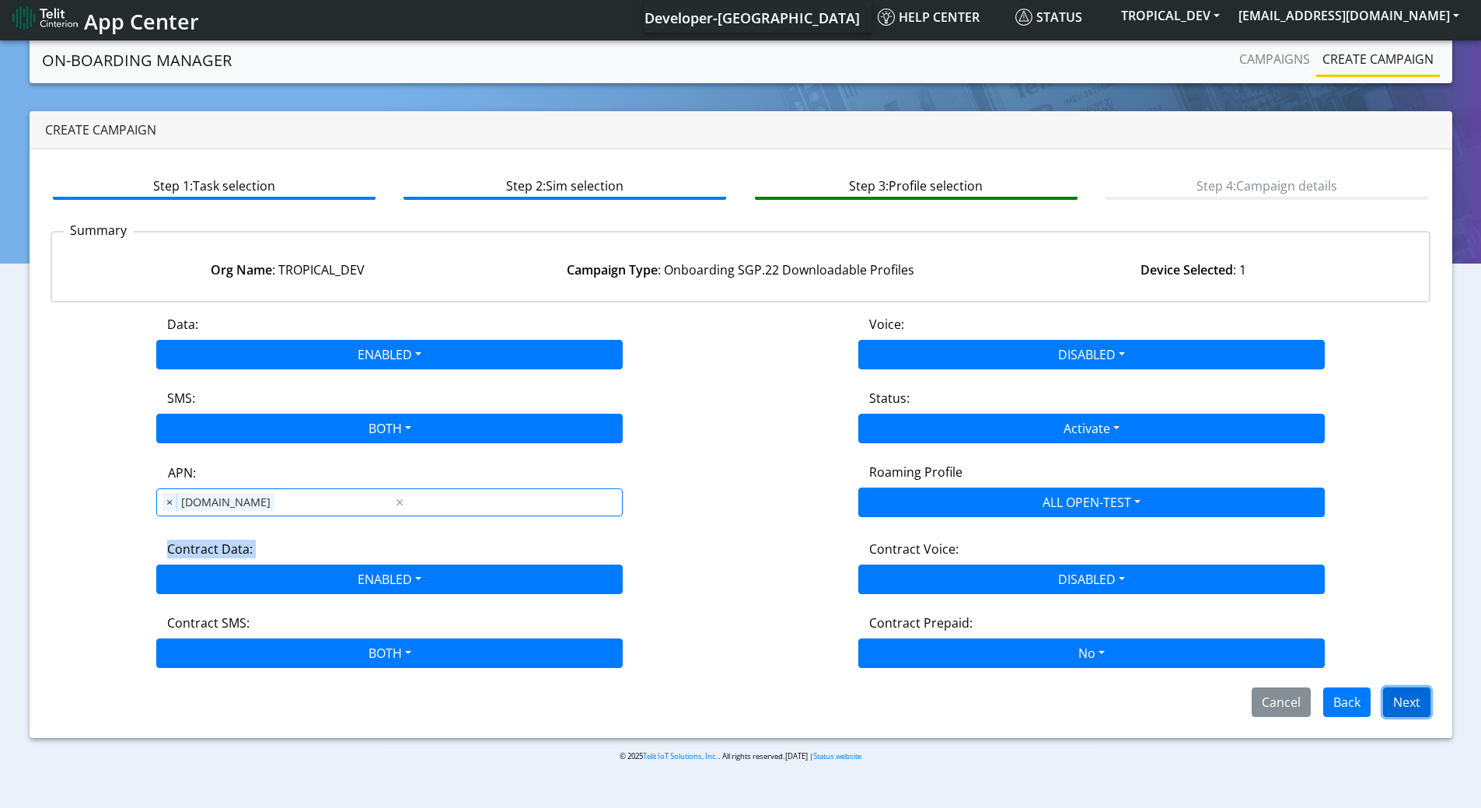
click at [1409, 701] on button "Next" at bounding box center [1406, 702] width 47 height 30
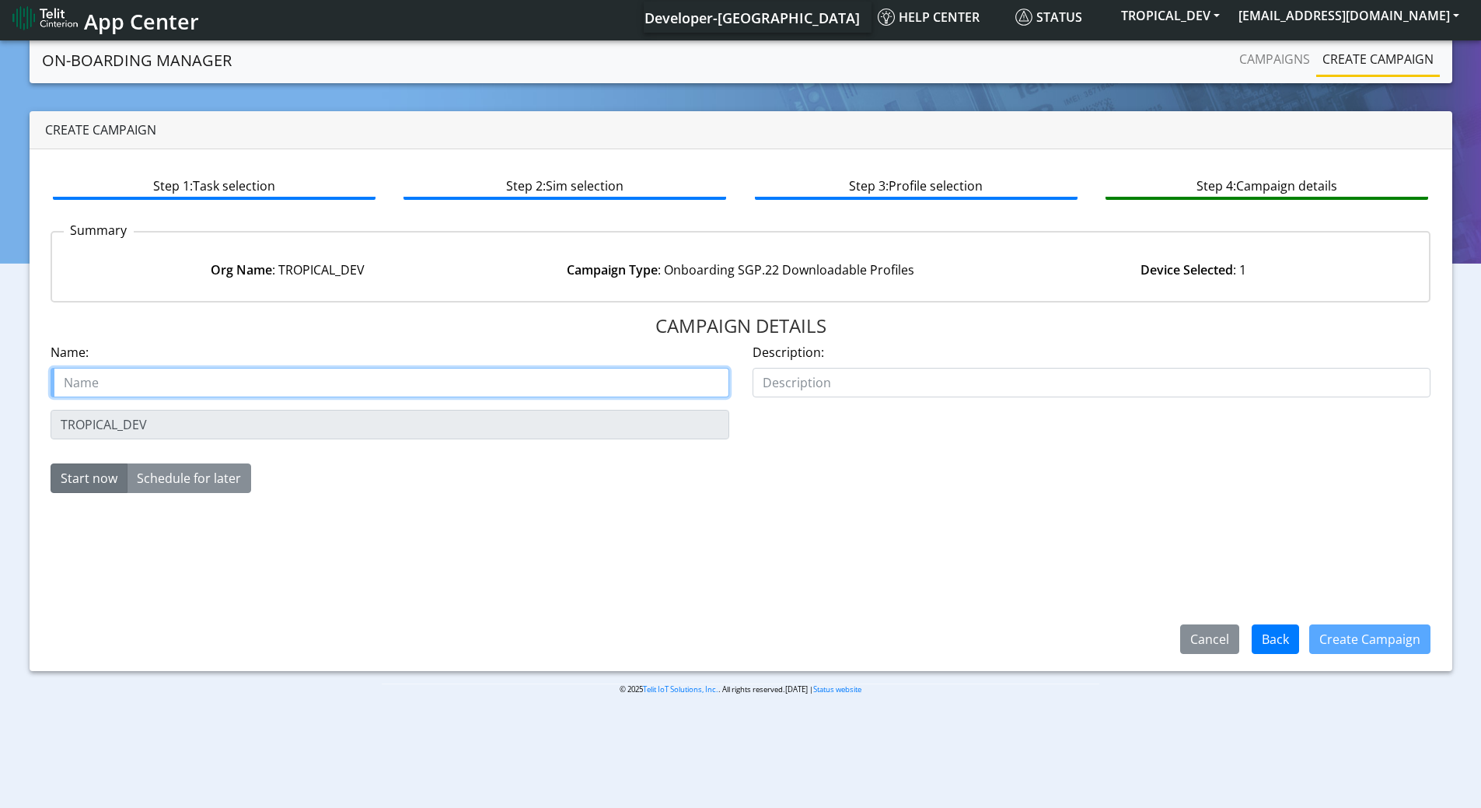
click at [258, 386] on input "text" at bounding box center [390, 383] width 679 height 30
paste input "89358152000002045856"
type input "89358152000002045856_SGP22_eProfeil"
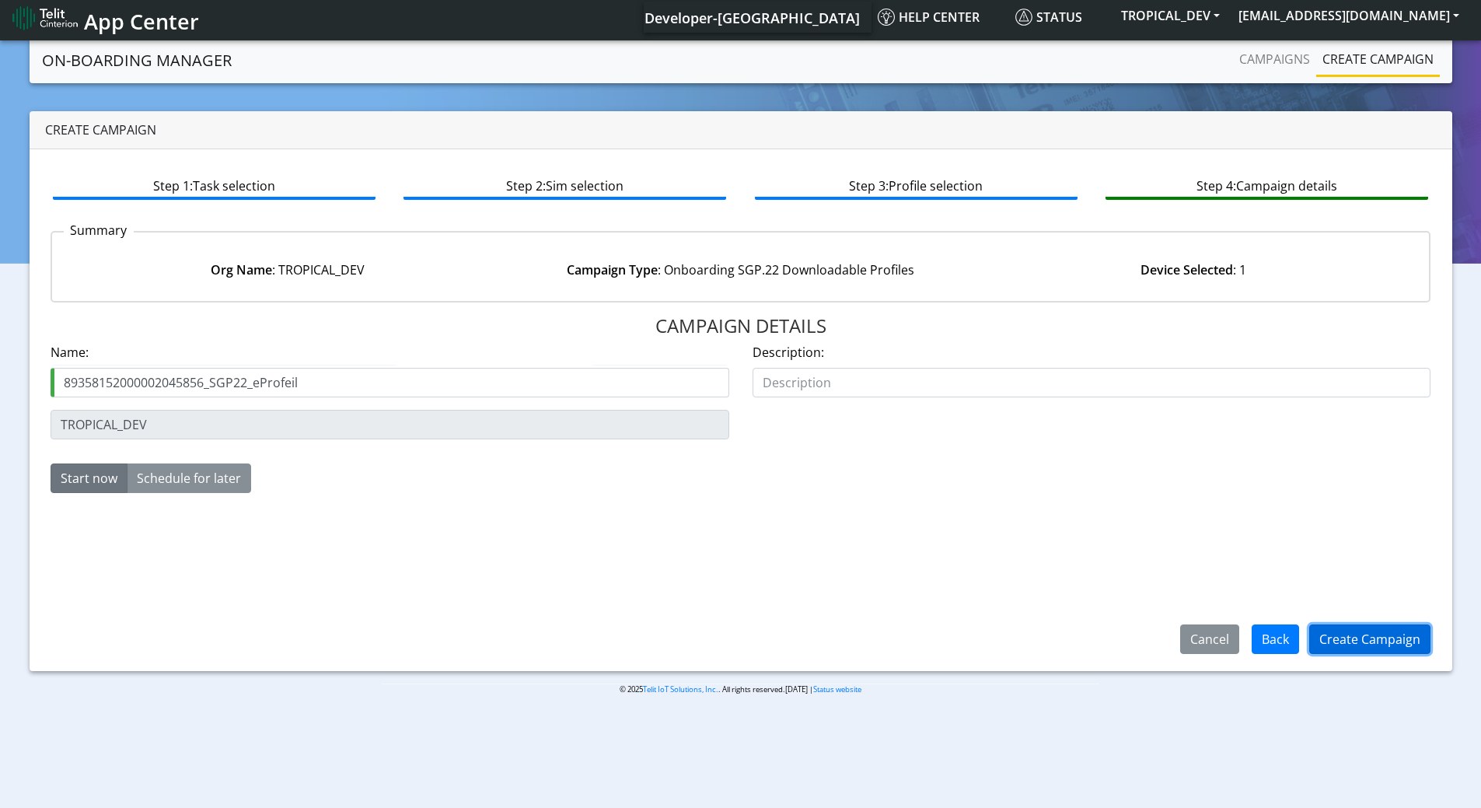
click at [1364, 634] on button "Create Campaign" at bounding box center [1369, 639] width 121 height 30
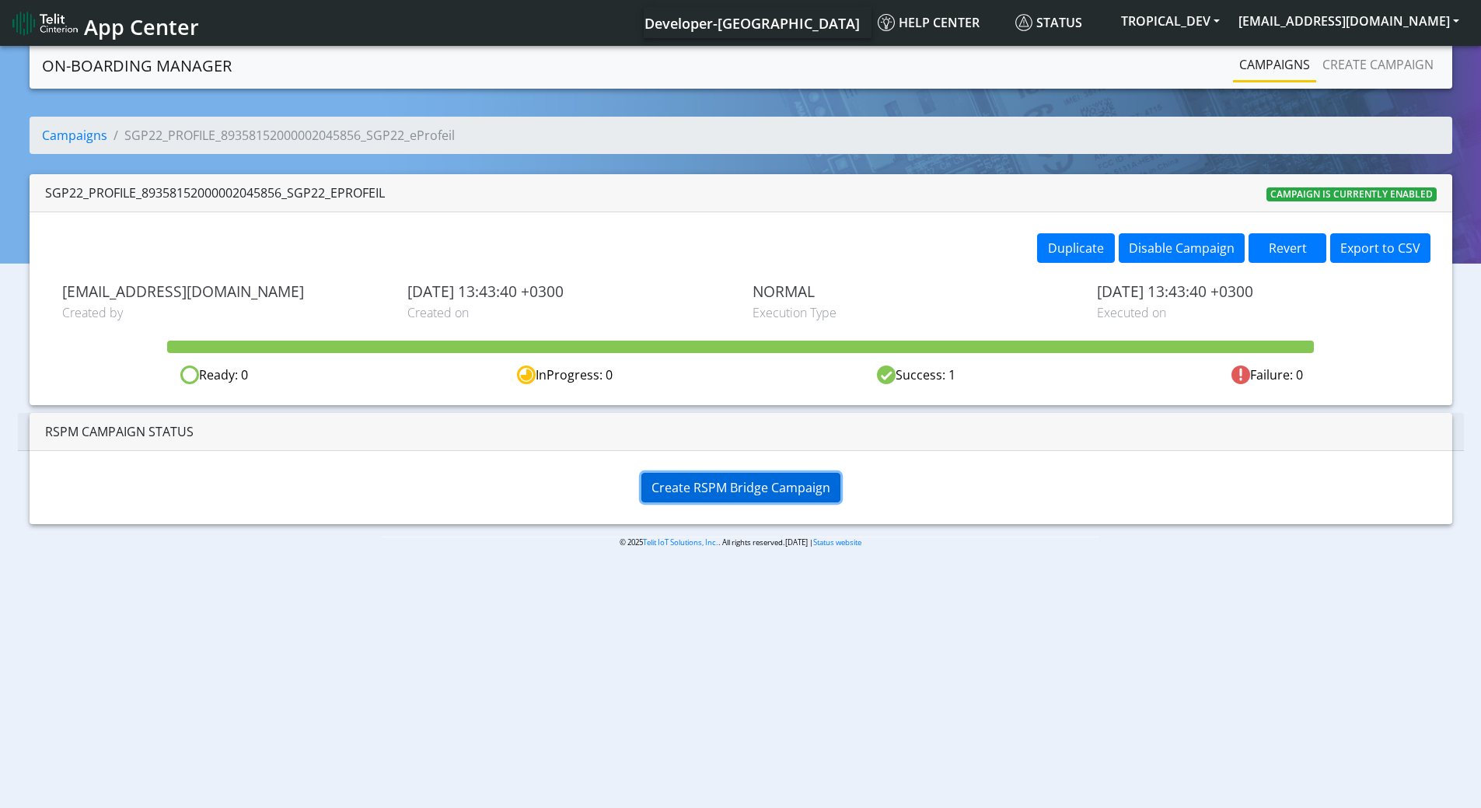
click at [695, 495] on span "Create RSPM Bridge Campaign" at bounding box center [740, 487] width 179 height 17
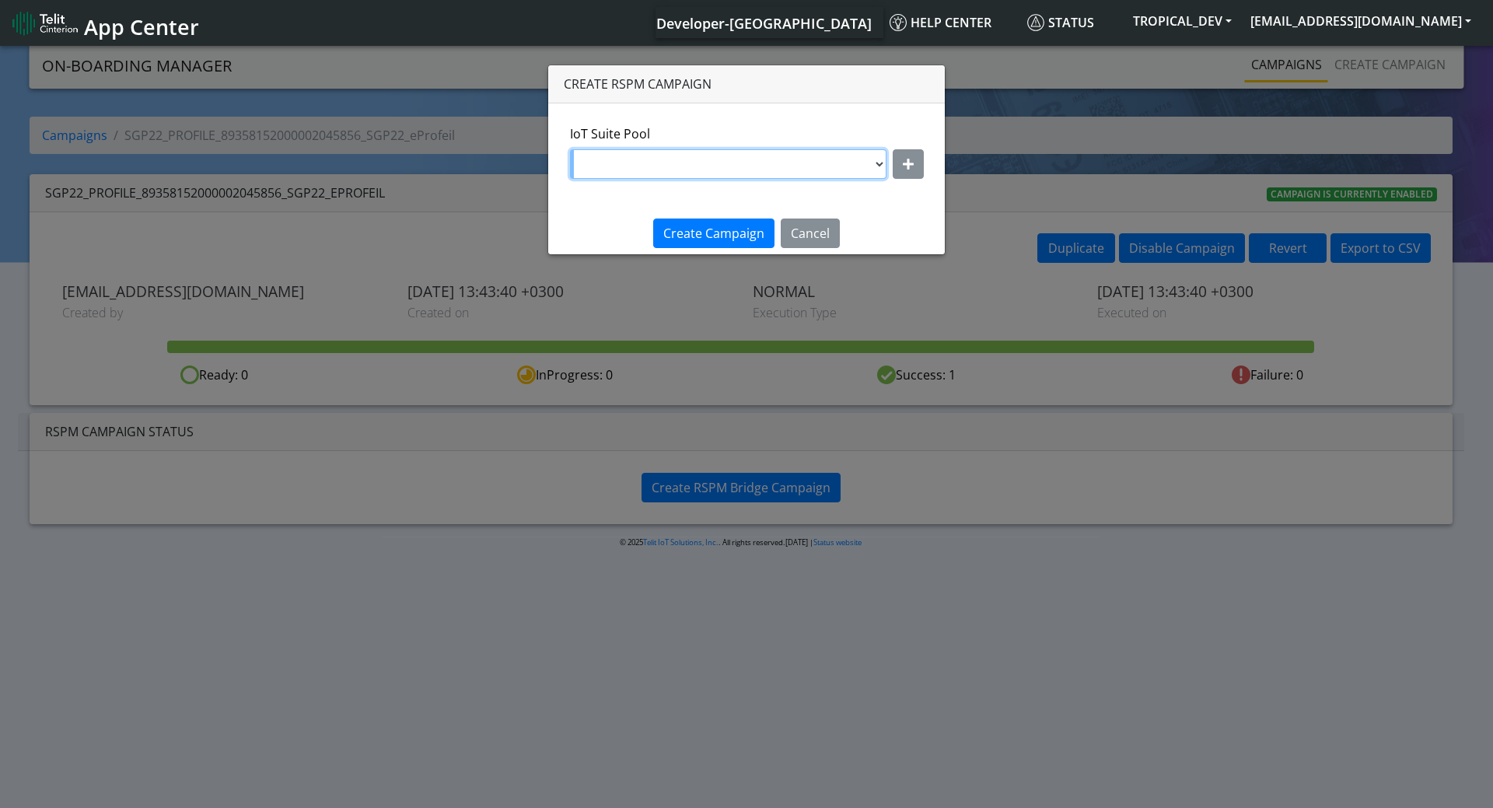
click at [857, 162] on select "DNLD-nxt23.net-89358152000000000796 DNLD-nxt23.net-qa_qa_89358152000000066243 O…" at bounding box center [728, 164] width 316 height 30
select select "e89c852a-104f-4f2e-bb5e-ace738a7394b"
click at [570, 149] on select "DNLD-nxt23.net-89358152000000000796 DNLD-nxt23.net-qa_qa_89358152000000066243 O…" at bounding box center [728, 164] width 316 height 30
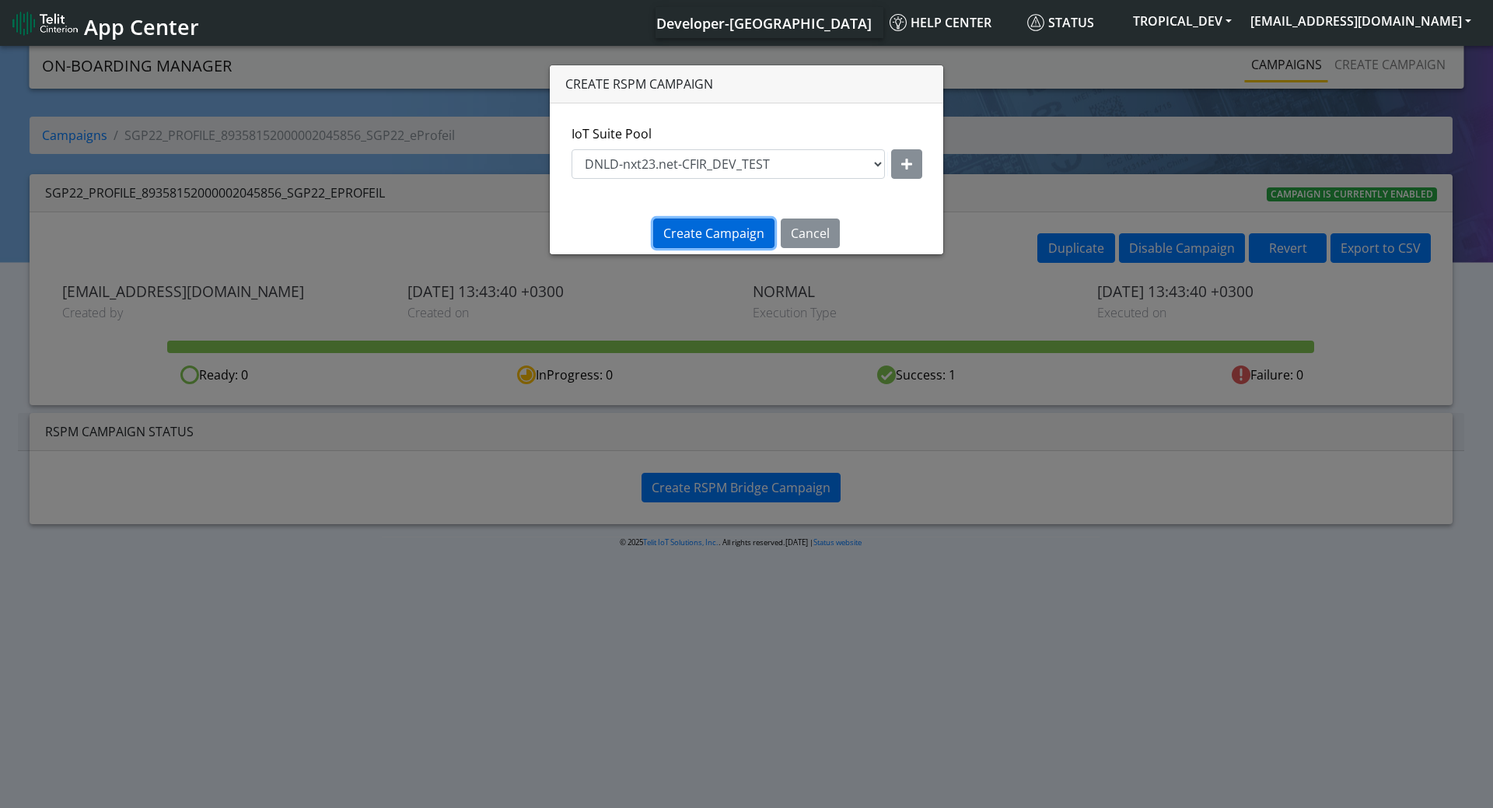
click at [734, 236] on span "Create Campaign" at bounding box center [713, 233] width 101 height 17
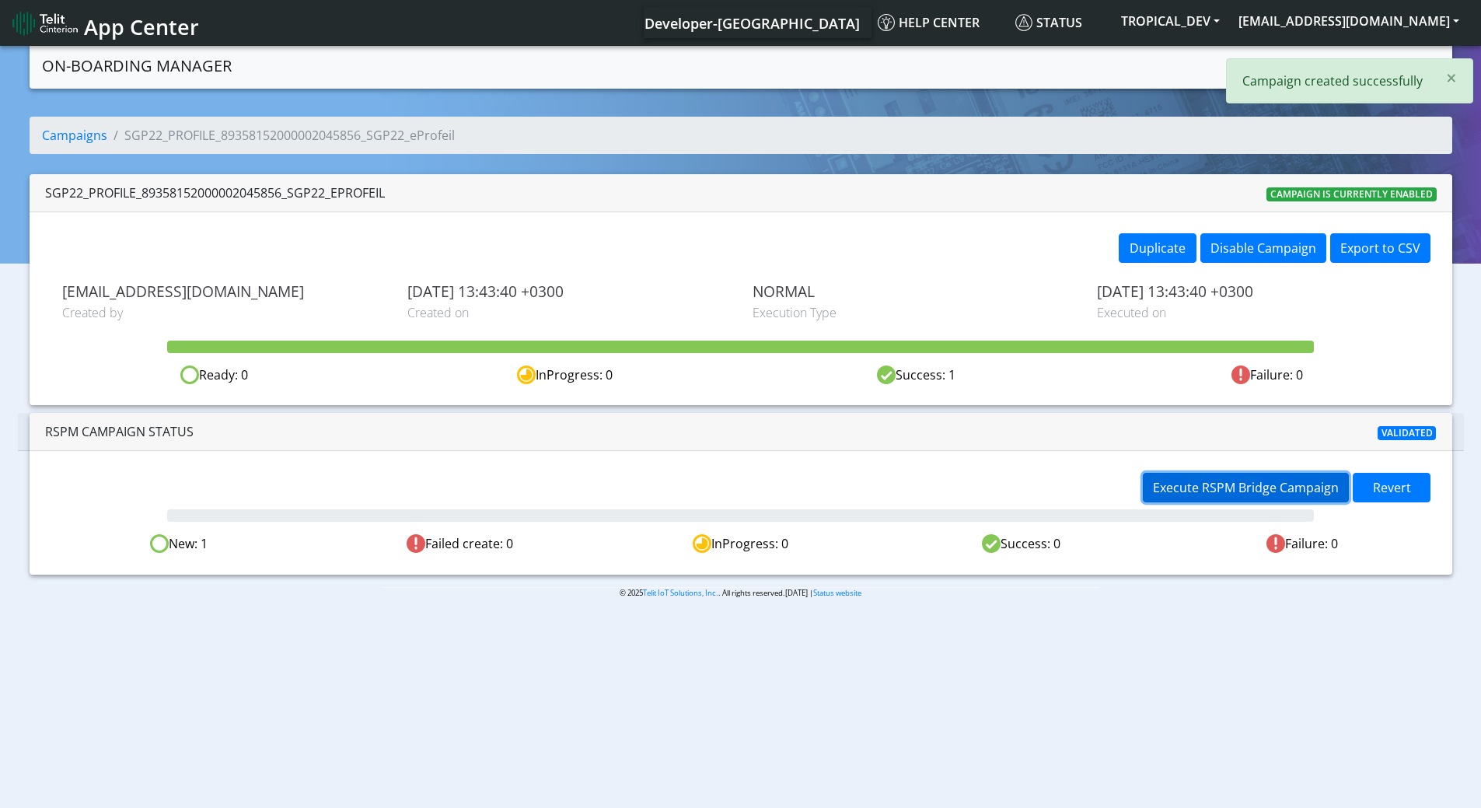
click at [1259, 492] on span "Execute RSPM Bridge Campaign" at bounding box center [1246, 487] width 186 height 17
